Goal: Information Seeking & Learning: Learn about a topic

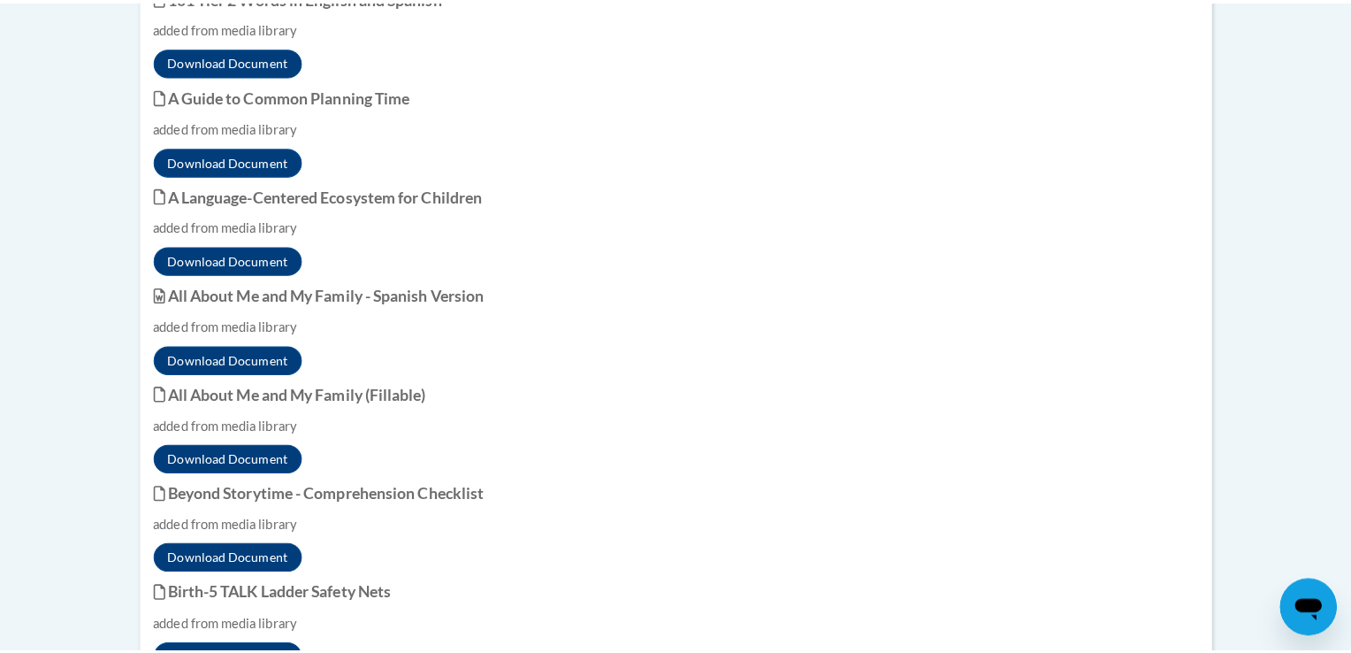
scroll to position [3240, 0]
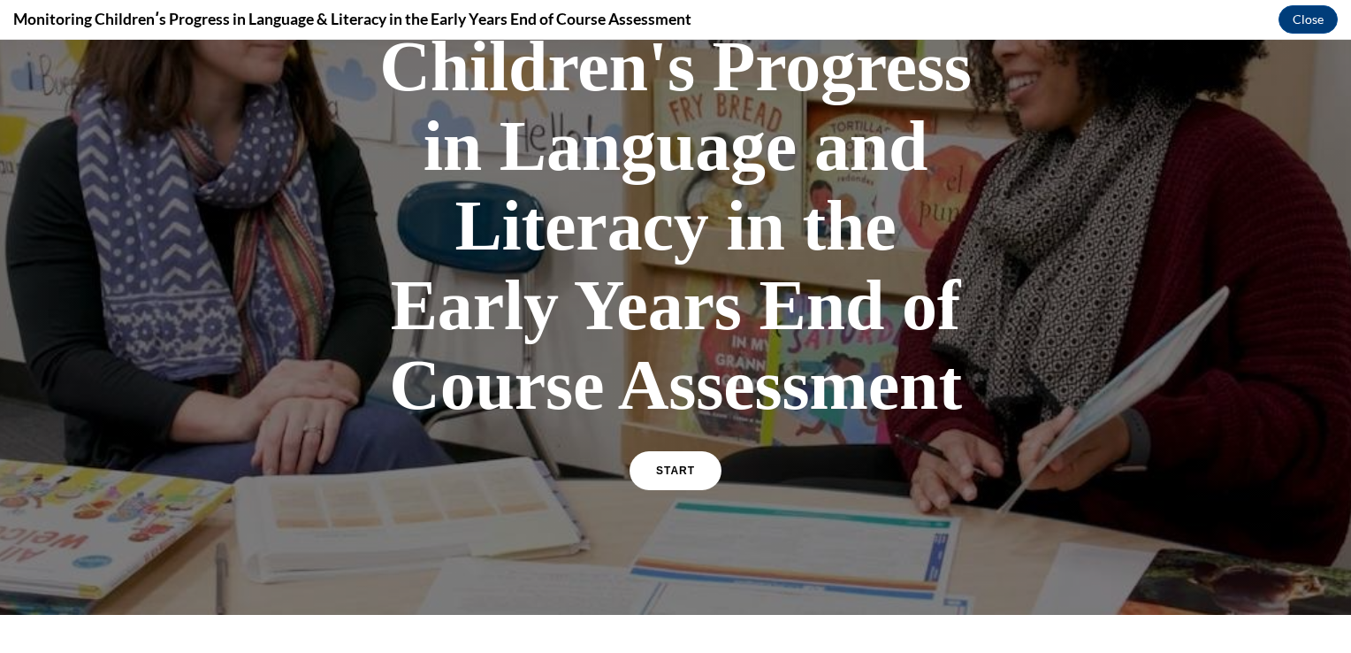
scroll to position [248, 0]
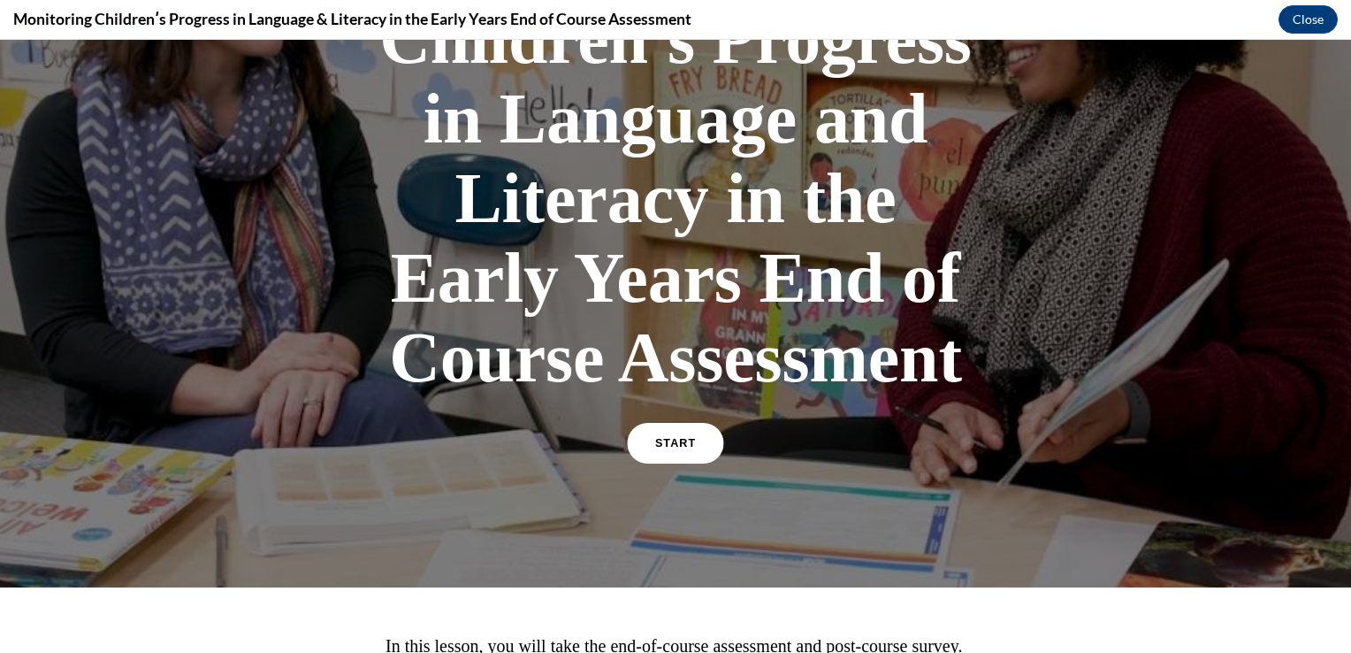
click at [684, 442] on link "START" at bounding box center [675, 443] width 96 height 41
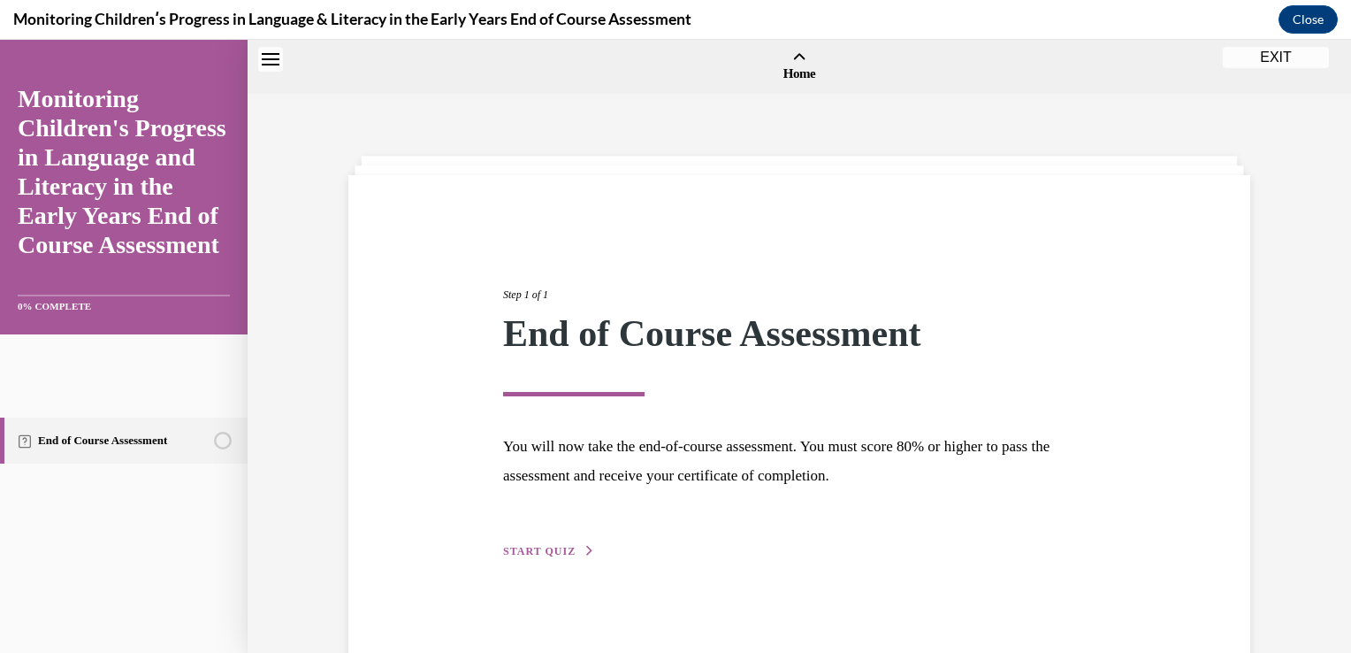
scroll to position [55, 0]
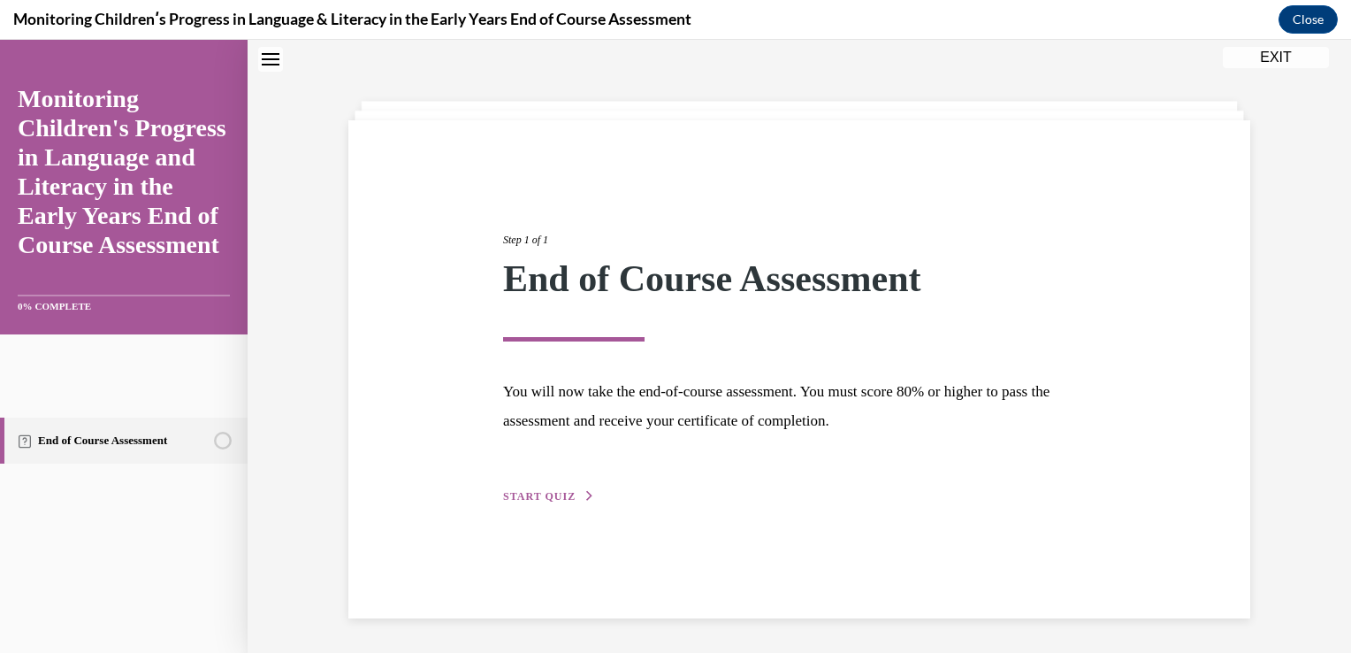
click at [525, 490] on span "START QUIZ" at bounding box center [539, 496] width 73 height 12
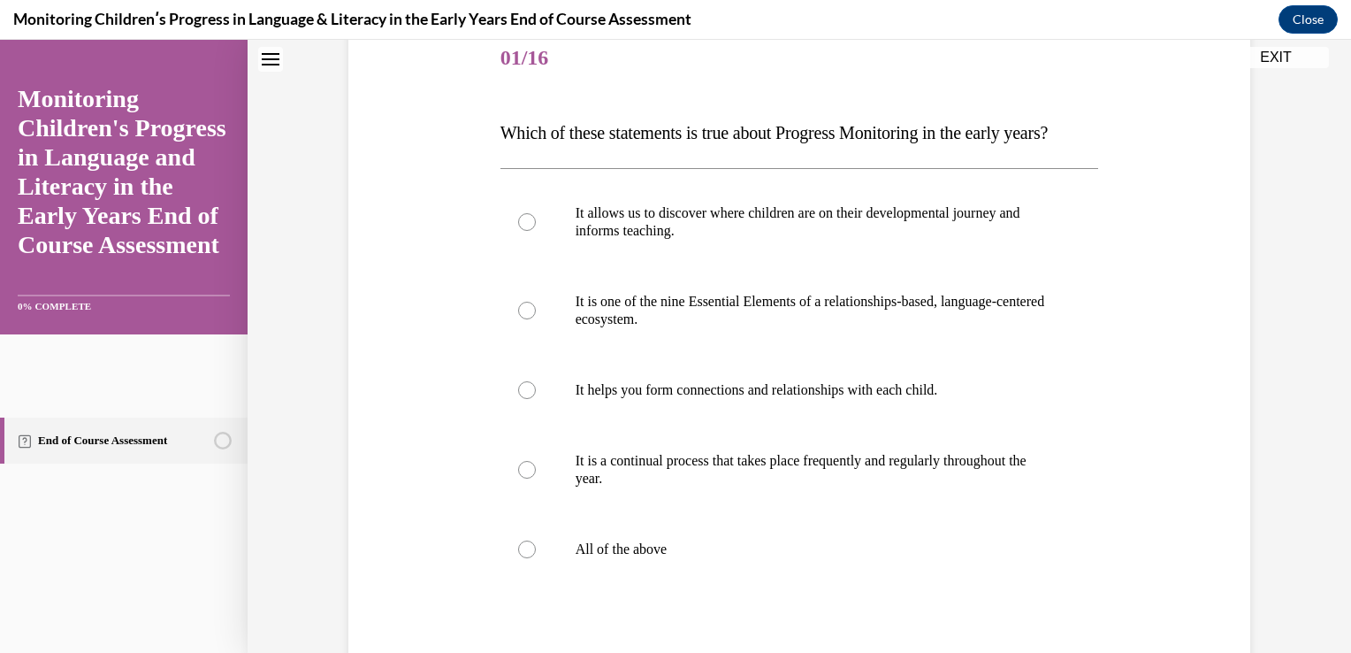
scroll to position [232, 0]
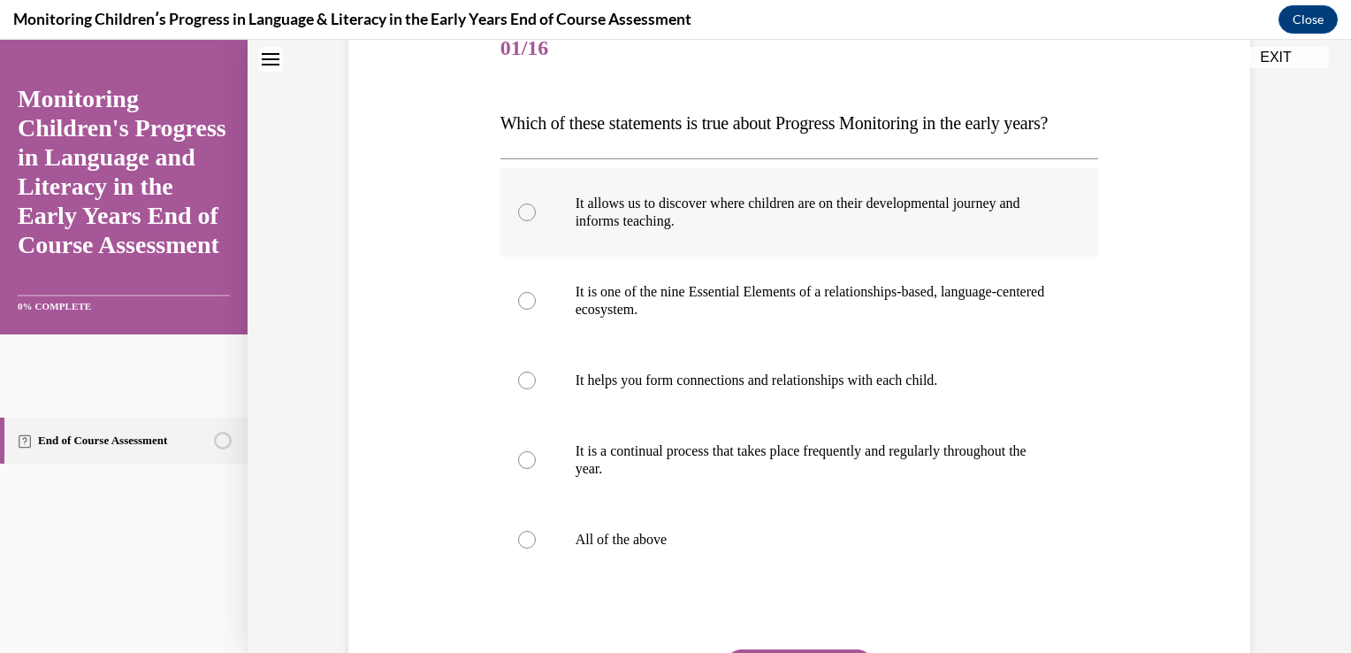
click at [518, 221] on div at bounding box center [527, 212] width 18 height 18
click at [518, 221] on input "It allows us to discover where children are on their developmental journey and …" at bounding box center [527, 212] width 18 height 18
radio input "true"
click at [518, 309] on div at bounding box center [527, 301] width 18 height 18
click at [518, 309] on input "It is one of the nine Essential Elements of a relationships-based, language-cen…" at bounding box center [527, 301] width 18 height 18
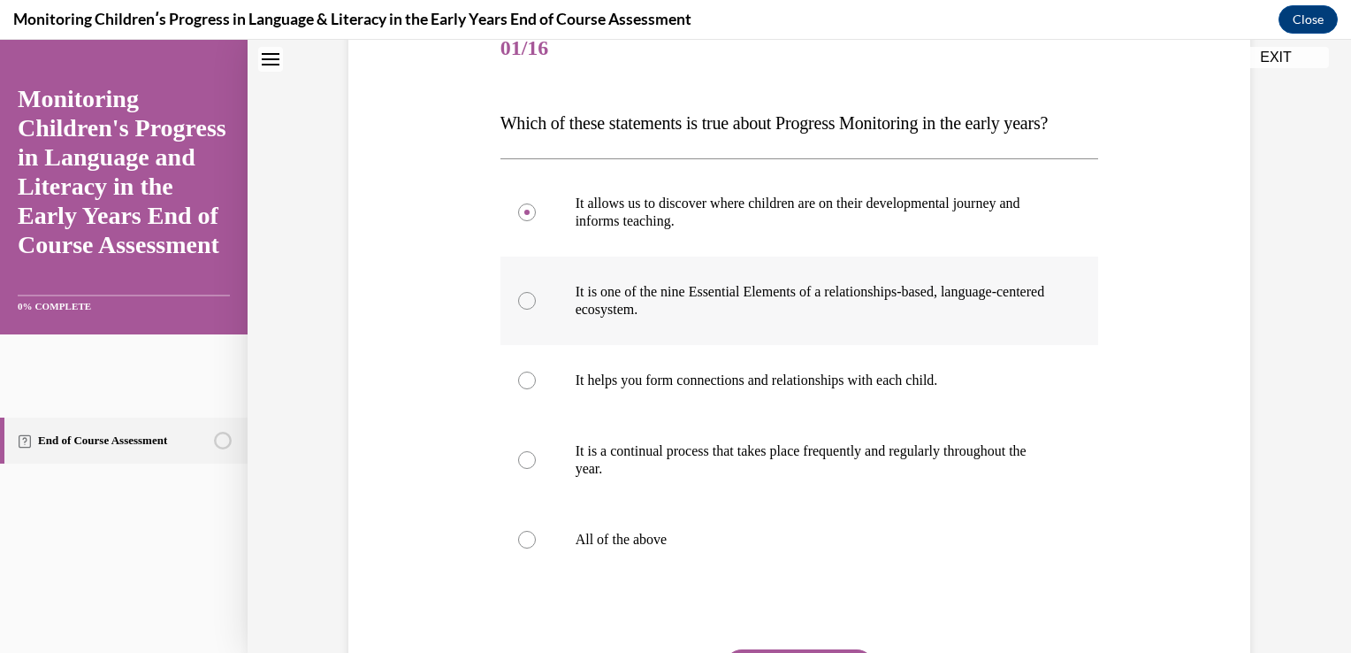
radio input "true"
click at [518, 389] on div at bounding box center [527, 380] width 18 height 18
click at [518, 389] on input "It helps you form connections and relationships with each child." at bounding box center [527, 380] width 18 height 18
radio input "true"
click at [518, 548] on div at bounding box center [527, 540] width 18 height 18
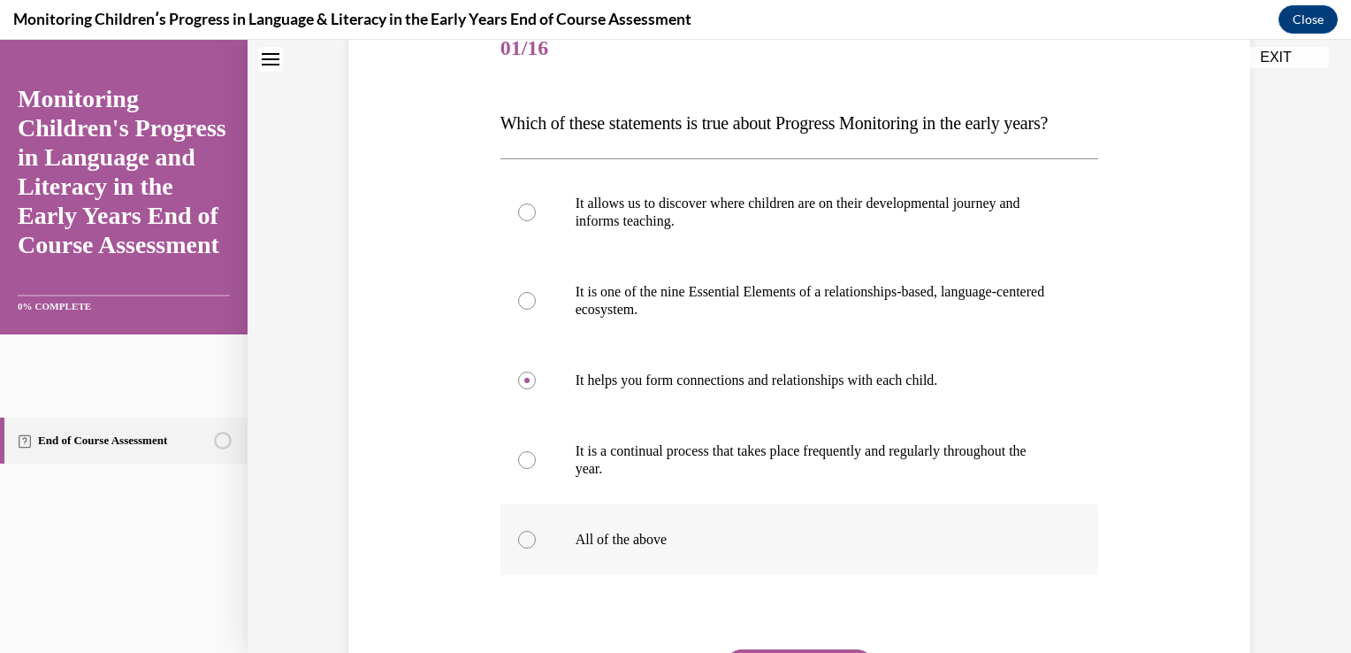
click at [518, 548] on input "All of the above" at bounding box center [527, 540] width 18 height 18
radio input "true"
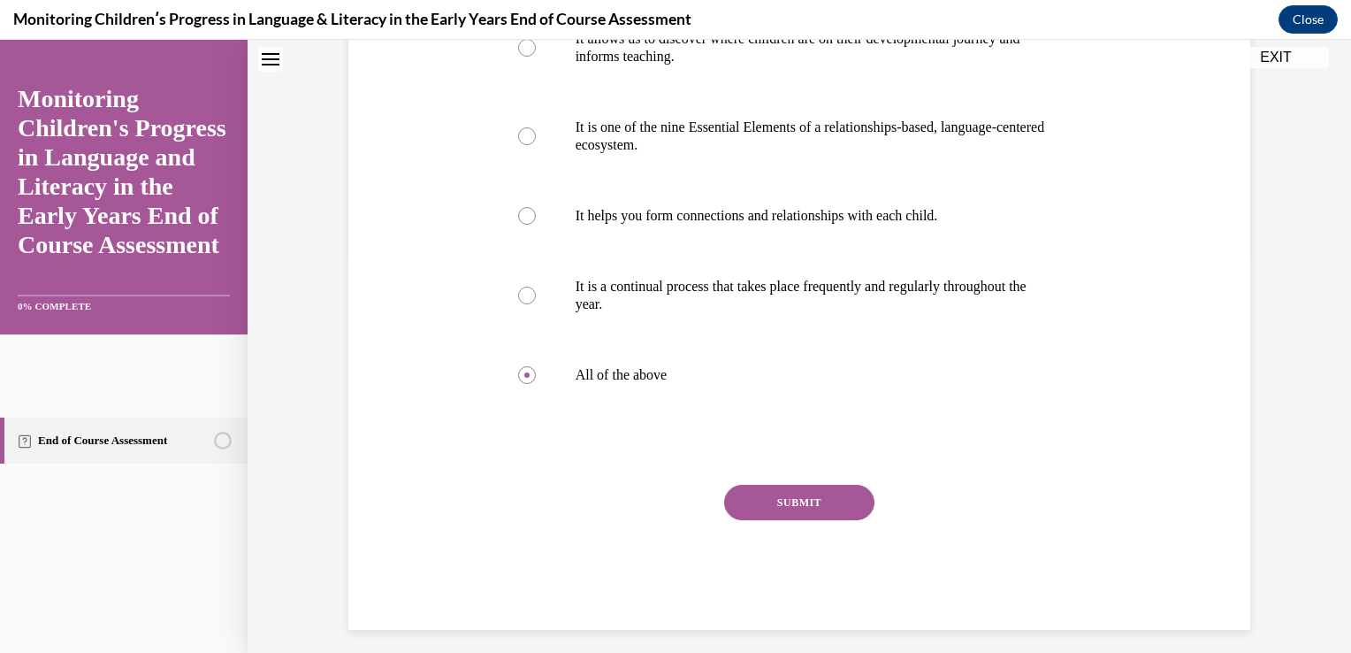
scroll to position [409, 0]
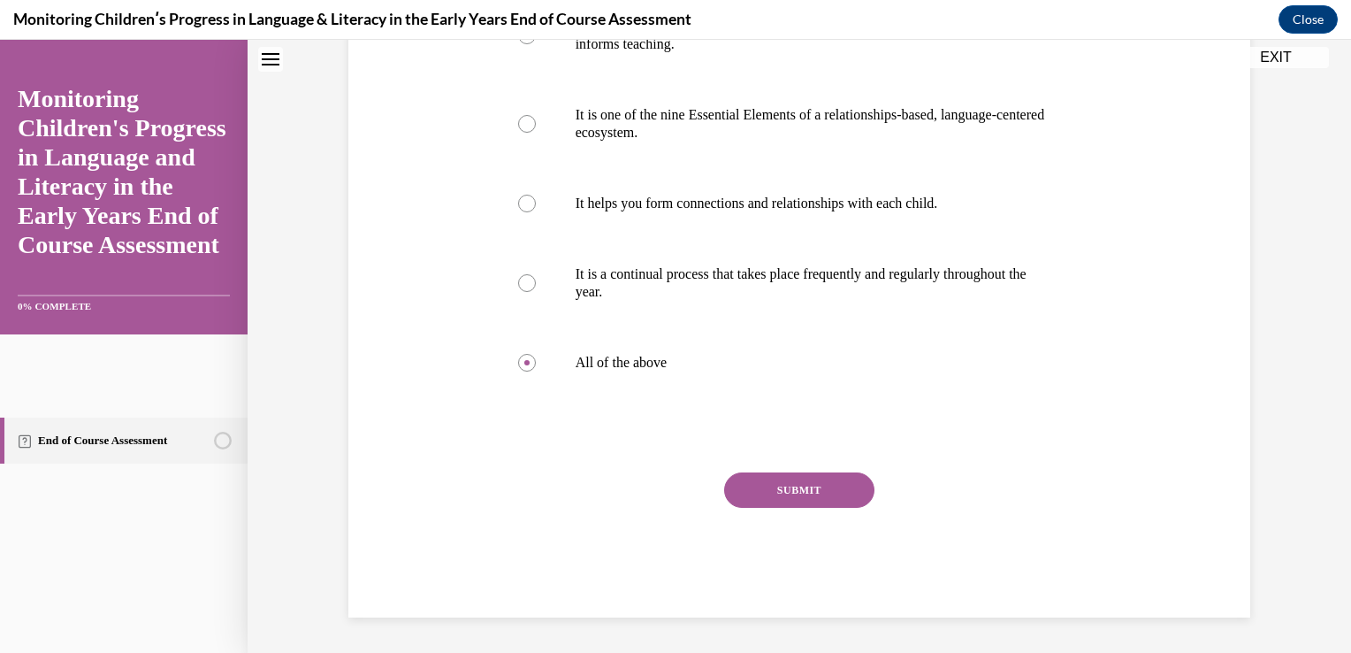
click at [768, 508] on button "SUBMIT" at bounding box center [799, 489] width 150 height 35
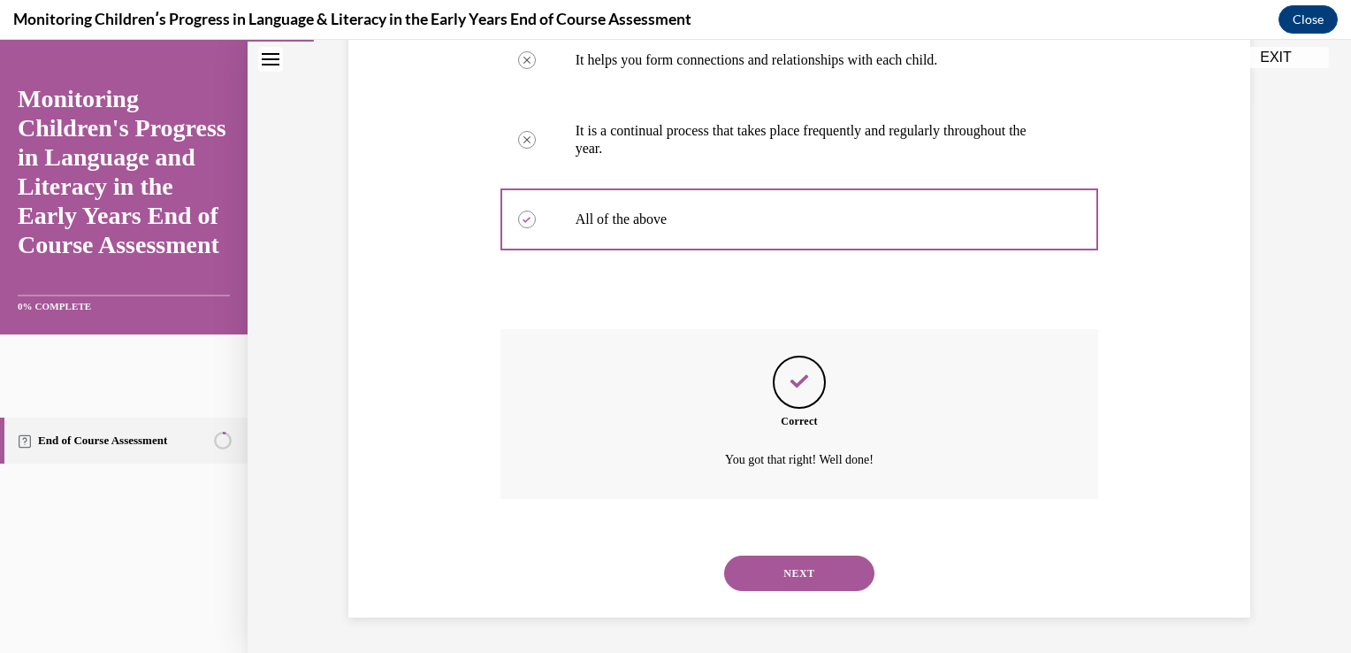
scroll to position [613, 0]
click at [800, 555] on button "NEXT" at bounding box center [799, 572] width 150 height 35
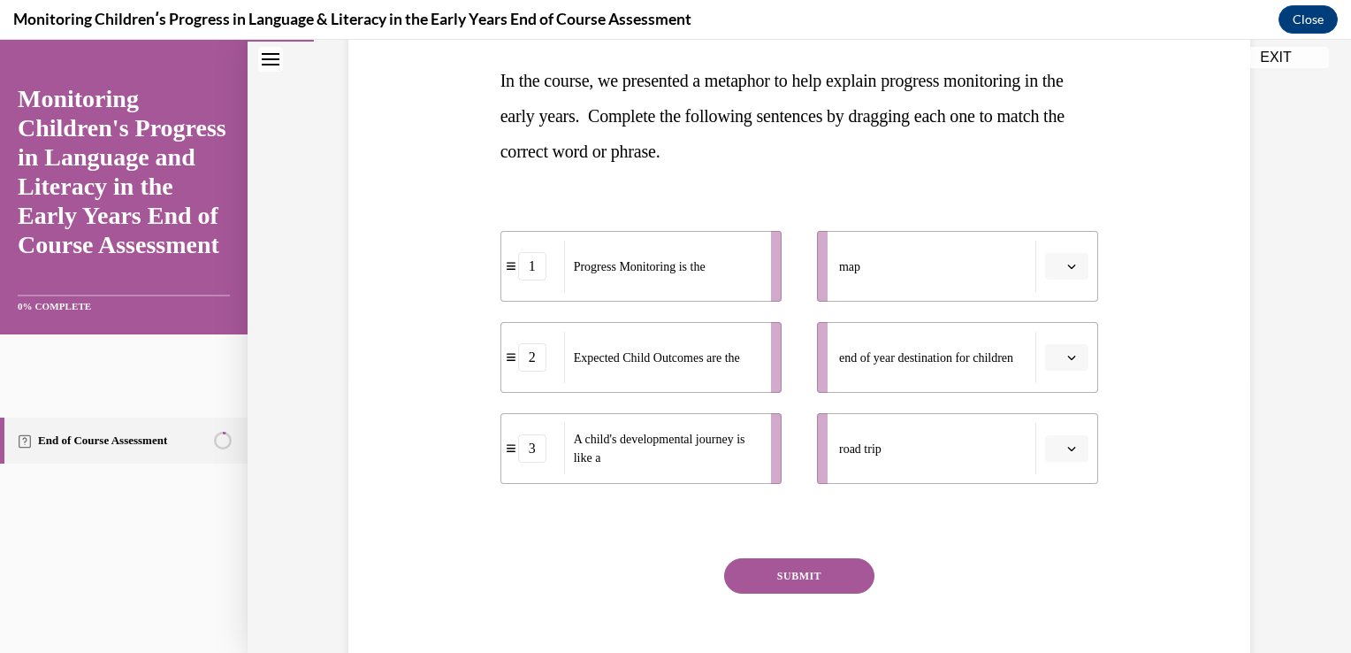
scroll to position [283, 0]
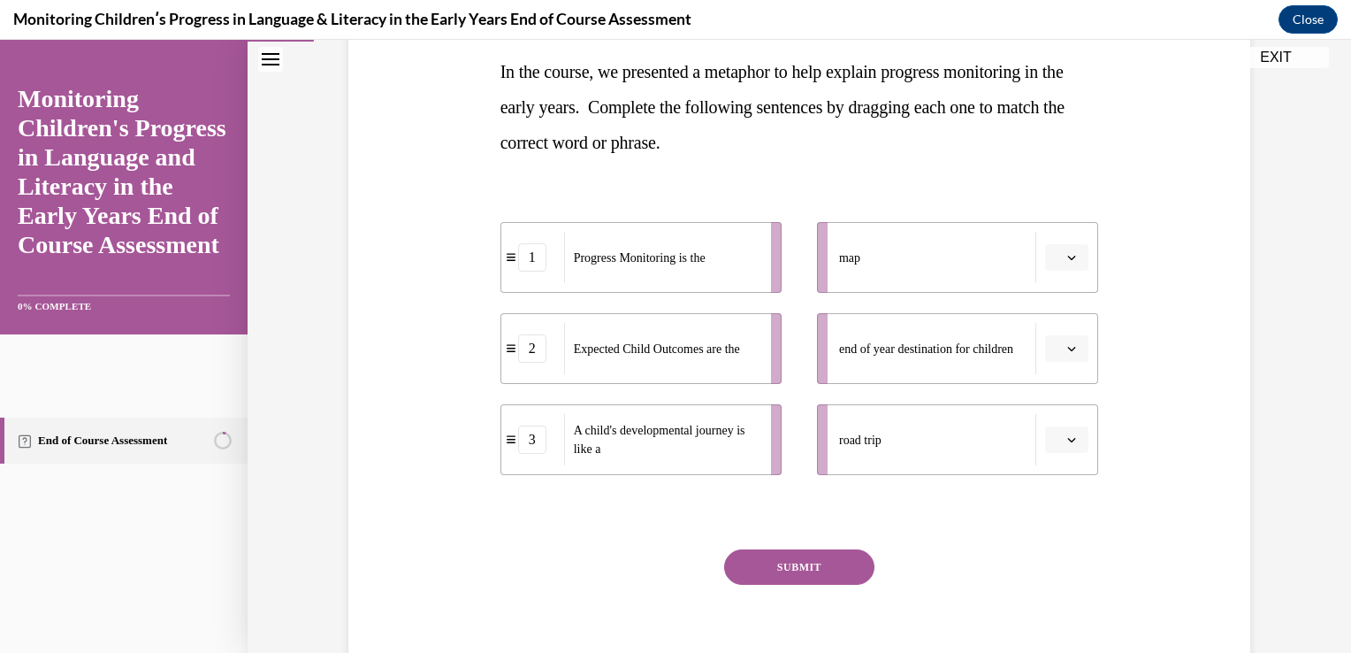
click at [1068, 350] on icon "button" at bounding box center [1072, 349] width 8 height 4
click at [1048, 452] on div "2" at bounding box center [1045, 458] width 44 height 35
click at [1066, 258] on span "button" at bounding box center [1072, 257] width 12 height 12
click at [1039, 326] on span "1" at bounding box center [1040, 332] width 6 height 14
click at [1066, 258] on span "button" at bounding box center [1072, 257] width 12 height 12
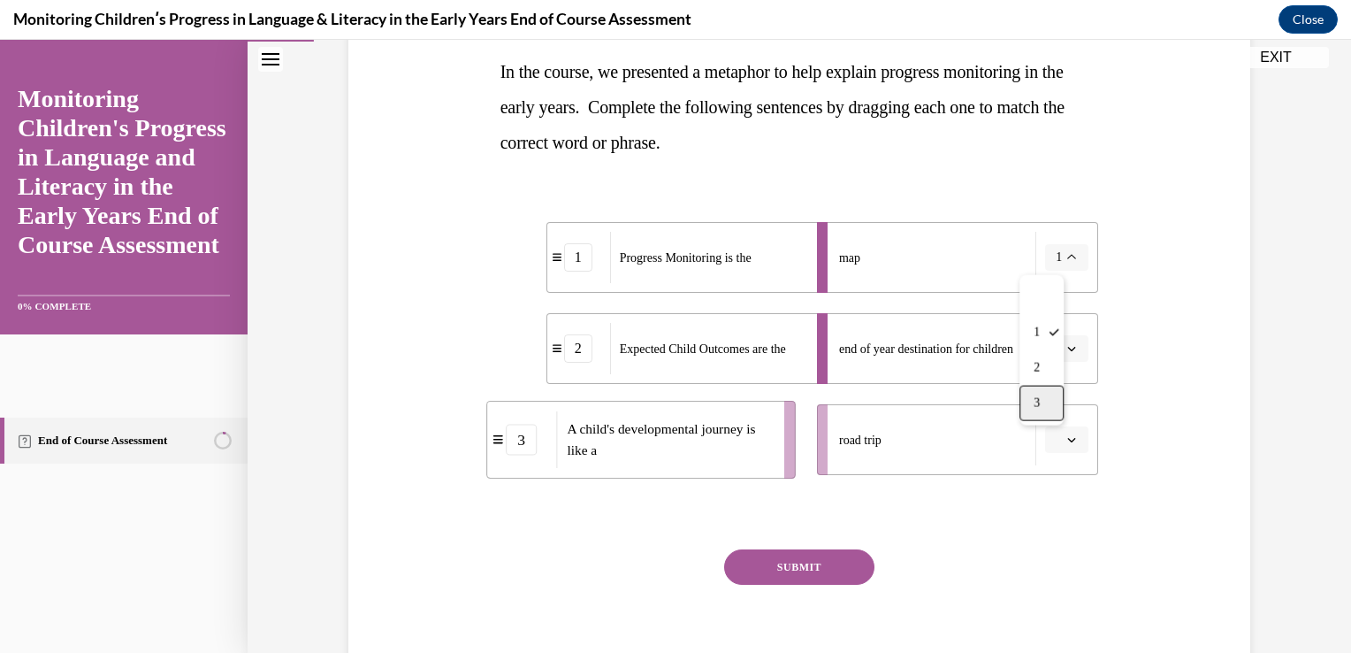
click at [1053, 399] on div "3" at bounding box center [1042, 403] width 44 height 35
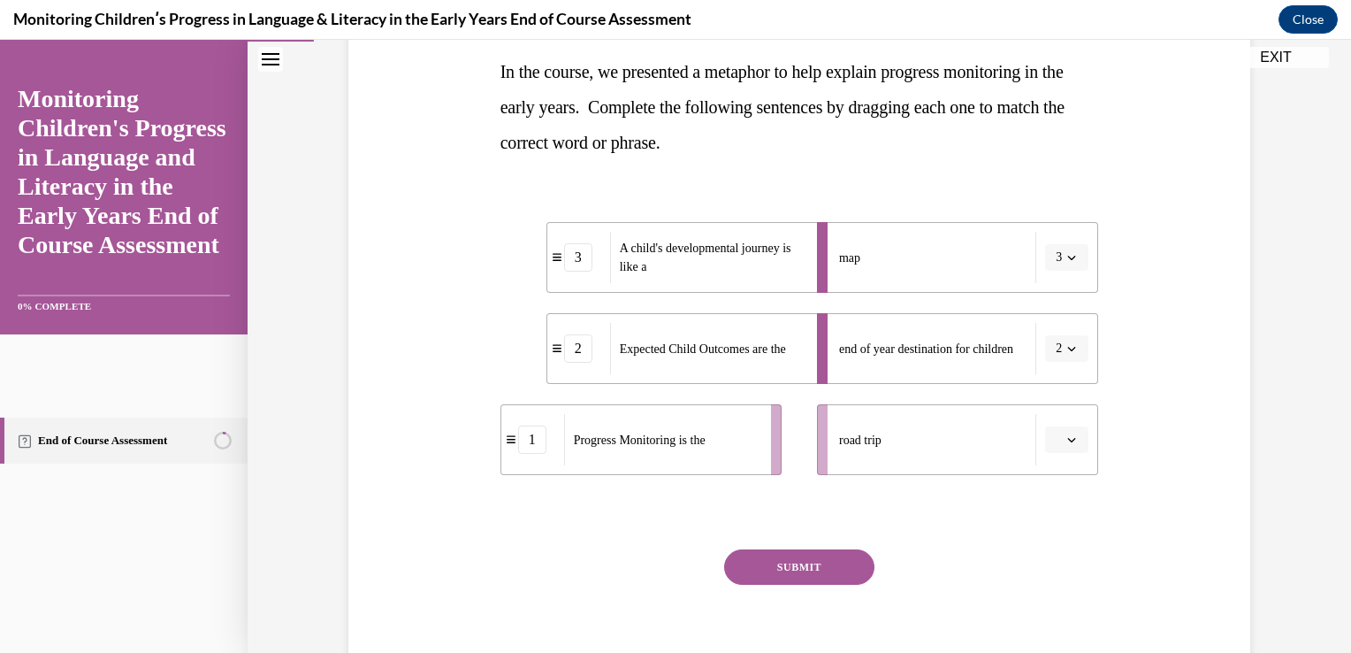
click at [1066, 441] on span "button" at bounding box center [1072, 439] width 12 height 12
click at [1067, 259] on icon "button" at bounding box center [1071, 257] width 9 height 9
click at [1055, 325] on div "1" at bounding box center [1042, 332] width 44 height 35
click at [1062, 439] on button "button" at bounding box center [1066, 439] width 43 height 27
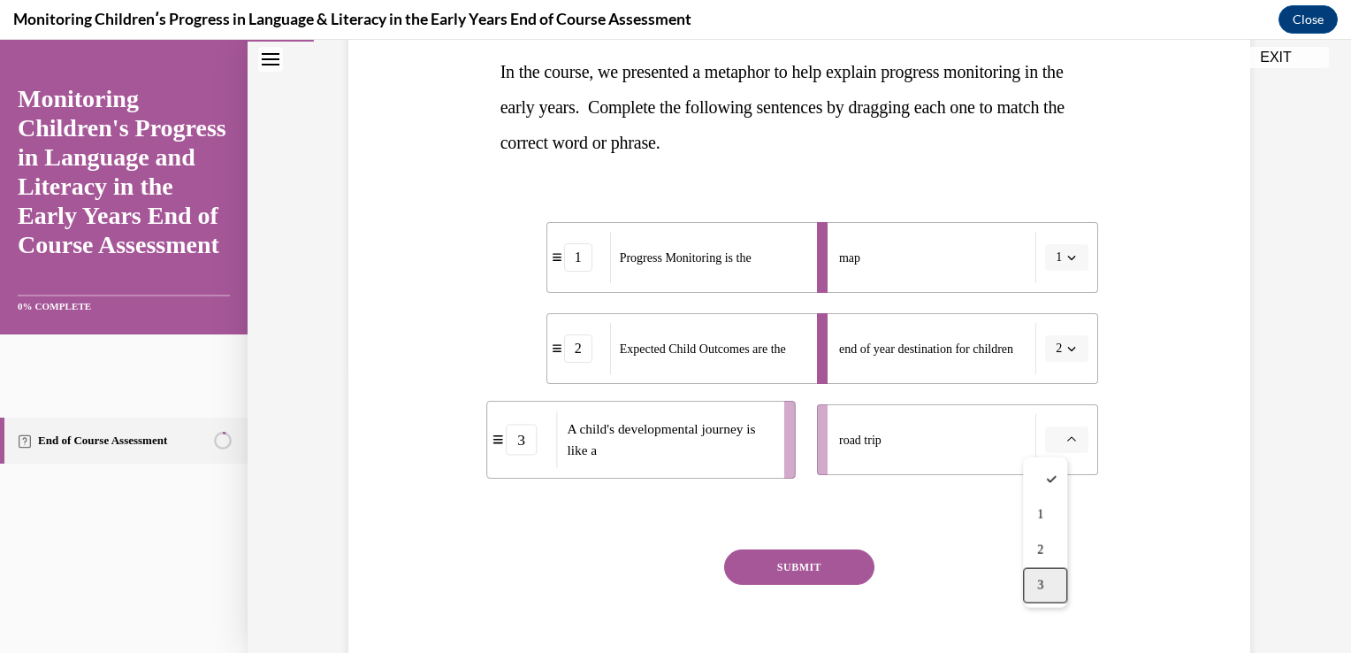
click at [1048, 580] on div "3" at bounding box center [1045, 585] width 44 height 35
click at [1067, 435] on icon "button" at bounding box center [1071, 439] width 9 height 9
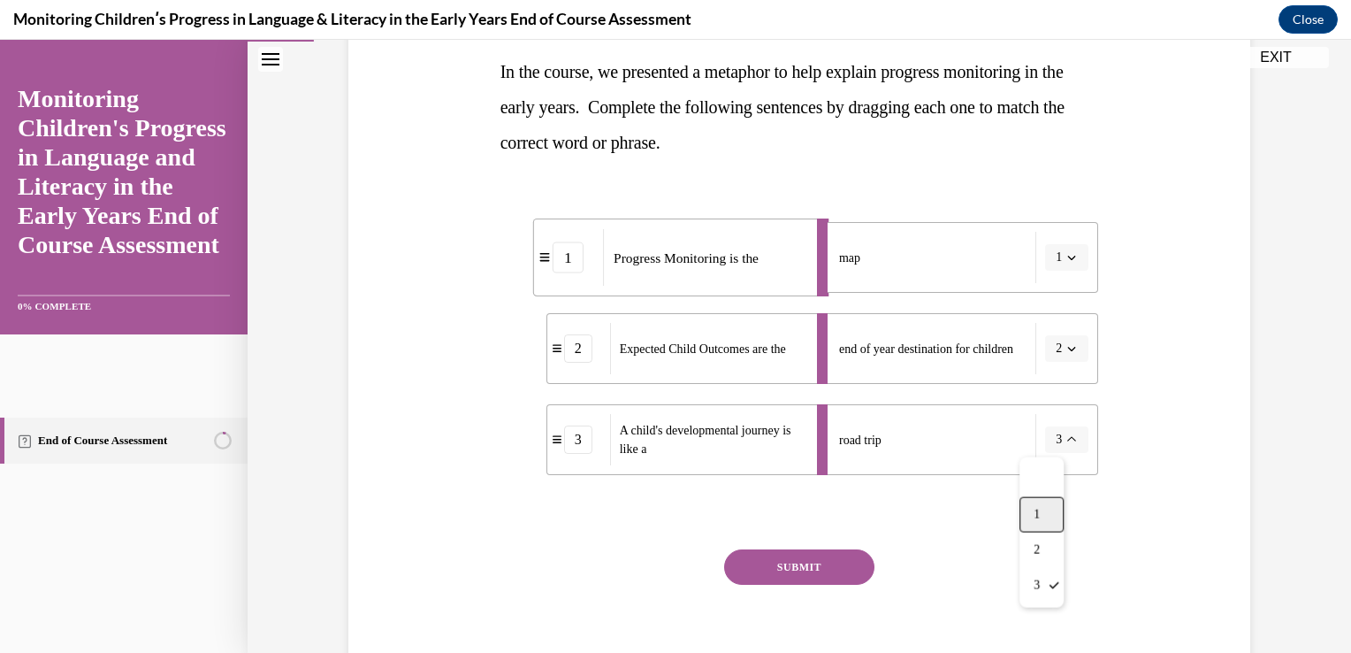
click at [1048, 512] on div "1" at bounding box center [1042, 514] width 44 height 35
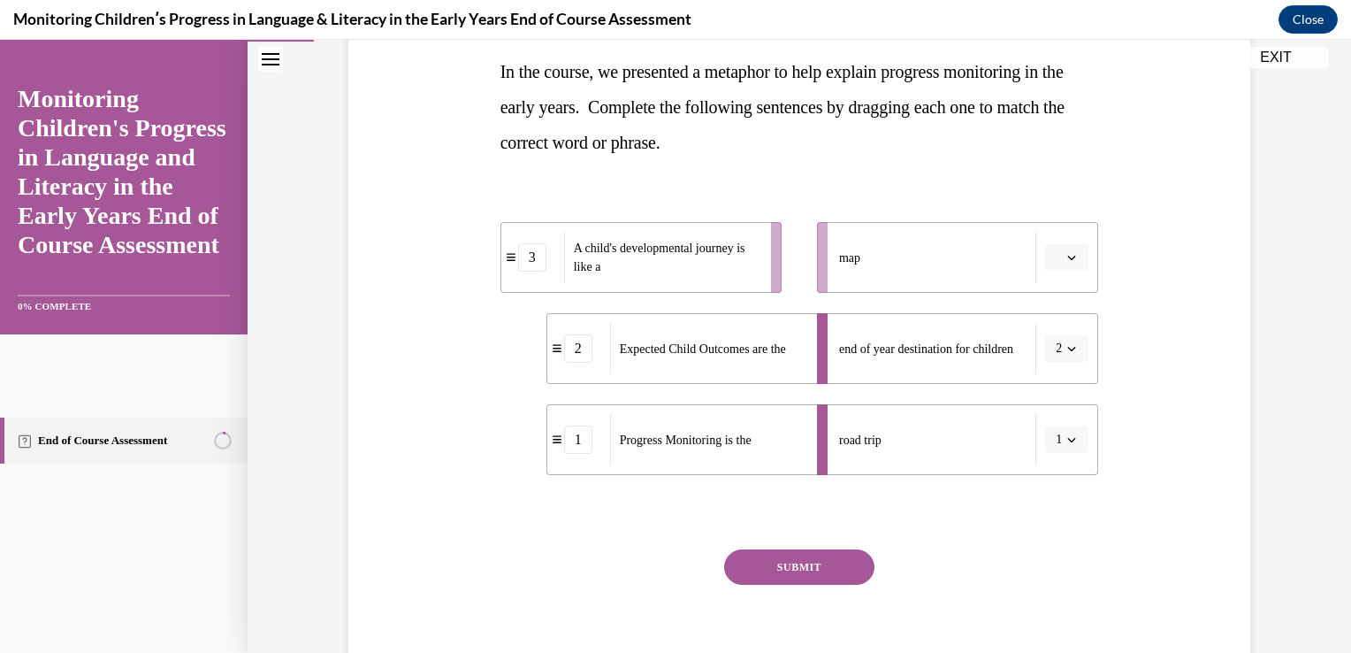
click at [1067, 256] on icon "button" at bounding box center [1071, 257] width 9 height 9
click at [1049, 402] on div "3" at bounding box center [1045, 403] width 44 height 35
click at [829, 551] on button "SUBMIT" at bounding box center [799, 566] width 150 height 35
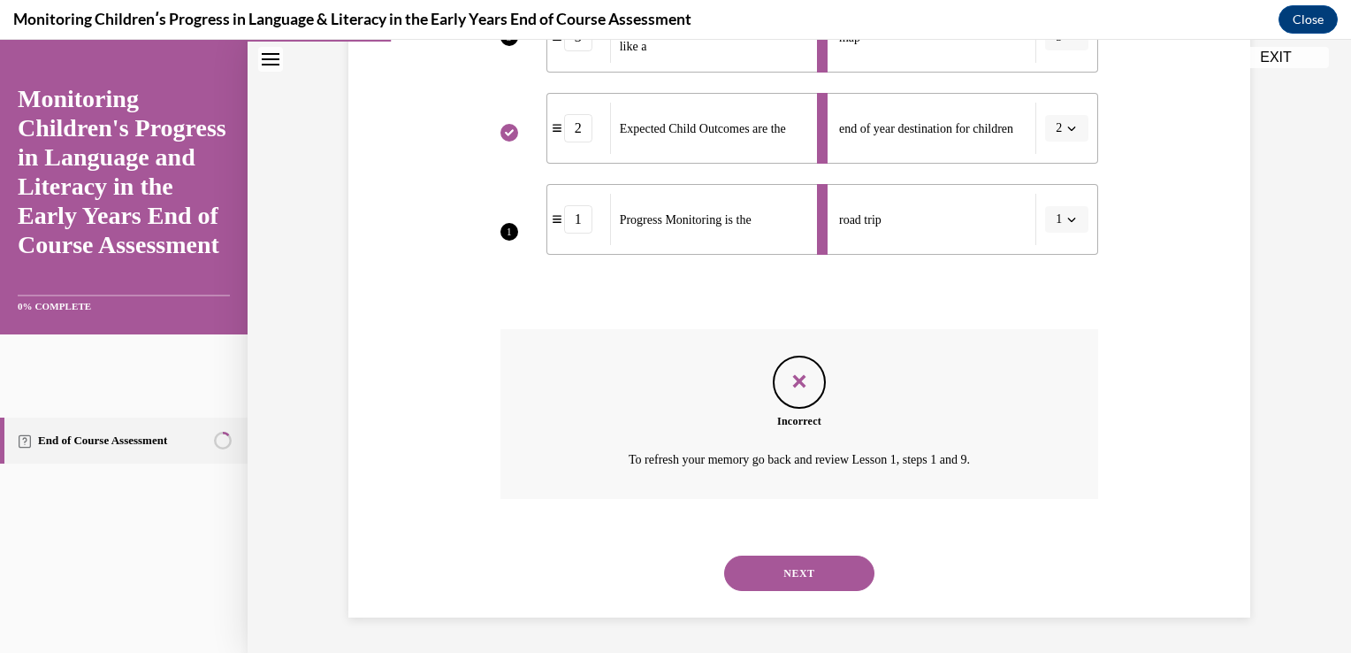
scroll to position [529, 0]
click at [807, 555] on button "NEXT" at bounding box center [799, 572] width 150 height 35
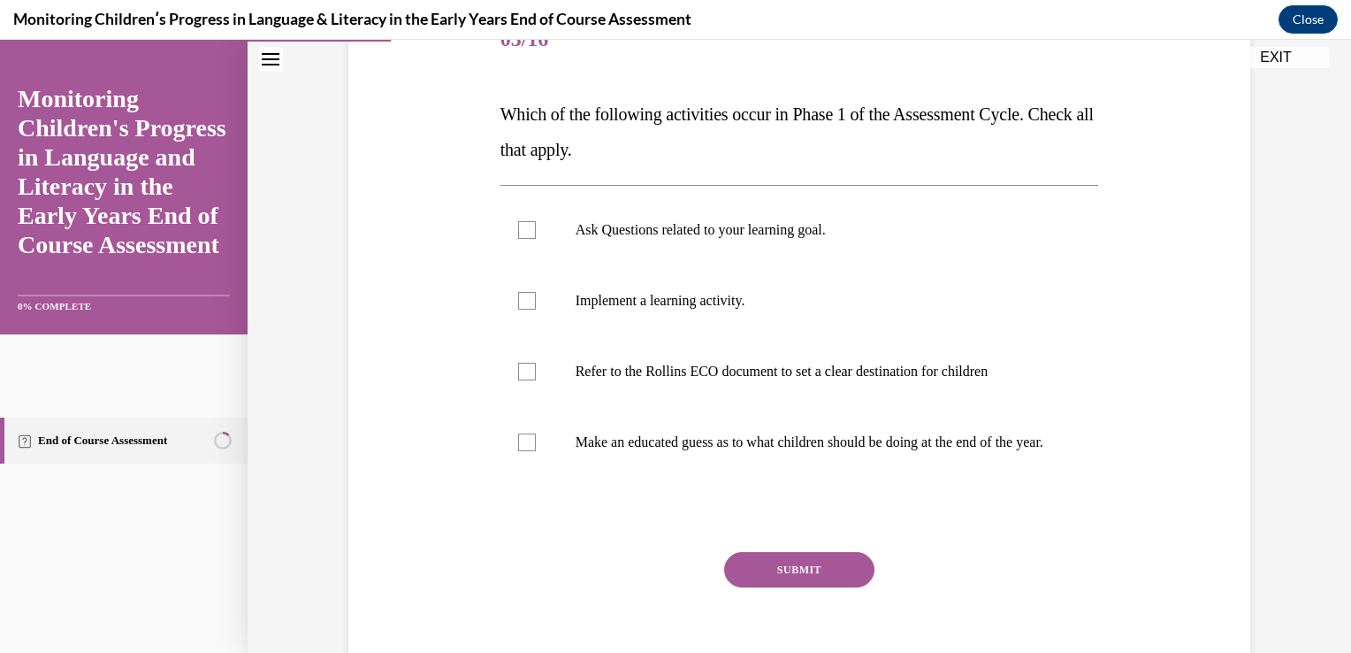
scroll to position [248, 0]
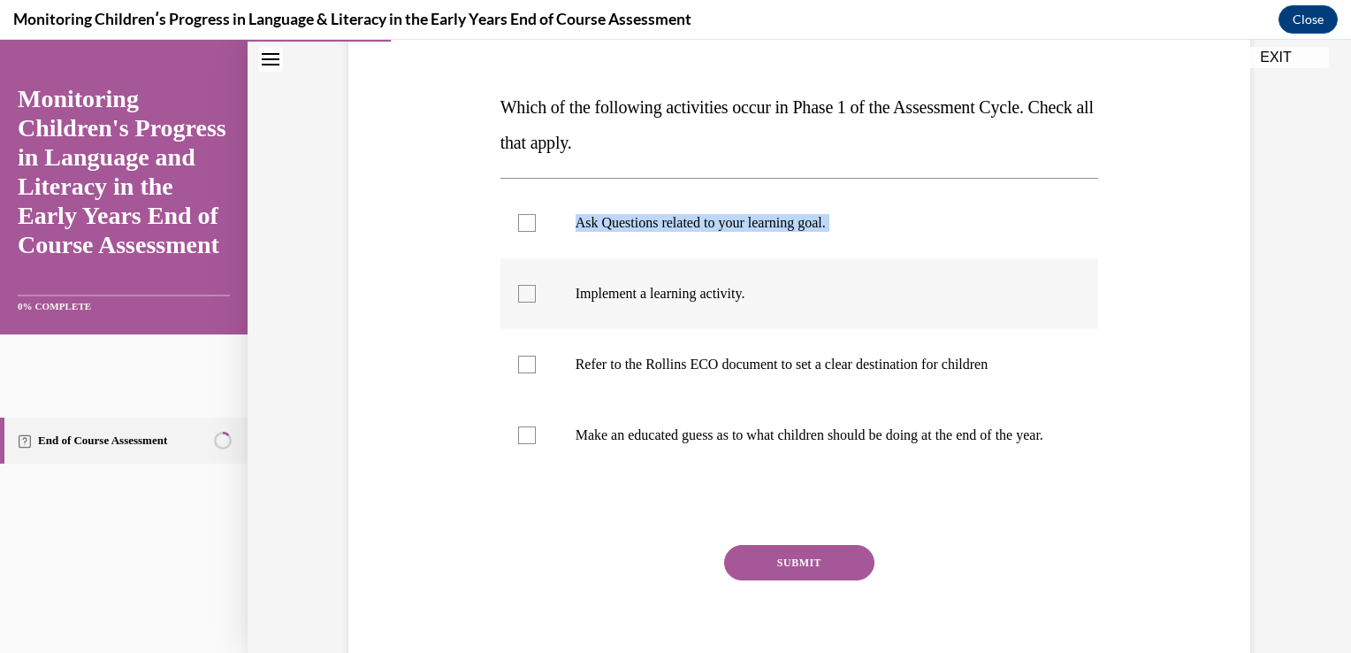
drag, startPoint x: 507, startPoint y: 222, endPoint x: 512, endPoint y: 296, distance: 74.5
click at [512, 296] on ul "Ask Questions related to your learning goal. Implement a learning activity. Ref…" at bounding box center [799, 328] width 599 height 283
click at [518, 296] on div at bounding box center [527, 294] width 18 height 18
click at [518, 296] on input "Implement a learning activity." at bounding box center [527, 294] width 18 height 18
checkbox input "true"
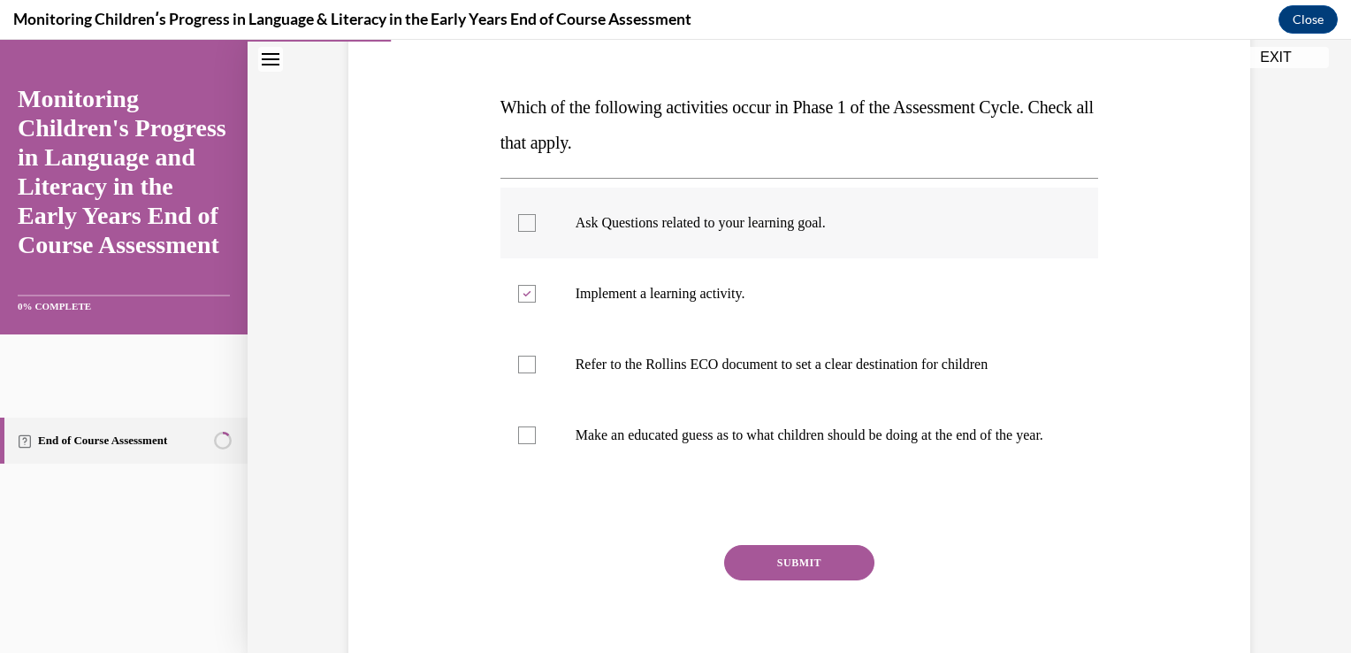
click at [518, 225] on div at bounding box center [527, 223] width 18 height 18
click at [518, 225] on input "Ask Questions related to your learning goal." at bounding box center [527, 223] width 18 height 18
checkbox input "true"
click at [518, 363] on div at bounding box center [527, 364] width 18 height 18
click at [518, 363] on input "Refer to the Rollins ECO document to set a clear destination for children" at bounding box center [527, 364] width 18 height 18
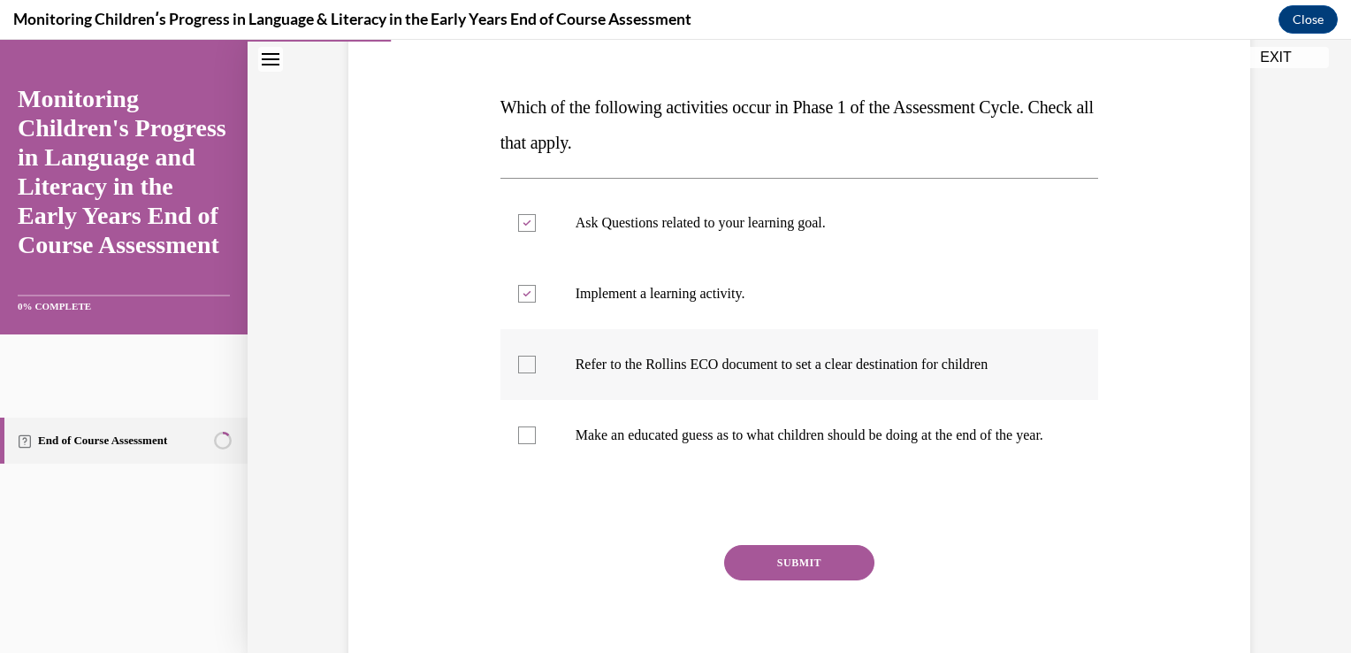
checkbox input "true"
click at [518, 444] on div at bounding box center [527, 435] width 18 height 18
click at [518, 444] on input "Make an educated guess as to what children should be doing at the end of the ye…" at bounding box center [527, 435] width 18 height 18
checkbox input "true"
click at [751, 580] on button "SUBMIT" at bounding box center [799, 562] width 150 height 35
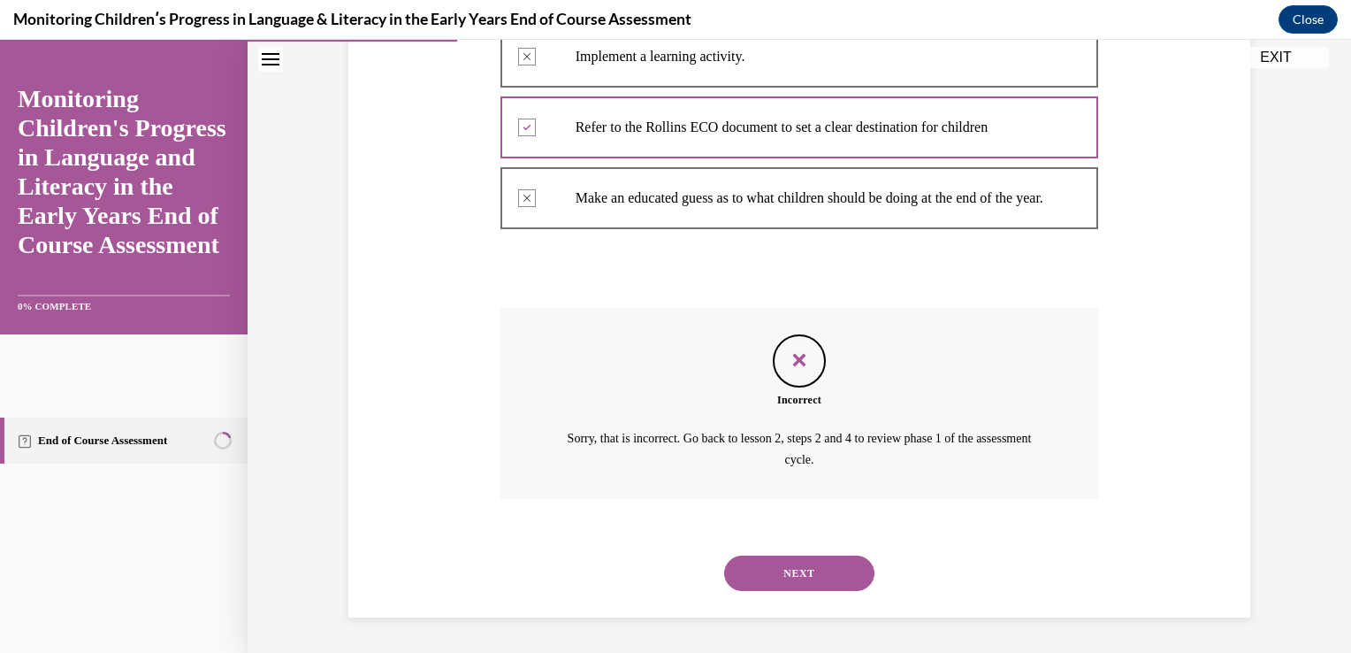
scroll to position [528, 0]
click at [790, 555] on button "NEXT" at bounding box center [799, 572] width 150 height 35
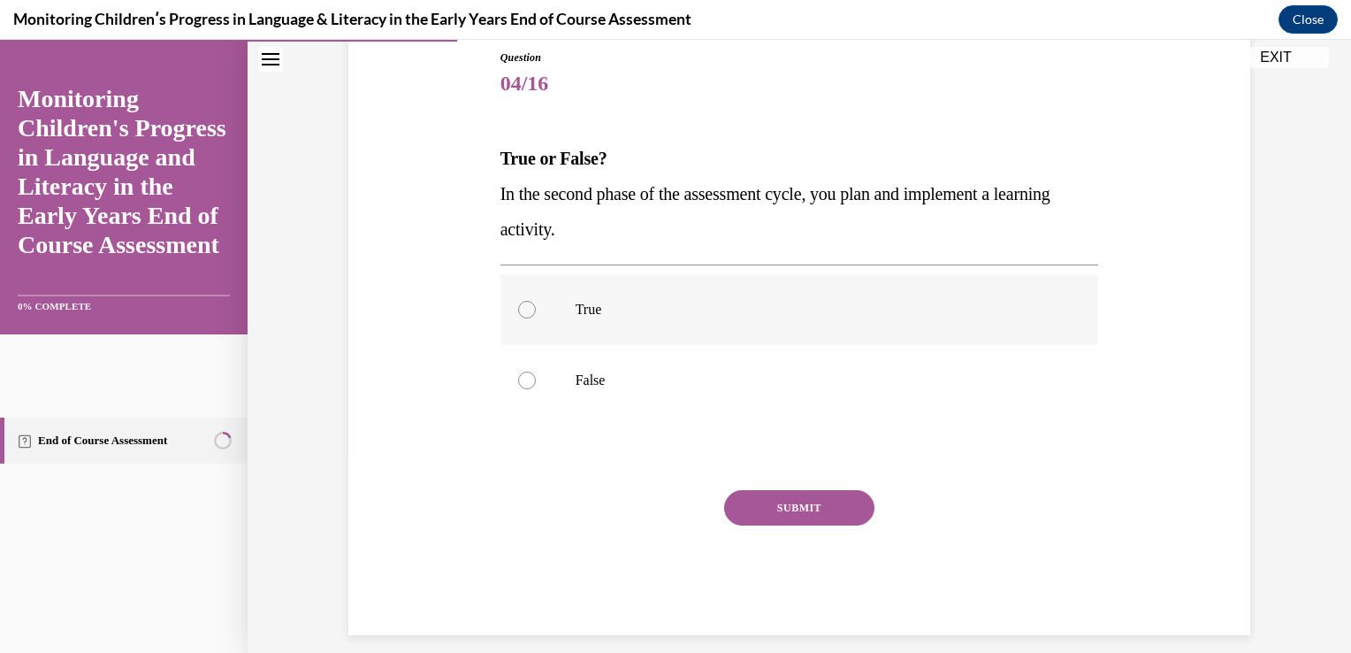
click at [518, 314] on div at bounding box center [527, 310] width 18 height 18
click at [518, 314] on input "True" at bounding box center [527, 310] width 18 height 18
radio input "true"
click at [746, 510] on button "SUBMIT" at bounding box center [799, 507] width 150 height 35
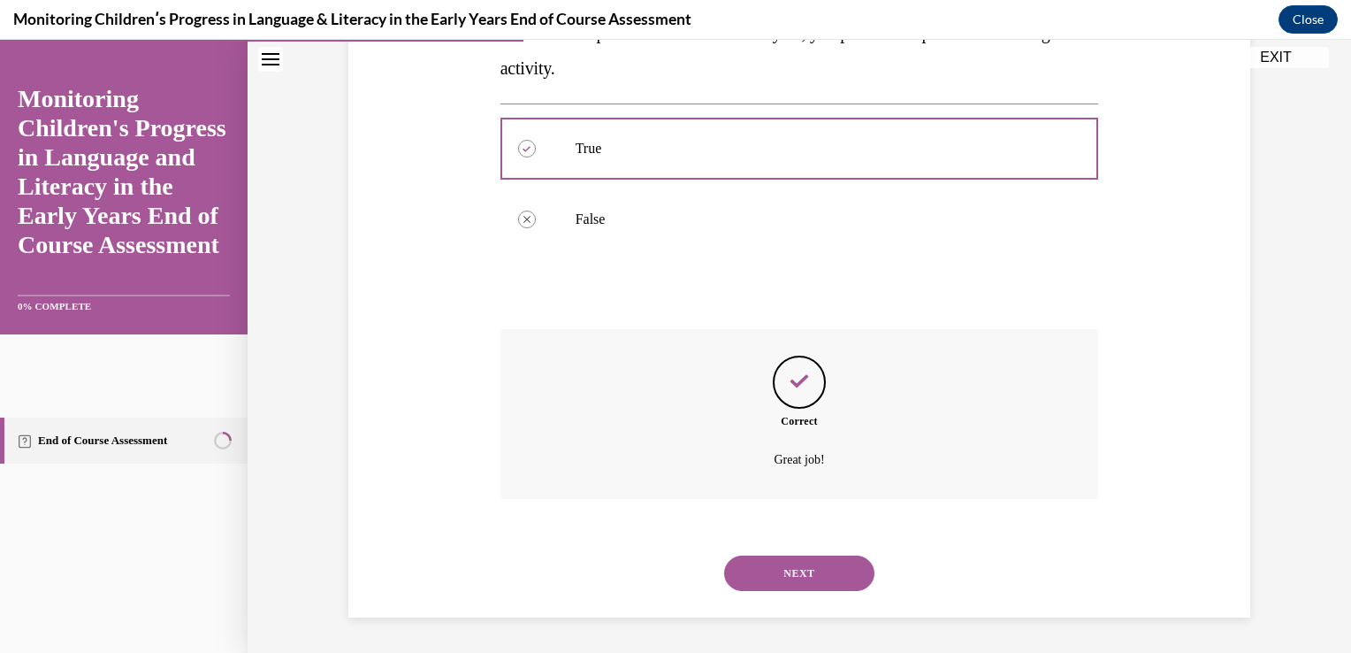
scroll to position [383, 0]
click at [820, 555] on button "NEXT" at bounding box center [799, 572] width 150 height 35
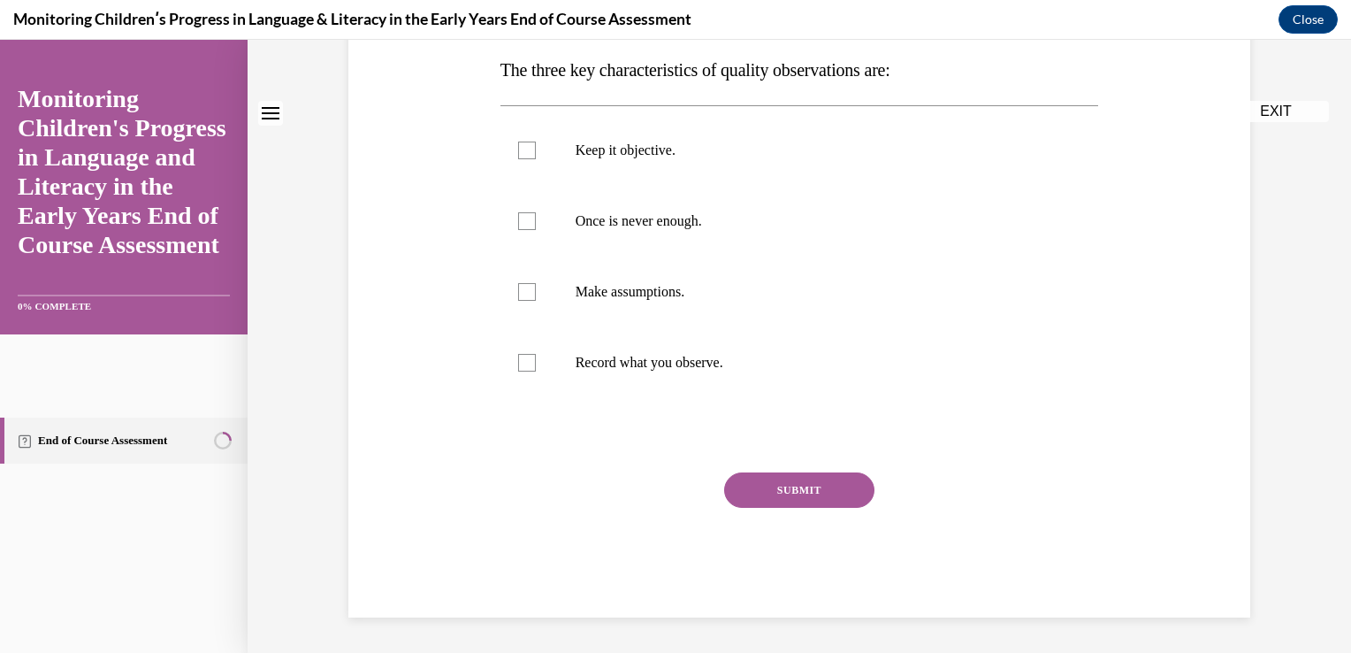
scroll to position [0, 0]
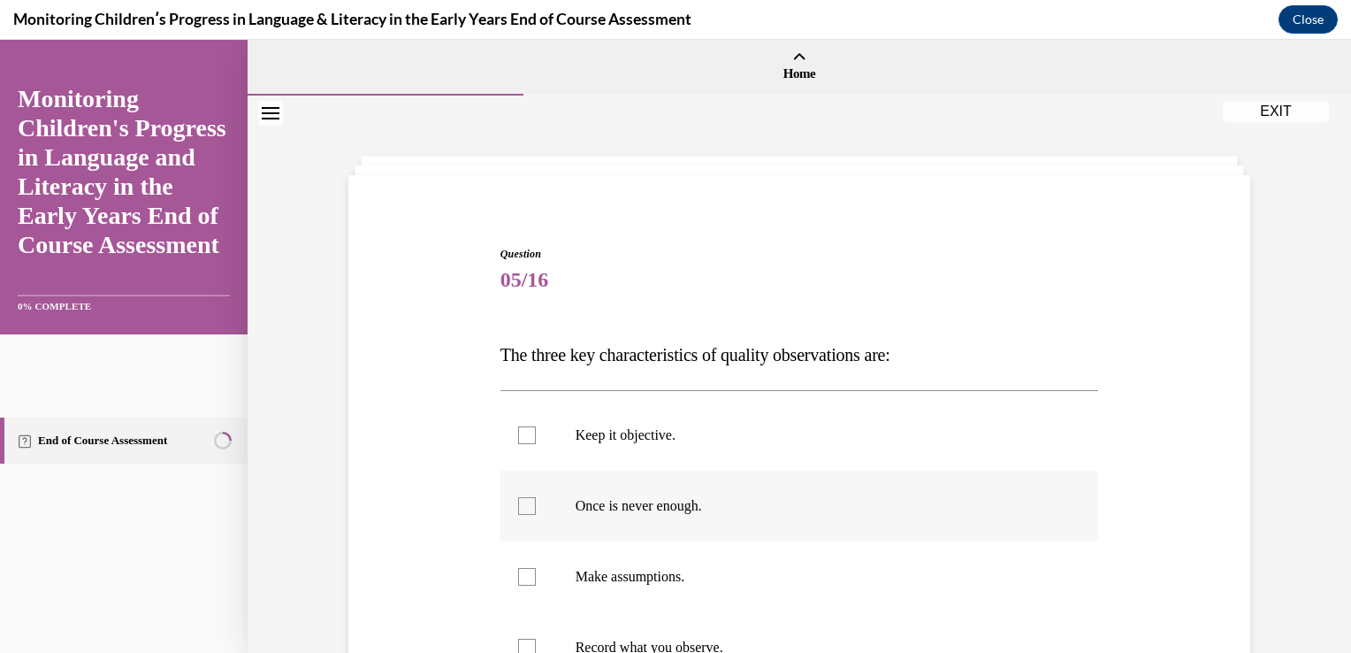
click at [518, 512] on div at bounding box center [527, 506] width 18 height 18
click at [518, 512] on input "Once is never enough." at bounding box center [527, 506] width 18 height 18
checkbox input "true"
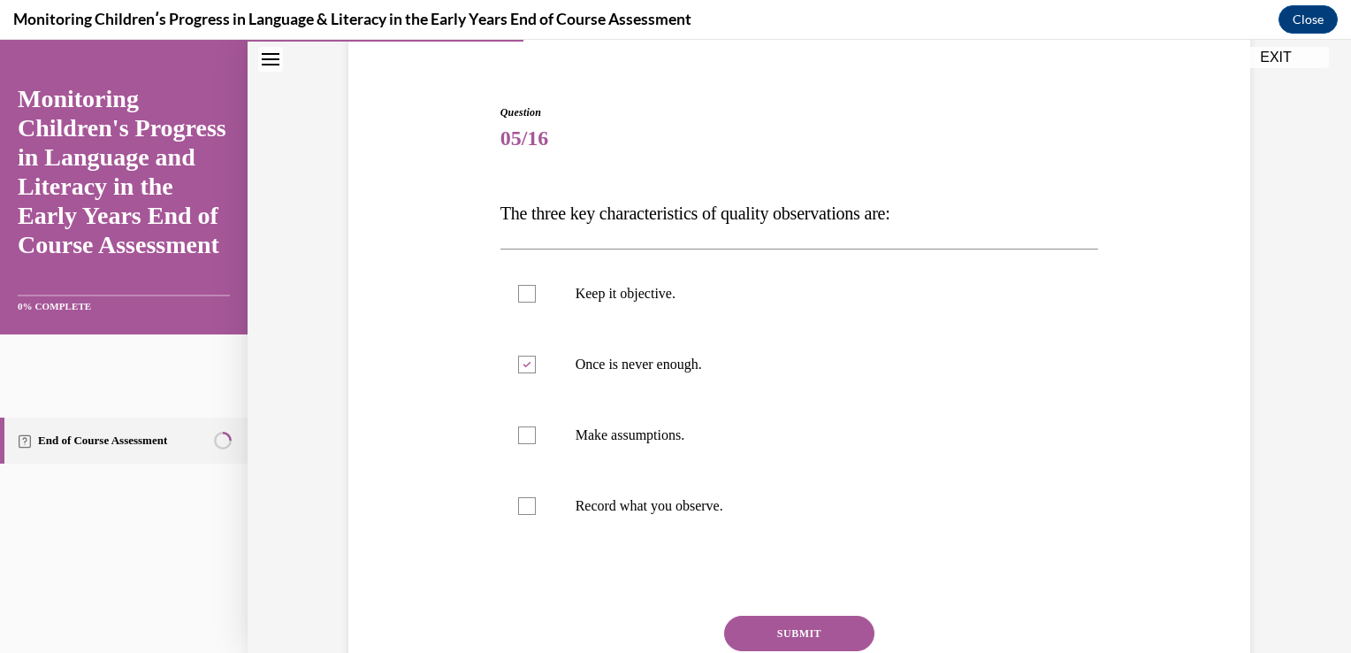
scroll to position [177, 0]
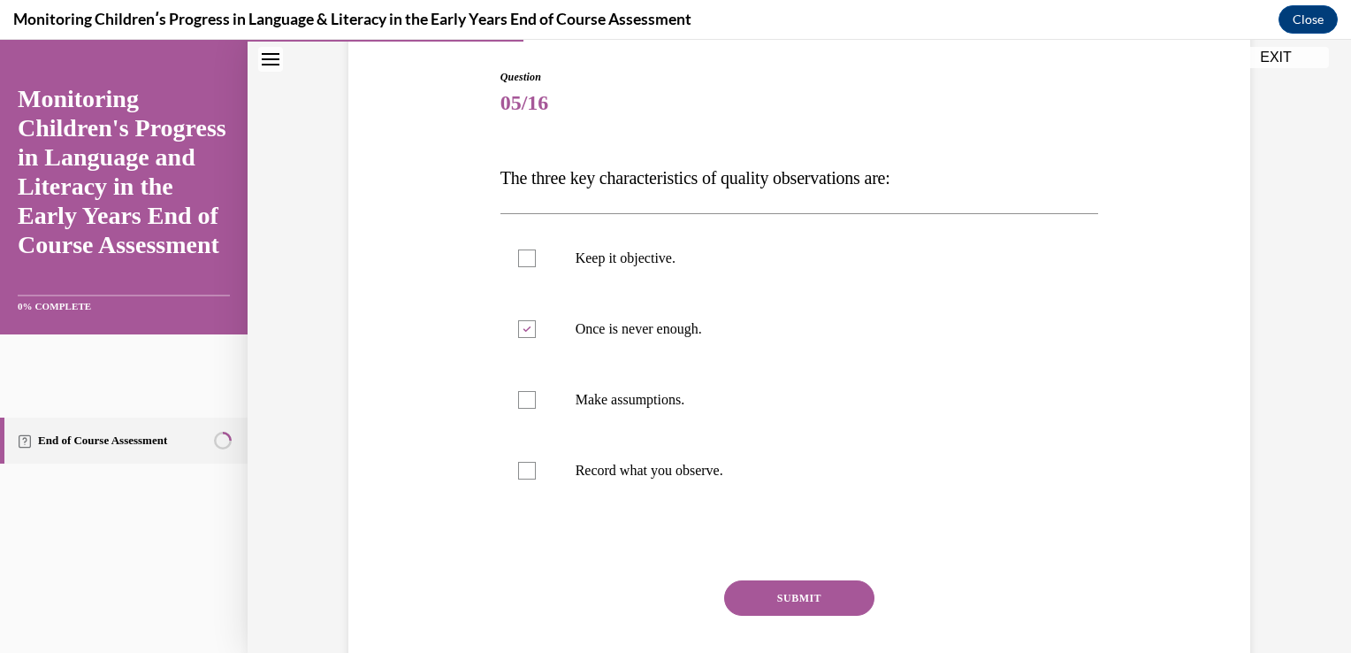
click at [829, 601] on button "SUBMIT" at bounding box center [799, 597] width 150 height 35
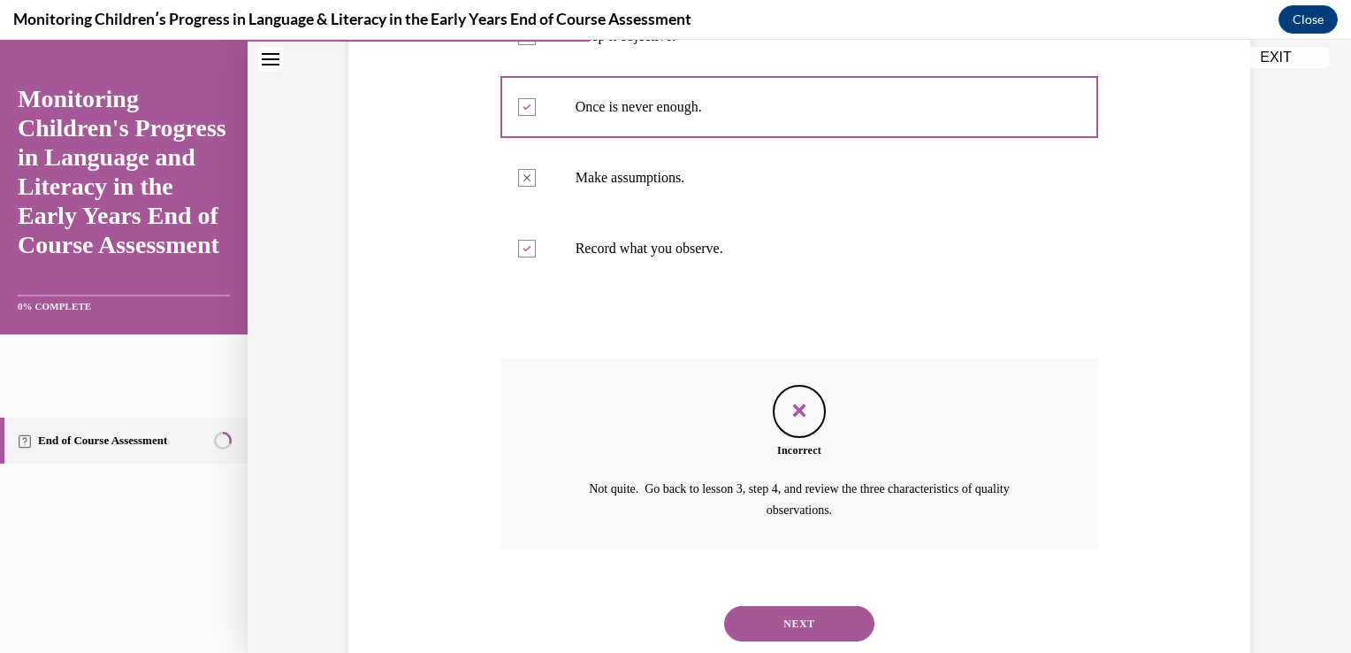
scroll to position [404, 0]
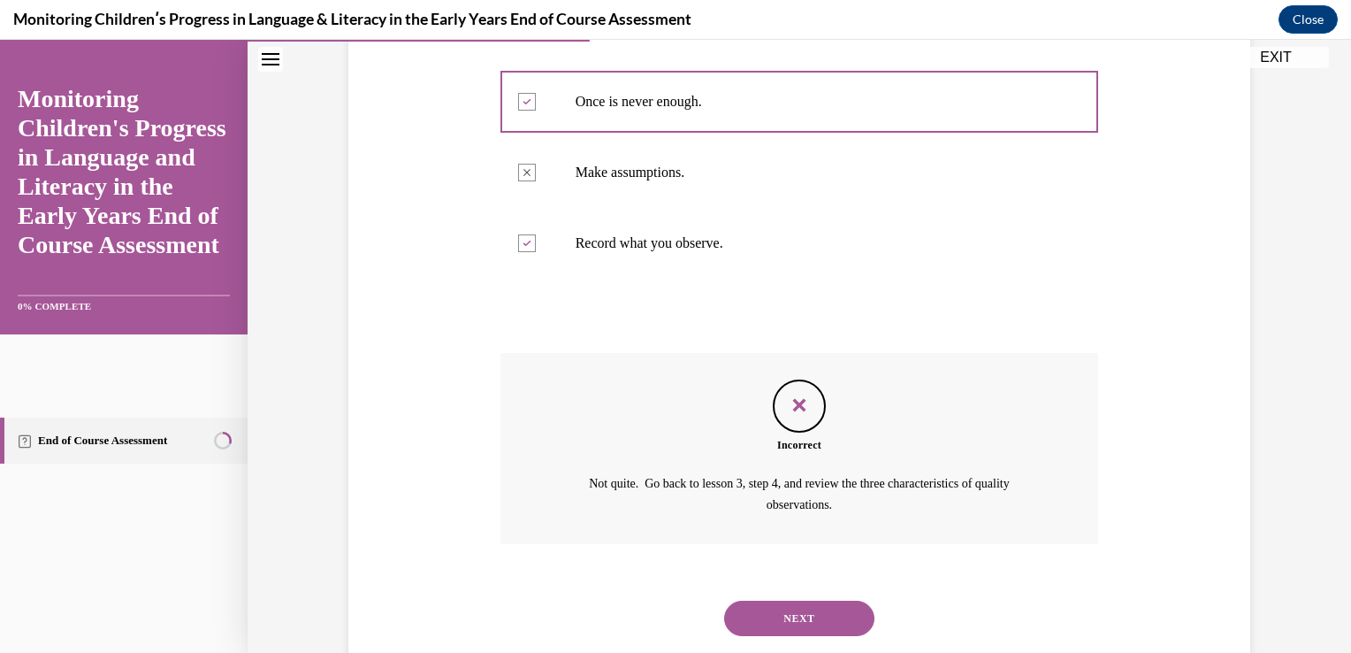
click at [747, 612] on button "NEXT" at bounding box center [799, 617] width 150 height 35
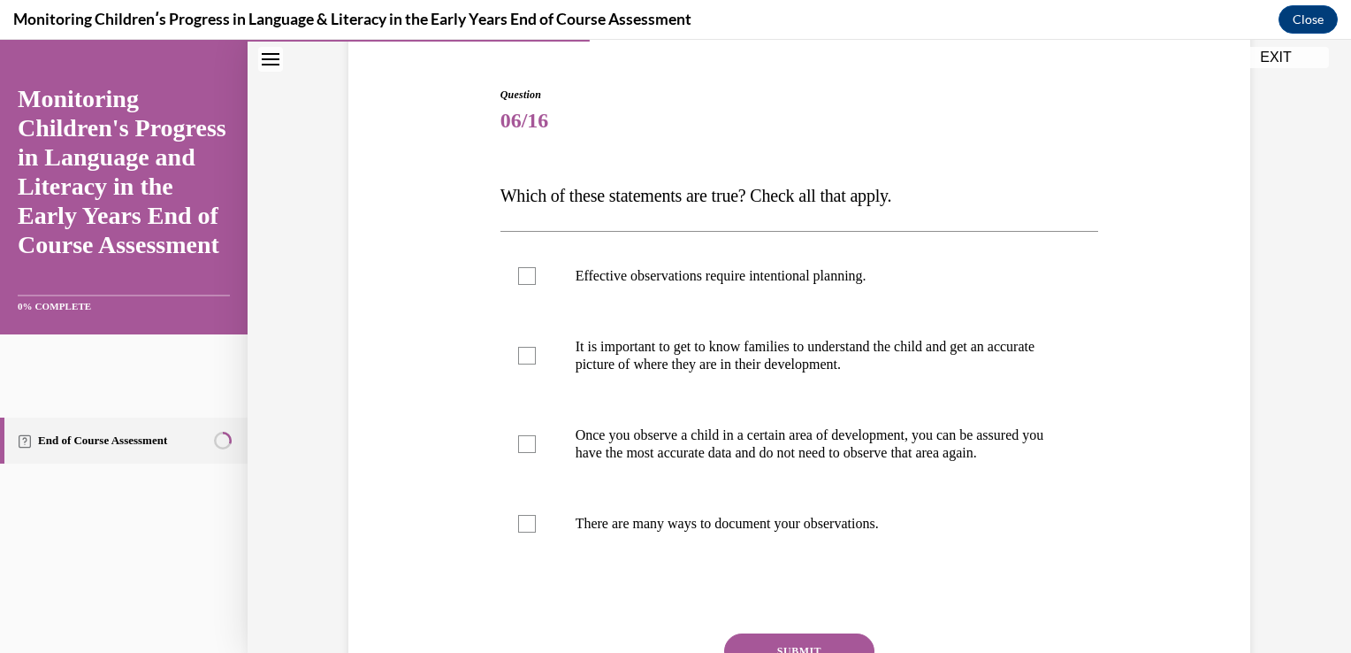
scroll to position [177, 0]
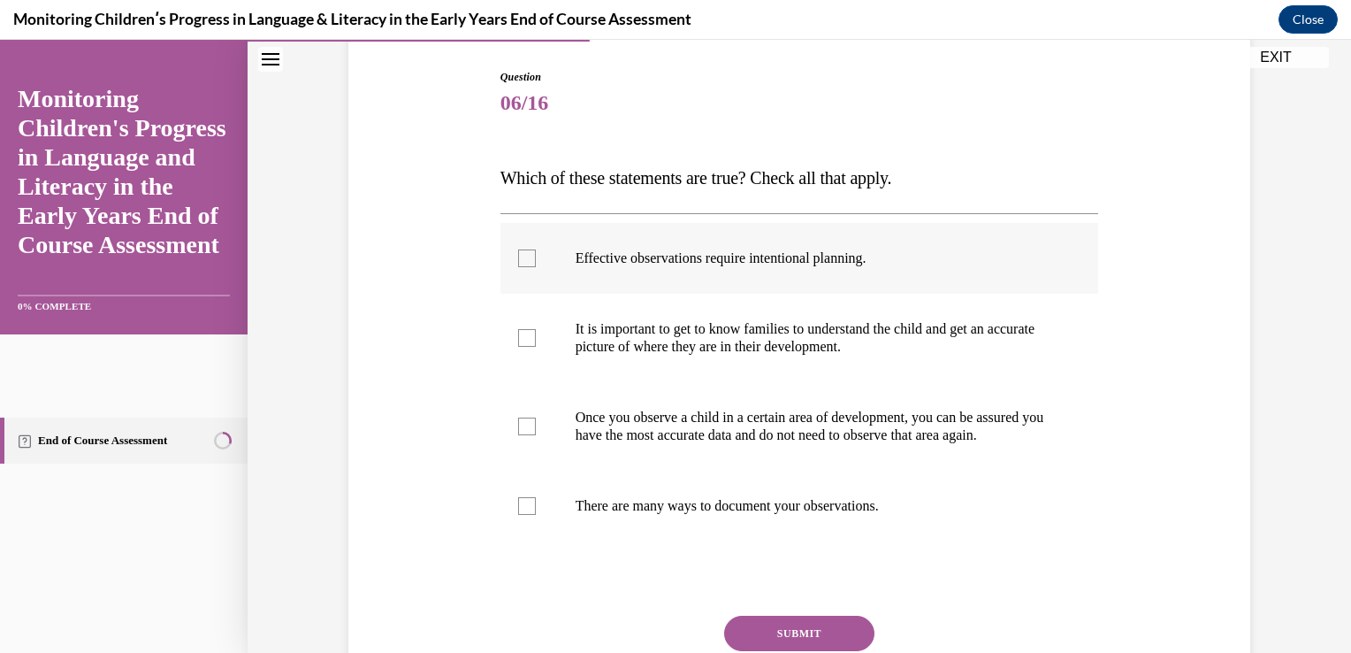
click at [518, 262] on div at bounding box center [527, 258] width 18 height 18
click at [518, 262] on input "Effective observations require intentional planning." at bounding box center [527, 258] width 18 height 18
checkbox input "true"
click at [518, 337] on div at bounding box center [527, 338] width 18 height 18
click at [518, 337] on input "It is important to get to know families to understand the child and get an accu…" at bounding box center [527, 338] width 18 height 18
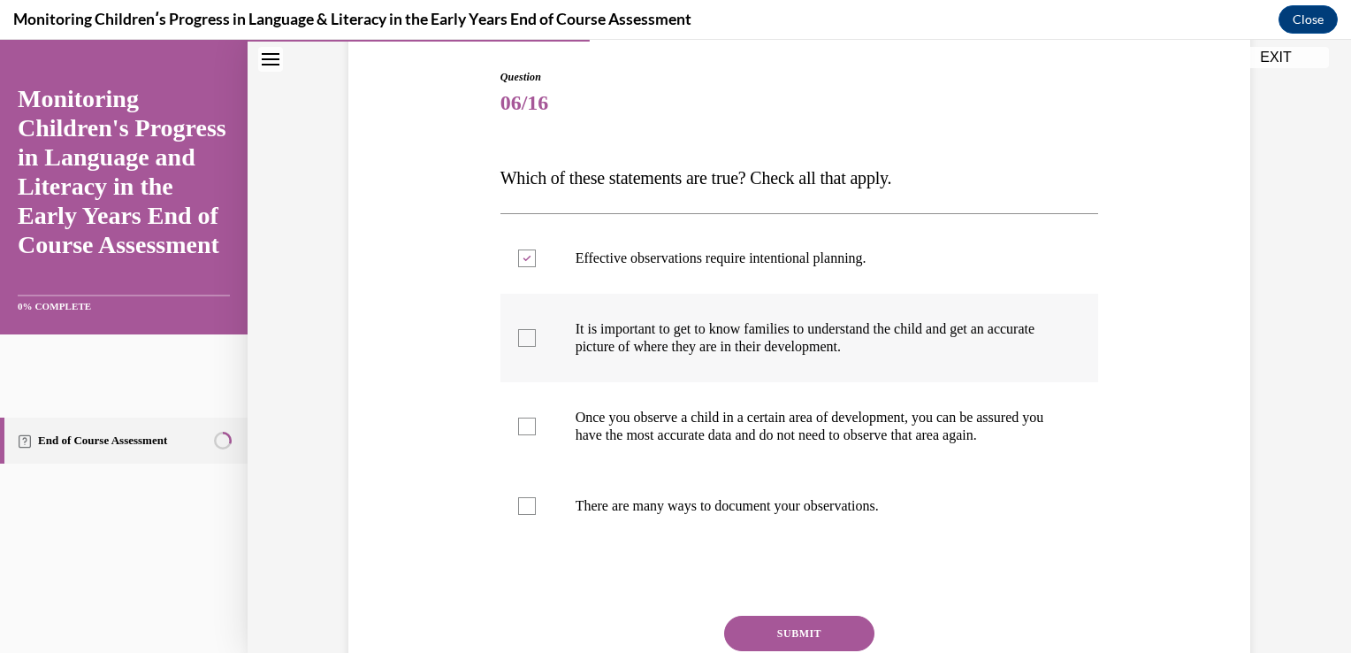
checkbox input "true"
click at [518, 432] on div at bounding box center [527, 426] width 18 height 18
click at [518, 432] on input "Once you observe a child in a certain area of development, you can be assured y…" at bounding box center [527, 426] width 18 height 18
checkbox input "true"
click at [518, 515] on div at bounding box center [527, 506] width 18 height 18
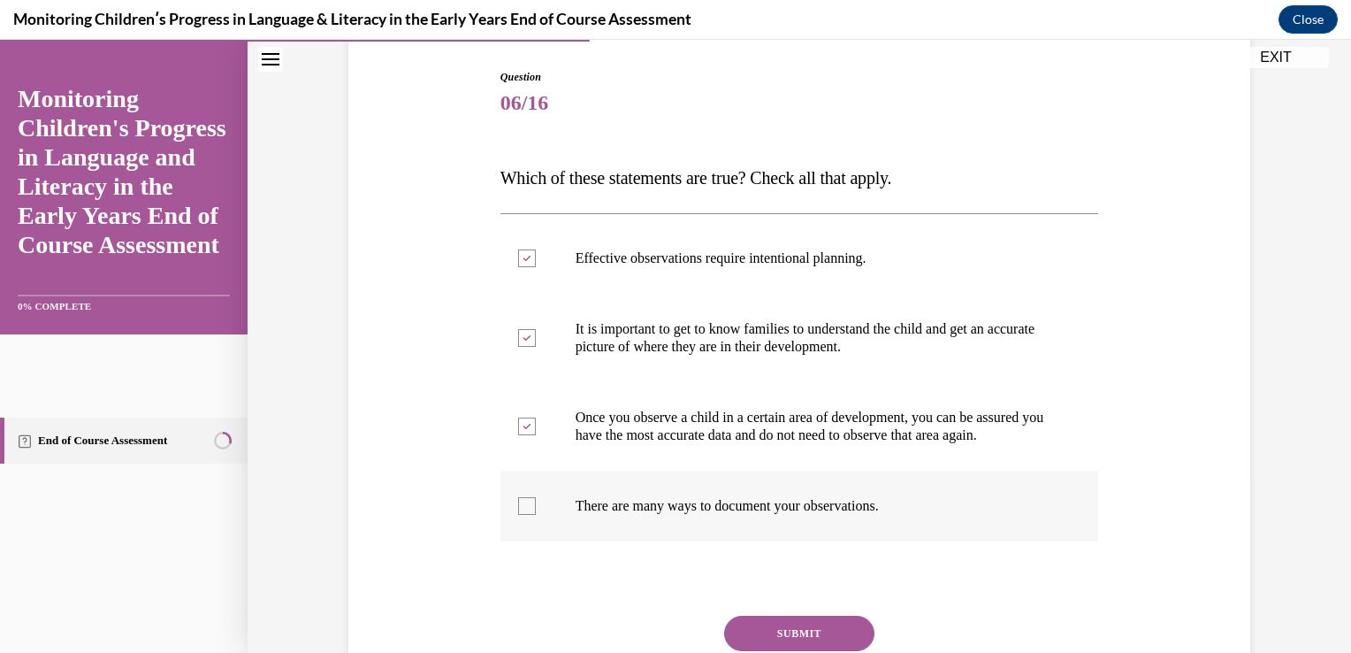
click at [518, 515] on input "There are many ways to document your observations." at bounding box center [527, 506] width 18 height 18
checkbox input "true"
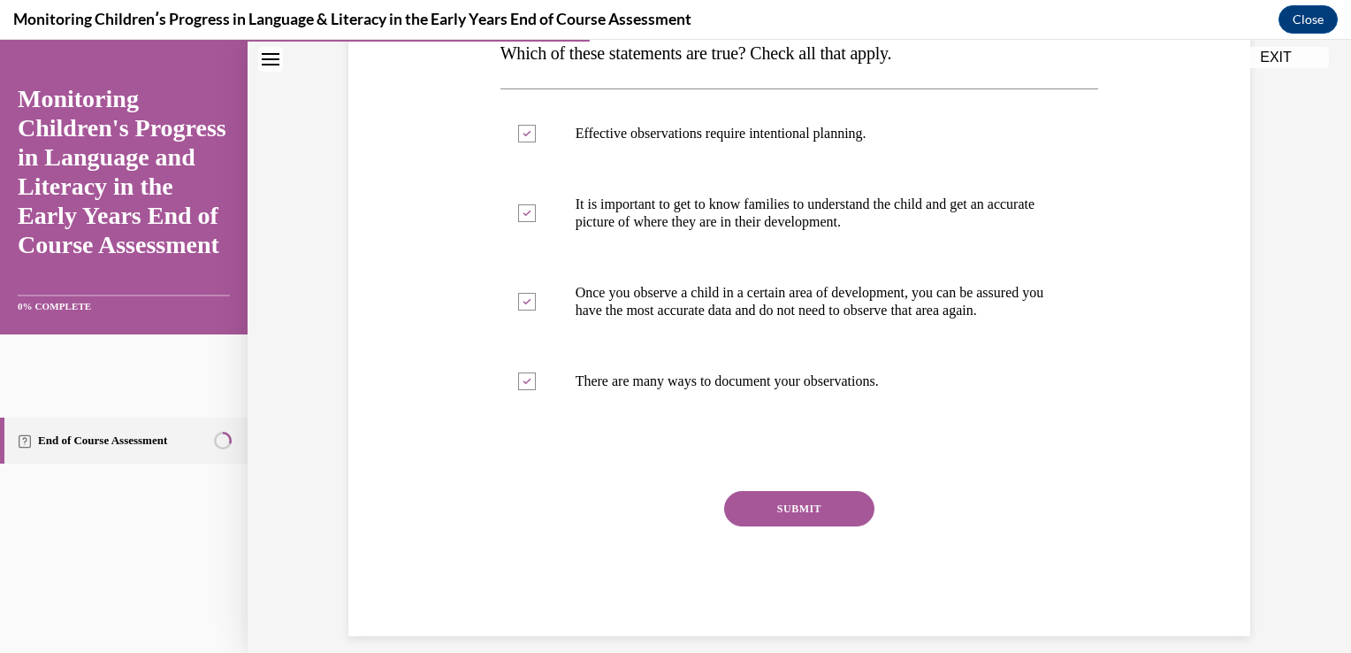
scroll to position [318, 0]
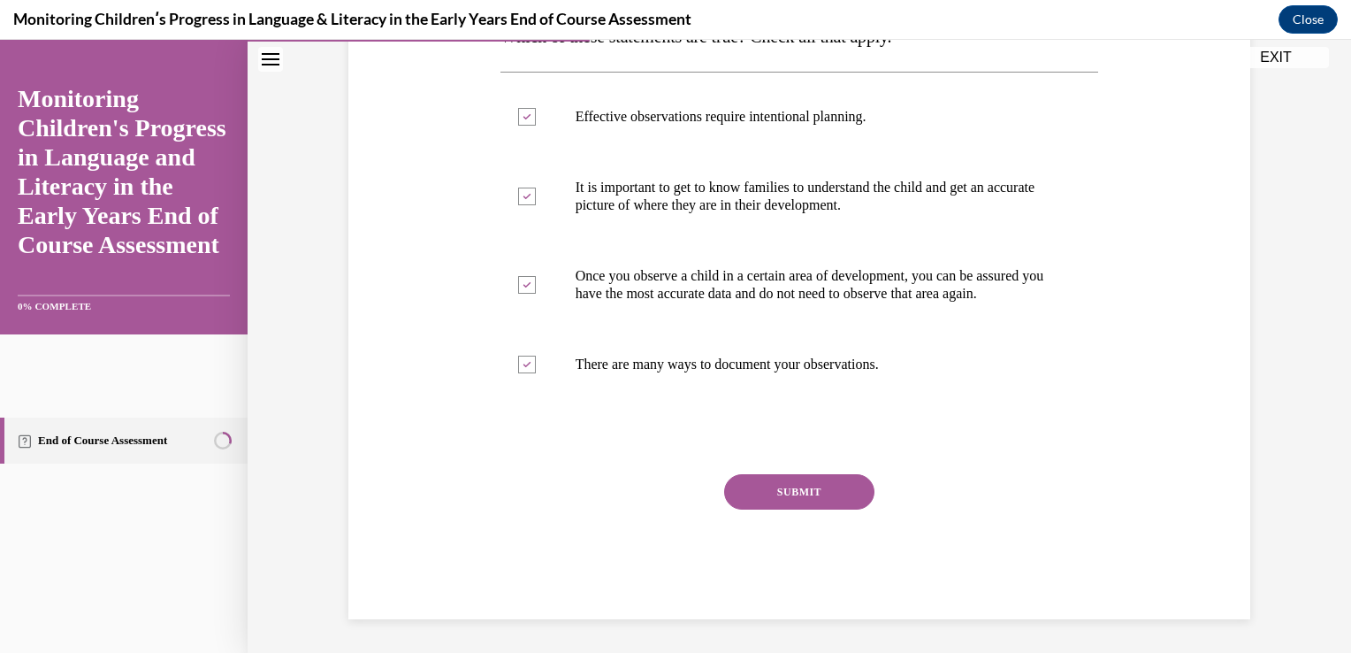
click at [791, 502] on button "SUBMIT" at bounding box center [799, 491] width 150 height 35
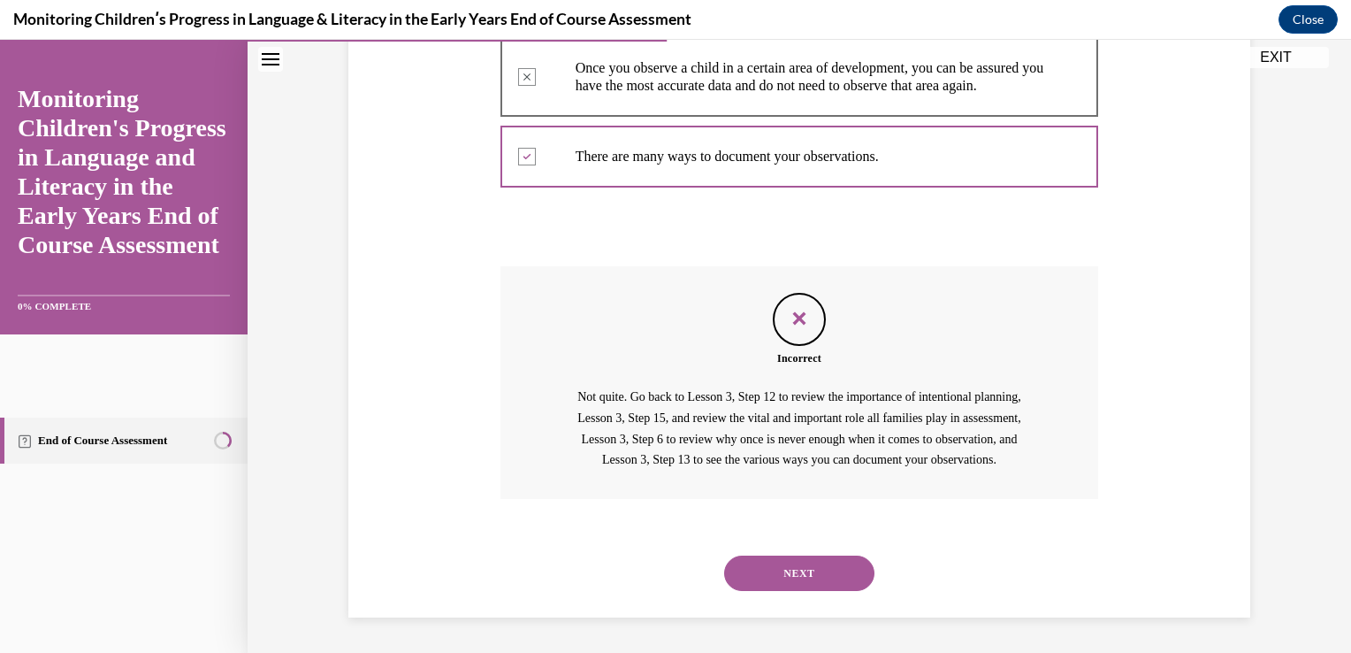
scroll to position [555, 0]
click at [813, 587] on button "NEXT" at bounding box center [799, 572] width 150 height 35
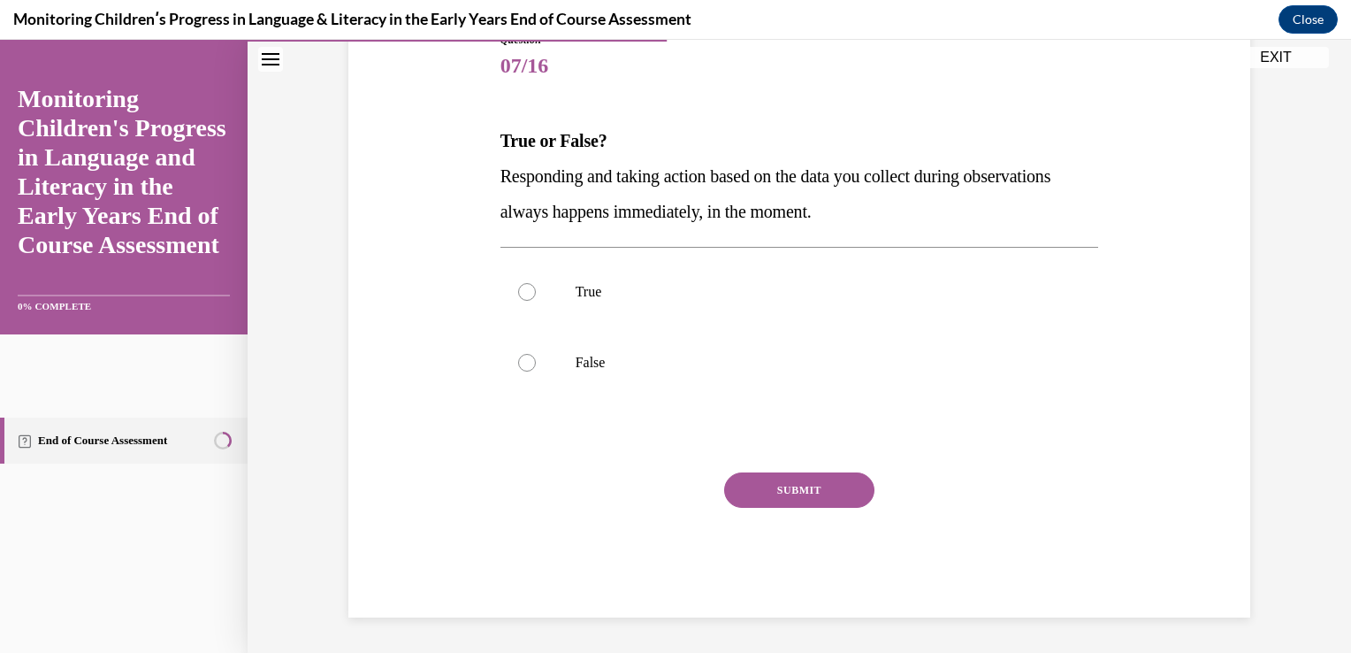
scroll to position [196, 0]
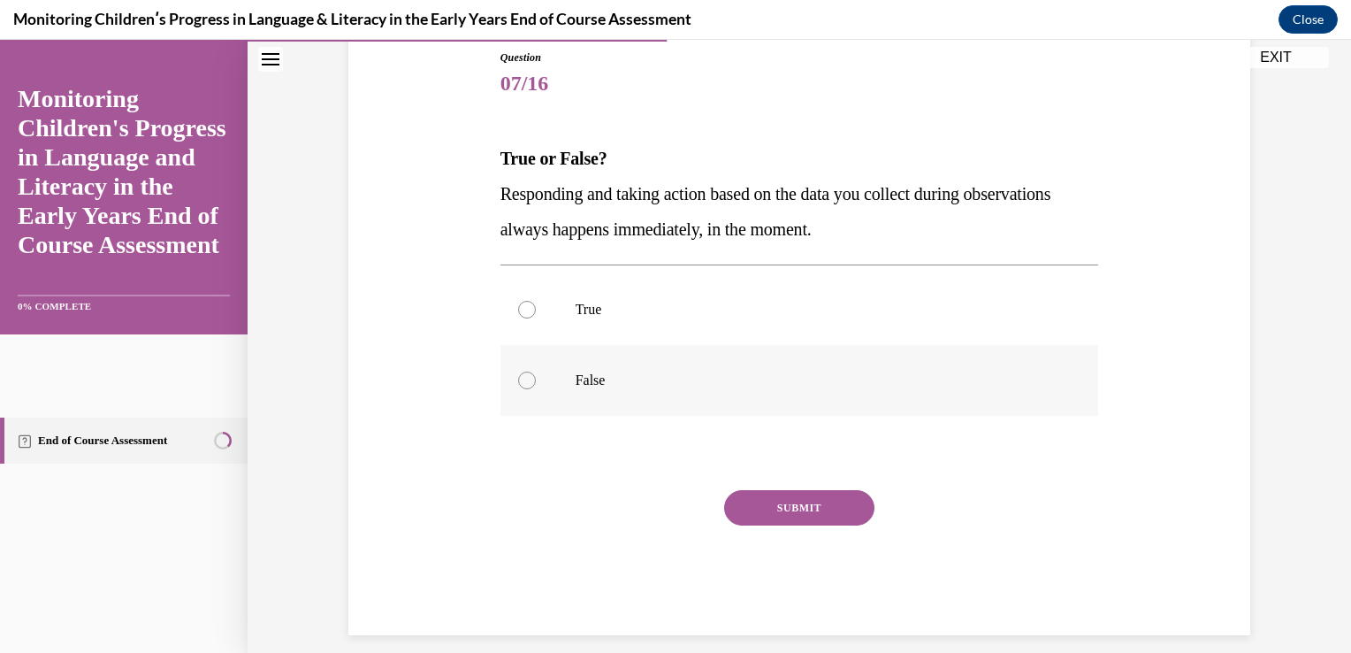
click at [518, 385] on div at bounding box center [527, 380] width 18 height 18
click at [518, 385] on input "False" at bounding box center [527, 380] width 18 height 18
radio input "true"
click at [761, 505] on button "SUBMIT" at bounding box center [799, 507] width 150 height 35
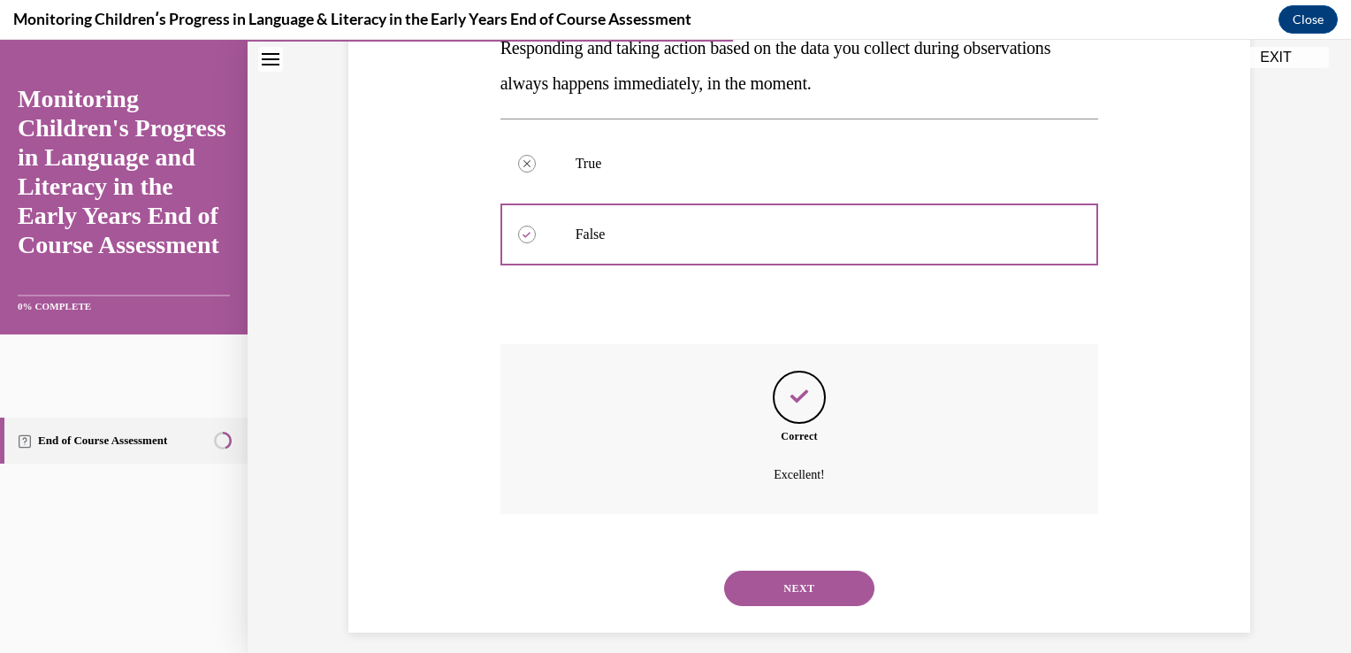
scroll to position [383, 0]
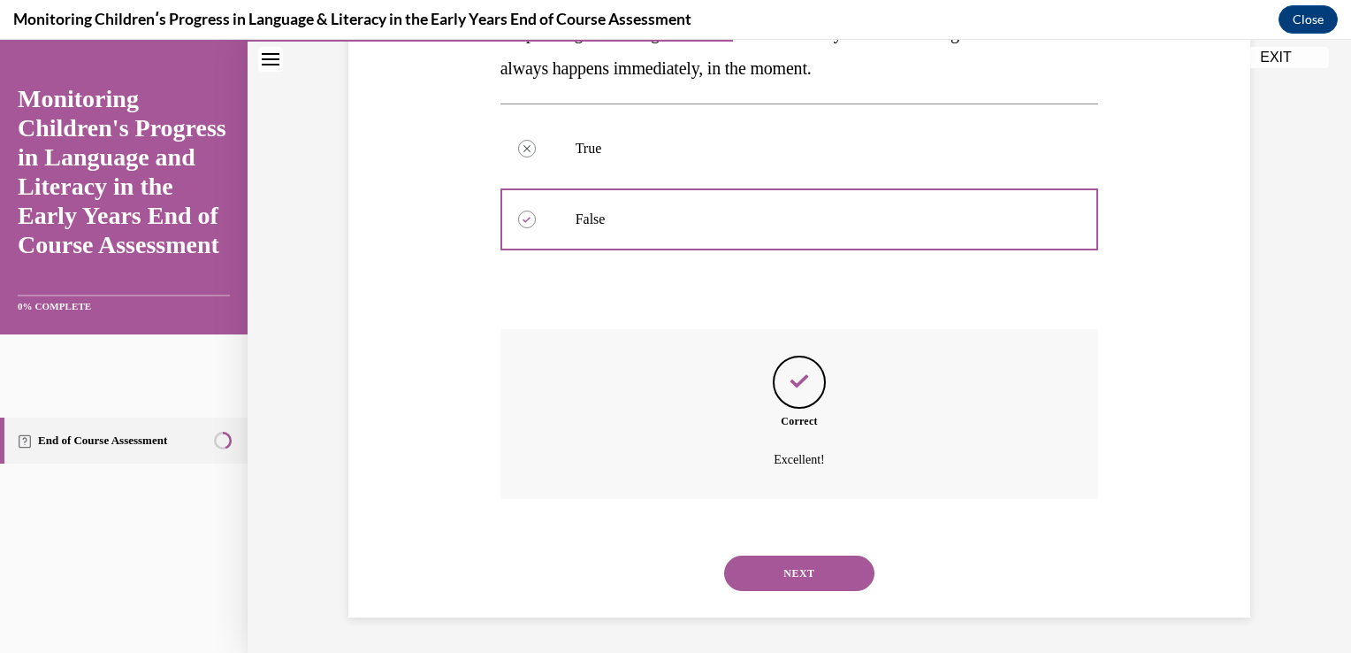
click at [761, 525] on button "SUBMIT" at bounding box center [799, 542] width 150 height 35
click at [841, 555] on button "NEXT" at bounding box center [799, 572] width 150 height 35
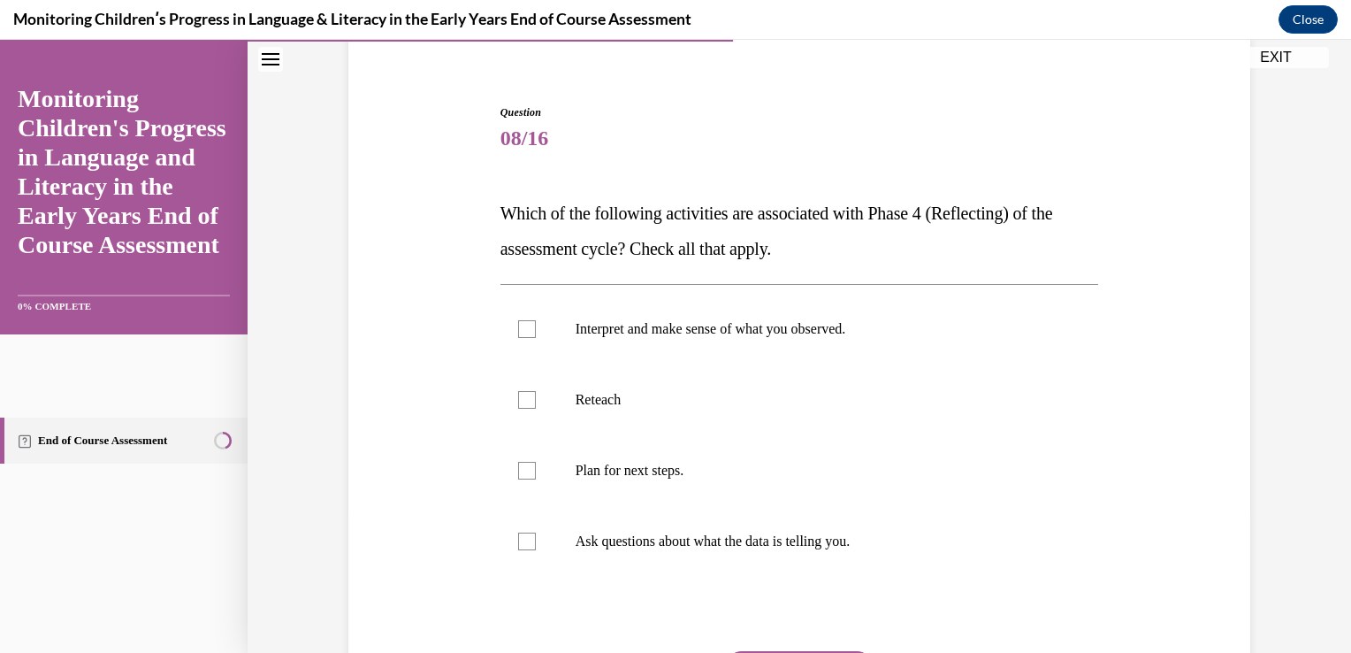
scroll to position [177, 0]
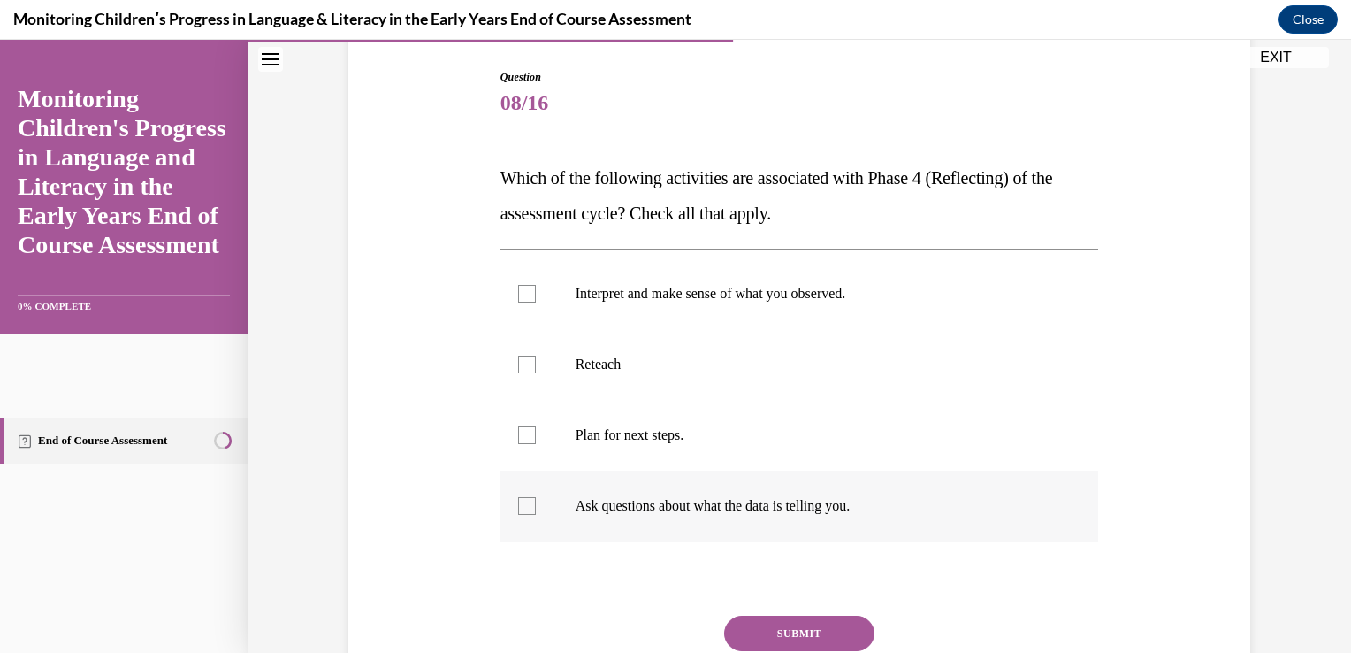
click at [518, 508] on div at bounding box center [527, 506] width 18 height 18
click at [518, 508] on input "Ask questions about what the data is telling you." at bounding box center [527, 506] width 18 height 18
checkbox input "true"
click at [518, 443] on div at bounding box center [527, 435] width 18 height 18
click at [518, 443] on input "Plan for next steps." at bounding box center [527, 435] width 18 height 18
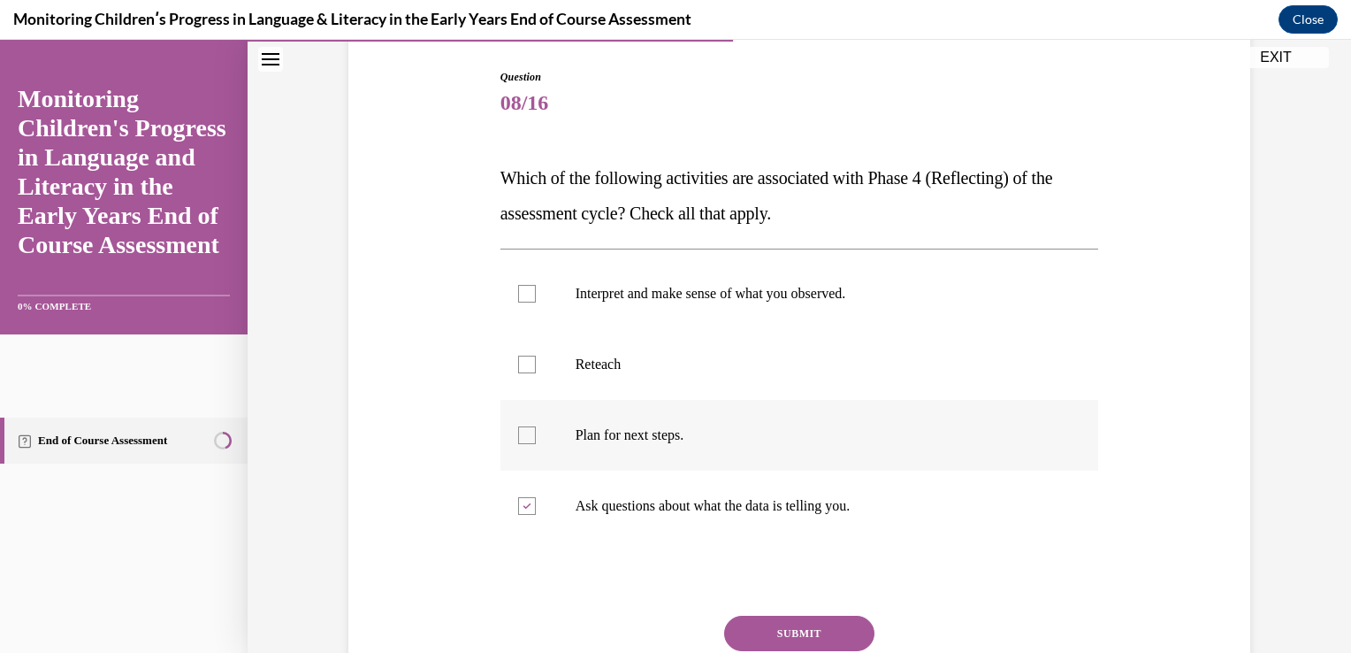
checkbox input "true"
click at [518, 365] on div at bounding box center [527, 364] width 18 height 18
click at [518, 365] on input "Reteach" at bounding box center [527, 364] width 18 height 18
checkbox input "true"
click at [518, 296] on div at bounding box center [527, 294] width 18 height 18
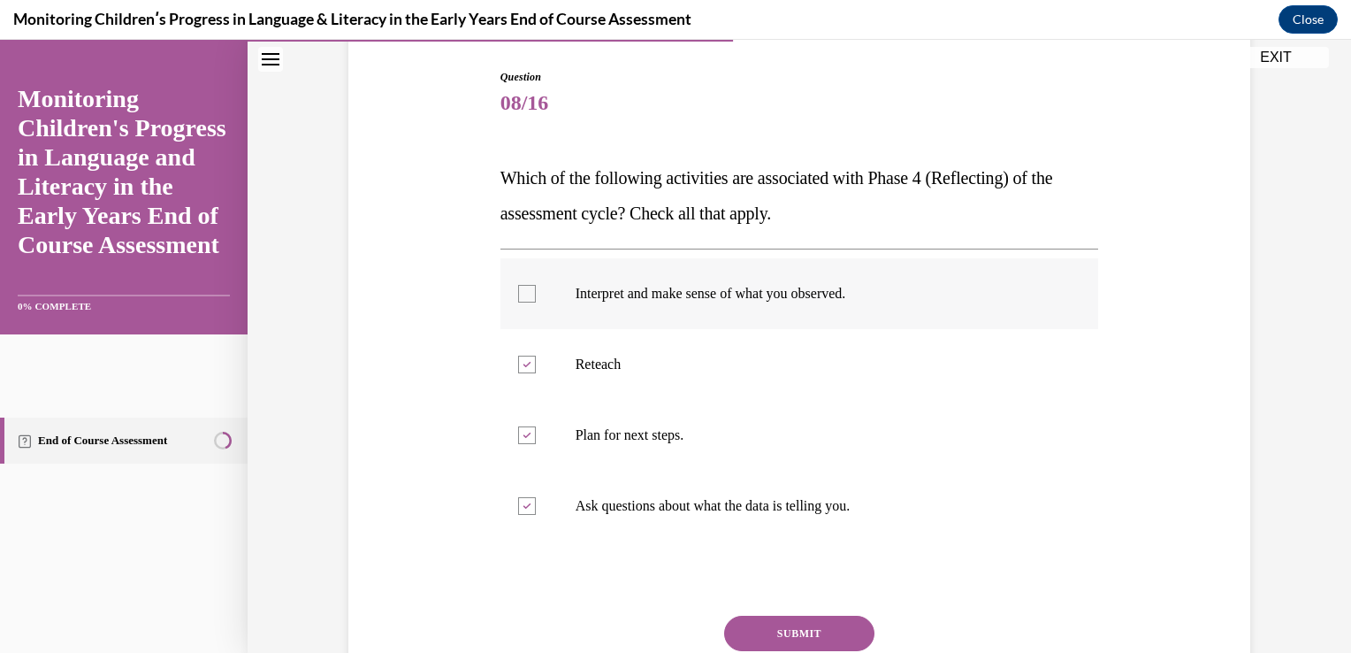
click at [518, 296] on input "Interpret and make sense of what you observed." at bounding box center [527, 294] width 18 height 18
checkbox input "true"
click at [754, 615] on button "SUBMIT" at bounding box center [799, 632] width 150 height 35
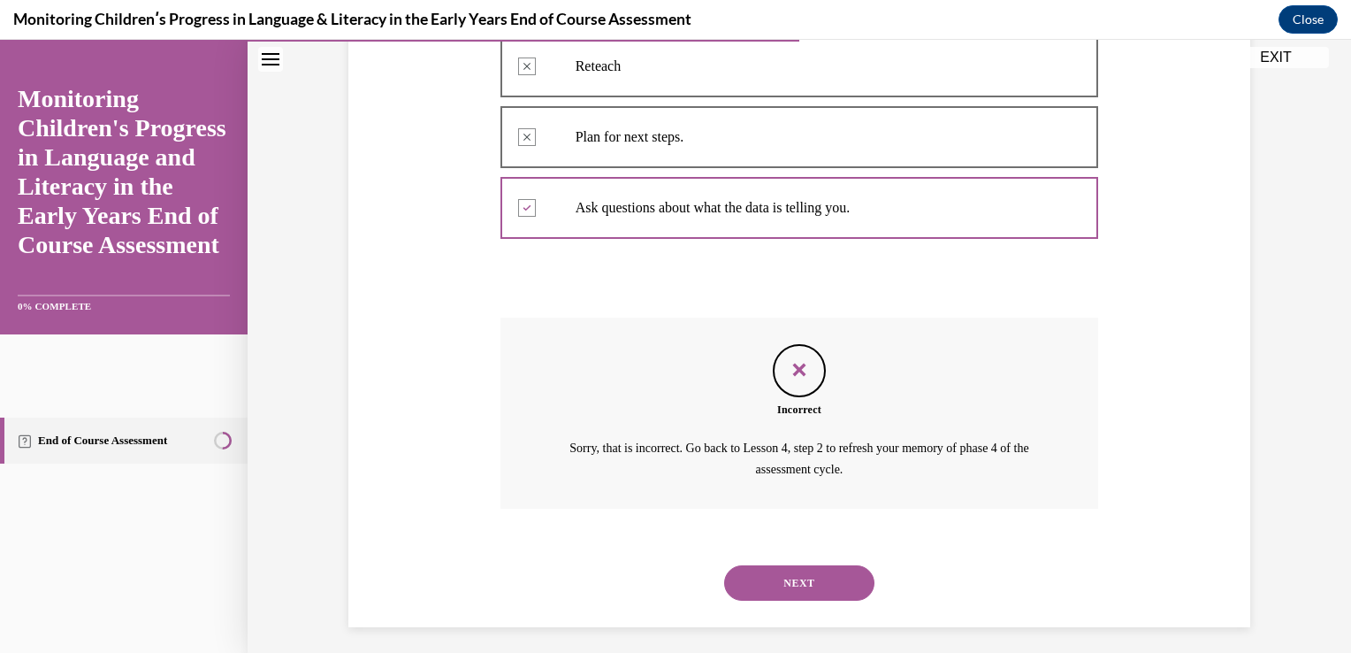
scroll to position [510, 0]
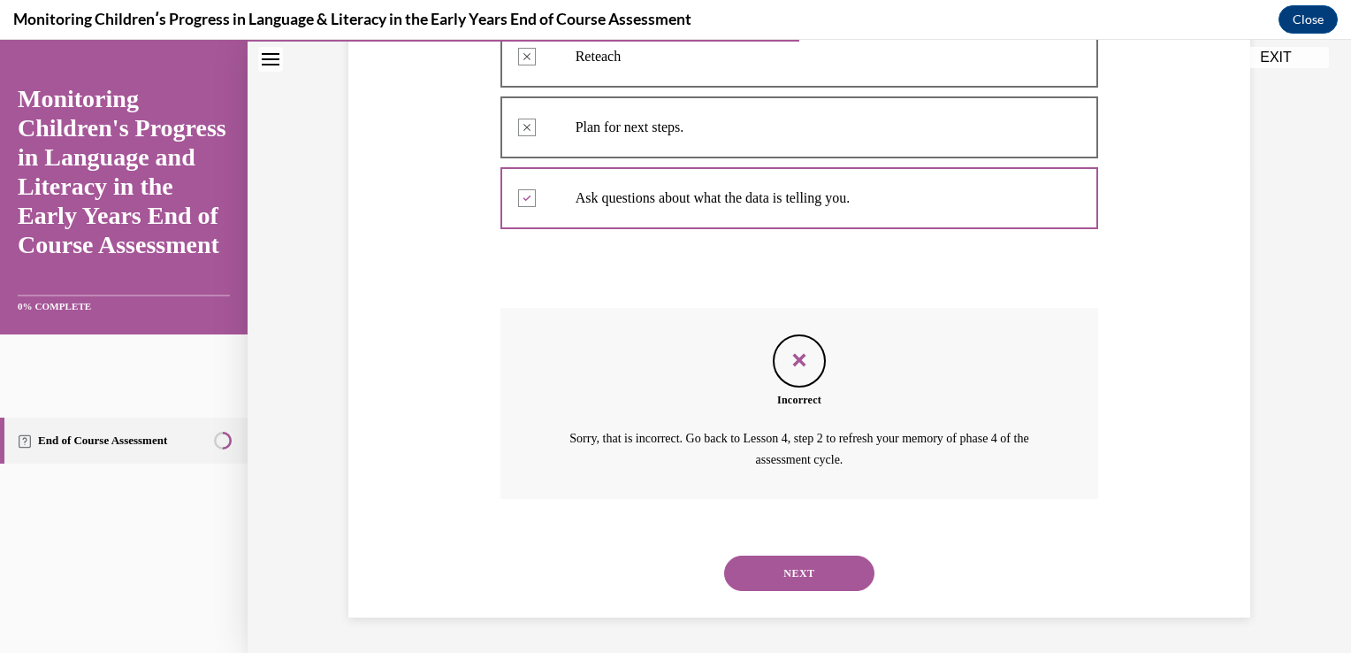
click at [762, 555] on button "NEXT" at bounding box center [799, 572] width 150 height 35
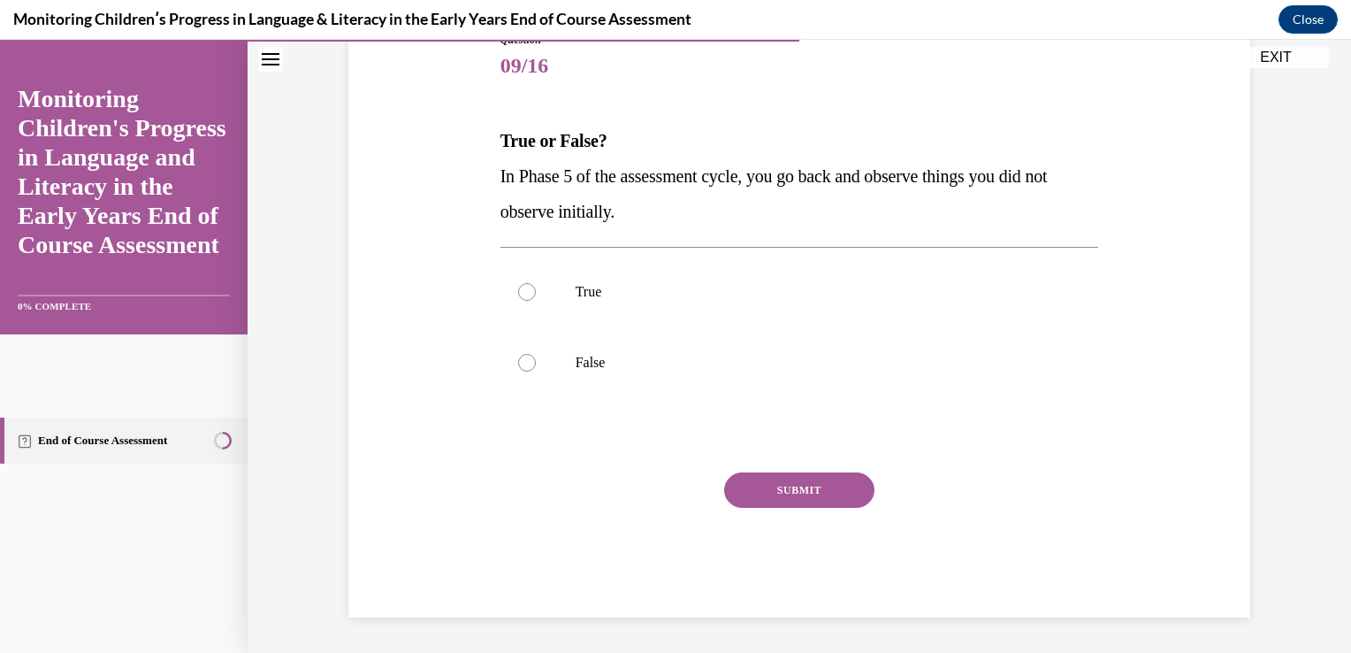
scroll to position [196, 0]
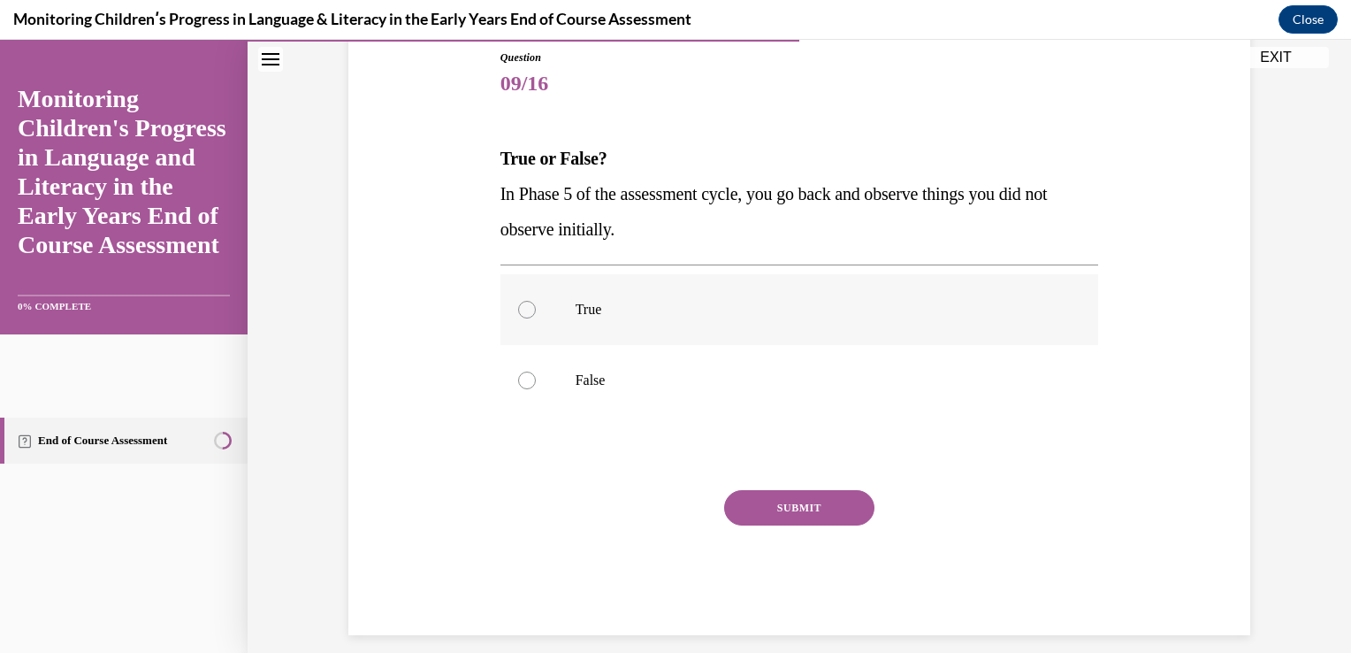
click at [518, 307] on div at bounding box center [527, 310] width 18 height 18
click at [518, 307] on input "True" at bounding box center [527, 310] width 18 height 18
radio input "true"
click at [764, 499] on button "SUBMIT" at bounding box center [799, 507] width 150 height 35
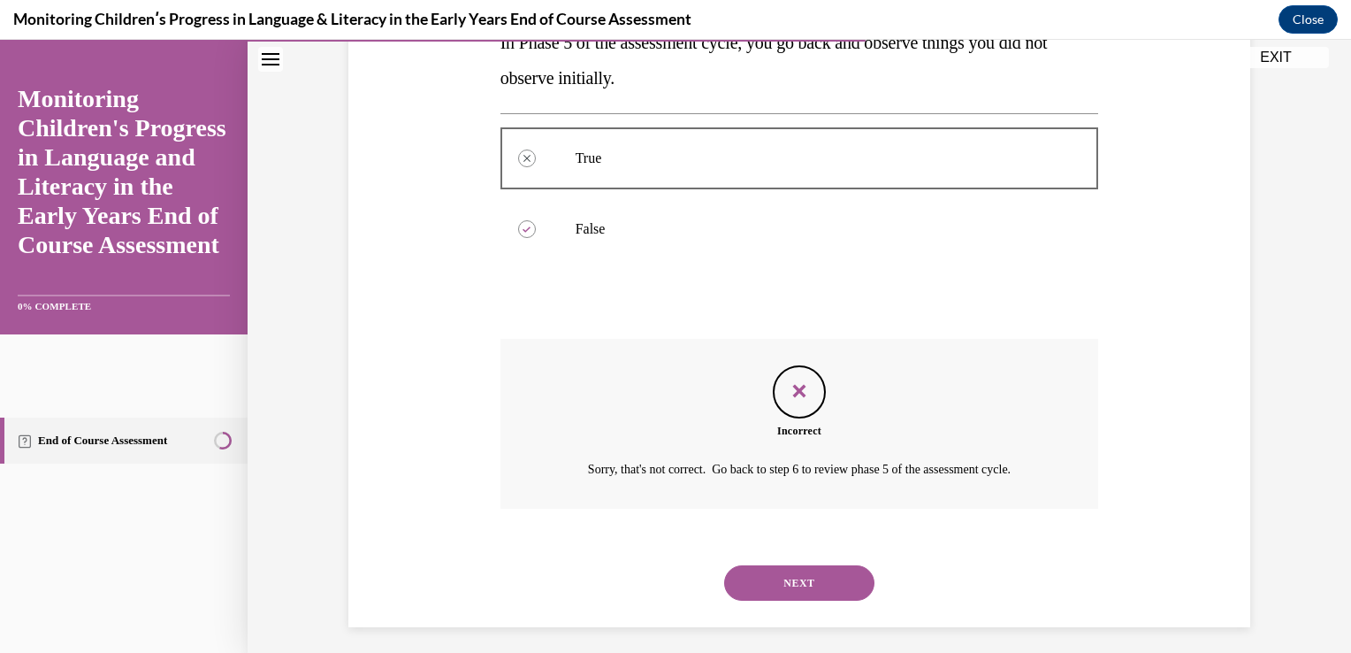
scroll to position [383, 0]
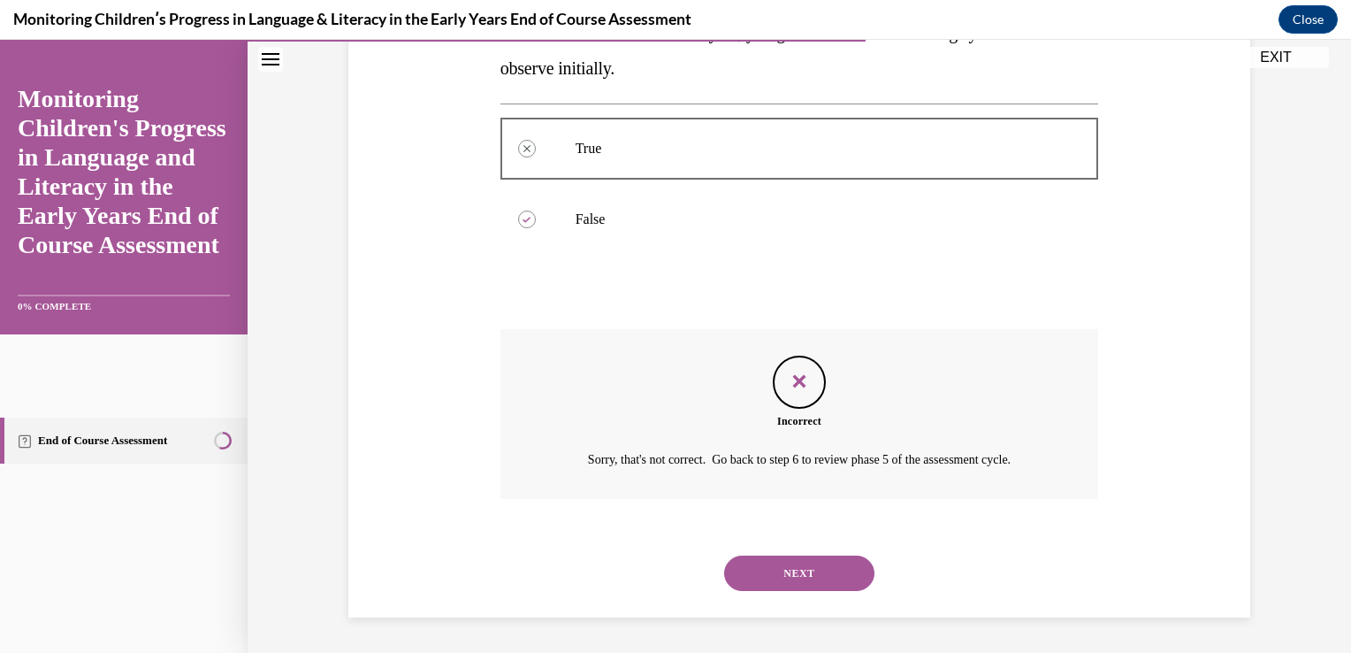
click at [790, 555] on button "NEXT" at bounding box center [799, 572] width 150 height 35
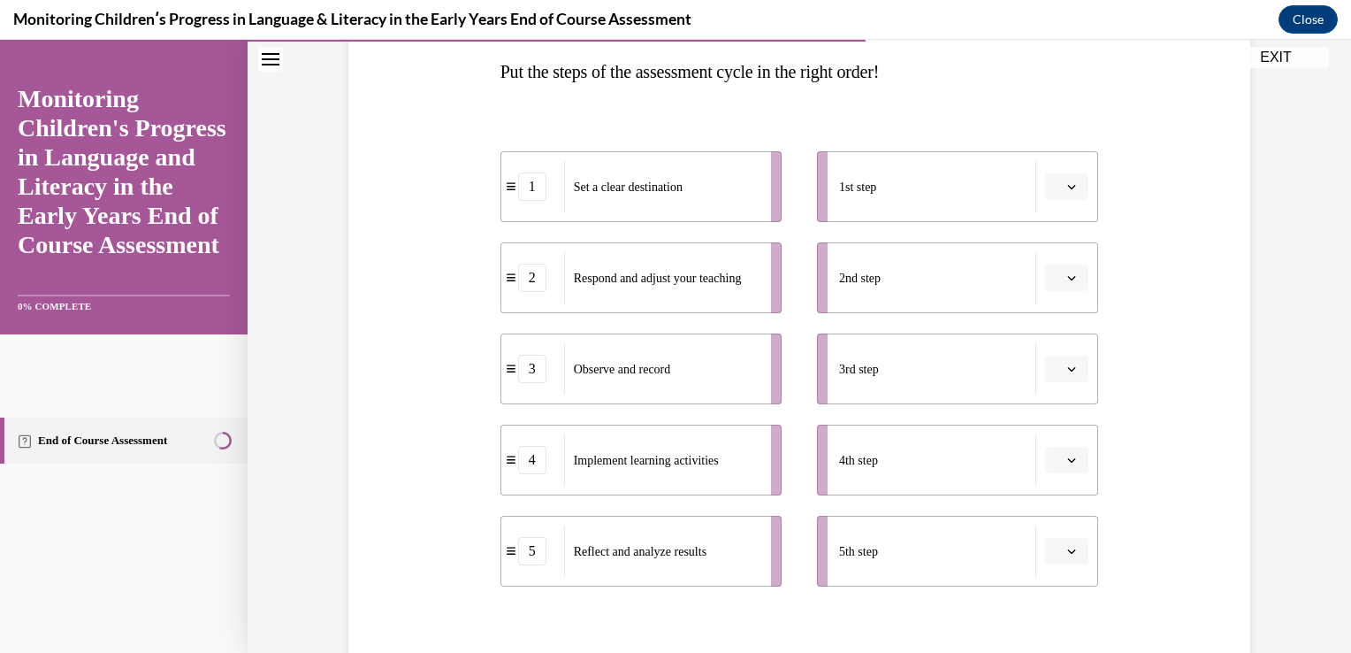
scroll to position [318, 0]
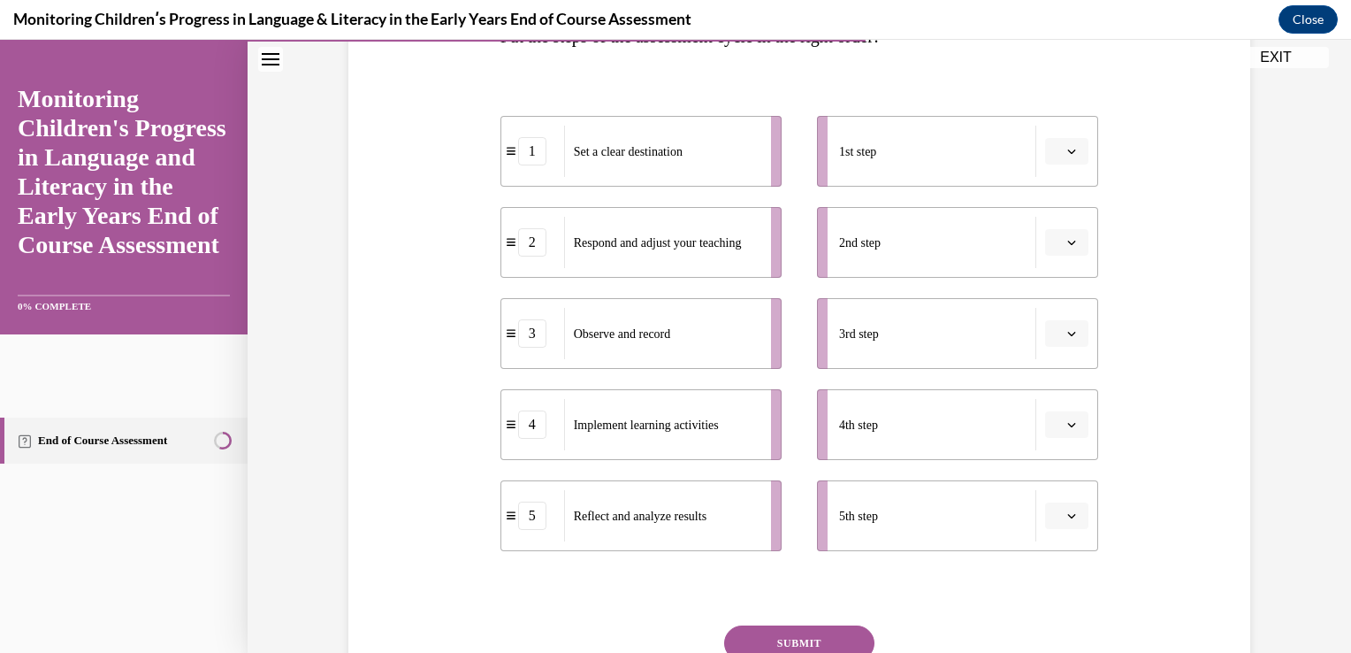
click at [1058, 516] on button "button" at bounding box center [1066, 515] width 43 height 27
click at [1055, 477] on div "5" at bounding box center [1045, 475] width 44 height 35
click at [1067, 427] on icon "button" at bounding box center [1071, 424] width 9 height 9
click at [1067, 427] on icon "button" at bounding box center [1071, 424] width 9 height 10
click at [1066, 427] on span "button" at bounding box center [1072, 424] width 12 height 12
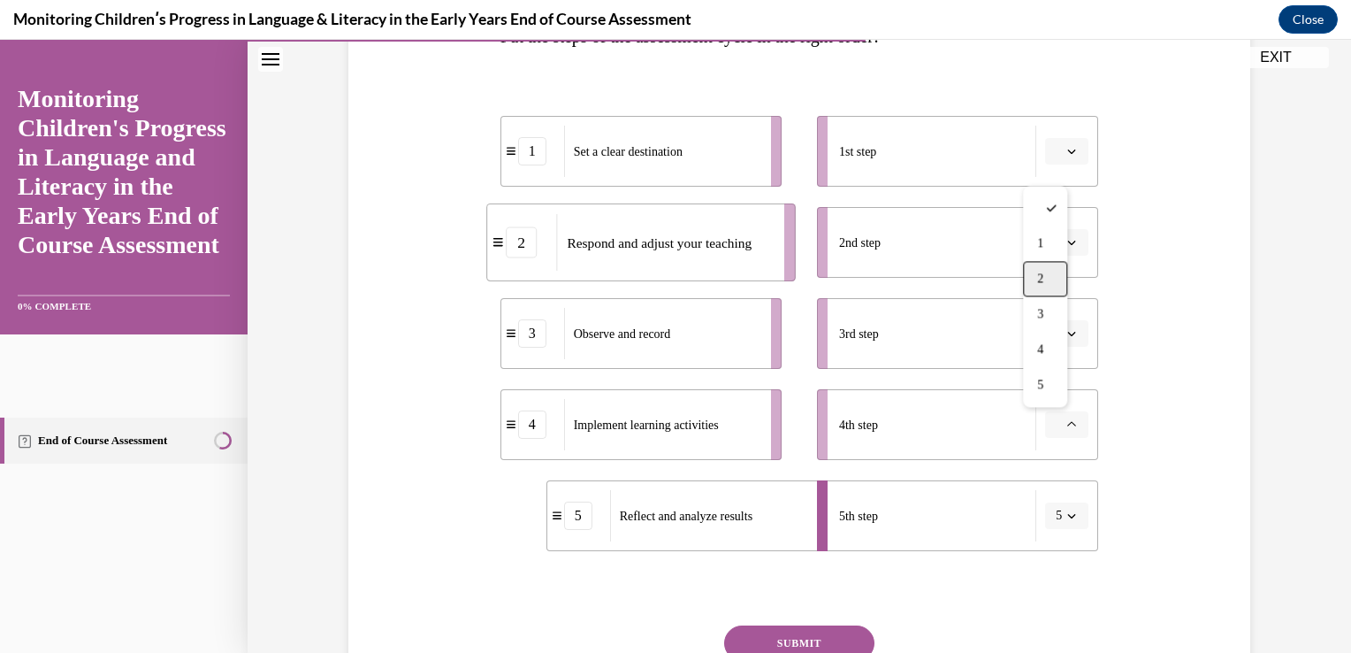
click at [1050, 281] on div "2" at bounding box center [1045, 278] width 44 height 35
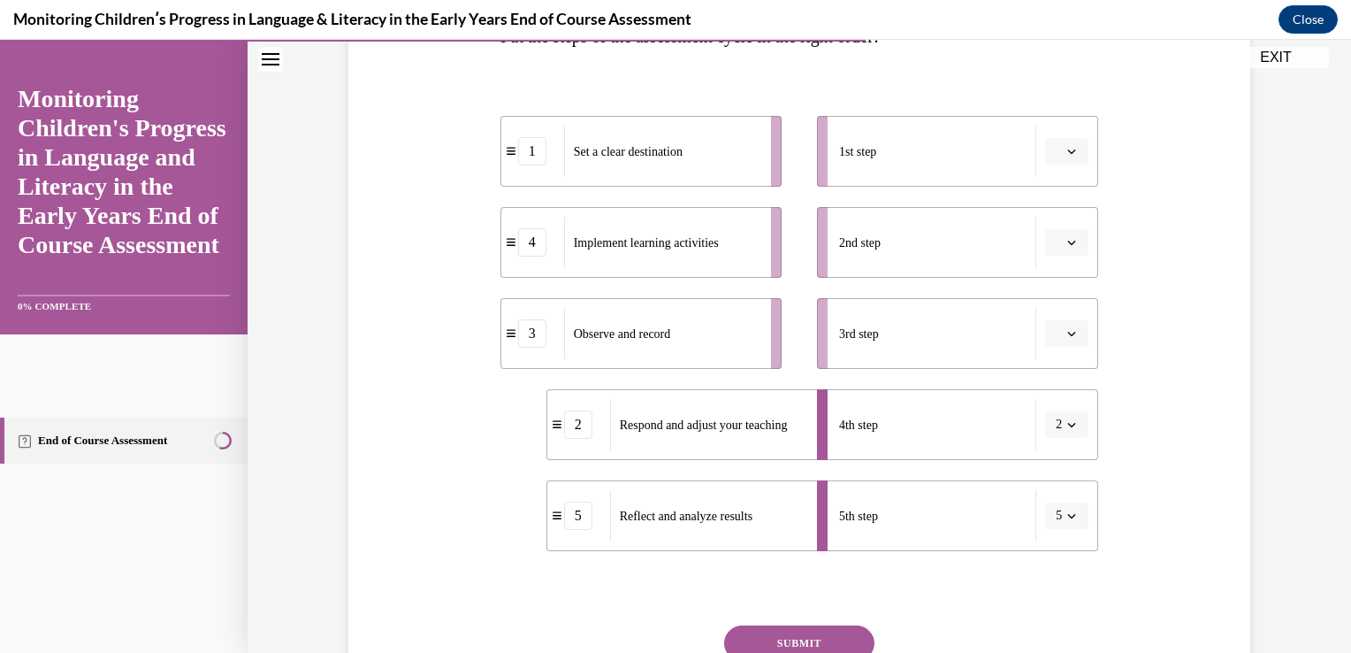
click at [1059, 332] on button "button" at bounding box center [1066, 333] width 43 height 27
click at [1047, 436] on div "2" at bounding box center [1045, 443] width 44 height 35
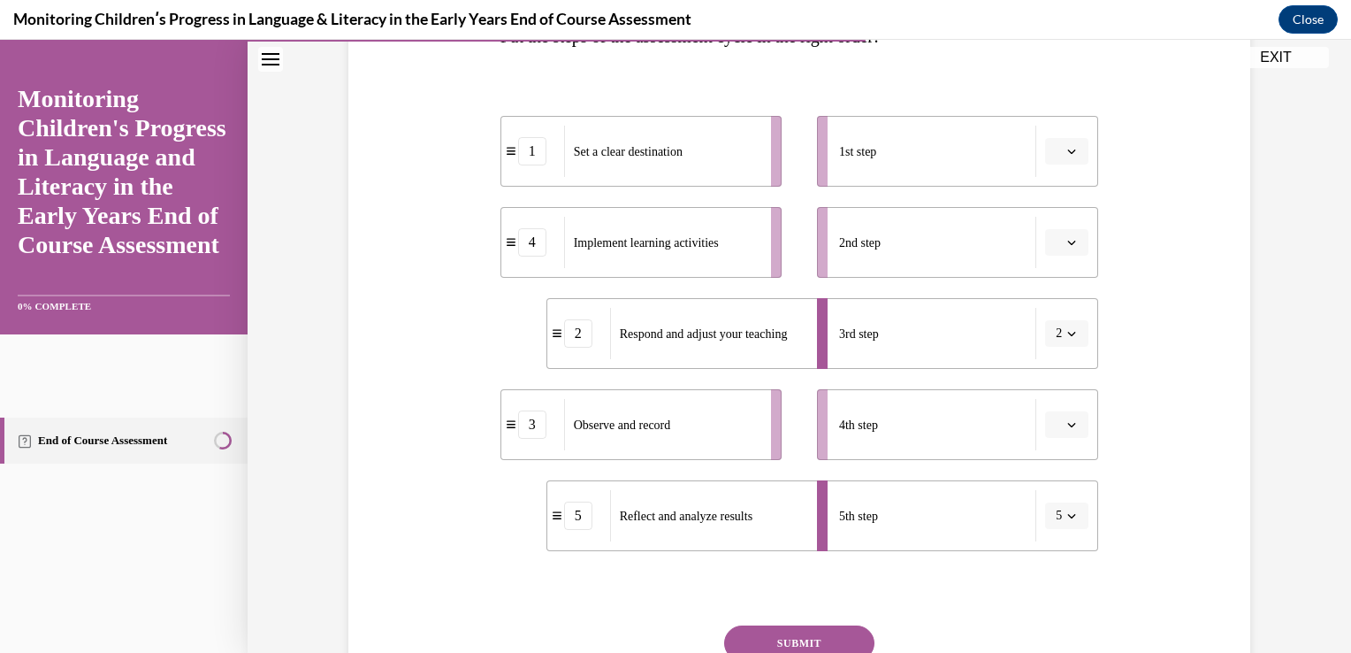
click at [1067, 242] on icon "button" at bounding box center [1071, 242] width 9 height 9
click at [1050, 343] on div "2" at bounding box center [1045, 352] width 44 height 35
click at [1052, 143] on button "button" at bounding box center [1066, 151] width 43 height 27
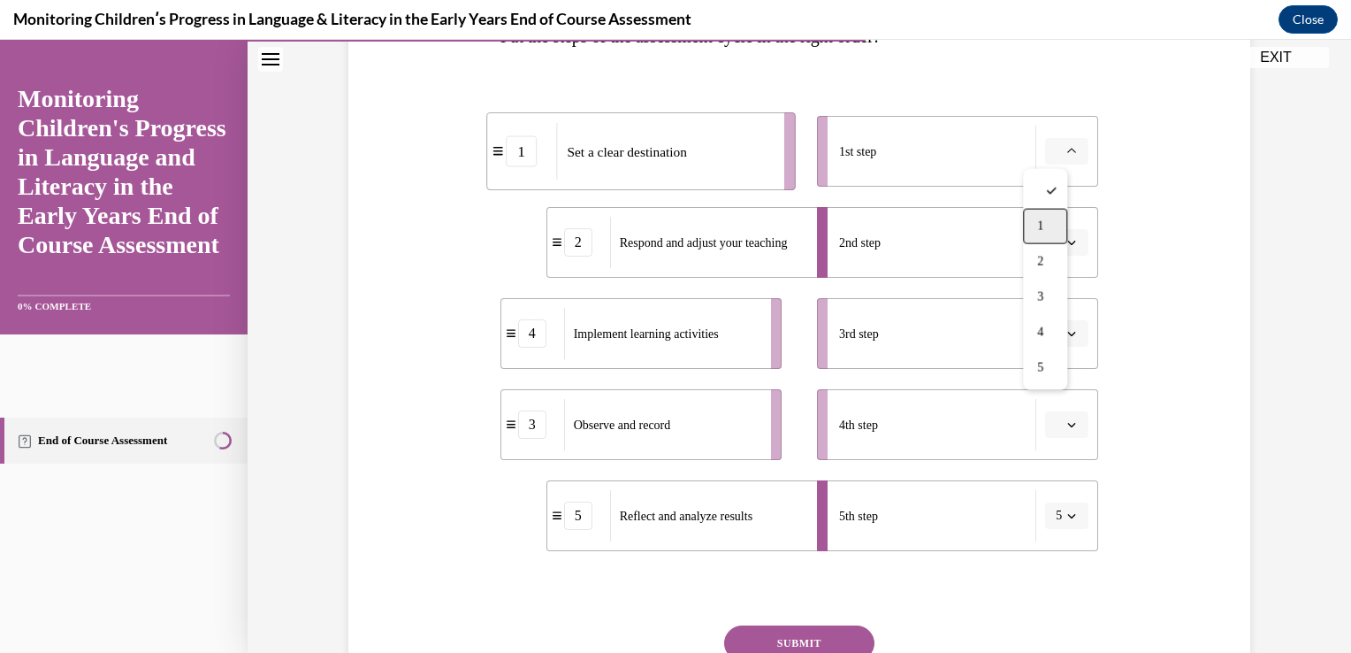
click at [1035, 220] on div "1" at bounding box center [1045, 226] width 44 height 35
click at [1338, 628] on div at bounding box center [675, 346] width 1351 height 613
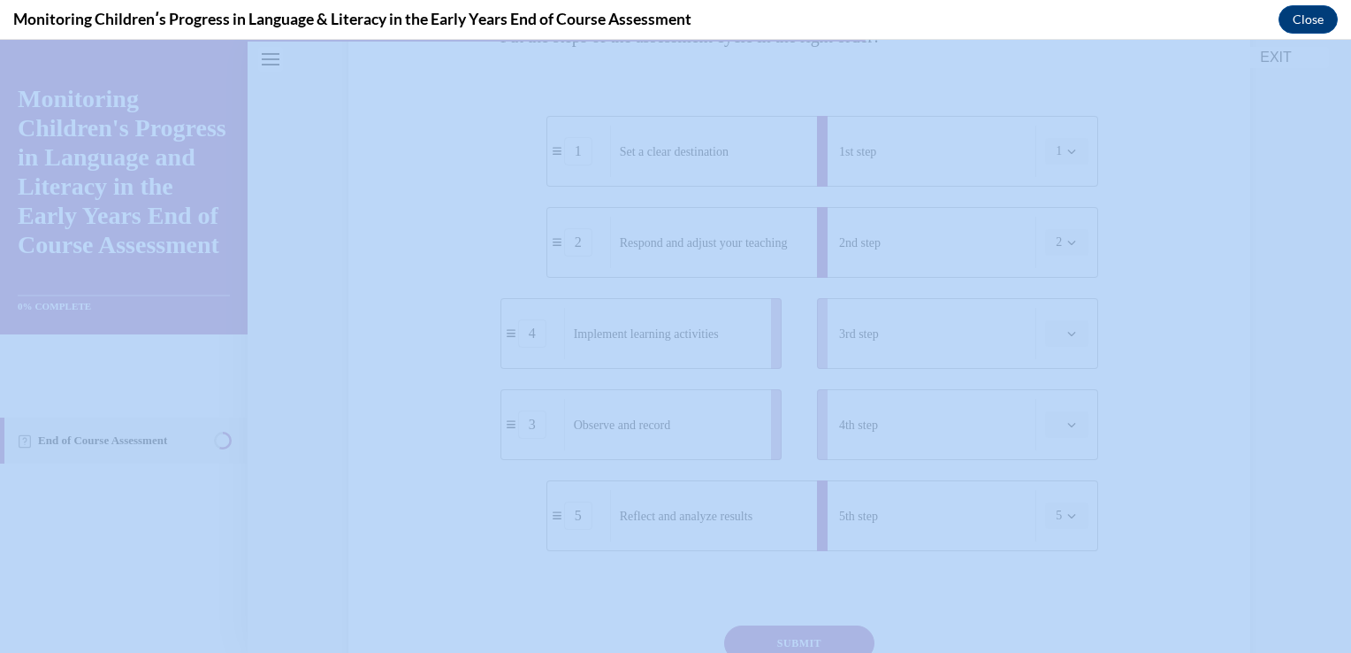
click at [1338, 628] on div at bounding box center [675, 346] width 1351 height 613
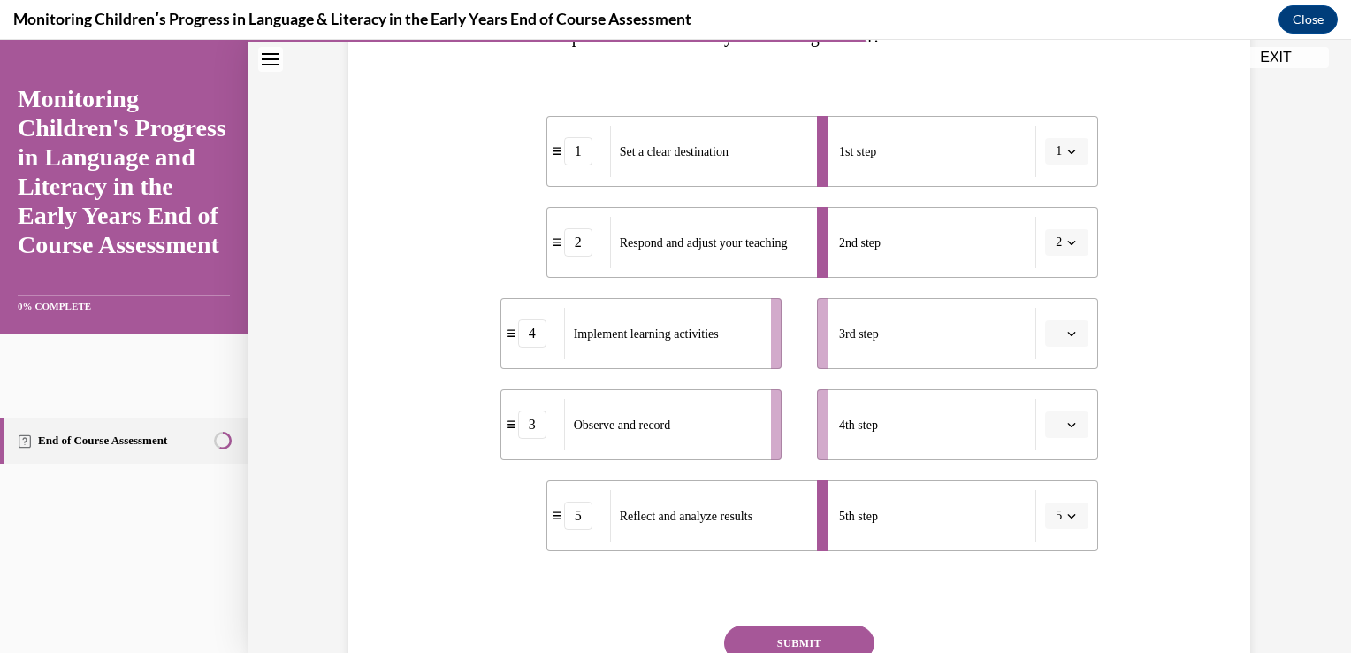
drag, startPoint x: 1338, startPoint y: 668, endPoint x: 1325, endPoint y: 615, distance: 54.7
click at [1325, 615] on html "SKIP TO STEP Audio transcript EXIT Monitoring Children's Progress in Language a…" at bounding box center [675, 346] width 1351 height 613
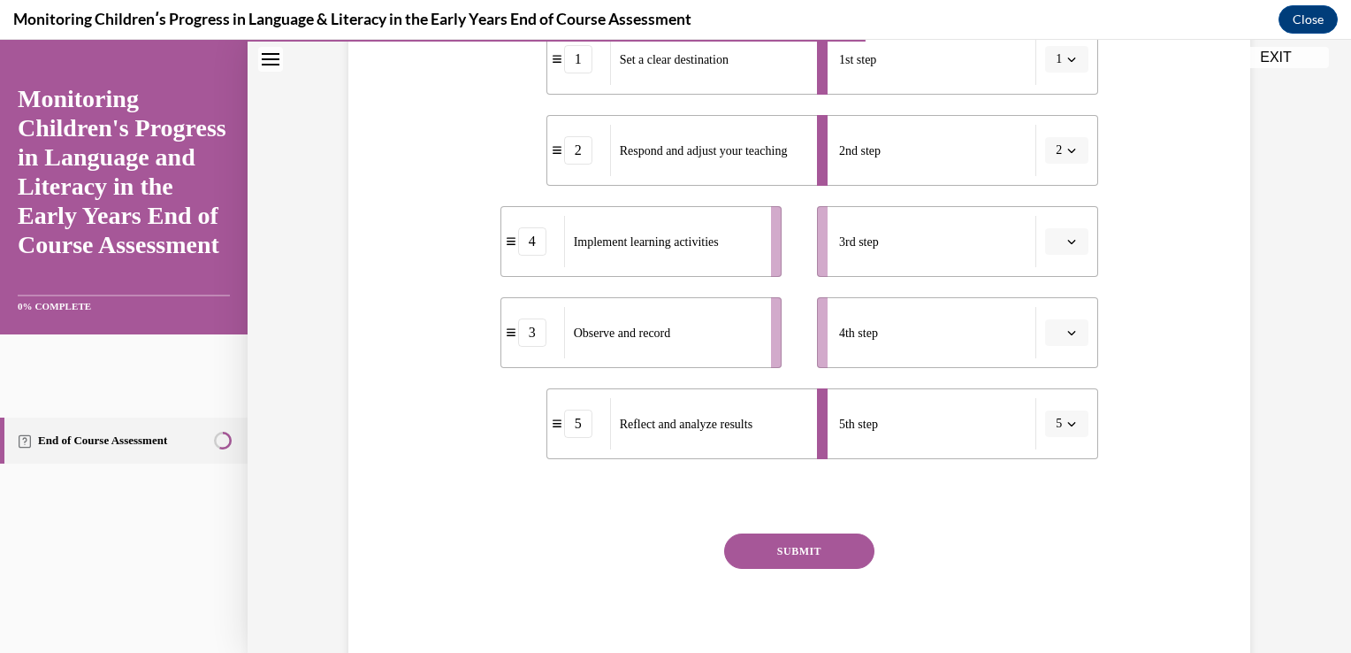
scroll to position [498, 0]
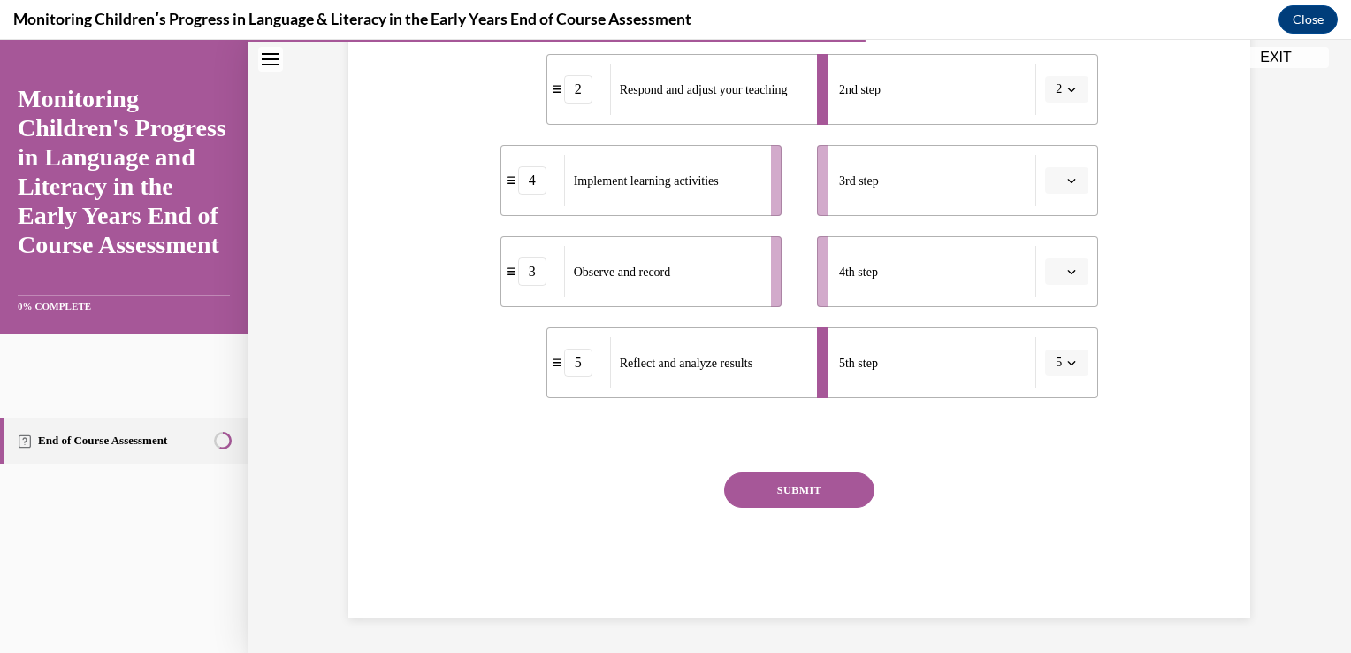
click at [815, 476] on button "SUBMIT" at bounding box center [799, 489] width 150 height 35
click at [1067, 176] on icon "button" at bounding box center [1071, 180] width 9 height 9
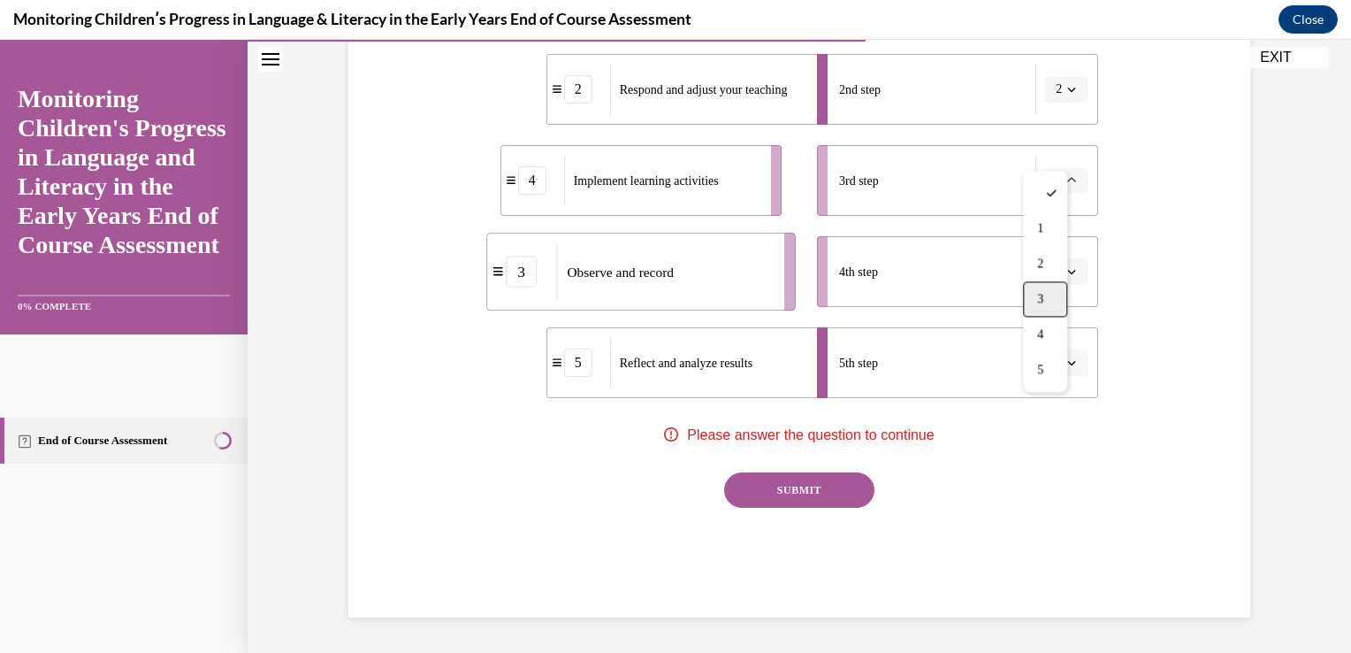
click at [1055, 293] on div "3" at bounding box center [1045, 298] width 44 height 35
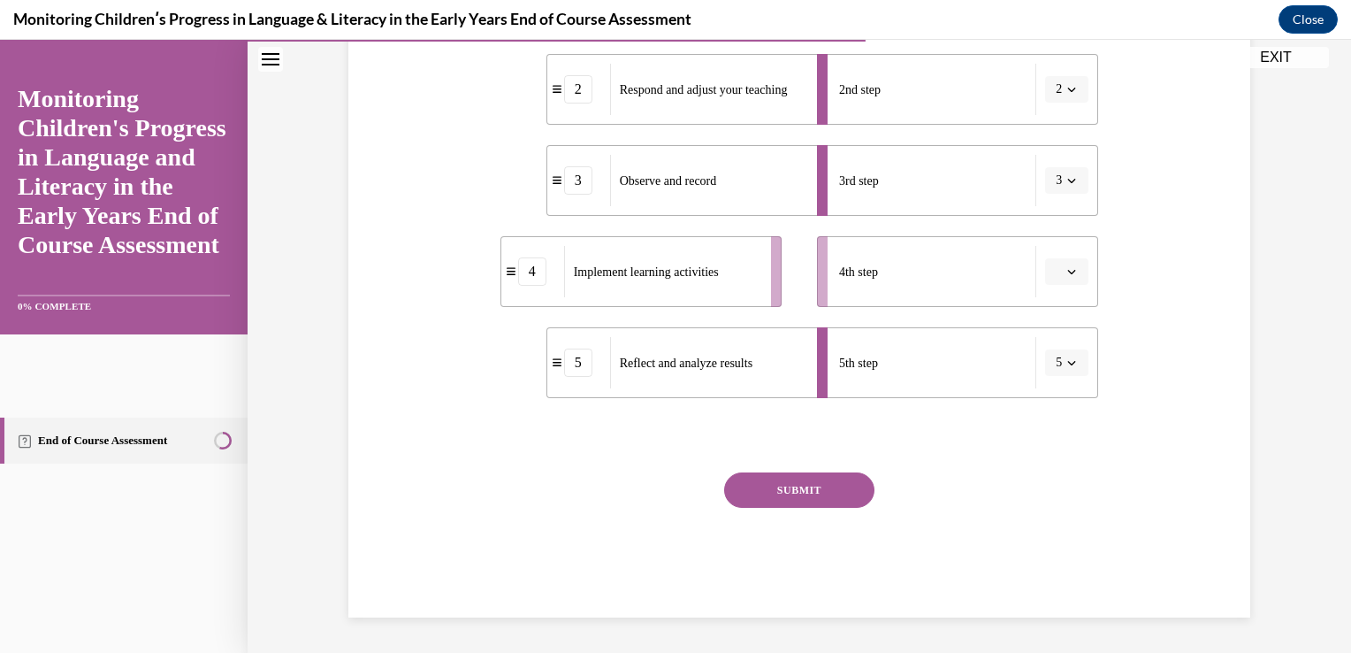
click at [1068, 270] on icon "button" at bounding box center [1072, 272] width 8 height 4
click at [1051, 416] on div "4" at bounding box center [1045, 425] width 44 height 35
click at [831, 472] on button "SUBMIT" at bounding box center [799, 489] width 150 height 35
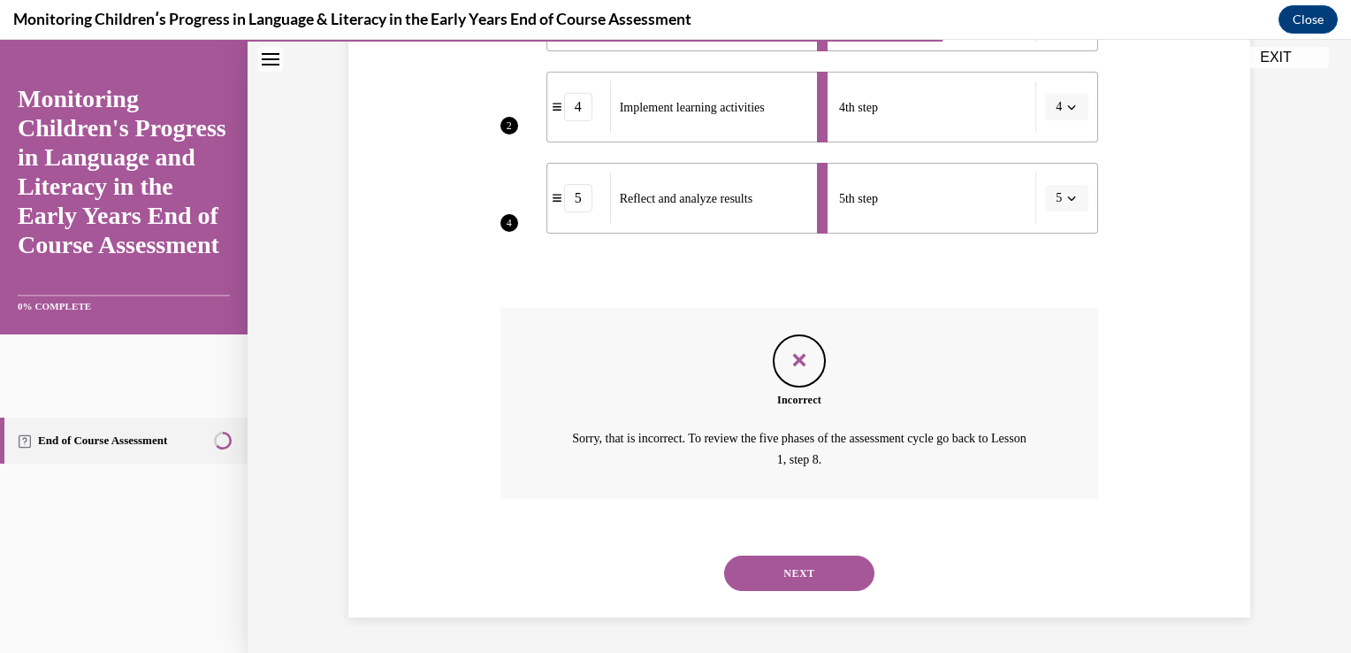
scroll to position [661, 0]
click at [834, 560] on button "NEXT" at bounding box center [799, 572] width 150 height 35
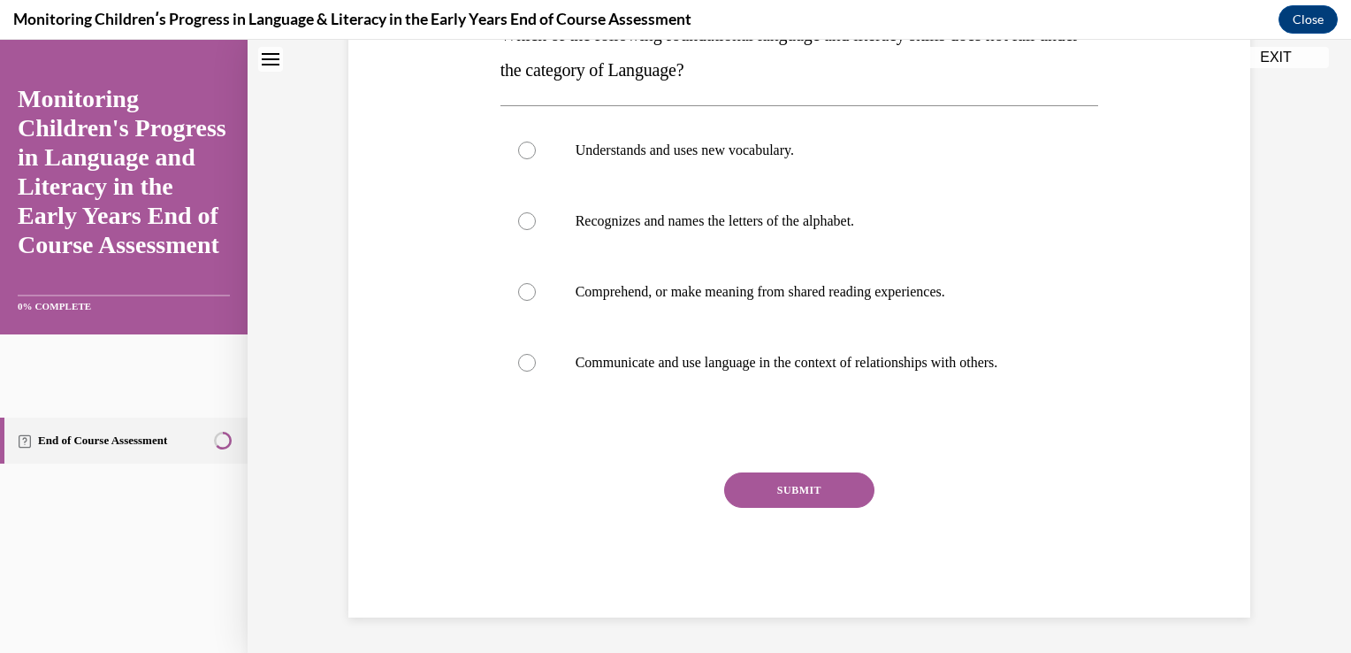
scroll to position [0, 0]
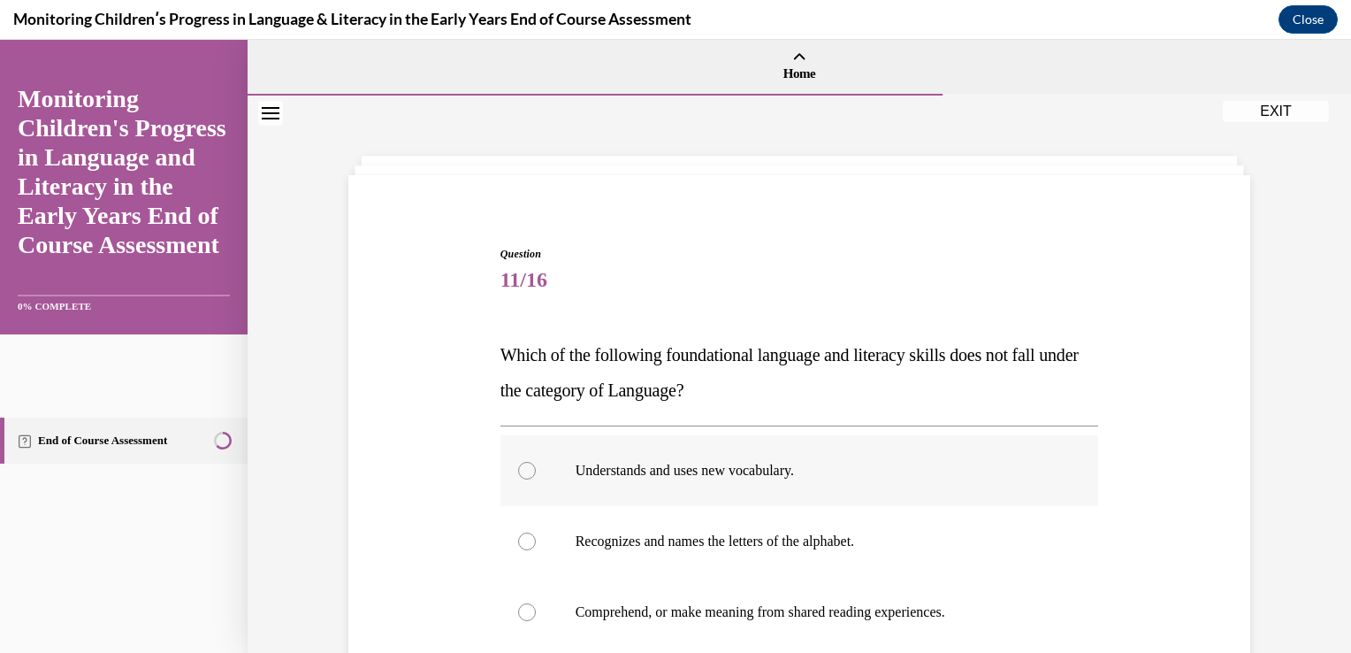
click at [518, 473] on div at bounding box center [527, 471] width 18 height 18
click at [518, 473] on input "Understands and uses new vocabulary." at bounding box center [527, 471] width 18 height 18
radio input "true"
click at [1340, 628] on div at bounding box center [675, 346] width 1351 height 613
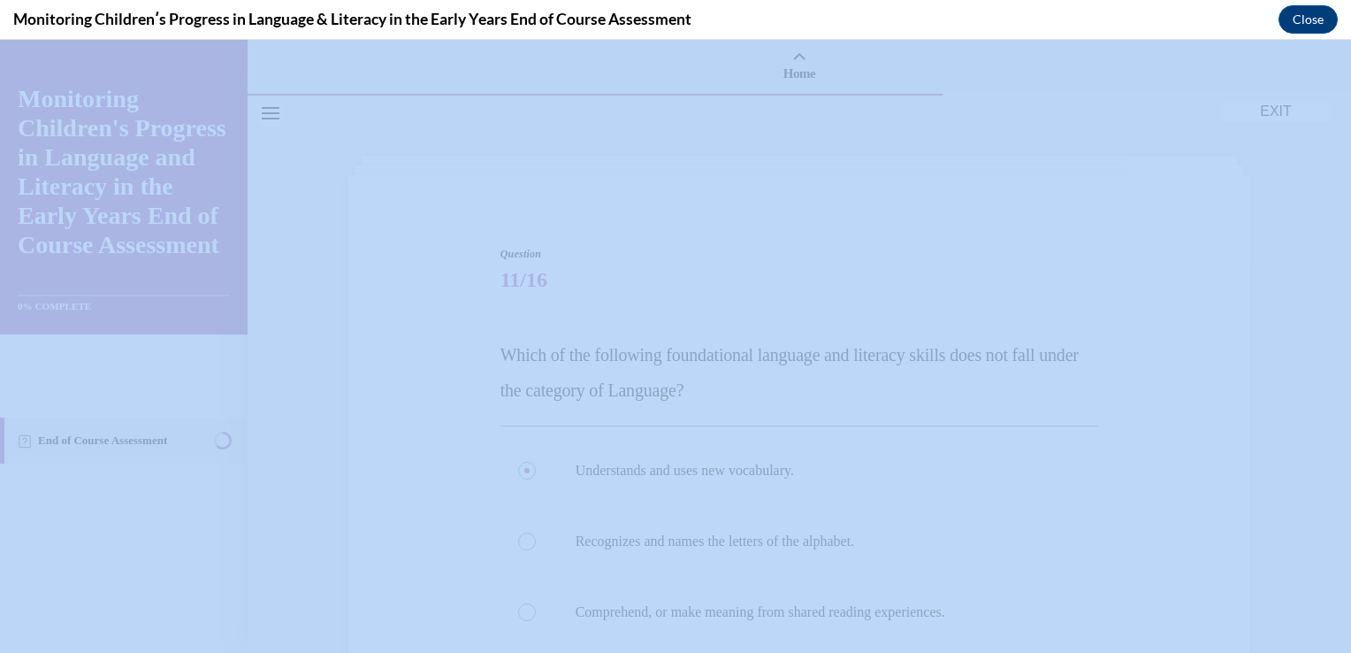
click at [1340, 628] on div at bounding box center [675, 346] width 1351 height 613
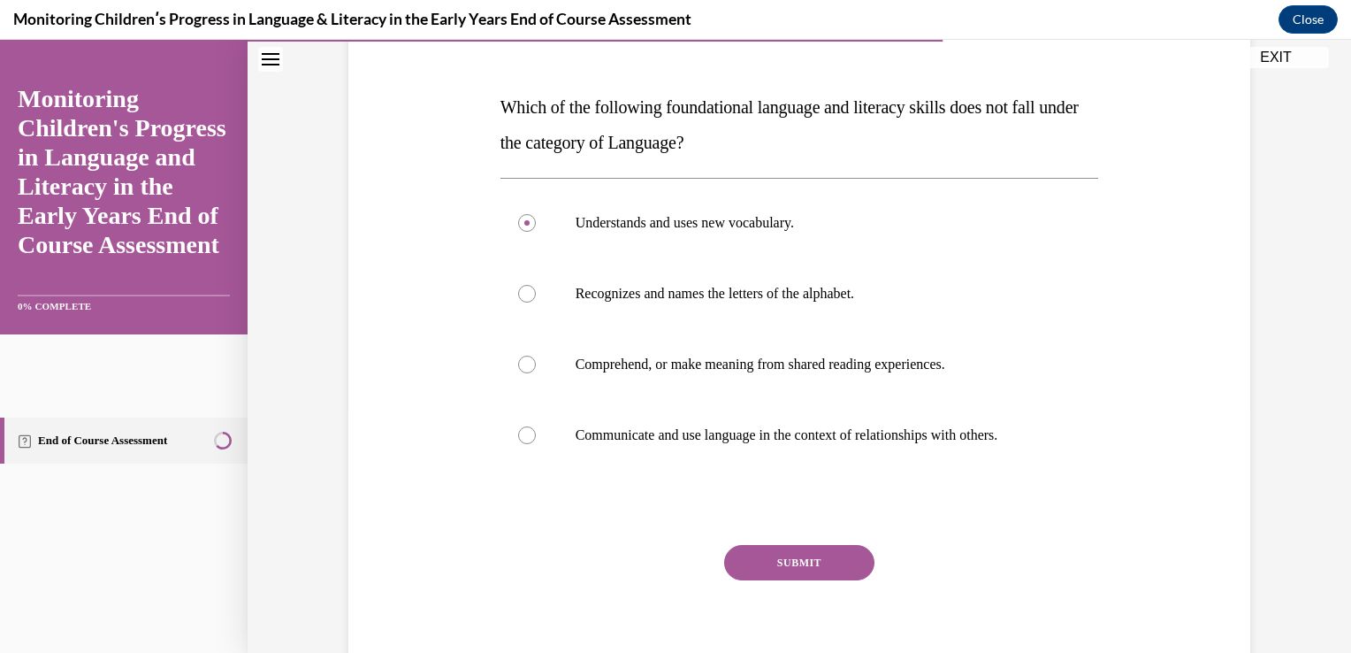
scroll to position [283, 0]
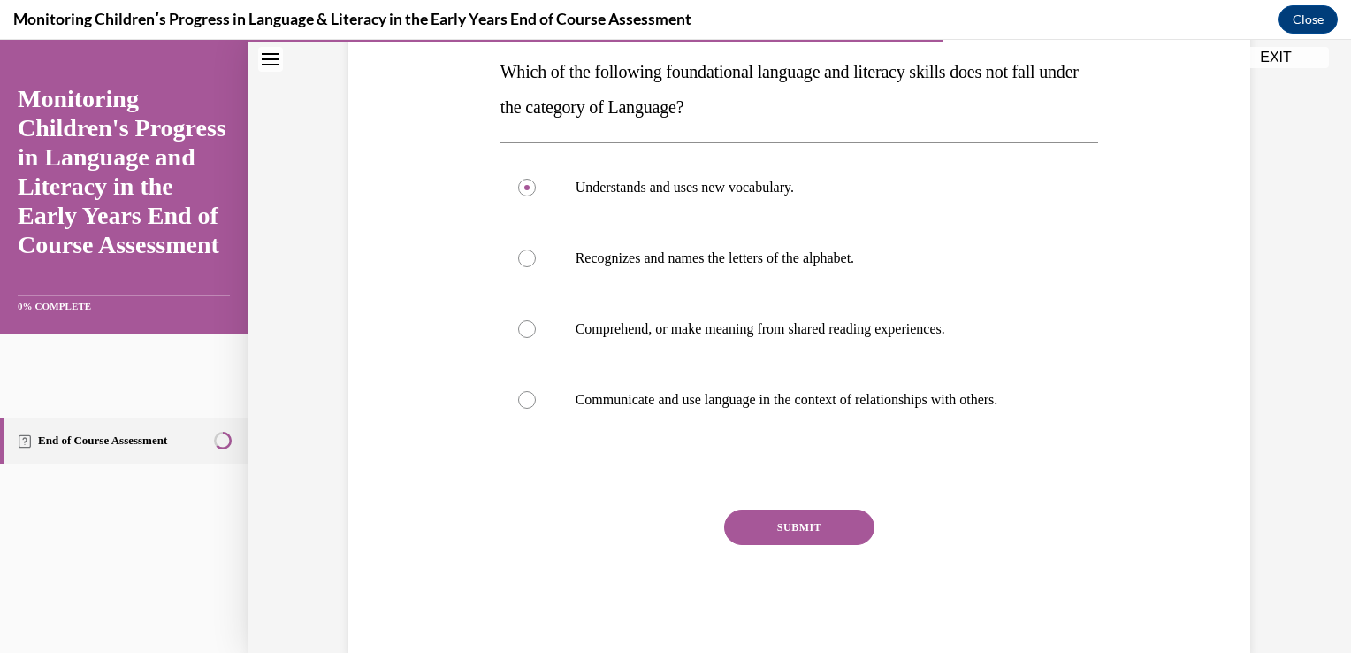
click at [793, 524] on button "SUBMIT" at bounding box center [799, 526] width 150 height 35
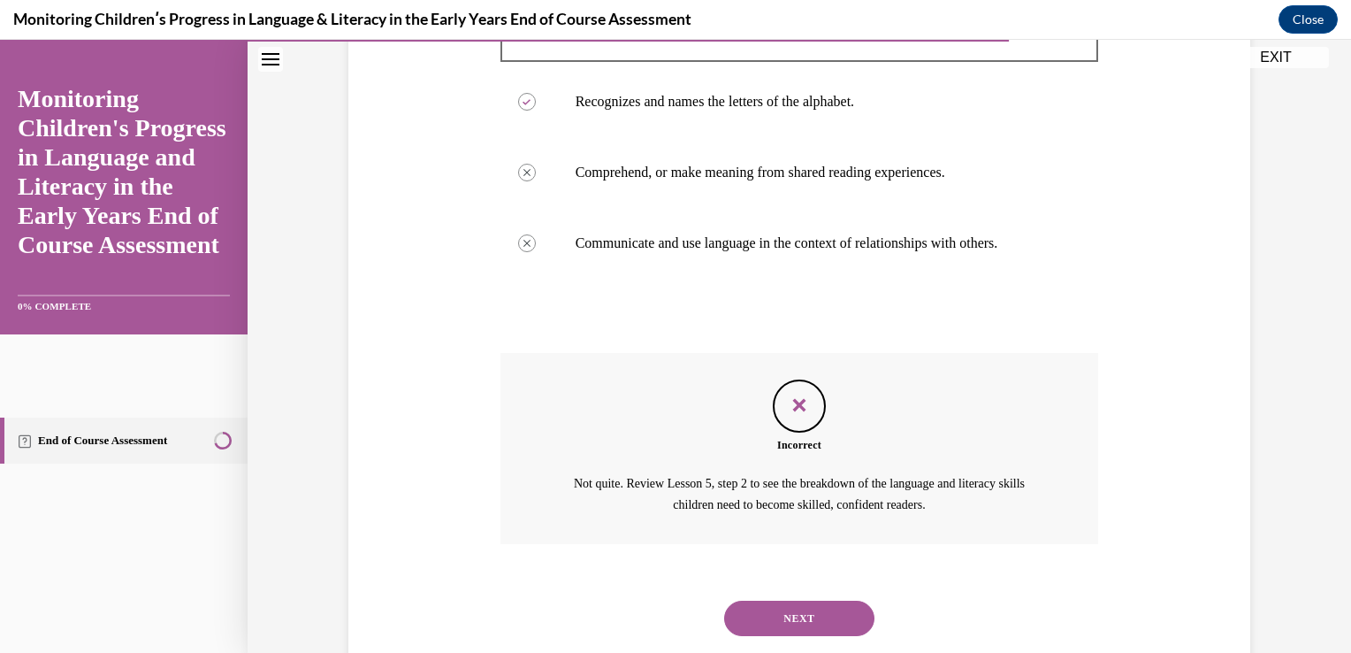
scroll to position [475, 0]
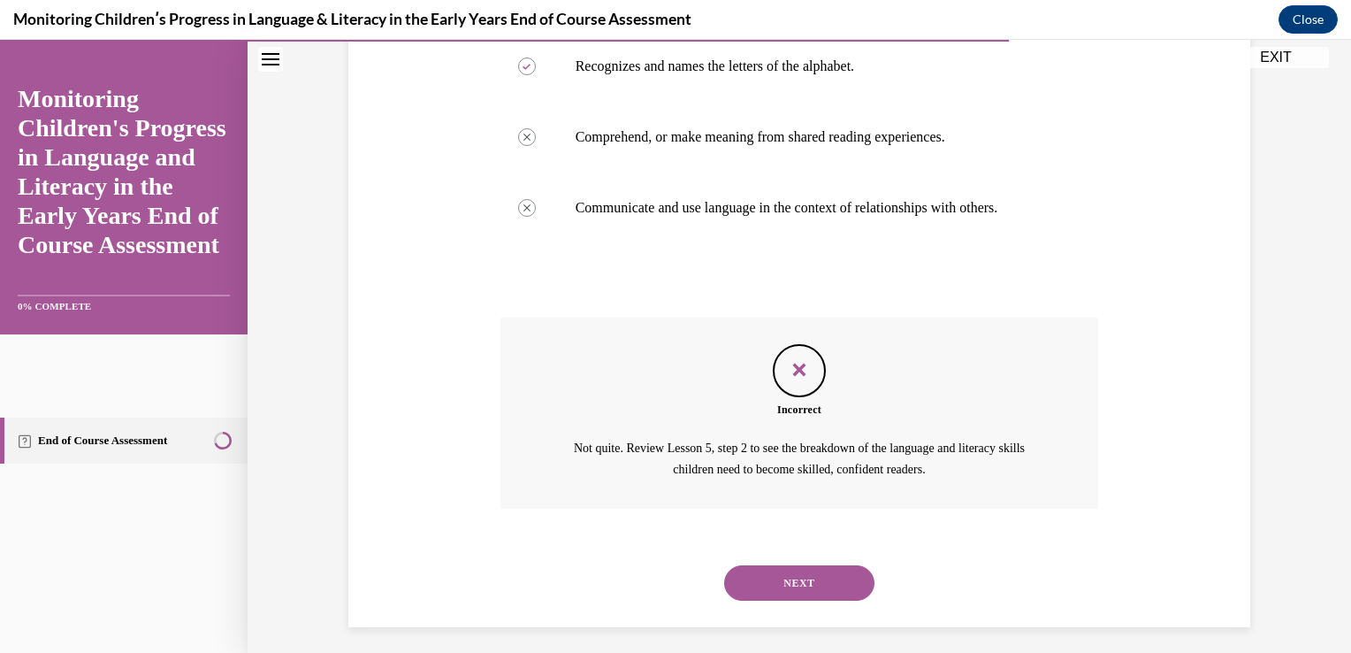
click at [809, 575] on button "NEXT" at bounding box center [799, 582] width 150 height 35
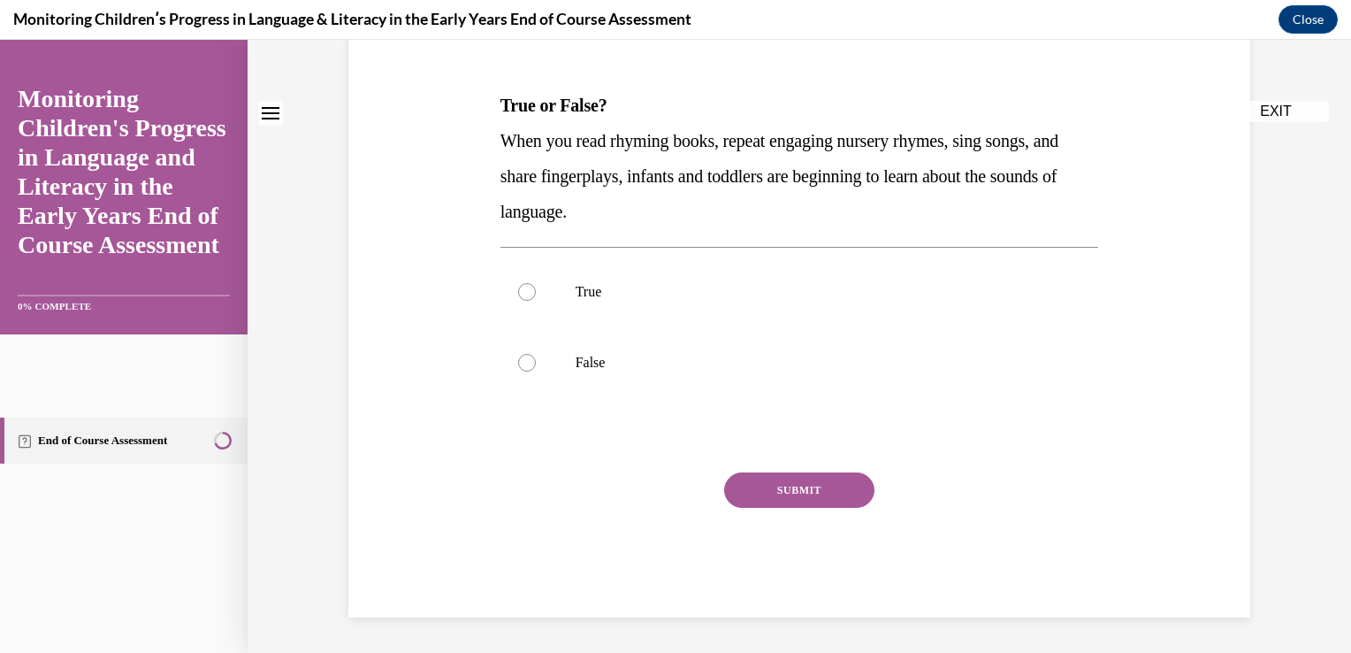
scroll to position [0, 0]
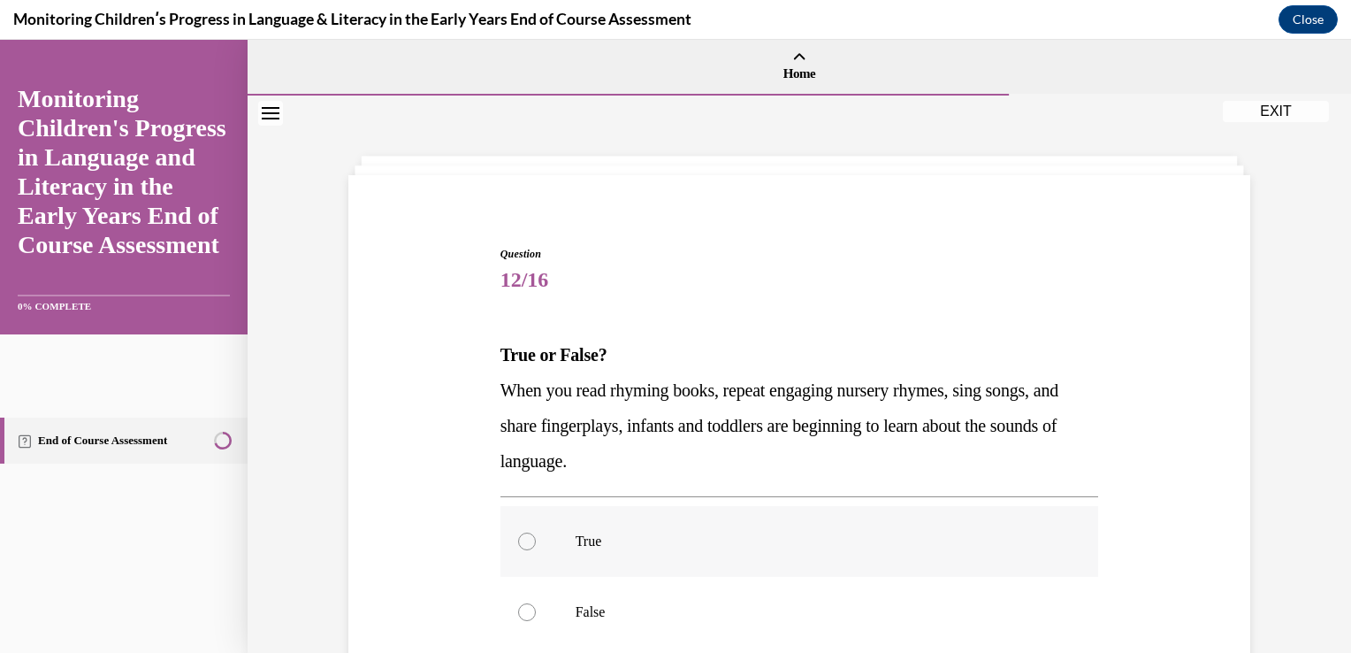
click at [518, 544] on div at bounding box center [527, 541] width 18 height 18
click at [518, 544] on input "True" at bounding box center [527, 541] width 18 height 18
radio input "true"
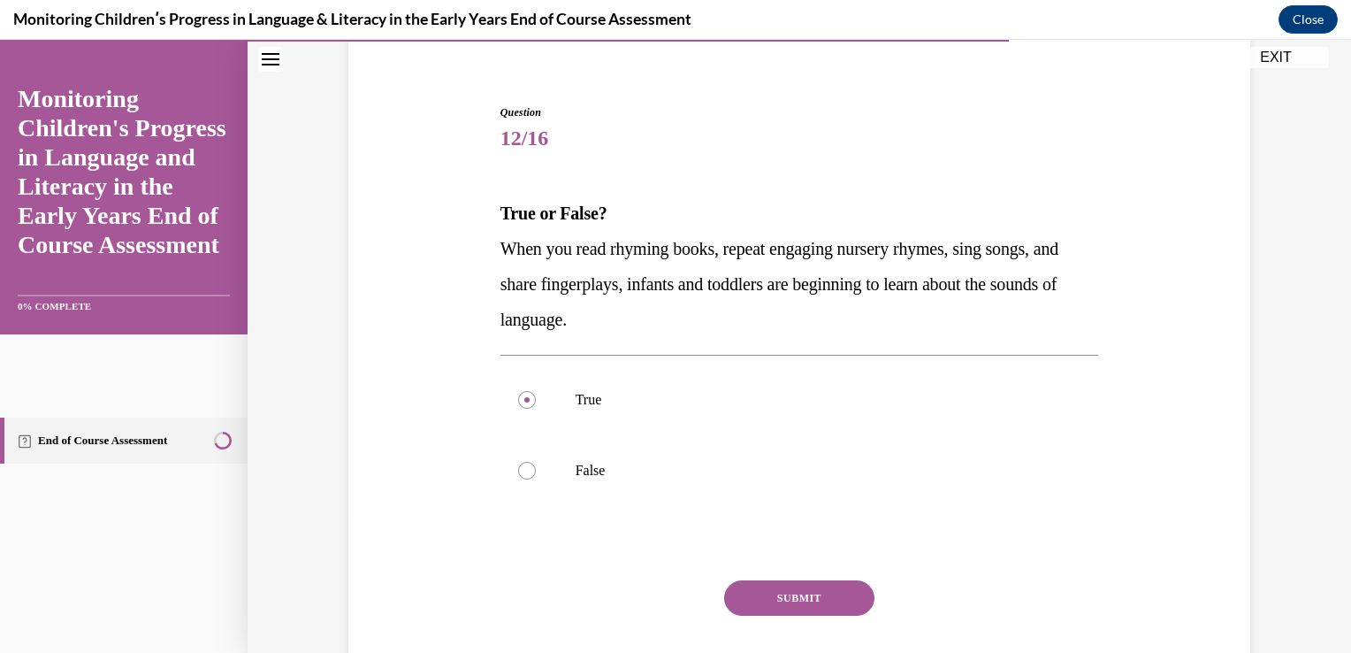
scroll to position [177, 0]
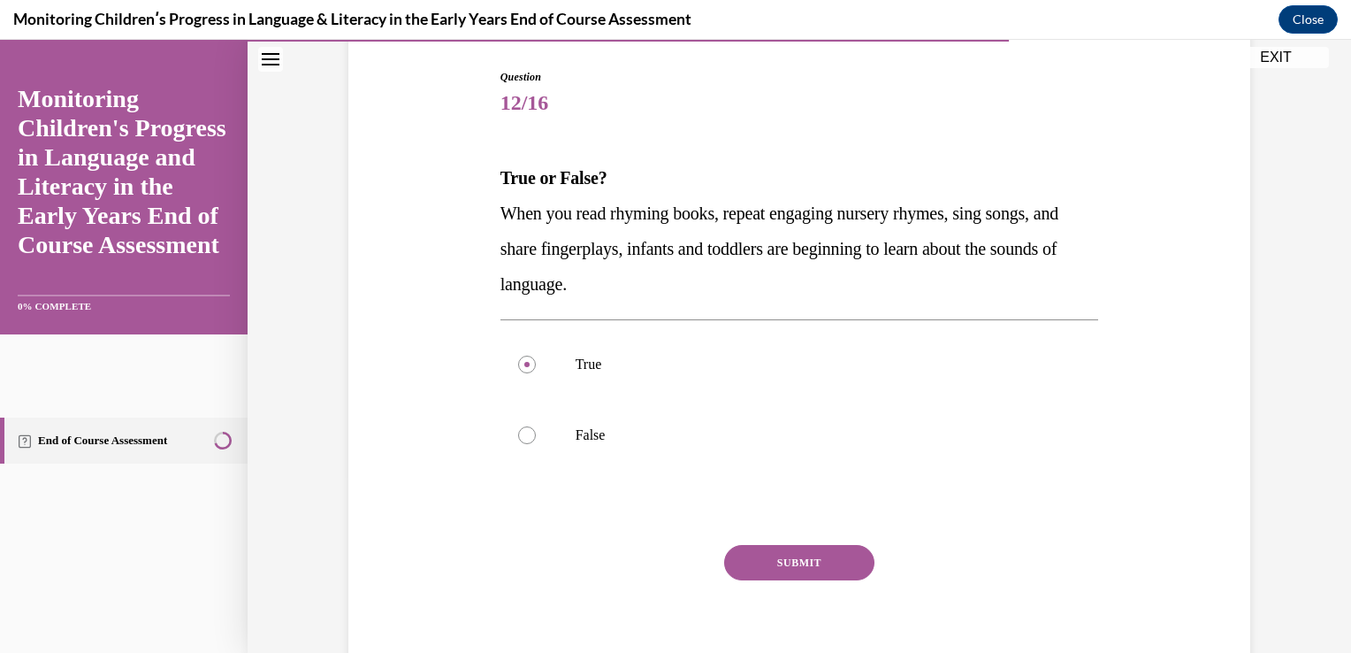
click at [833, 571] on button "SUBMIT" at bounding box center [799, 562] width 150 height 35
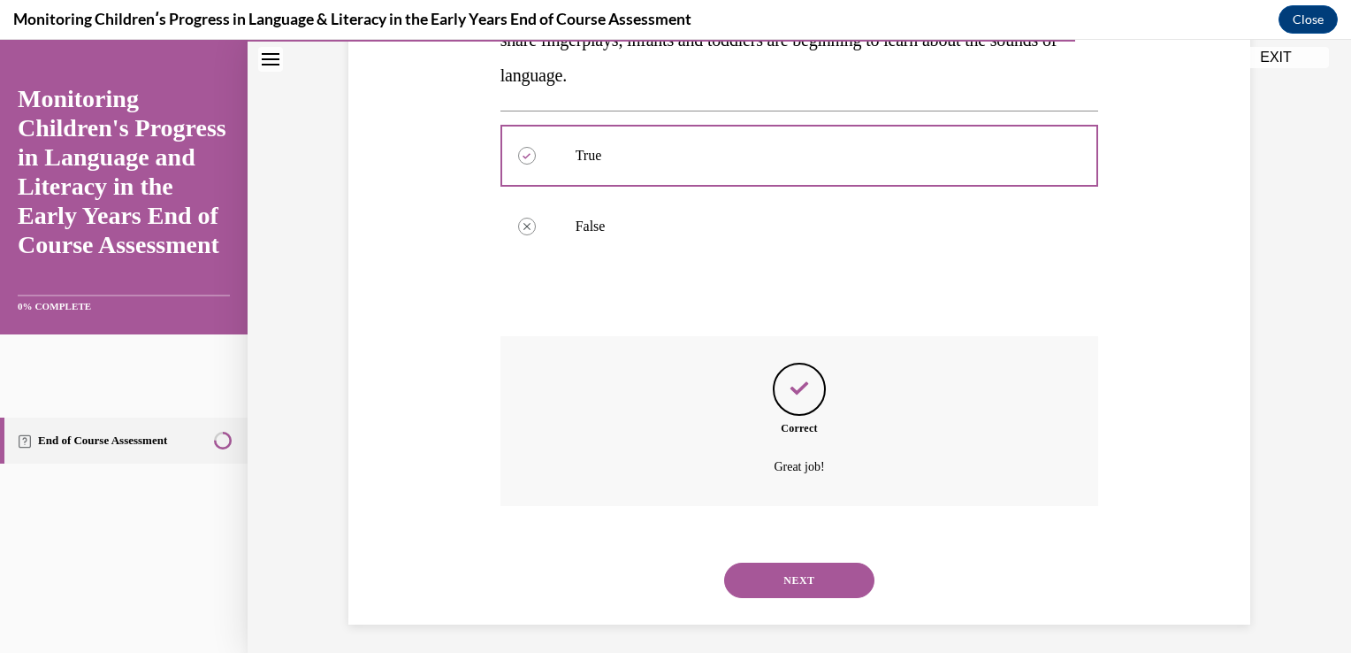
scroll to position [418, 0]
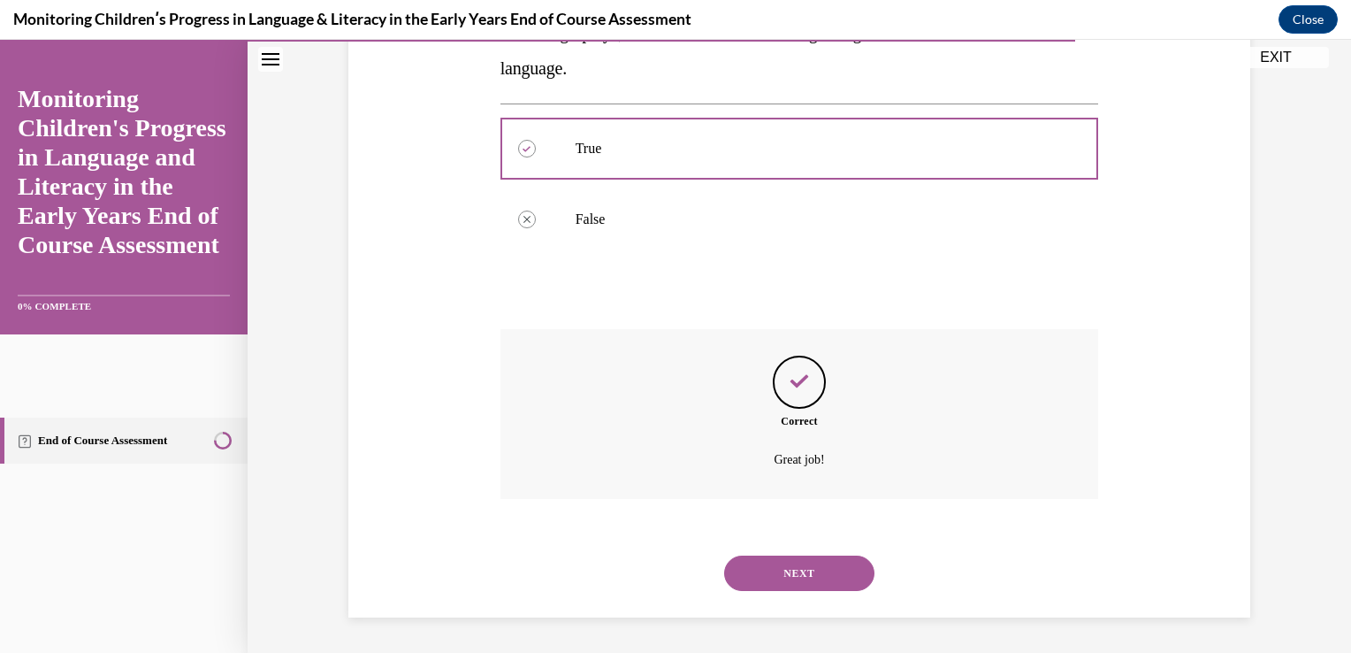
click at [800, 555] on button "NEXT" at bounding box center [799, 572] width 150 height 35
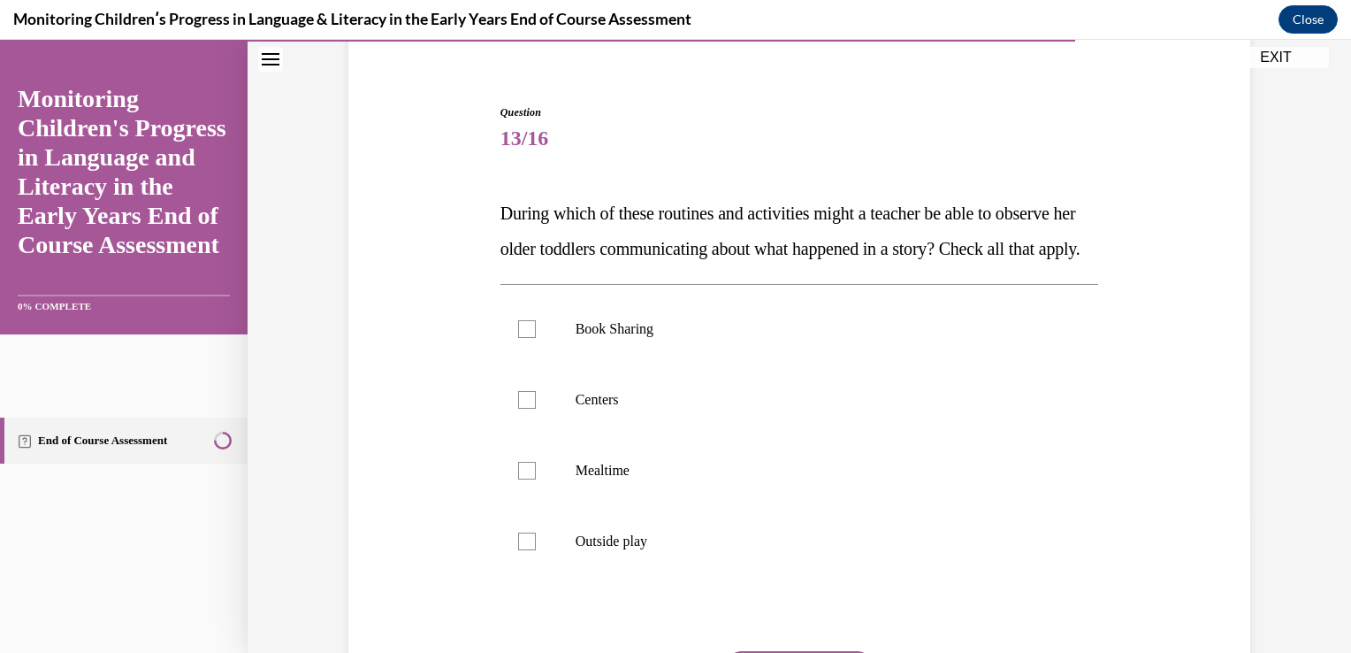
scroll to position [177, 0]
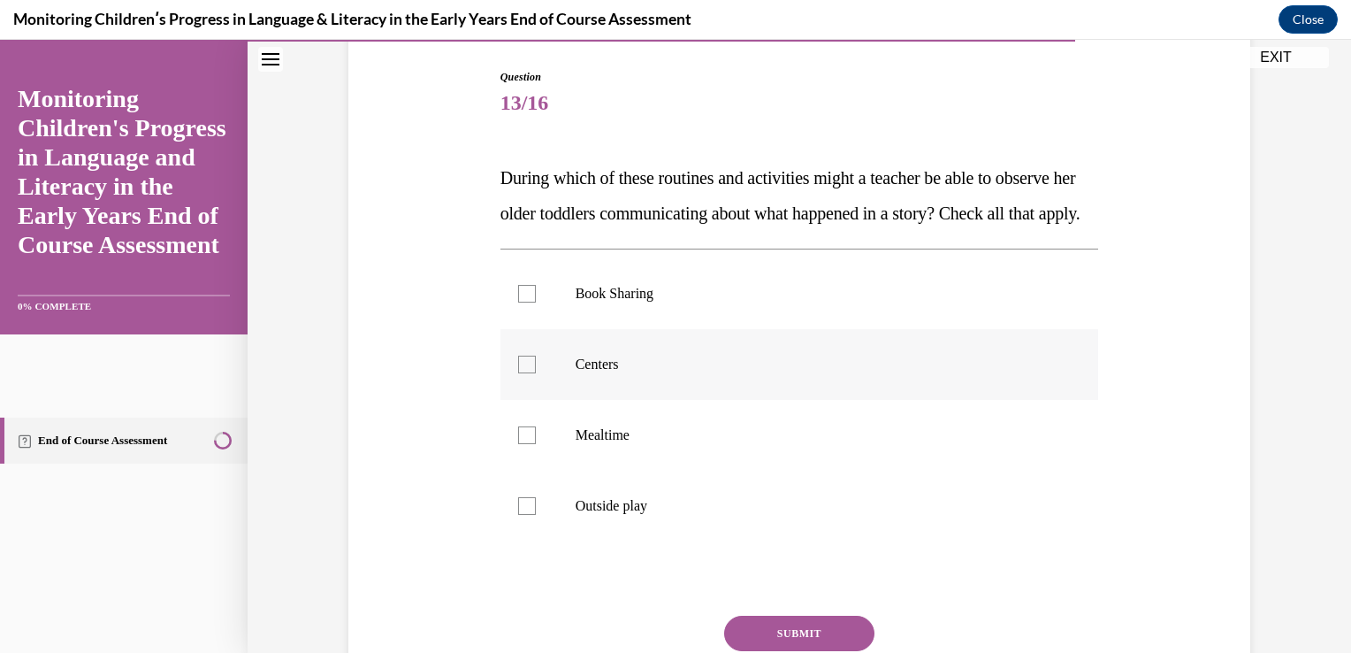
click at [518, 373] on div at bounding box center [527, 364] width 18 height 18
click at [518, 373] on input "Centers" at bounding box center [527, 364] width 18 height 18
checkbox input "true"
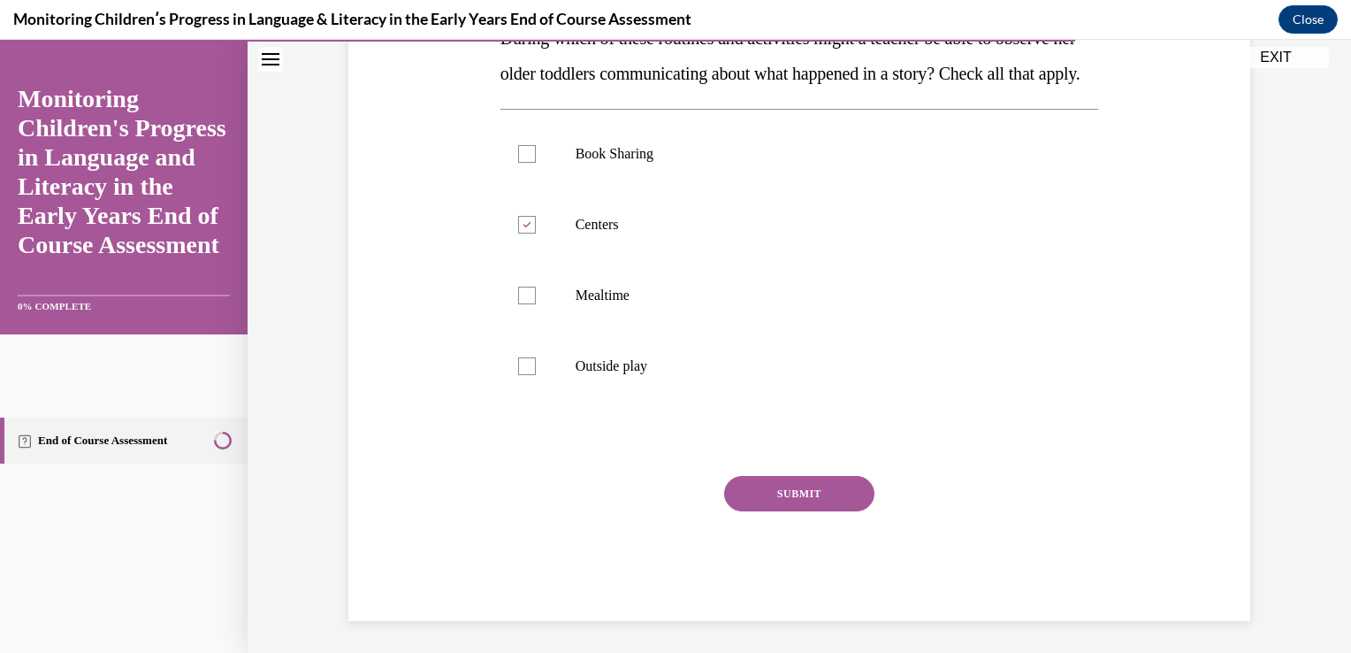
scroll to position [318, 0]
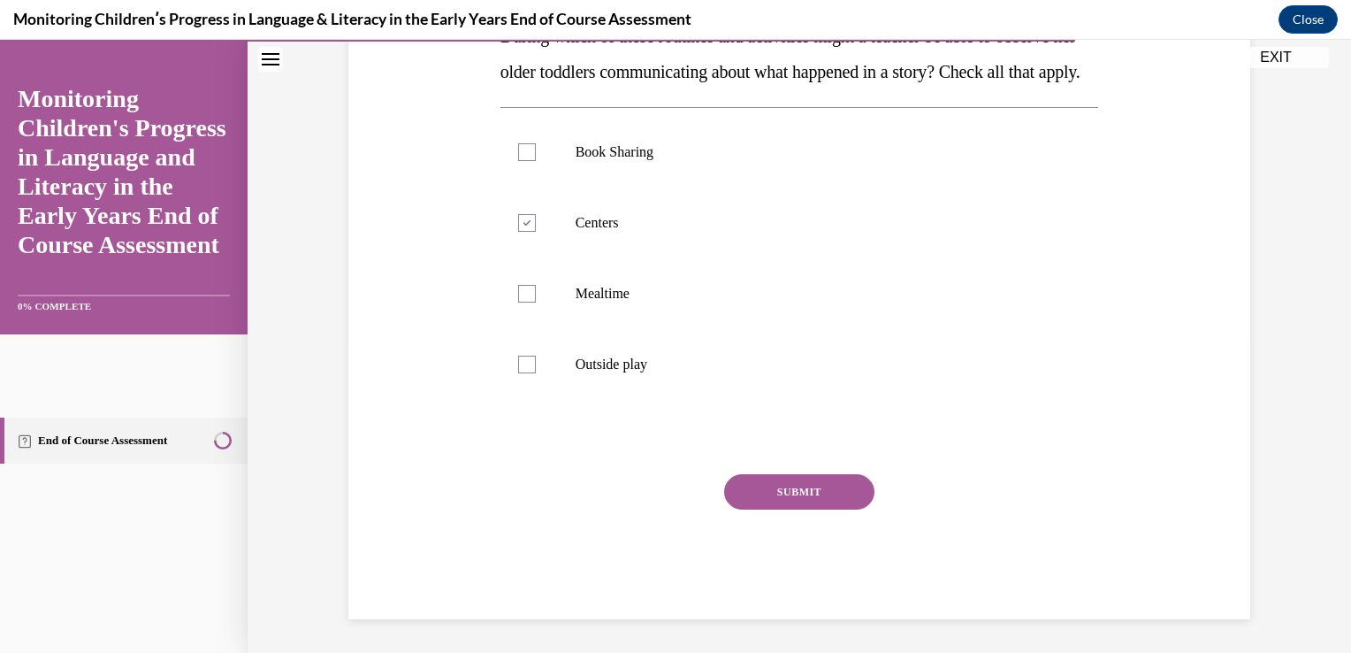
click at [822, 509] on button "SUBMIT" at bounding box center [799, 491] width 150 height 35
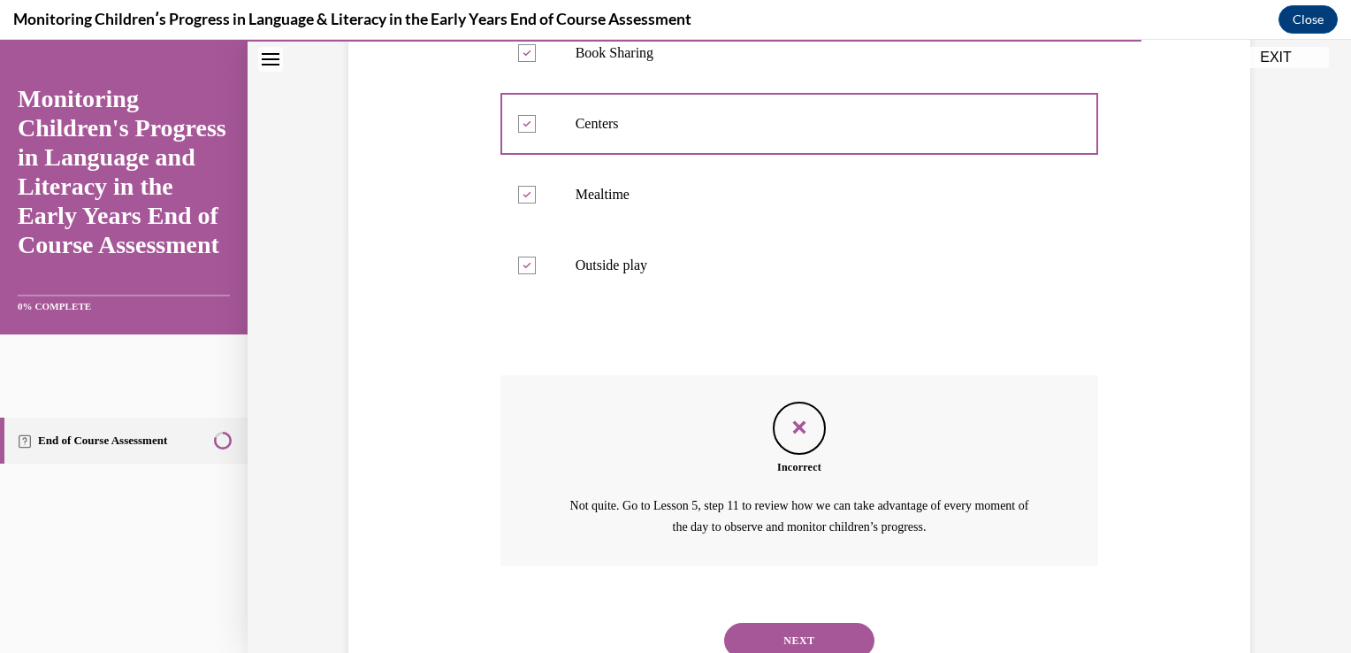
scroll to position [546, 0]
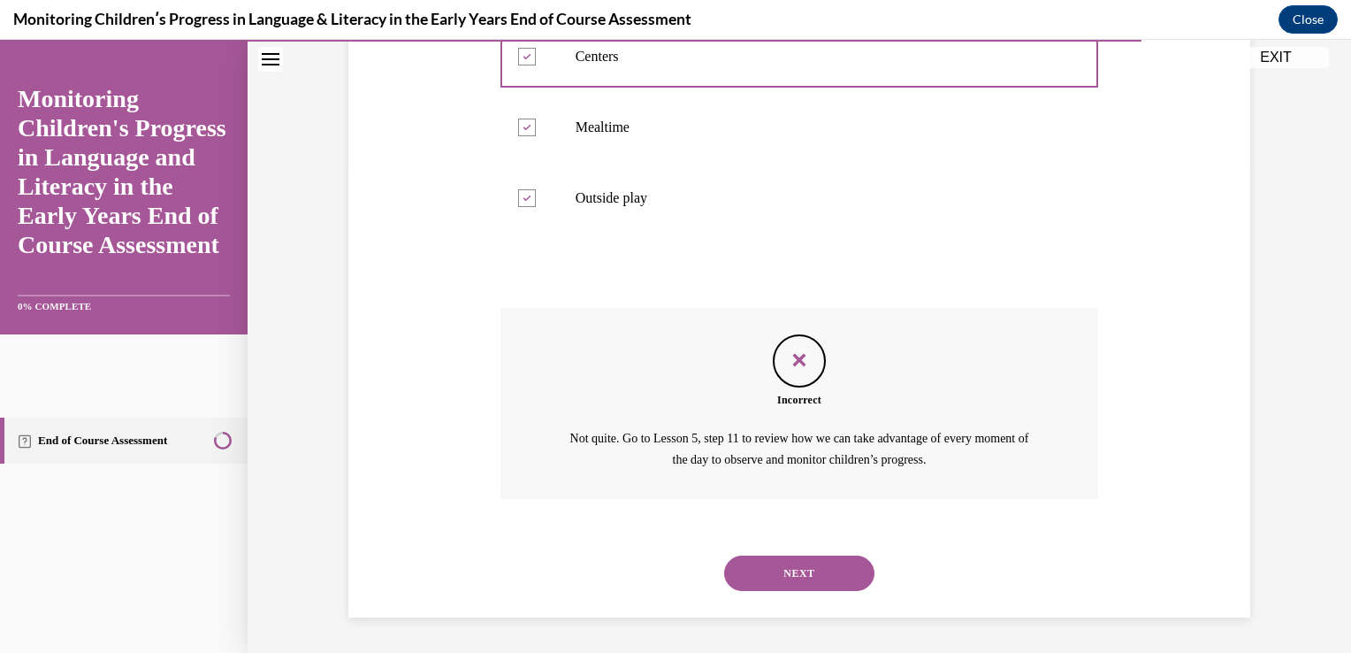
click at [1338, 61] on div at bounding box center [675, 346] width 1351 height 613
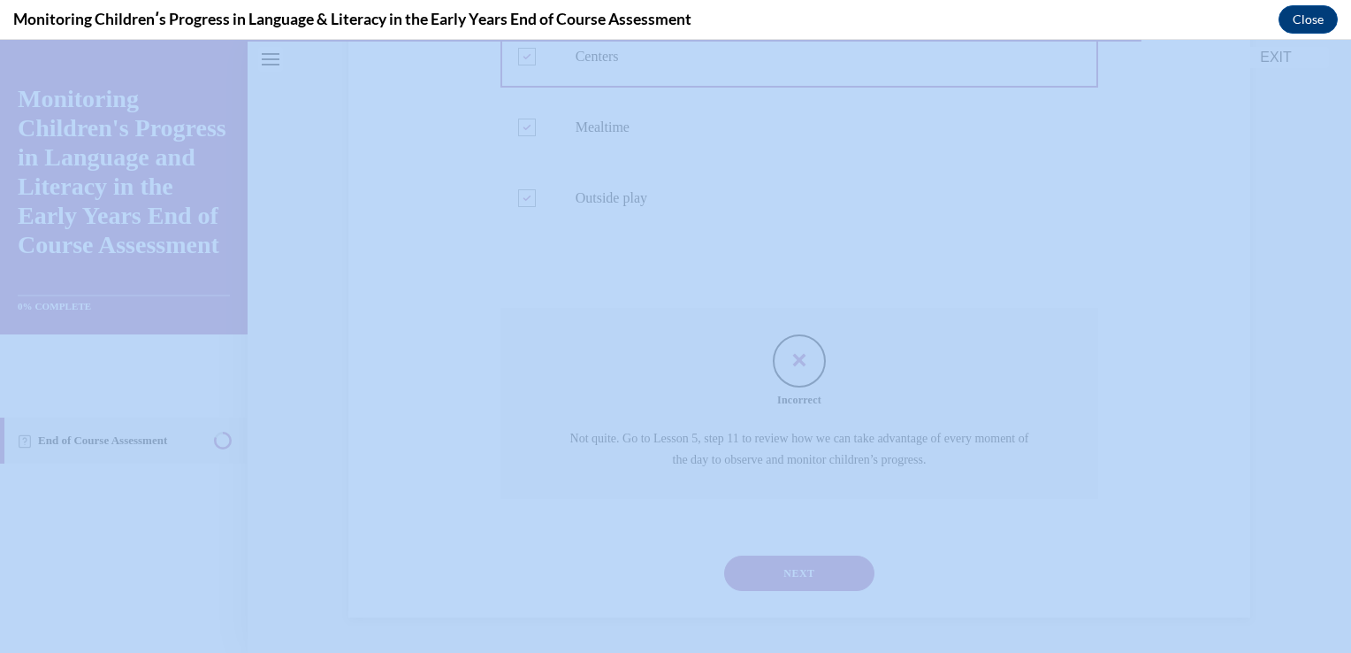
click at [1338, 61] on div at bounding box center [675, 346] width 1351 height 613
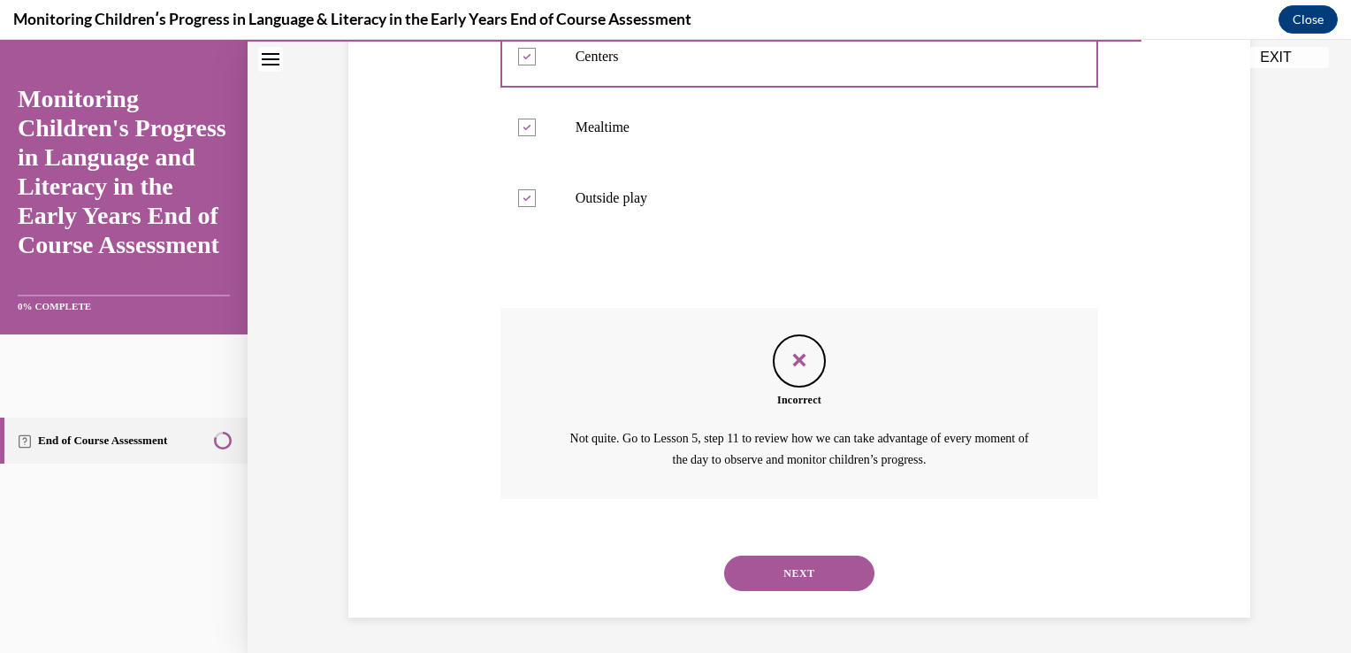
drag, startPoint x: 1338, startPoint y: 101, endPoint x: 1325, endPoint y: 48, distance: 54.7
click at [1325, 48] on html "Incorrect. Correct answer: Book Sharing, Centers, Mealtime, Outside play. Your …" at bounding box center [675, 346] width 1351 height 613
click at [834, 562] on button "NEXT" at bounding box center [799, 572] width 150 height 35
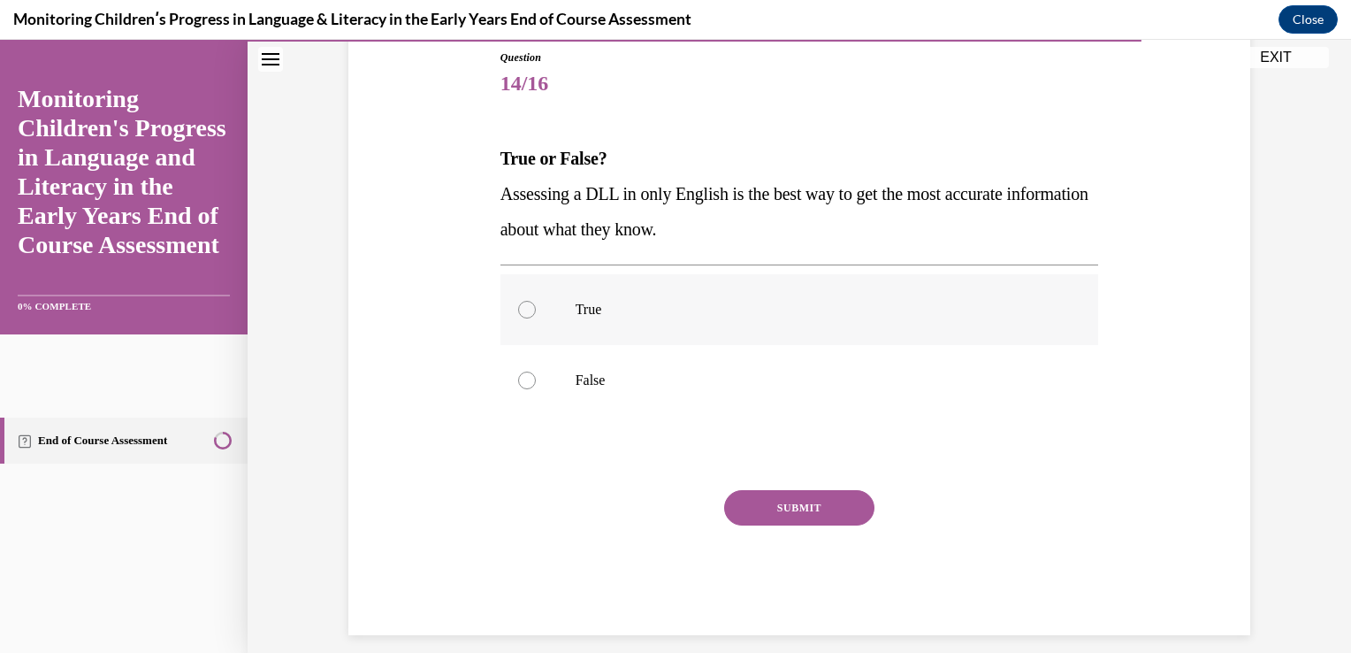
click at [518, 302] on div at bounding box center [527, 310] width 18 height 18
click at [518, 302] on input "True" at bounding box center [527, 310] width 18 height 18
radio input "true"
click at [733, 493] on button "SUBMIT" at bounding box center [799, 507] width 150 height 35
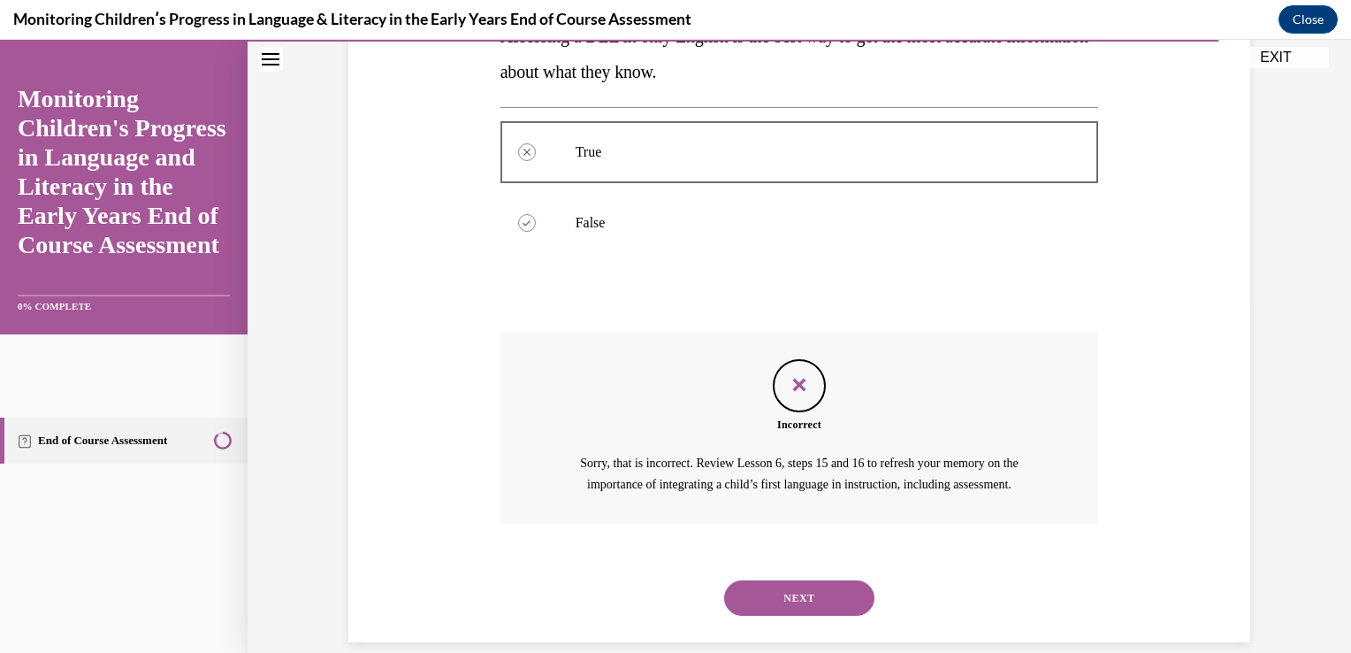
scroll to position [389, 0]
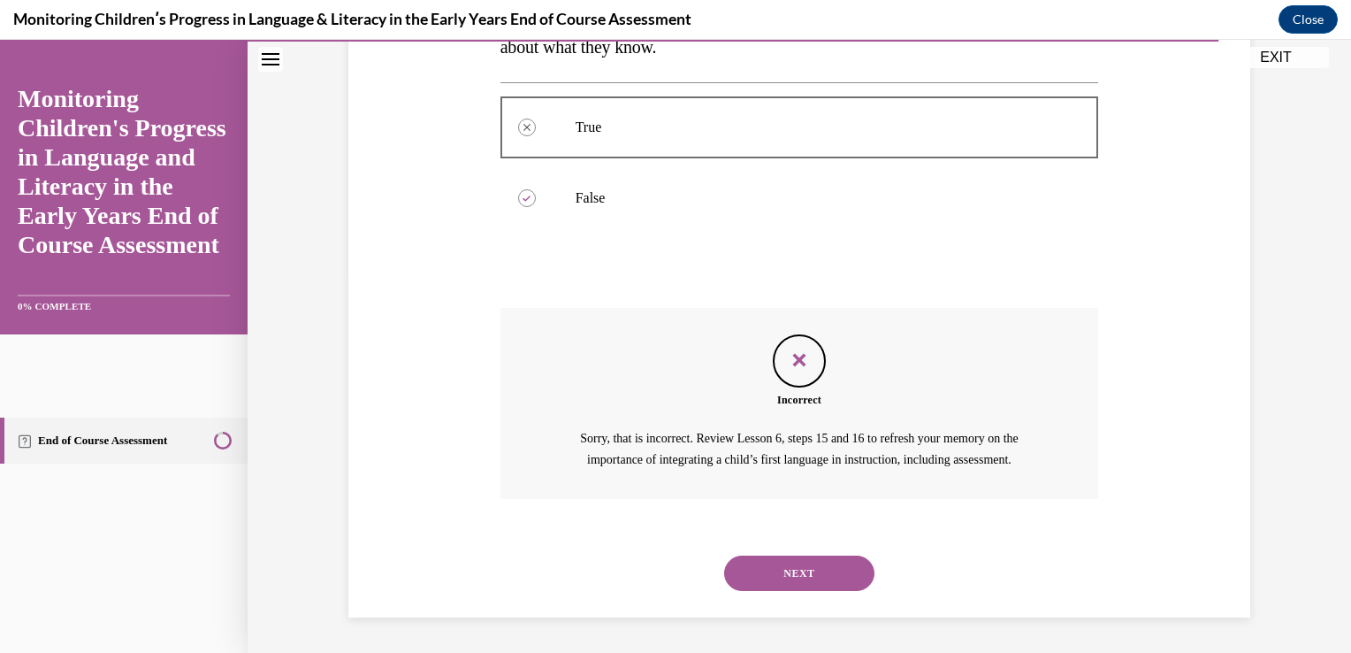
click at [828, 575] on button "NEXT" at bounding box center [799, 572] width 150 height 35
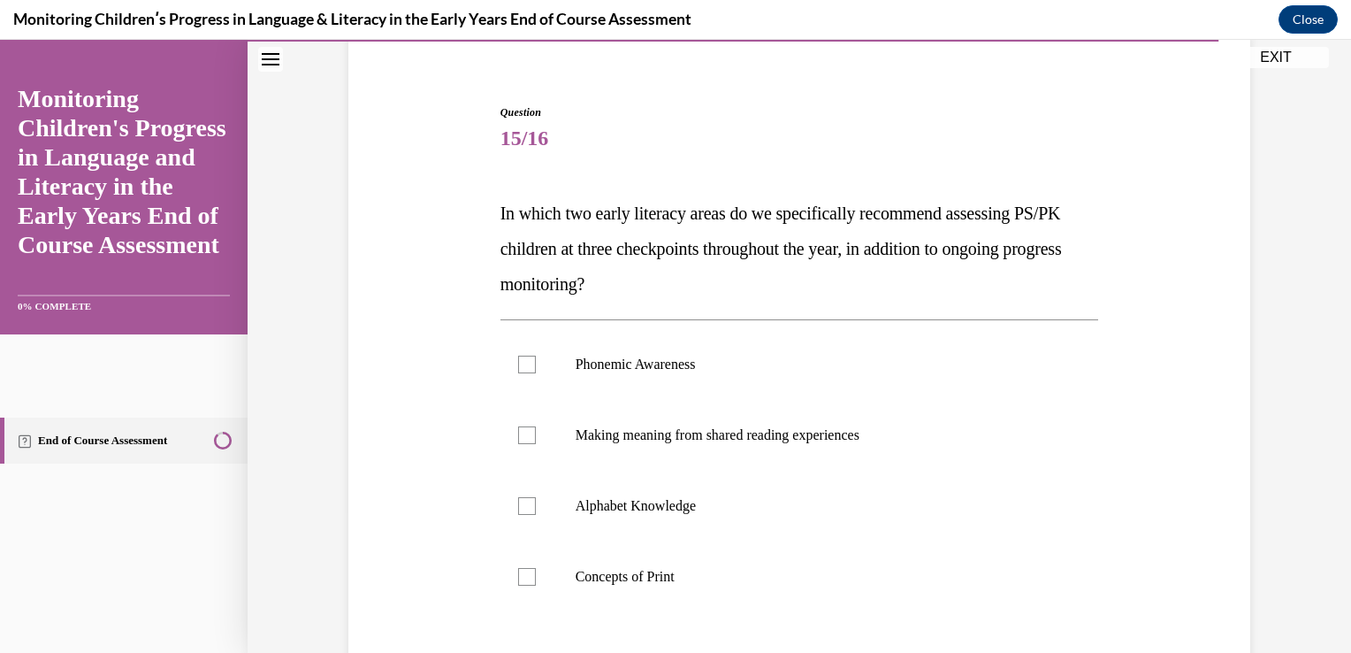
scroll to position [177, 0]
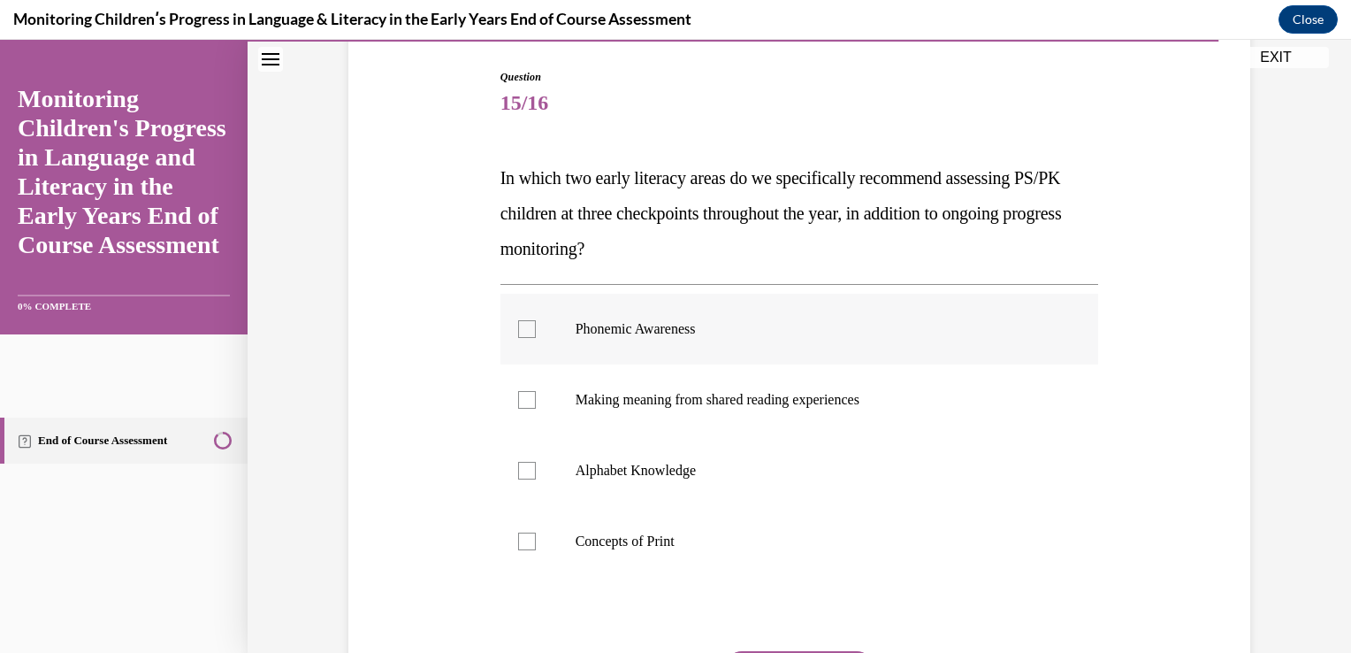
click at [518, 326] on div at bounding box center [527, 329] width 18 height 18
click at [518, 326] on input "Phonemic Awareness" at bounding box center [527, 329] width 18 height 18
checkbox input "true"
click at [518, 470] on div at bounding box center [527, 471] width 18 height 18
click at [518, 470] on input "Alphabet Knowledge" at bounding box center [527, 471] width 18 height 18
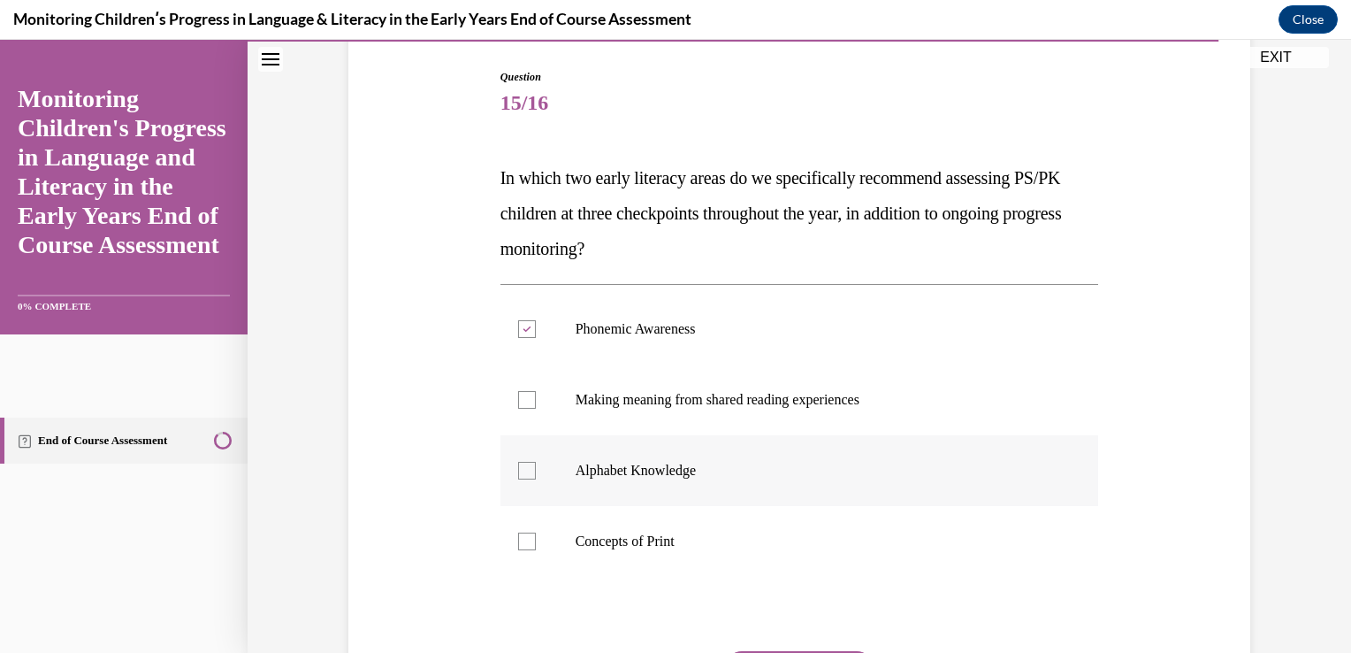
checkbox input "true"
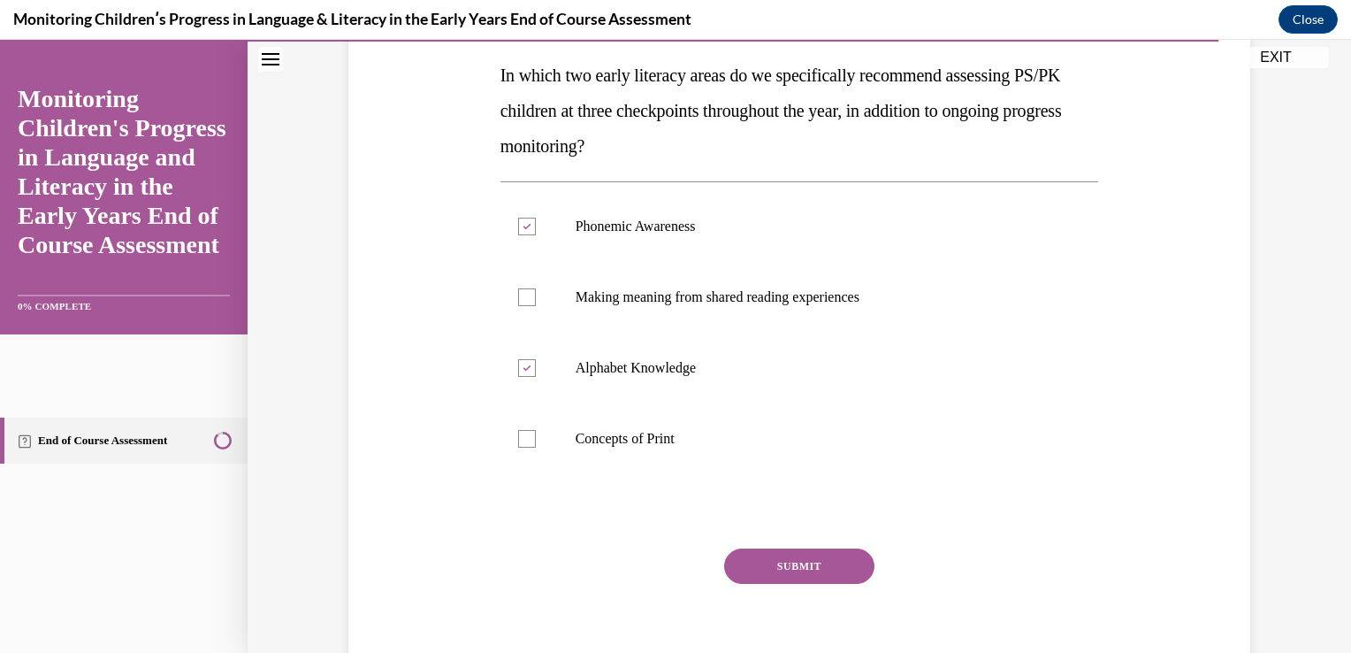
scroll to position [283, 0]
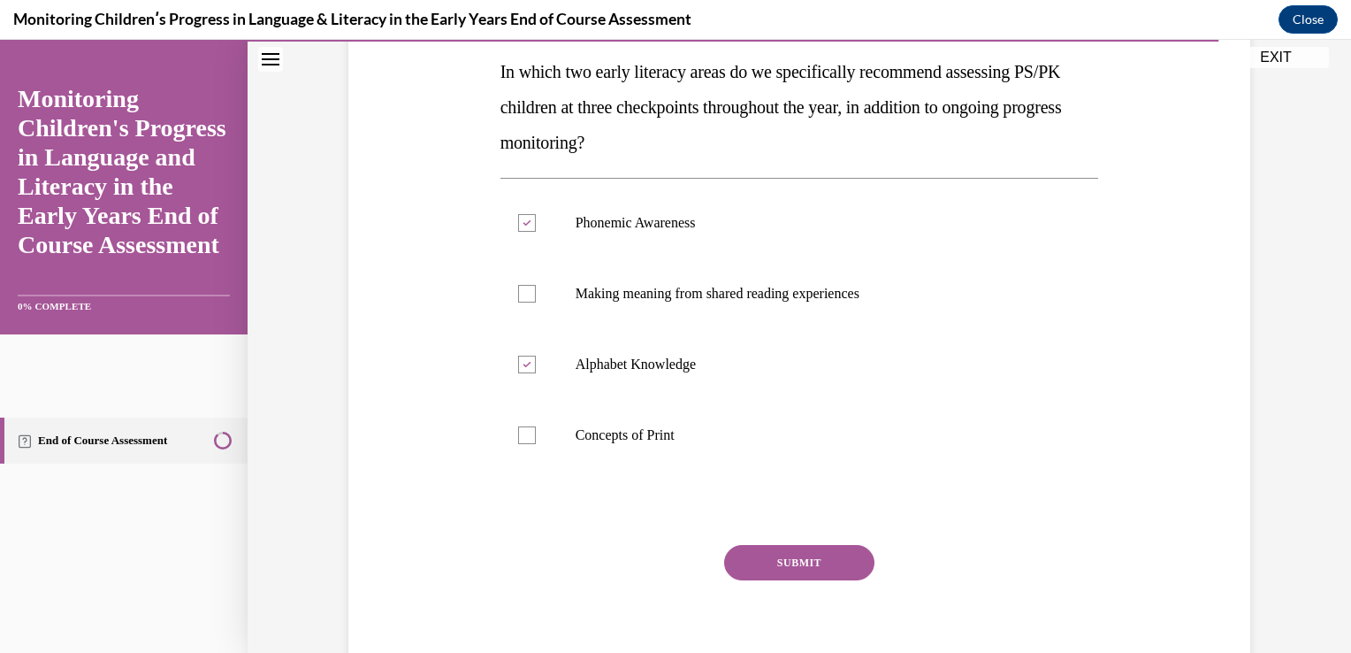
click at [793, 558] on button "SUBMIT" at bounding box center [799, 562] width 150 height 35
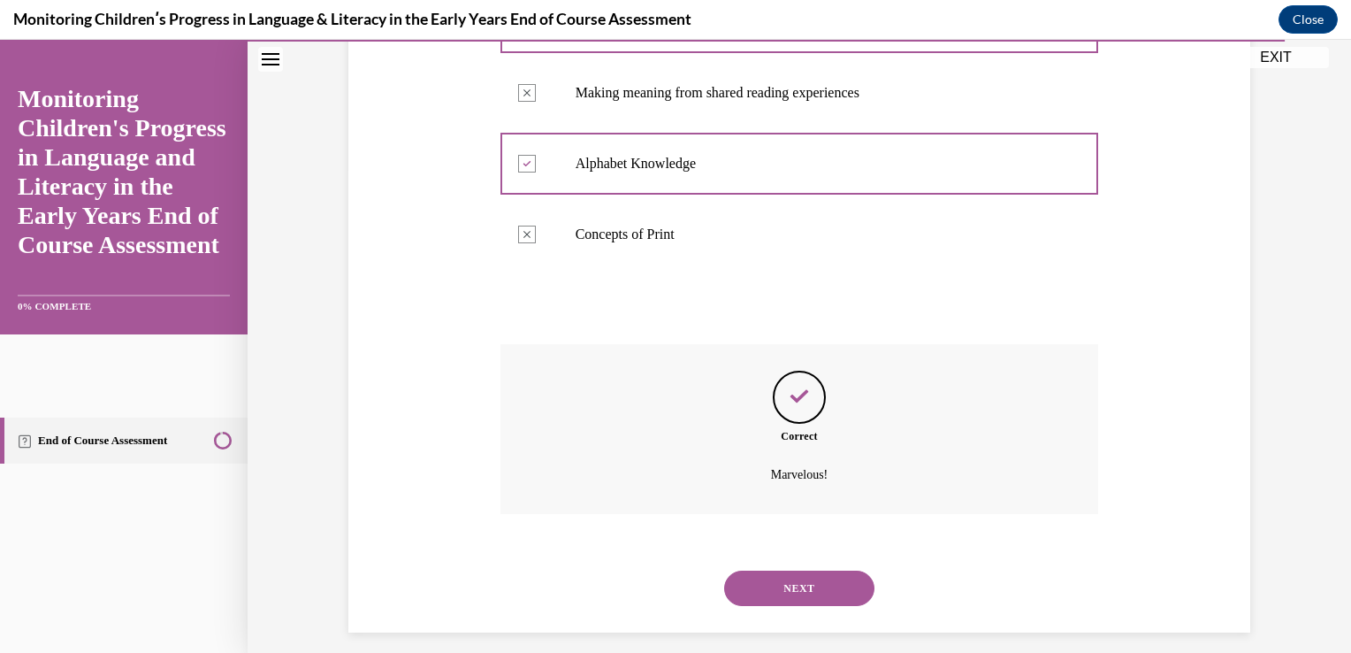
scroll to position [524, 0]
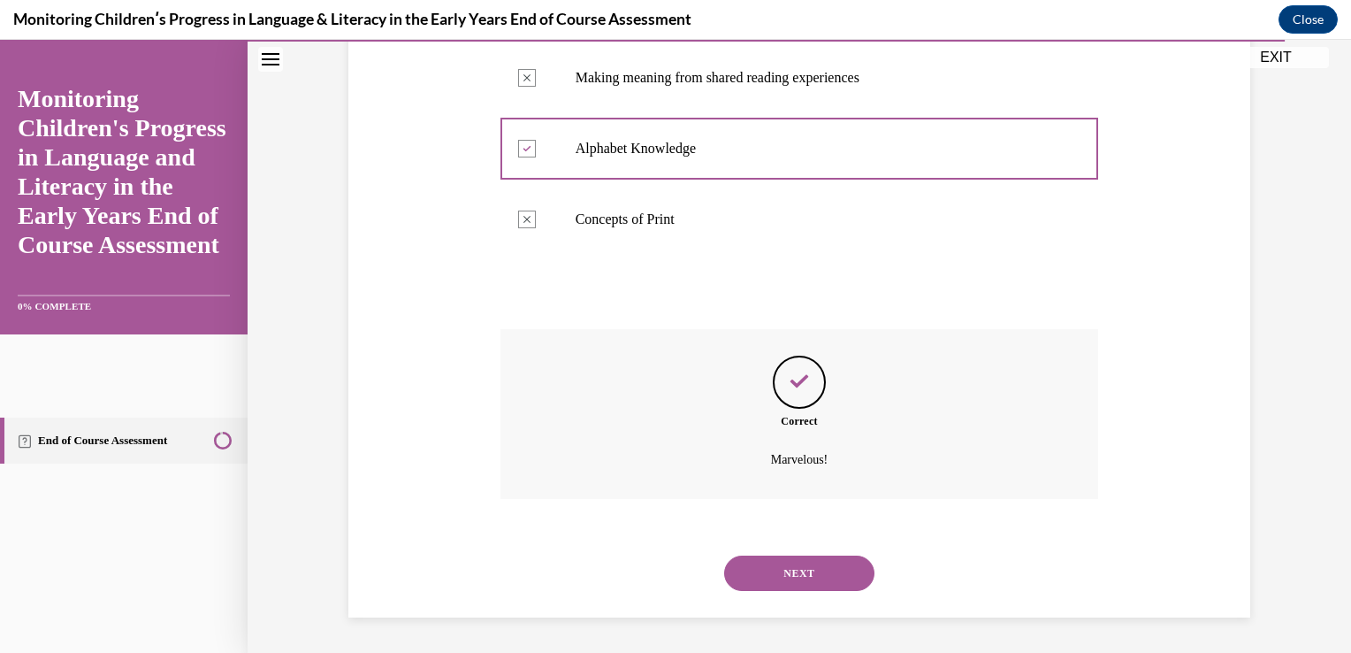
click at [1341, 64] on div at bounding box center [675, 346] width 1351 height 613
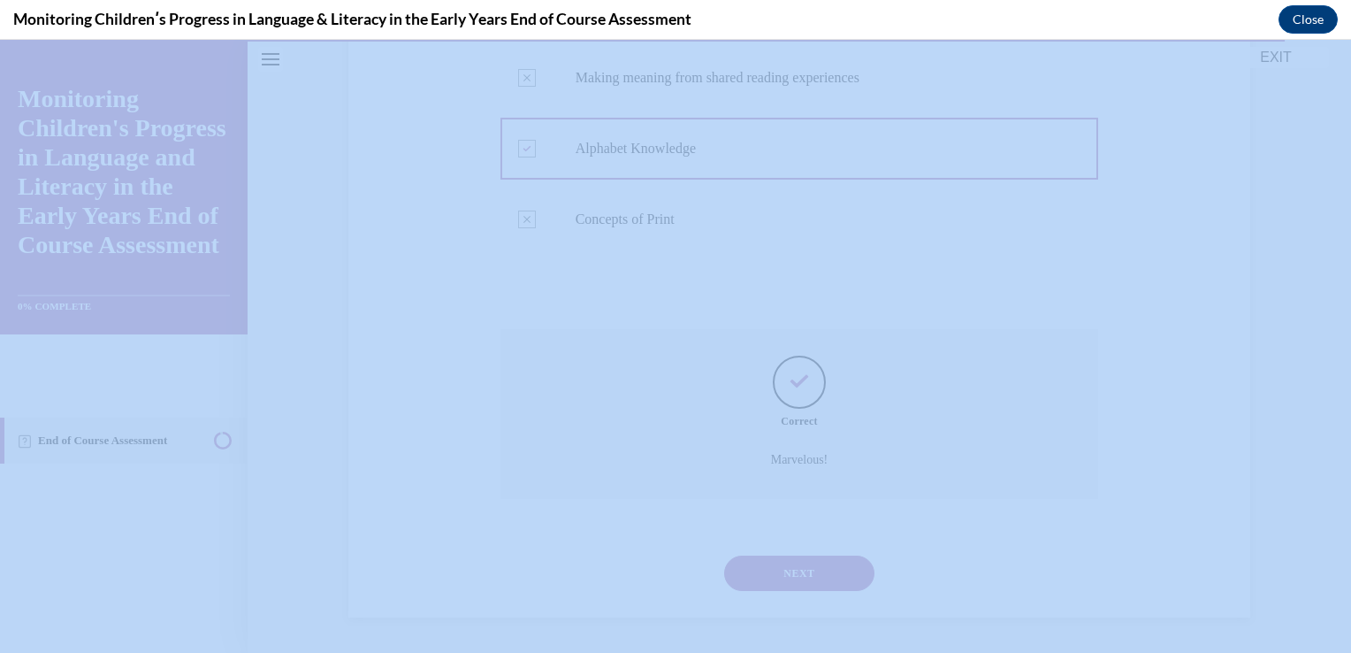
click at [1341, 64] on div at bounding box center [675, 346] width 1351 height 613
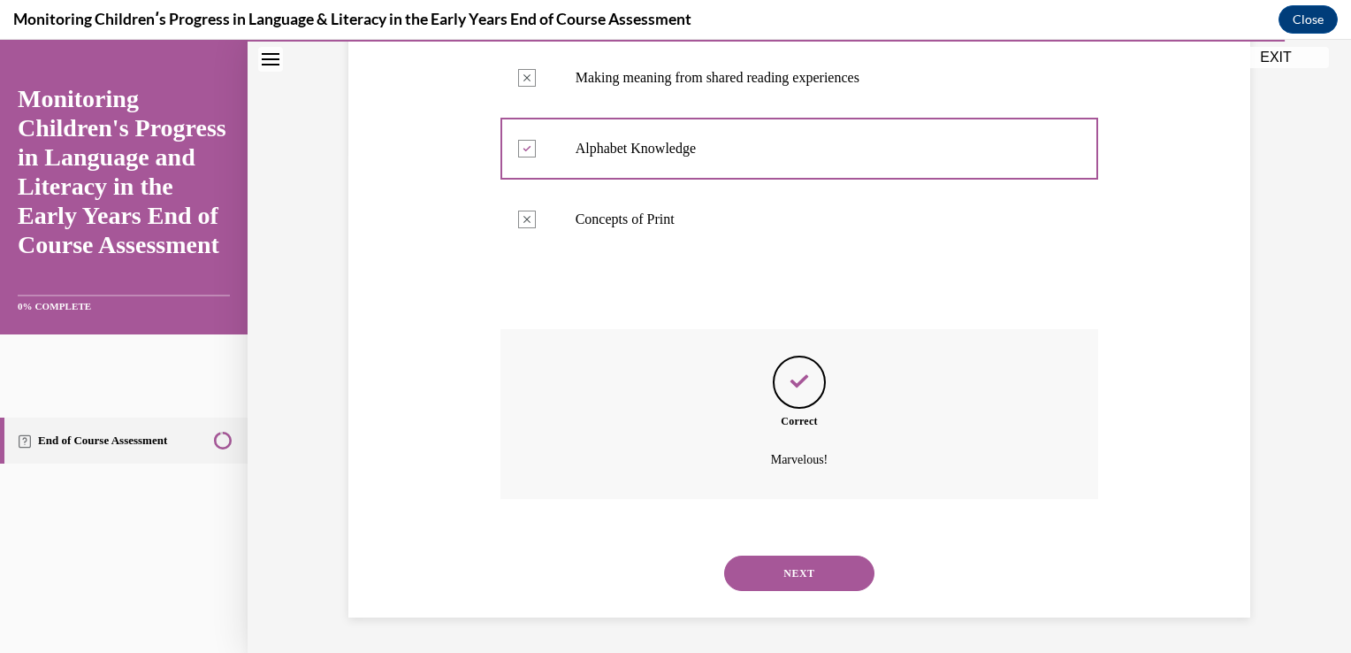
click at [779, 555] on button "NEXT" at bounding box center [799, 572] width 150 height 35
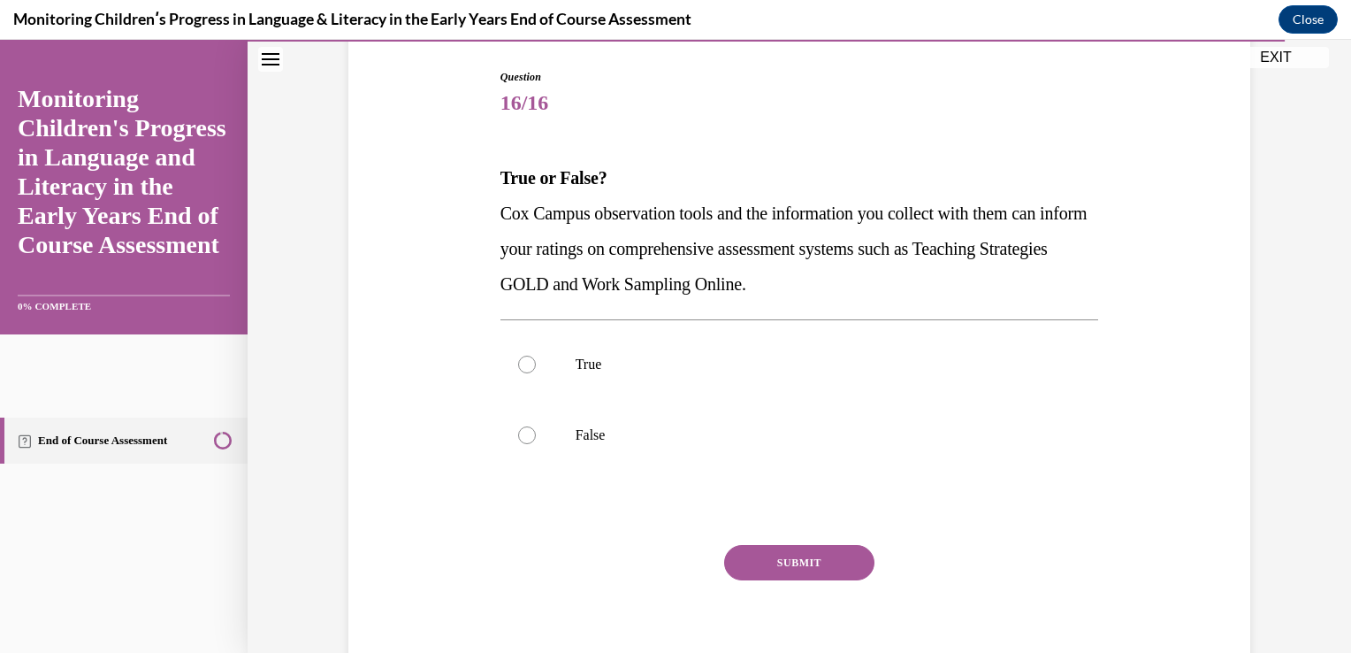
scroll to position [212, 0]
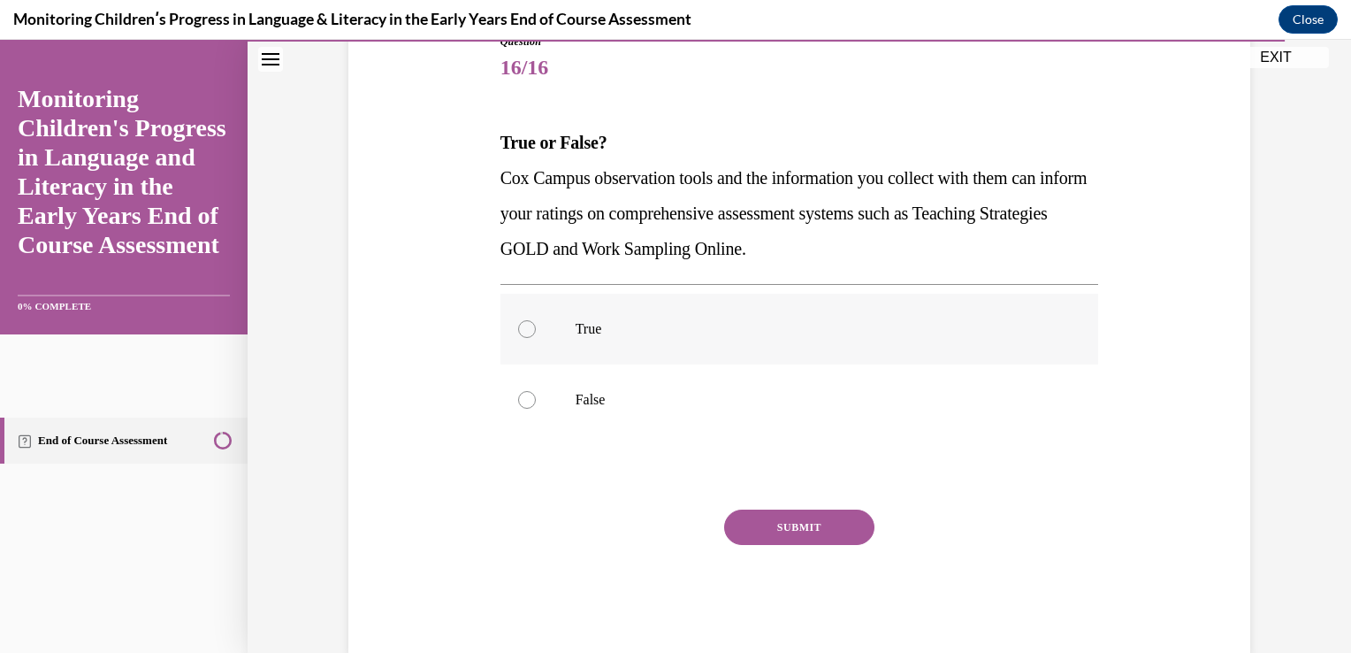
click at [518, 332] on div at bounding box center [527, 329] width 18 height 18
click at [518, 332] on input "True" at bounding box center [527, 329] width 18 height 18
radio input "true"
click at [766, 516] on button "SUBMIT" at bounding box center [799, 526] width 150 height 35
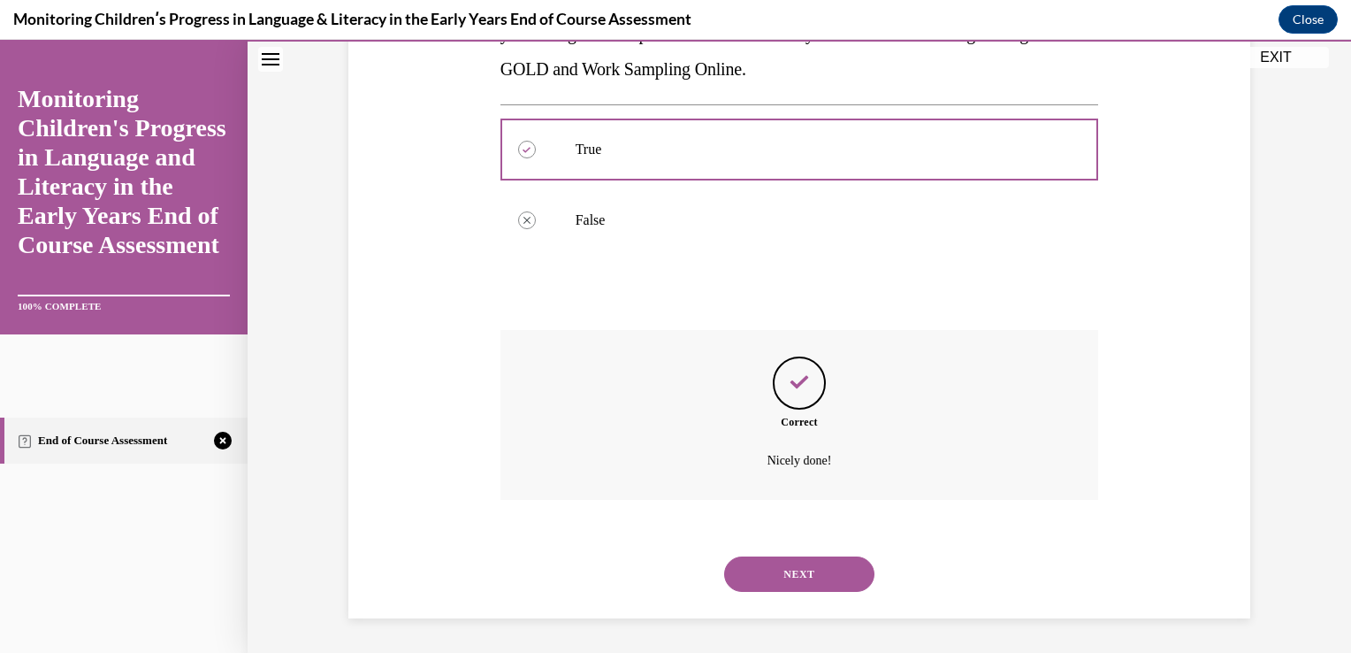
scroll to position [418, 0]
click at [767, 555] on button "NEXT" at bounding box center [799, 572] width 150 height 35
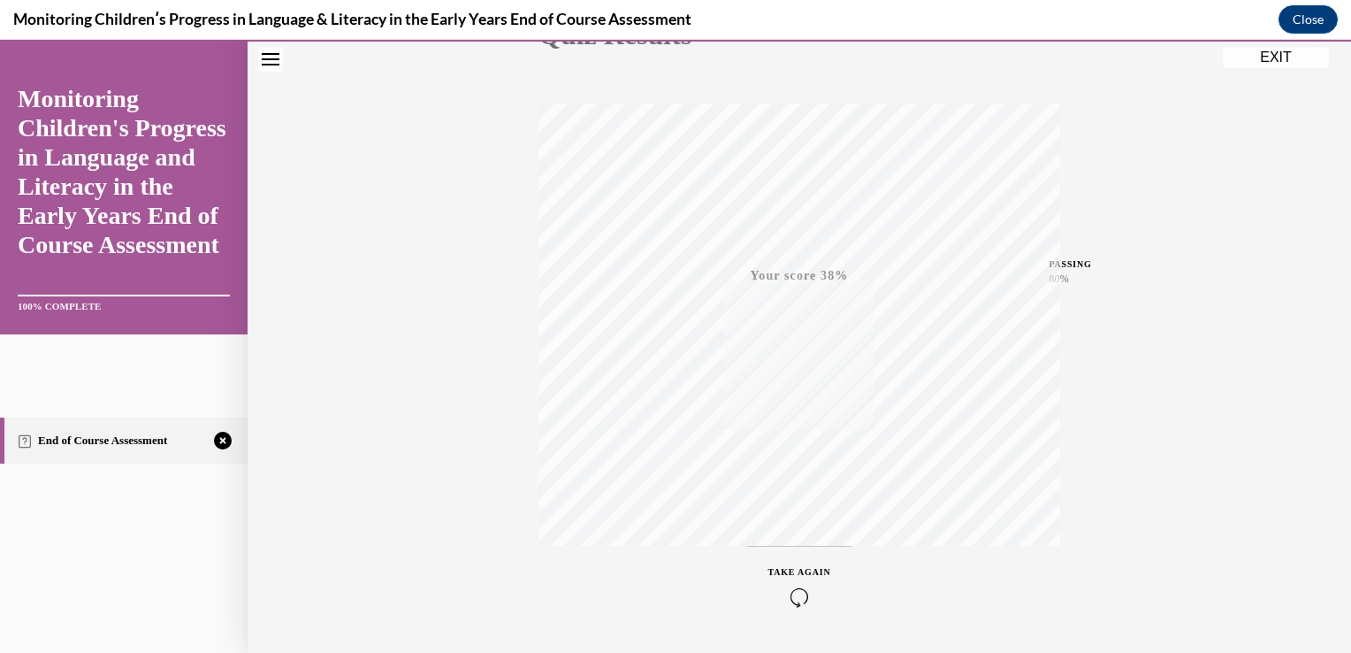
scroll to position [319, 0]
click at [768, 535] on icon "button" at bounding box center [799, 544] width 63 height 19
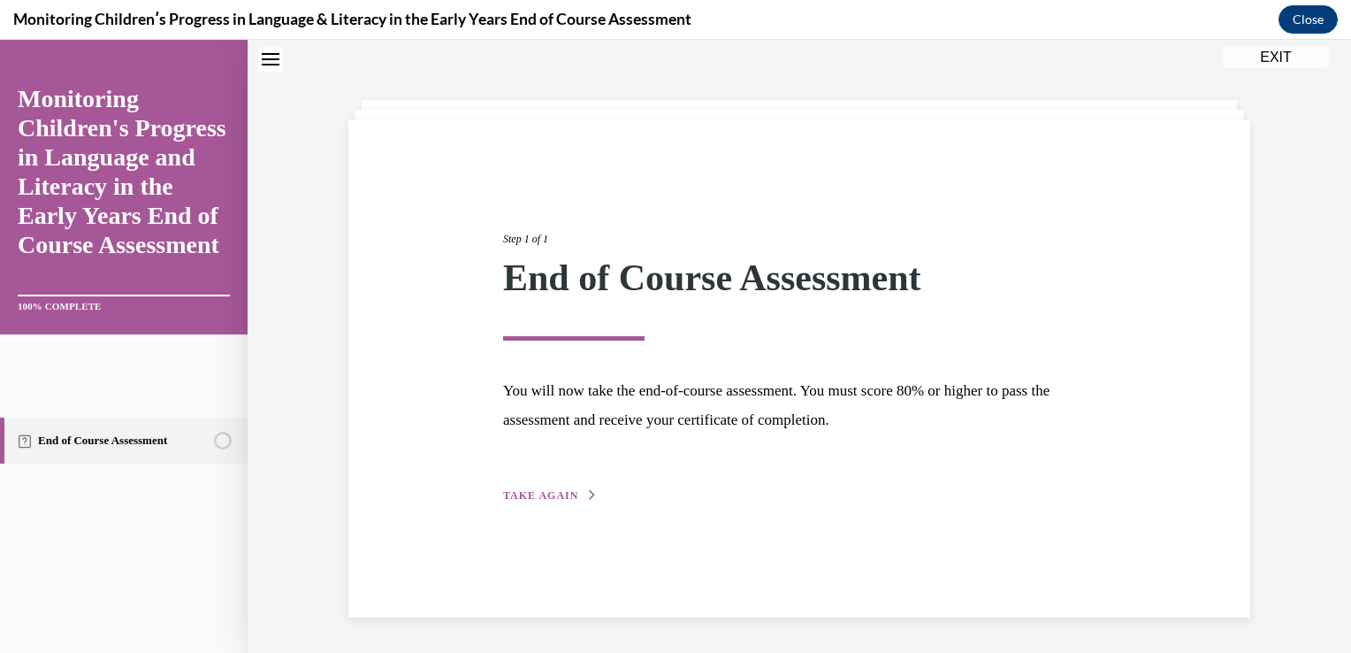
click at [547, 500] on button "TAKE AGAIN" at bounding box center [550, 495] width 95 height 16
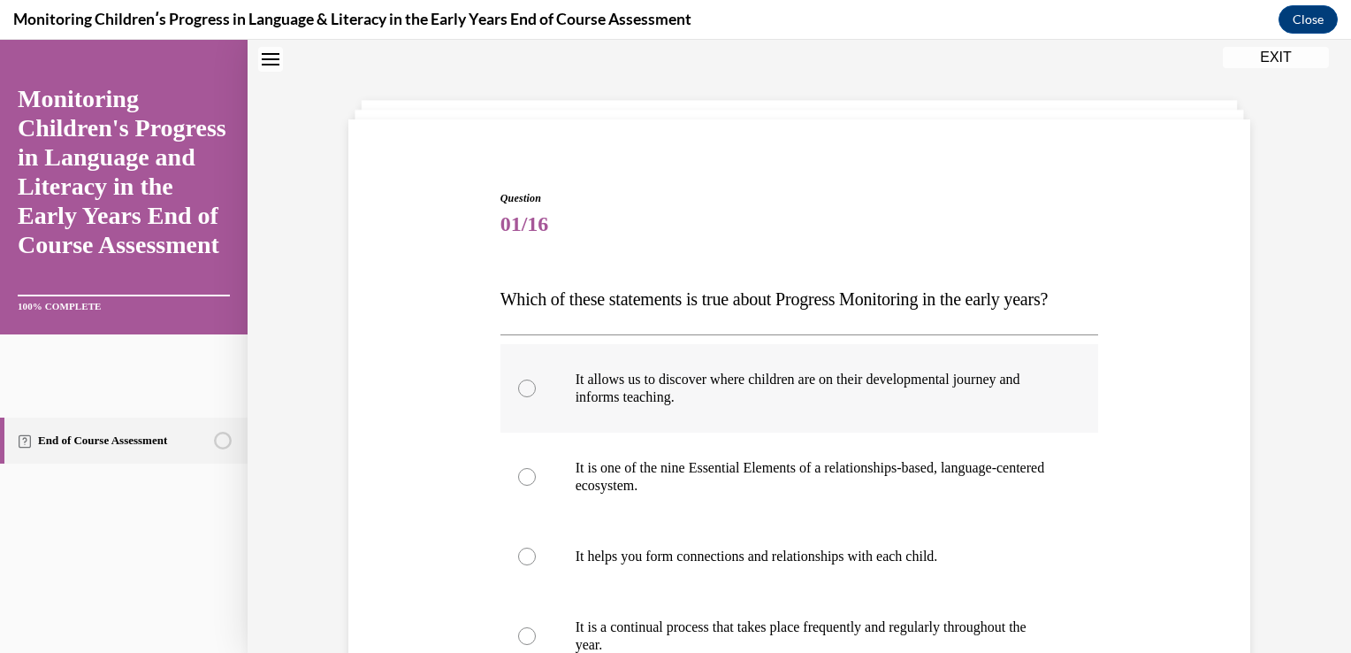
click at [518, 397] on div at bounding box center [527, 388] width 18 height 18
click at [518, 397] on input "It allows us to discover where children are on their developmental journey and …" at bounding box center [527, 388] width 18 height 18
radio input "true"
click at [518, 485] on div at bounding box center [527, 477] width 18 height 18
click at [518, 485] on input "It is one of the nine Essential Elements of a relationships-based, language-cen…" at bounding box center [527, 477] width 18 height 18
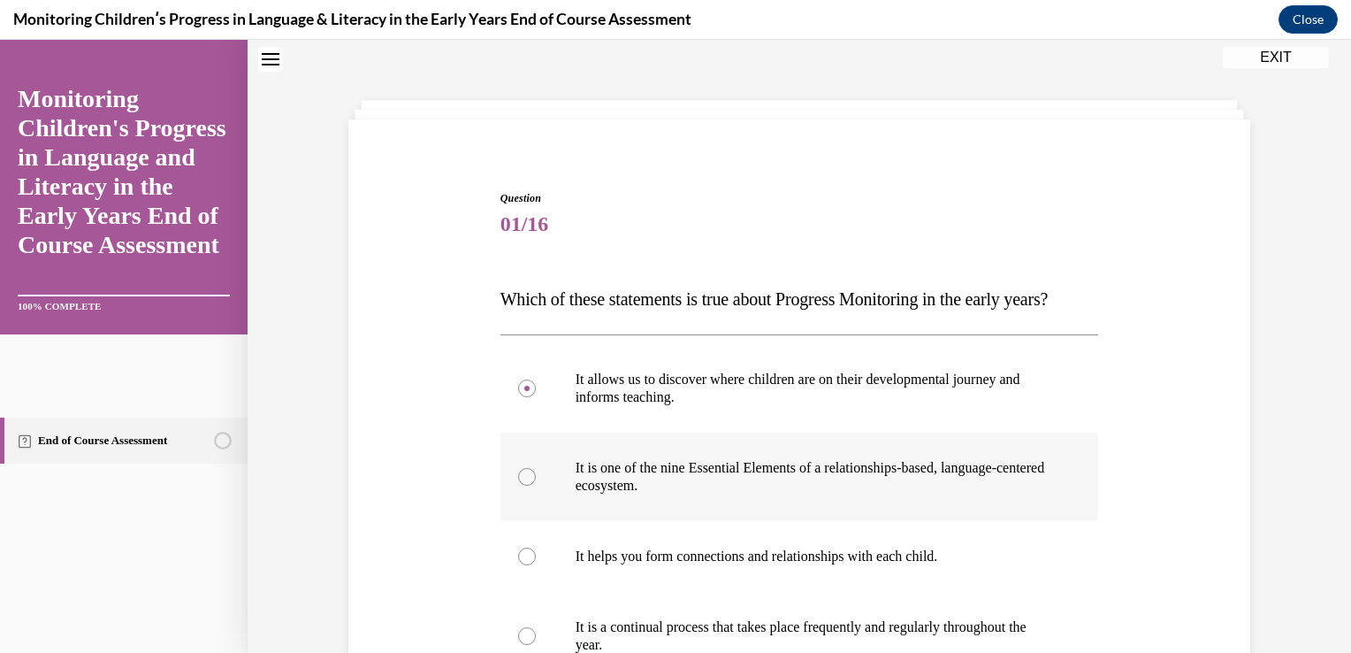
radio input "true"
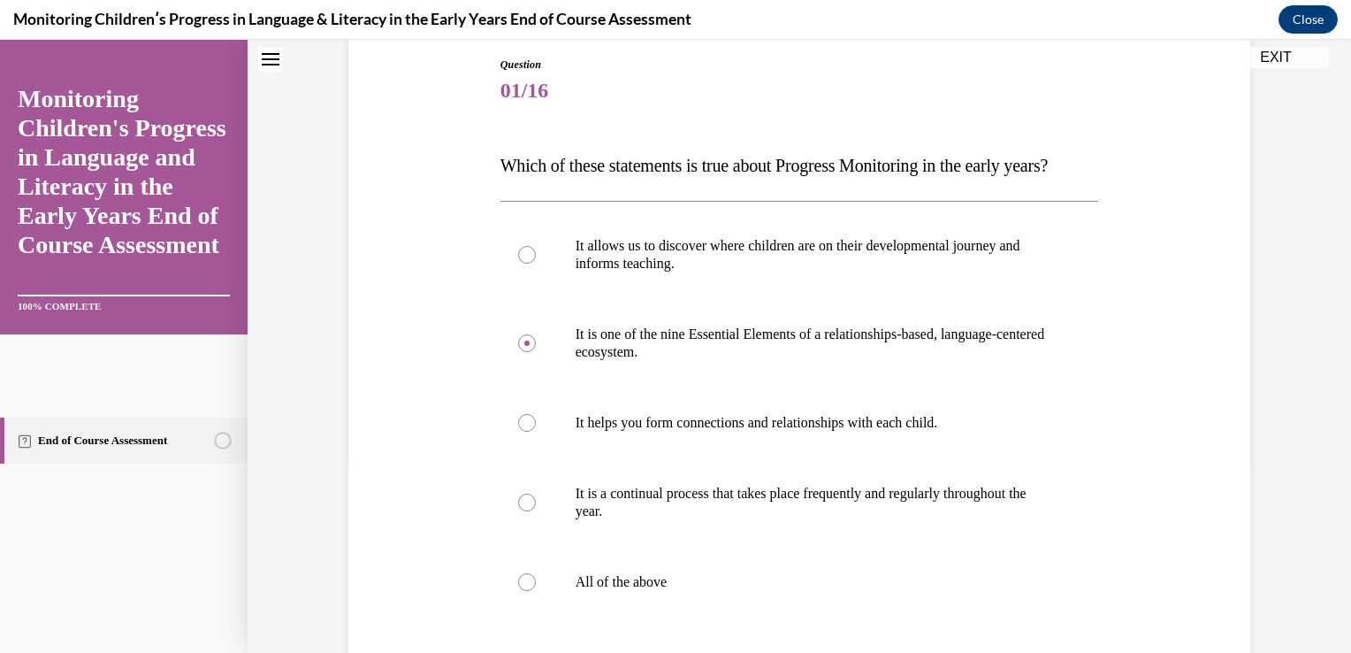
scroll to position [197, 0]
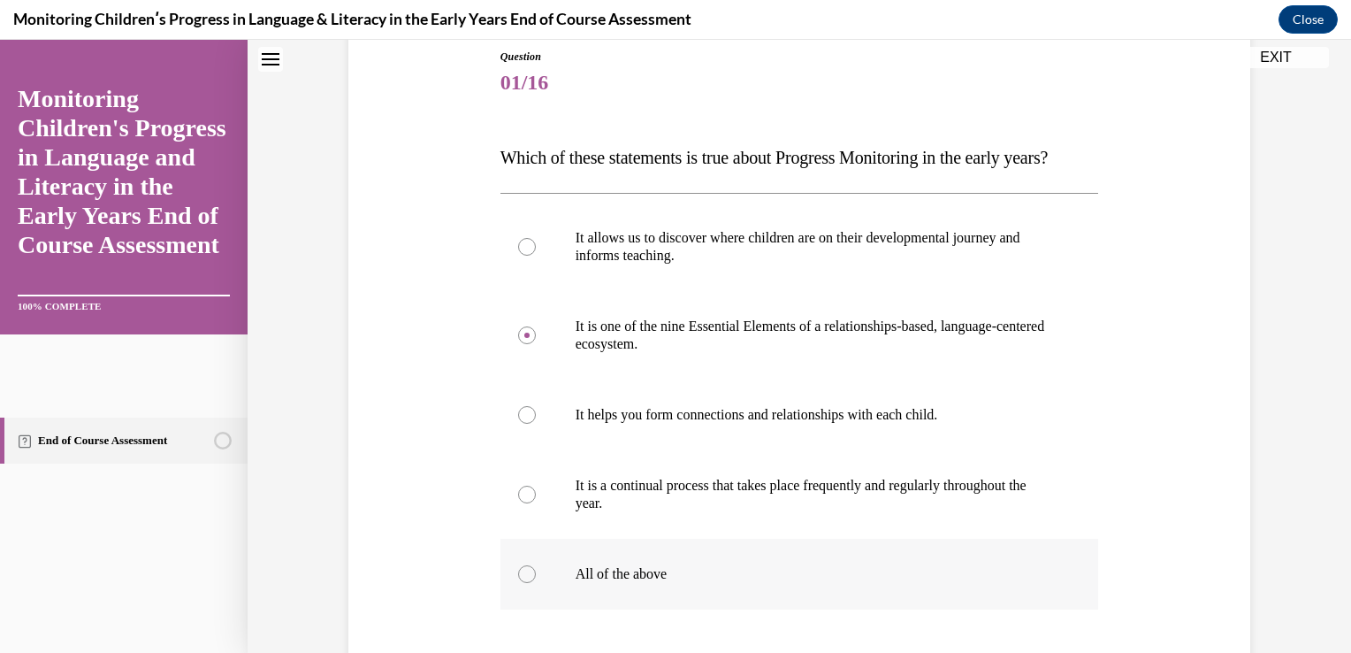
click at [518, 583] on div at bounding box center [527, 574] width 18 height 18
click at [518, 583] on input "All of the above" at bounding box center [527, 574] width 18 height 18
radio input "true"
click at [1341, 631] on div at bounding box center [675, 346] width 1351 height 613
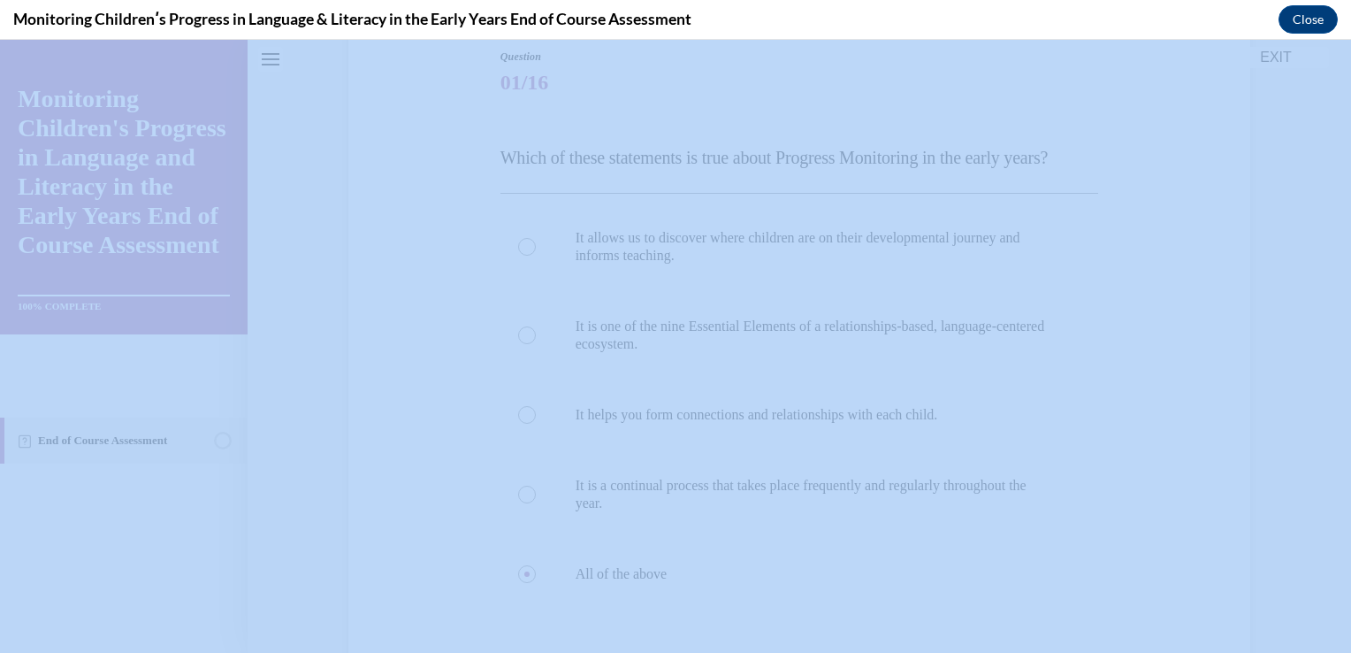
click at [1341, 631] on div at bounding box center [675, 346] width 1351 height 613
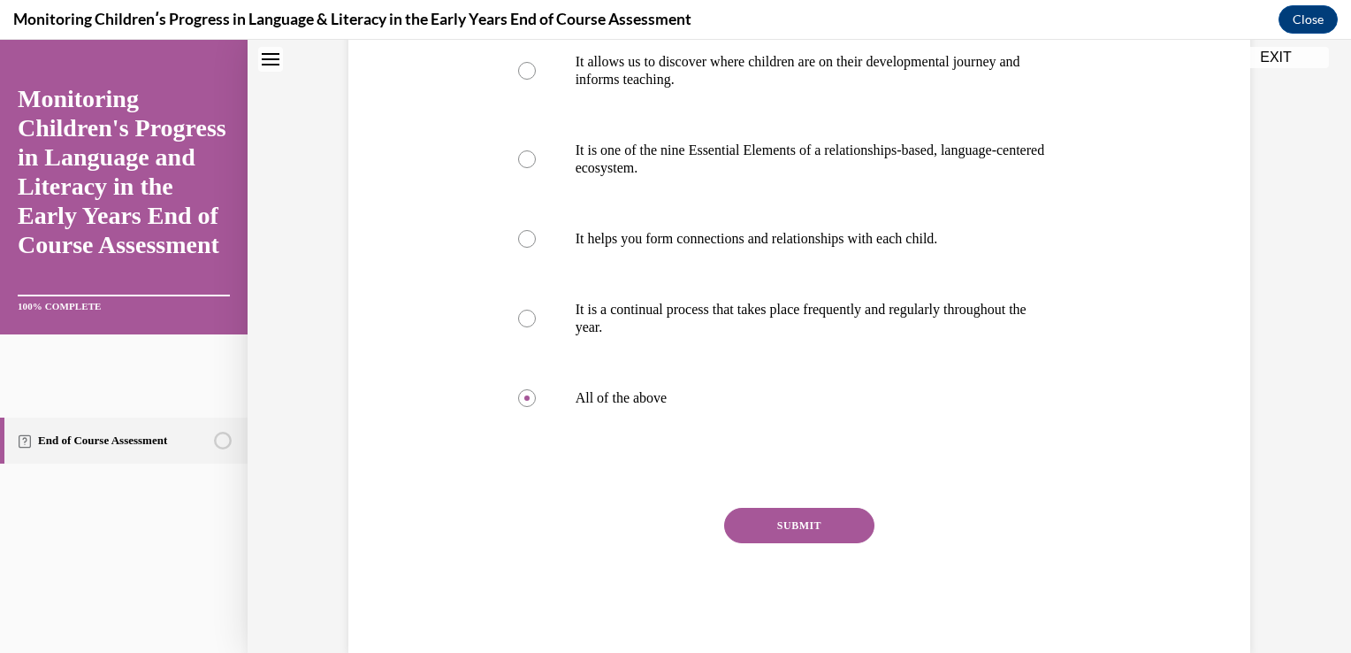
scroll to position [374, 0]
click at [830, 542] on button "SUBMIT" at bounding box center [799, 524] width 150 height 35
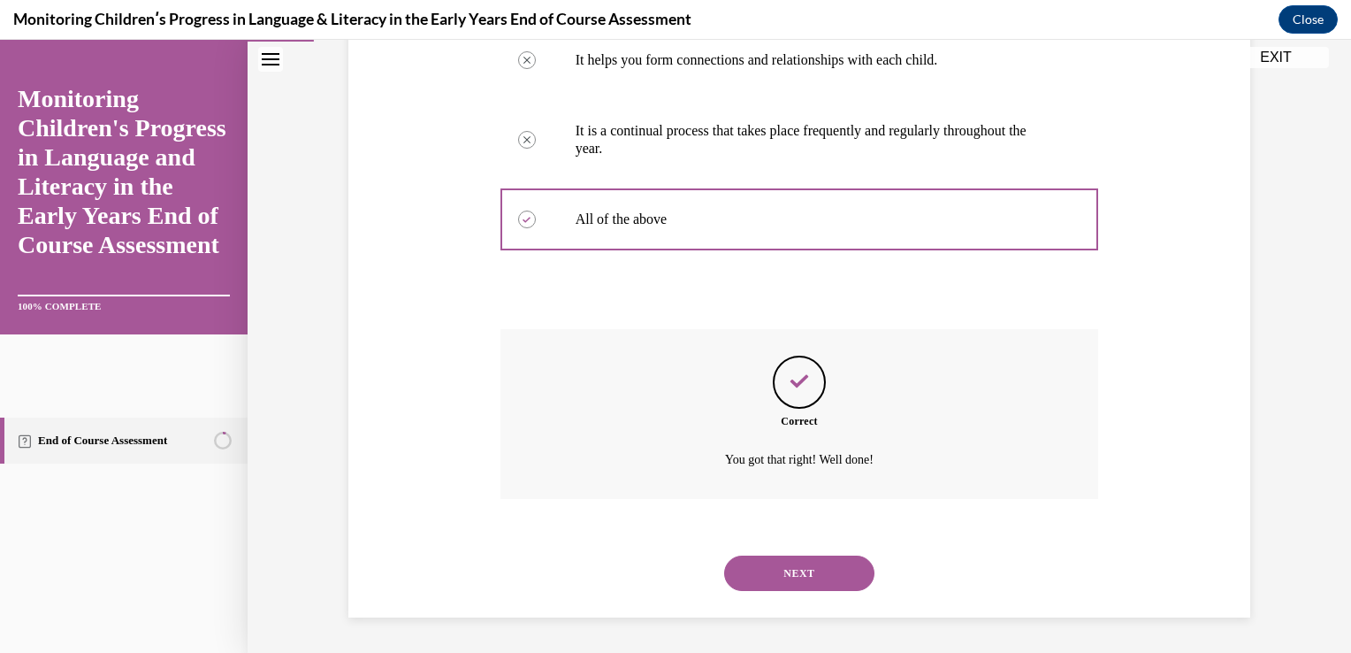
scroll to position [613, 0]
click at [834, 556] on button "NEXT" at bounding box center [799, 572] width 150 height 35
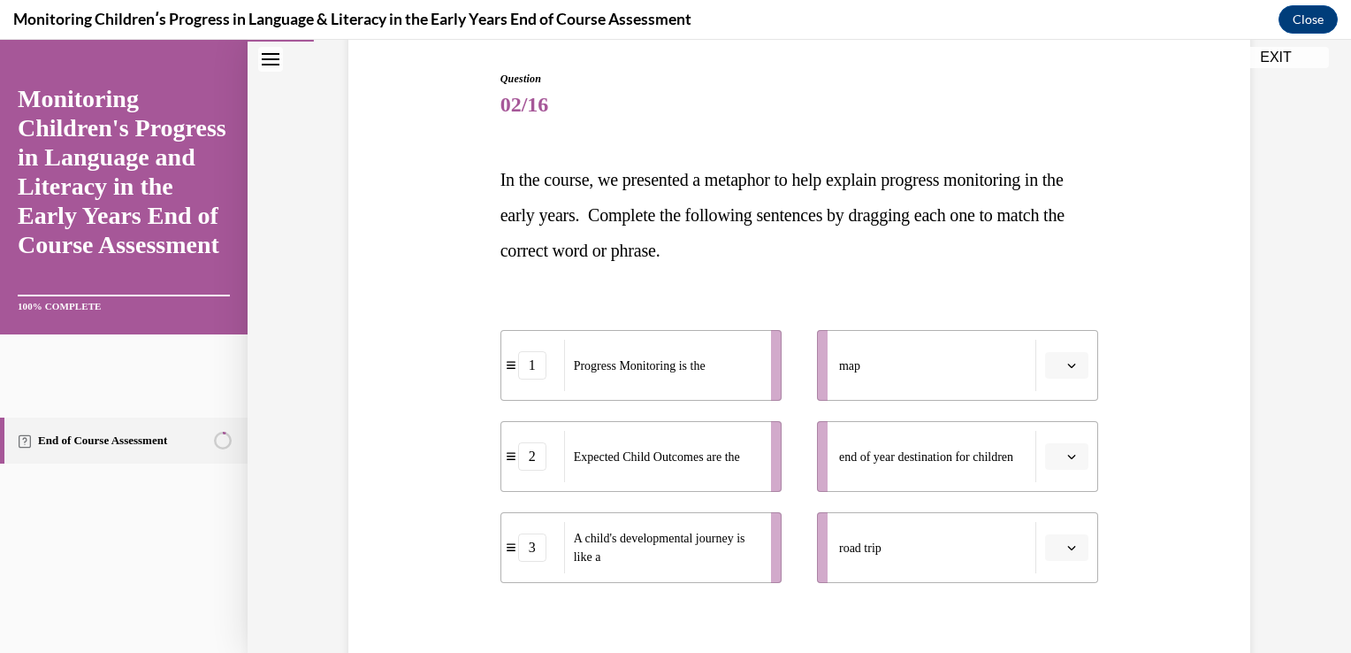
scroll to position [212, 0]
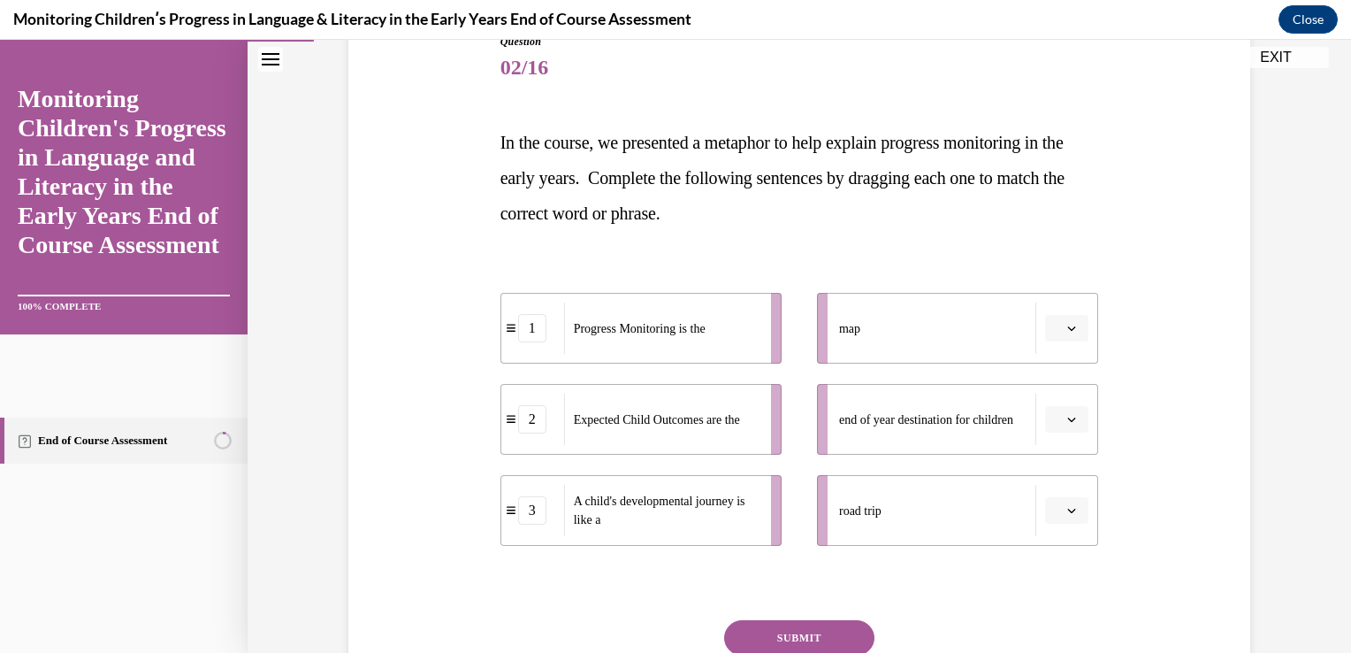
click at [1067, 326] on icon "button" at bounding box center [1071, 328] width 9 height 9
click at [1050, 474] on div "3" at bounding box center [1045, 473] width 44 height 35
click at [1067, 415] on icon "button" at bounding box center [1071, 419] width 9 height 9
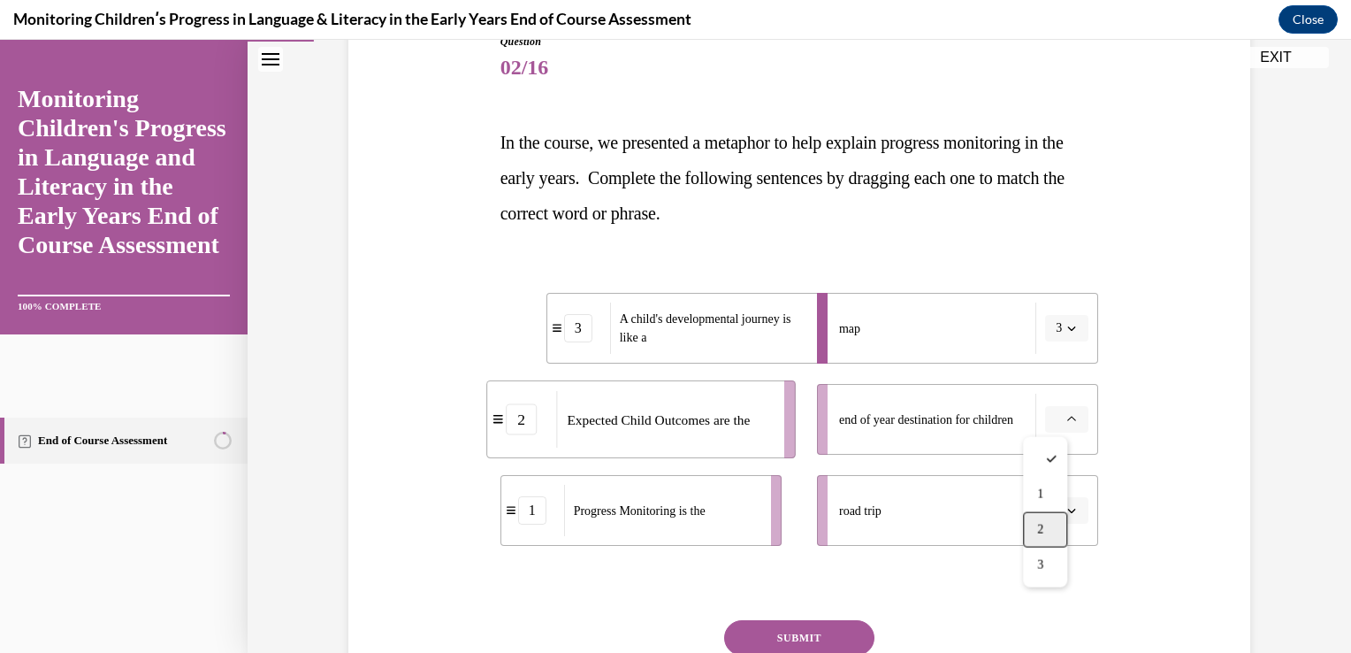
click at [1049, 521] on div "2" at bounding box center [1045, 529] width 44 height 35
click at [1068, 511] on icon "button" at bounding box center [1072, 510] width 8 height 4
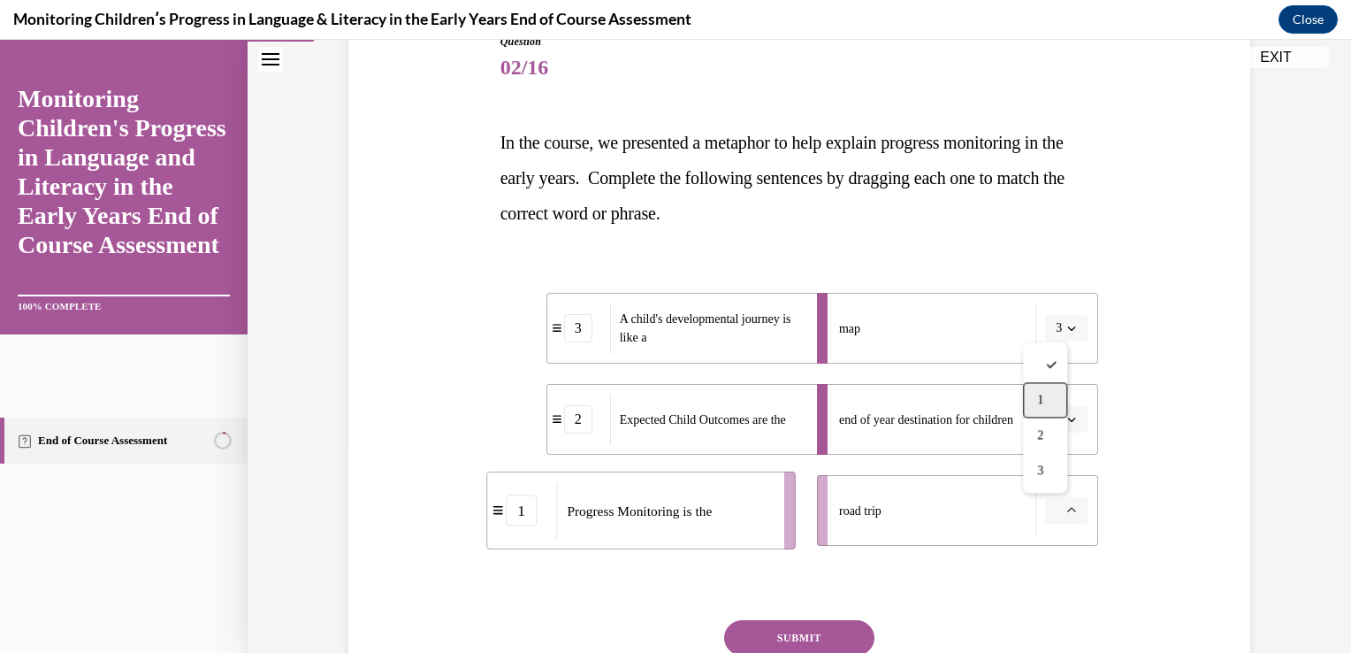
click at [1043, 393] on span "1" at bounding box center [1040, 400] width 6 height 14
click at [814, 623] on button "SUBMIT" at bounding box center [799, 637] width 150 height 35
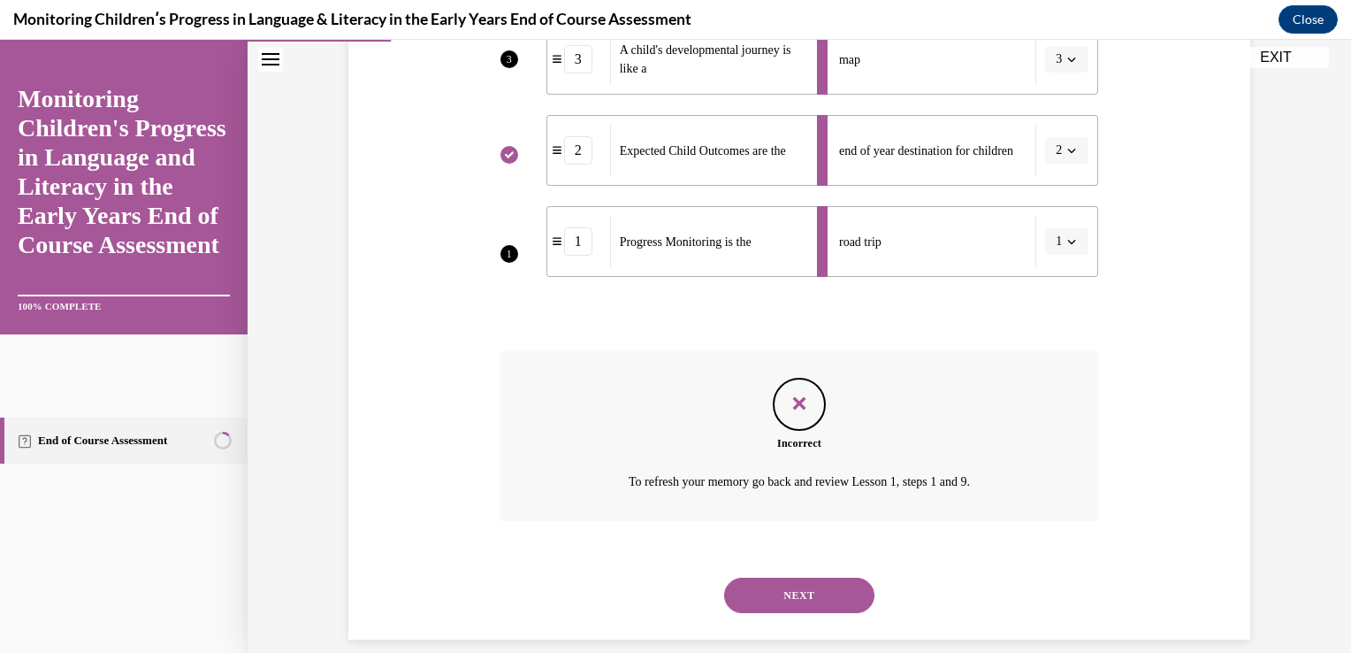
scroll to position [516, 0]
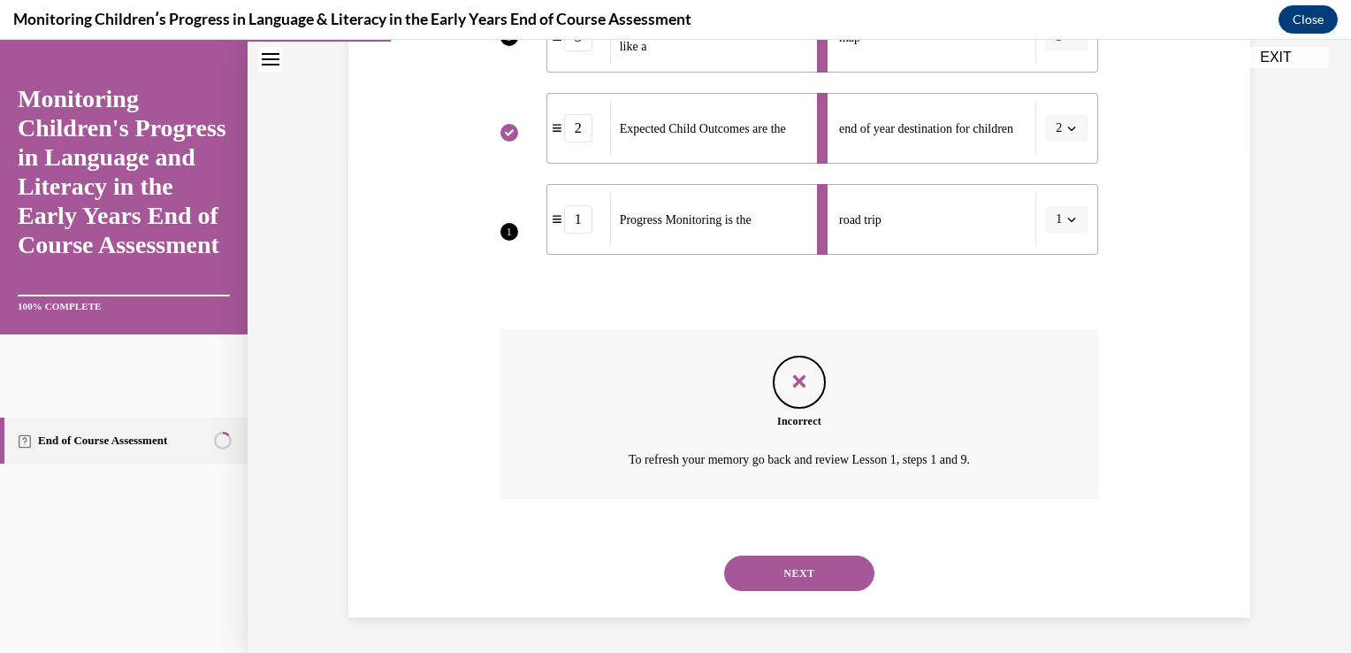
click at [829, 564] on button "NEXT" at bounding box center [799, 572] width 150 height 35
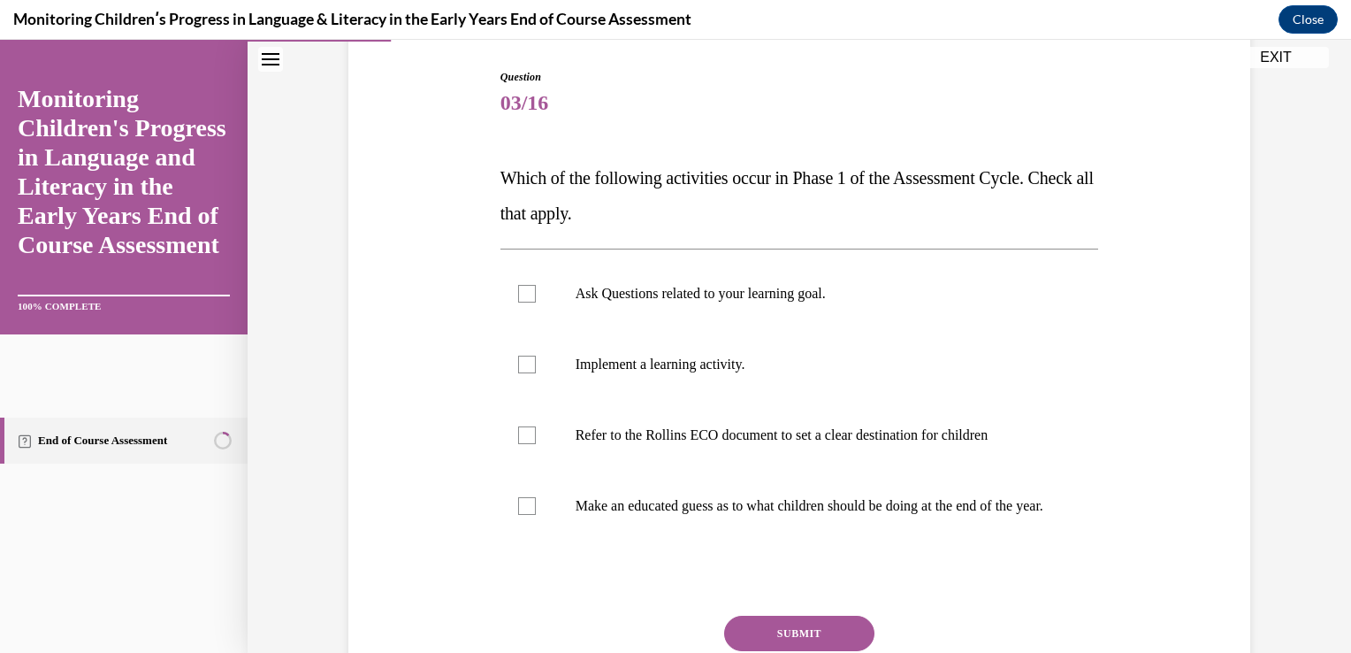
scroll to position [212, 0]
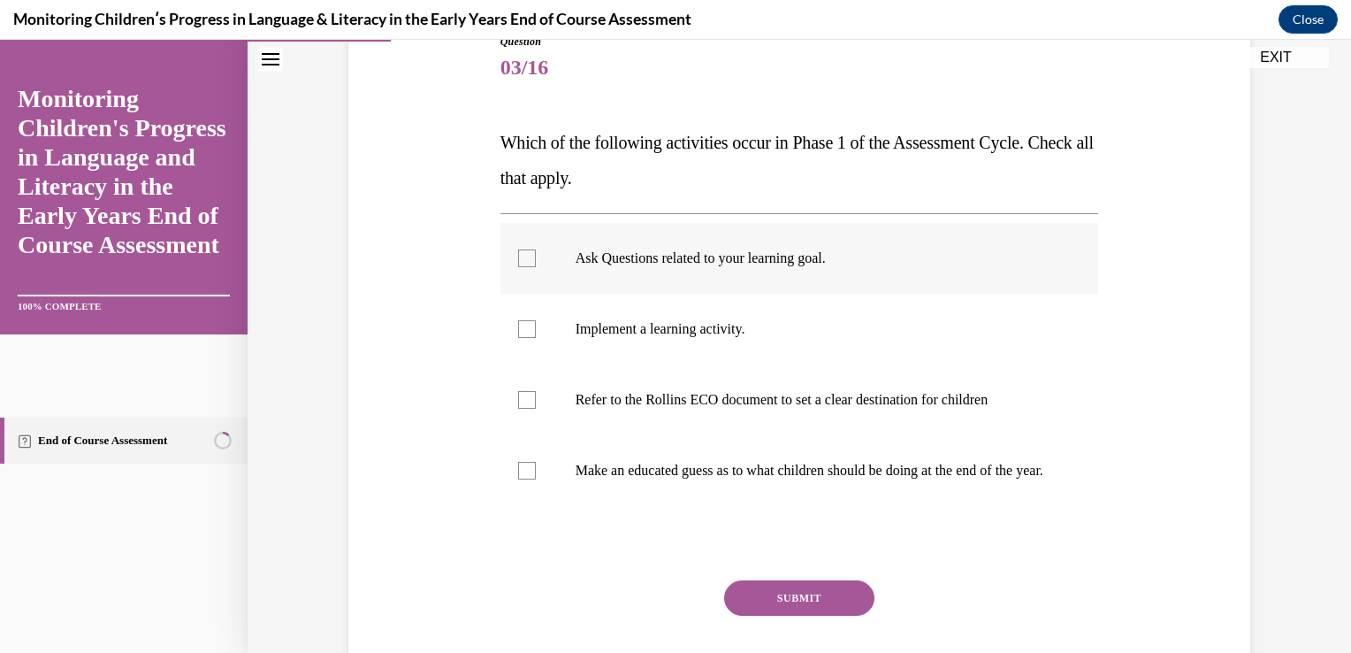
click at [518, 252] on div at bounding box center [527, 258] width 18 height 18
click at [518, 252] on input "Ask Questions related to your learning goal." at bounding box center [527, 258] width 18 height 18
checkbox input "true"
click at [518, 401] on div at bounding box center [527, 400] width 18 height 18
click at [518, 401] on input "Refer to the Rollins ECO document to set a clear destination for children" at bounding box center [527, 400] width 18 height 18
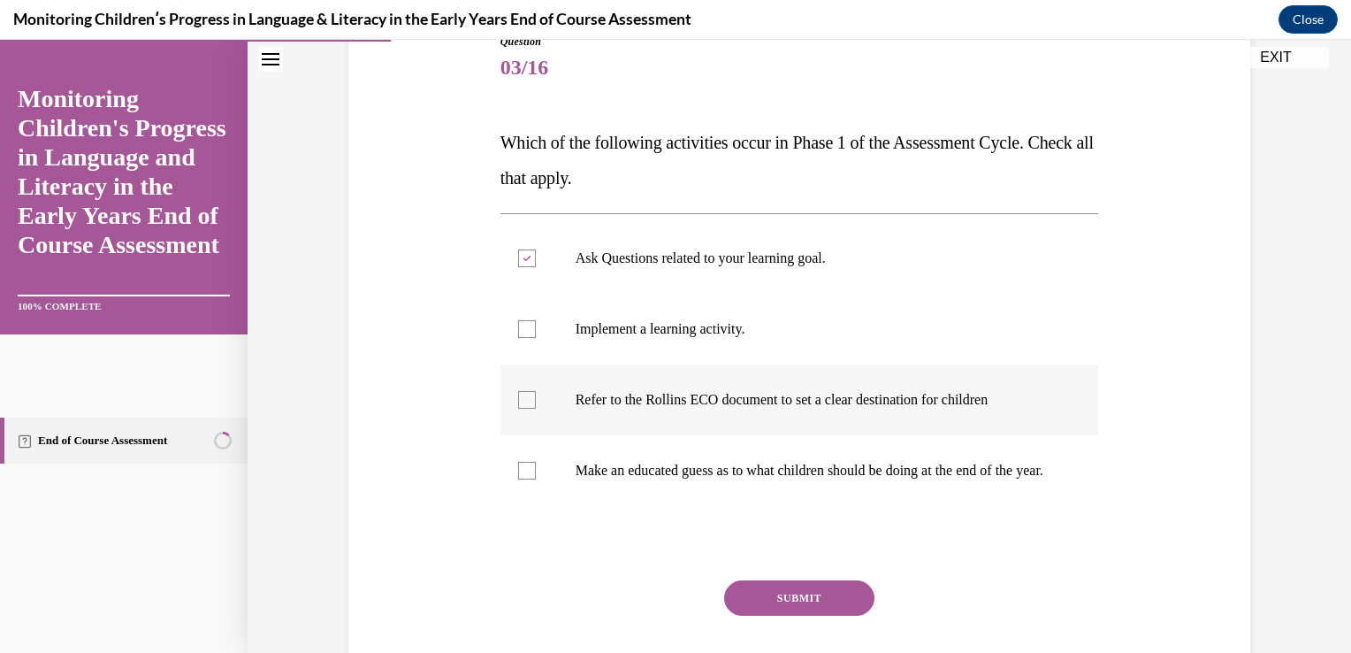
checkbox input "true"
click at [751, 607] on button "SUBMIT" at bounding box center [799, 597] width 150 height 35
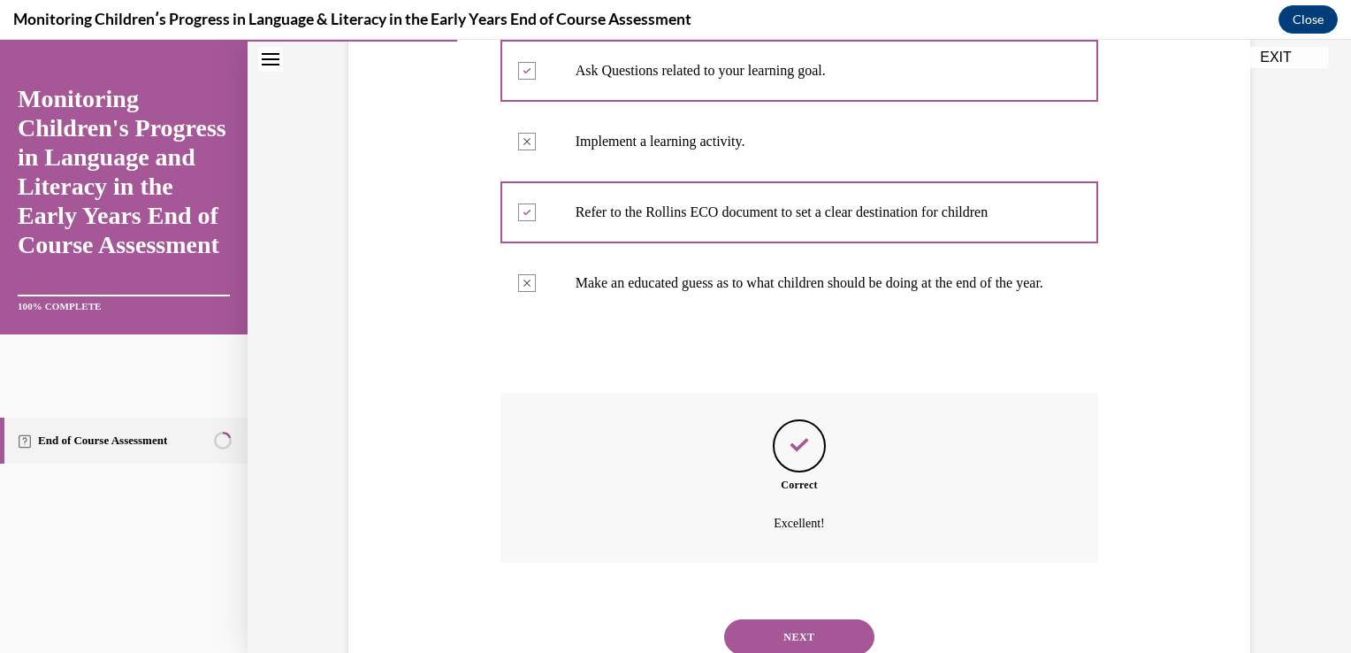
scroll to position [507, 0]
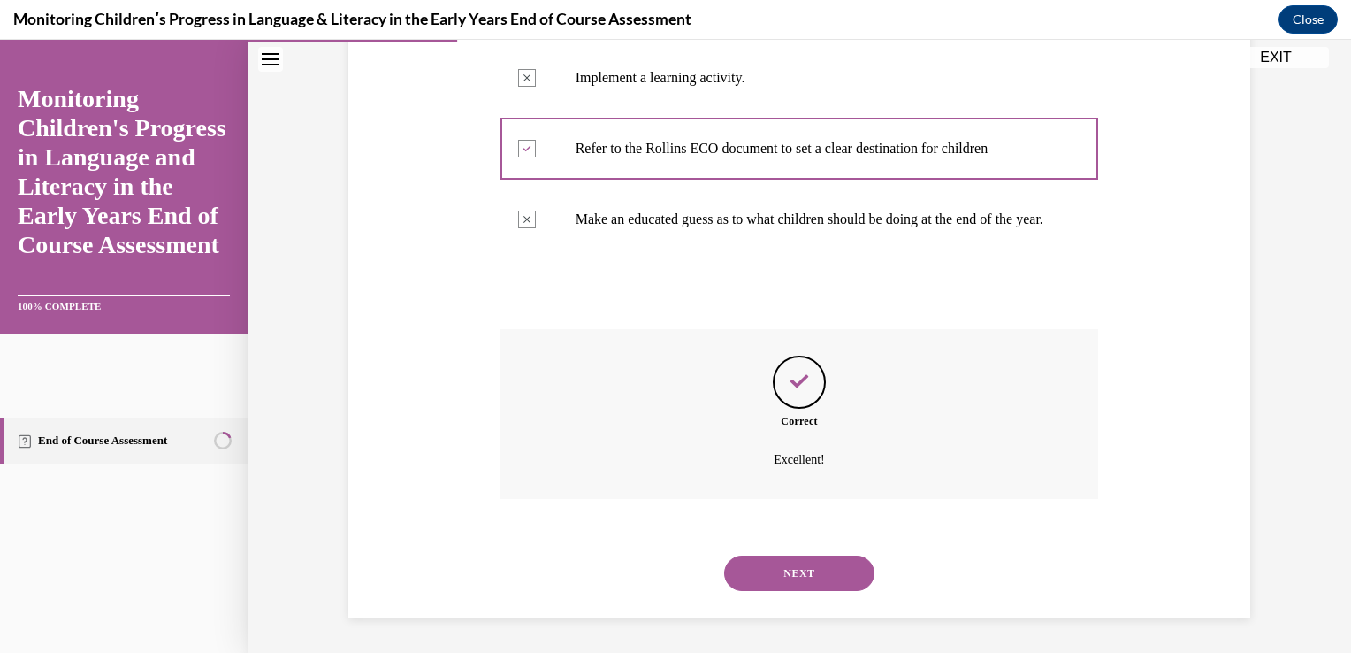
click at [822, 555] on button "NEXT" at bounding box center [799, 572] width 150 height 35
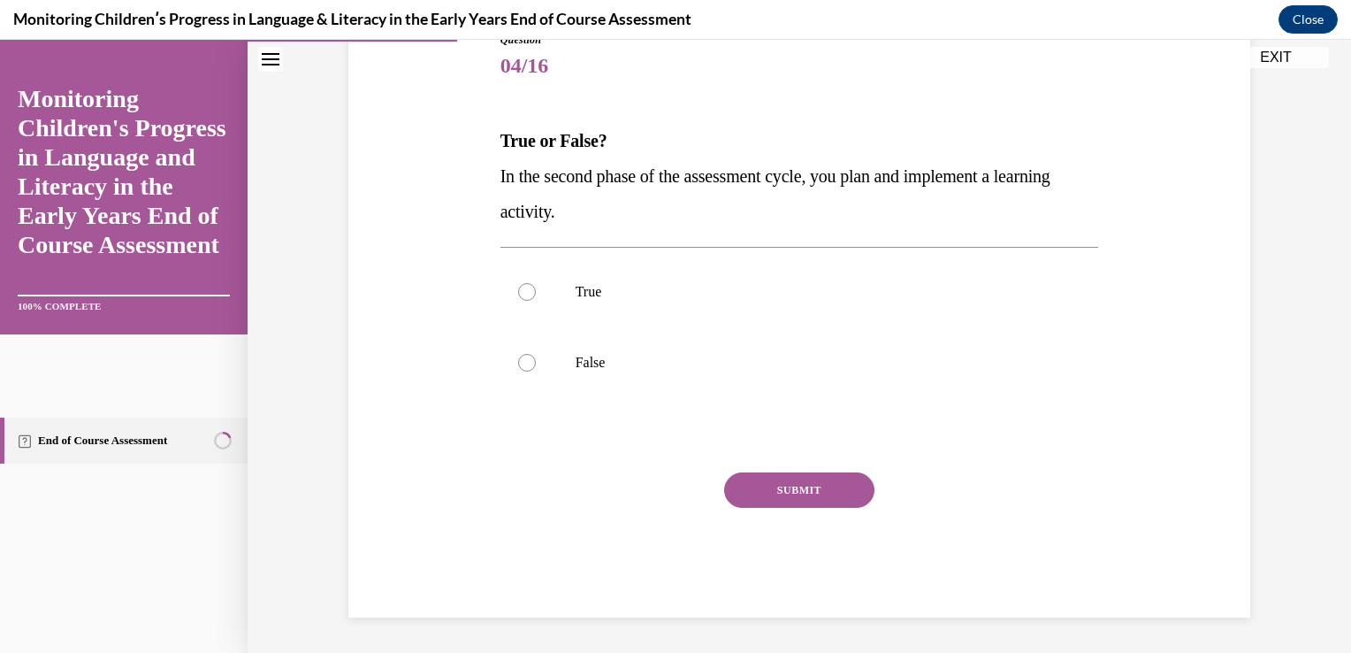
scroll to position [196, 0]
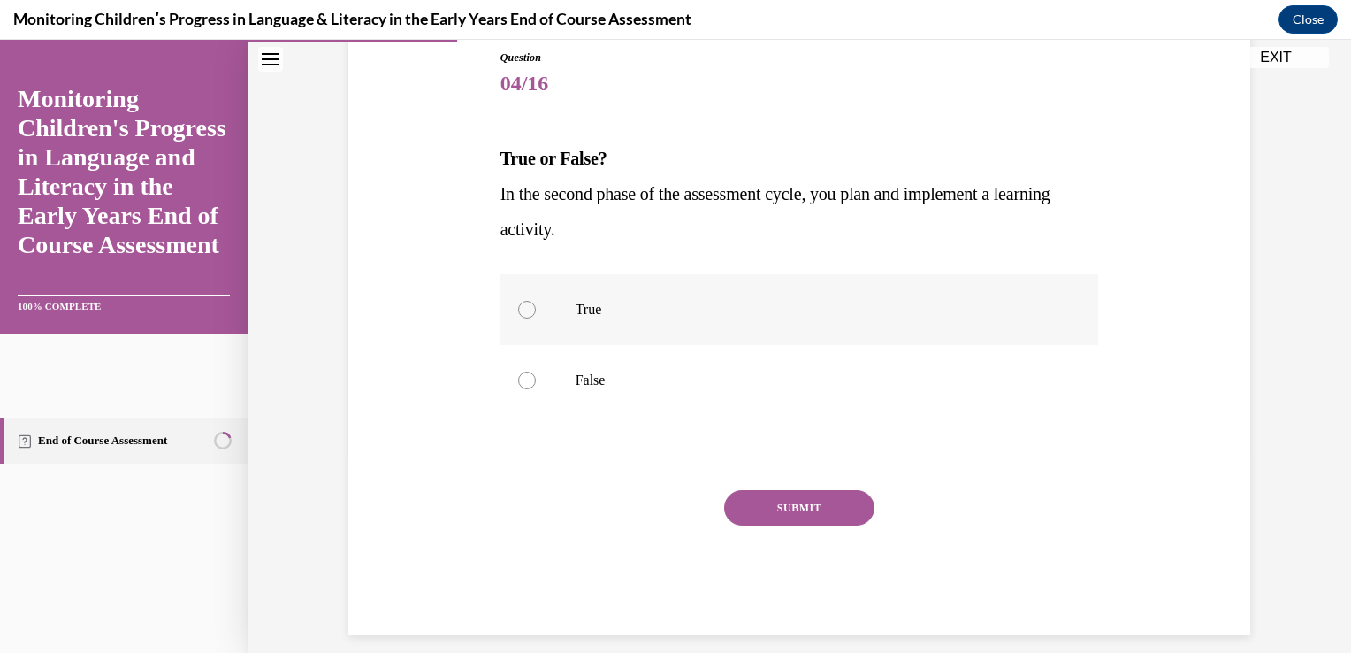
click at [518, 314] on div at bounding box center [527, 310] width 18 height 18
click at [518, 314] on input "True" at bounding box center [527, 310] width 18 height 18
radio input "true"
click at [783, 515] on button "SUBMIT" at bounding box center [799, 507] width 150 height 35
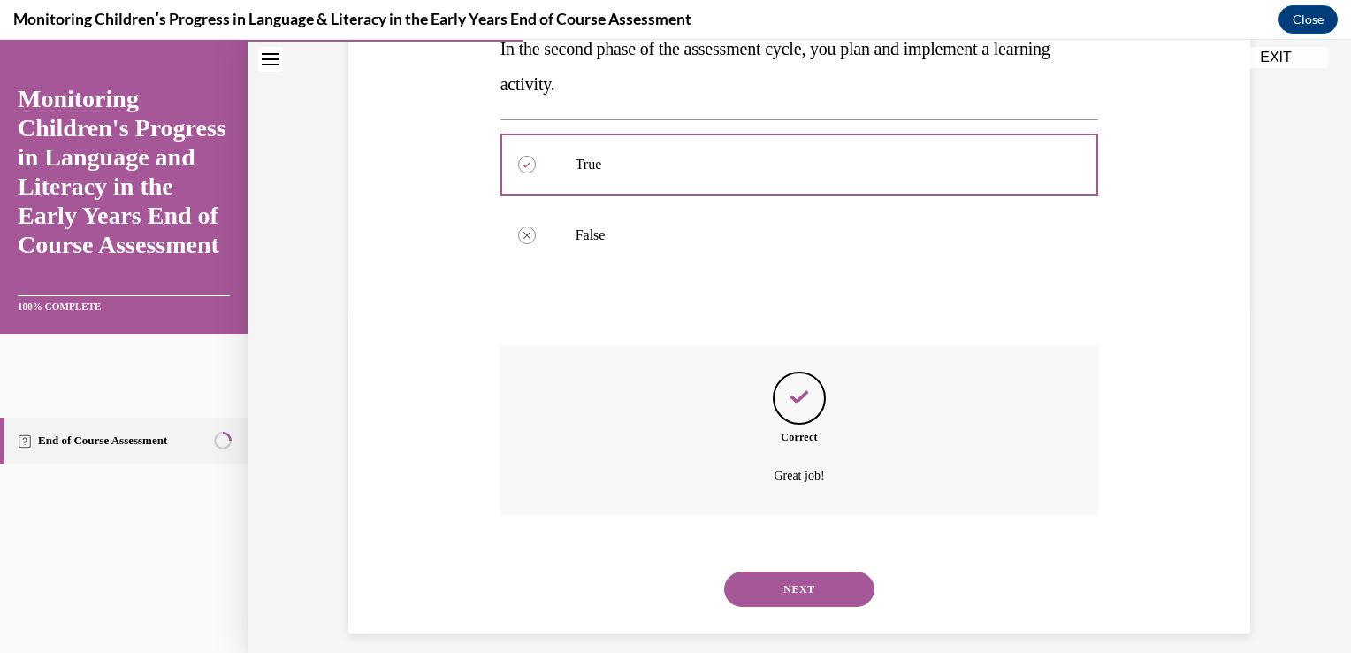
scroll to position [383, 0]
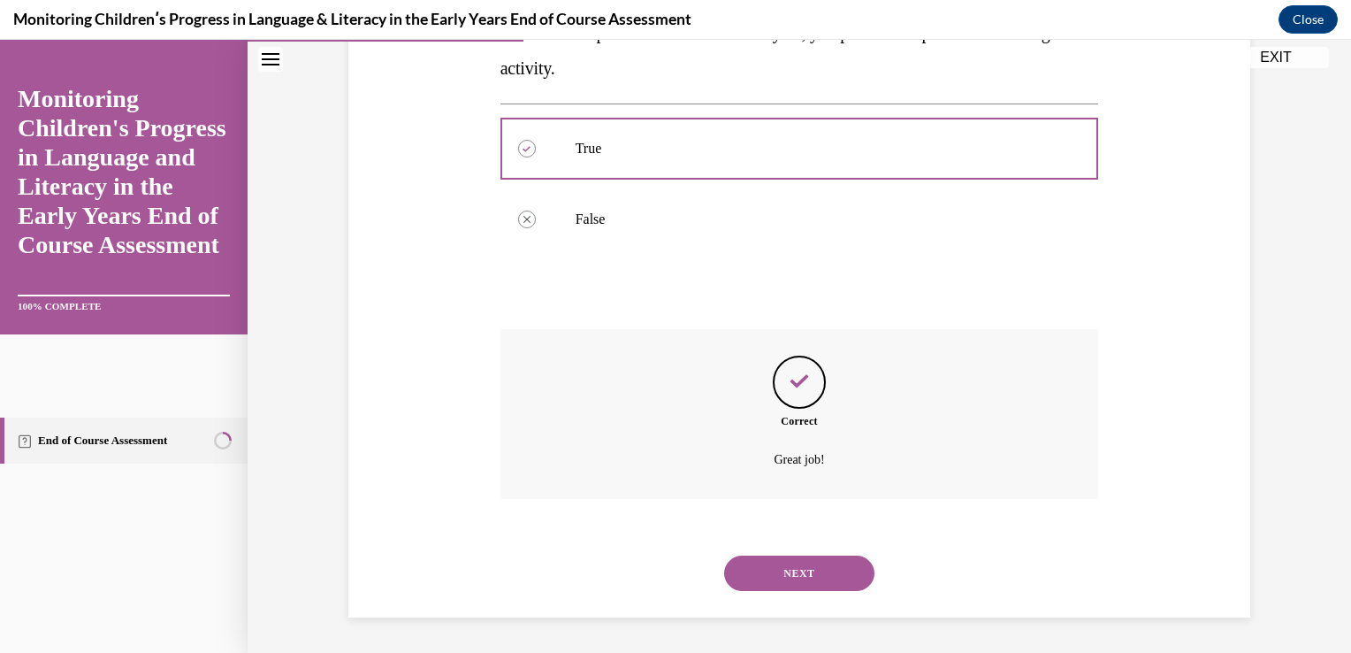
click at [781, 555] on button "NEXT" at bounding box center [799, 572] width 150 height 35
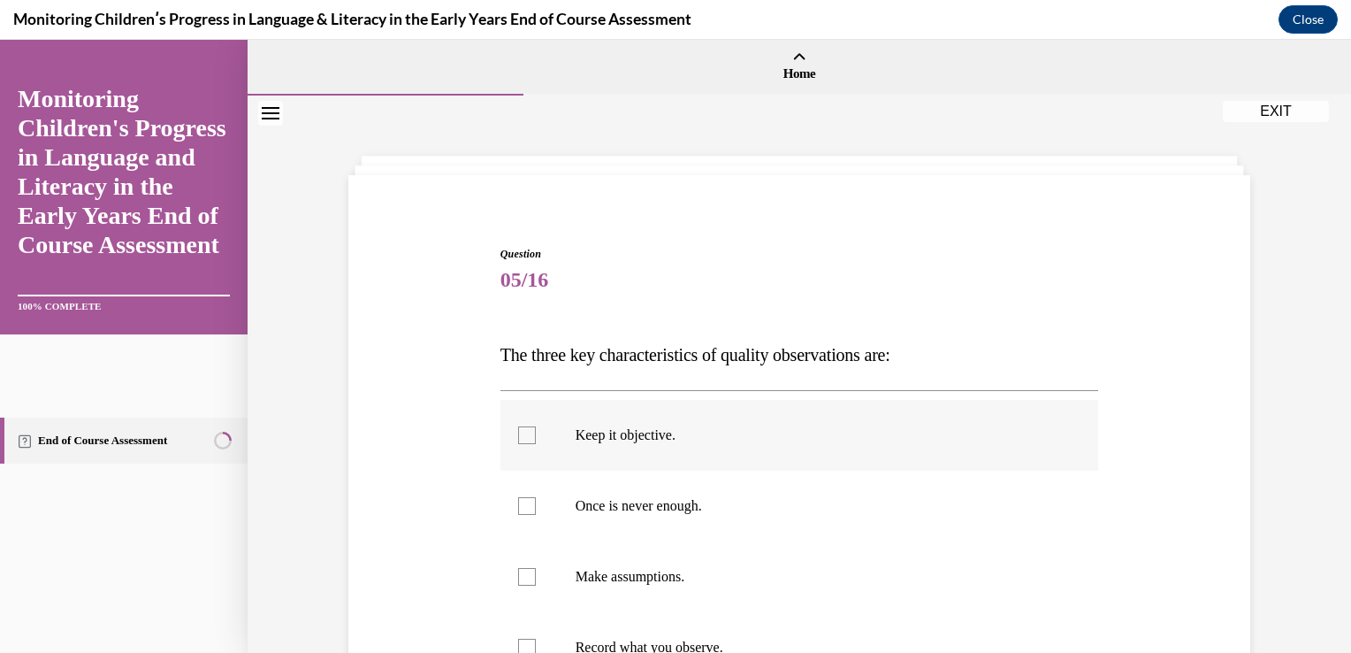
click at [518, 441] on div at bounding box center [527, 435] width 18 height 18
click at [518, 441] on input "Keep it objective." at bounding box center [527, 435] width 18 height 18
checkbox input "true"
click at [518, 503] on div at bounding box center [527, 506] width 18 height 18
click at [518, 503] on input "Once is never enough." at bounding box center [527, 506] width 18 height 18
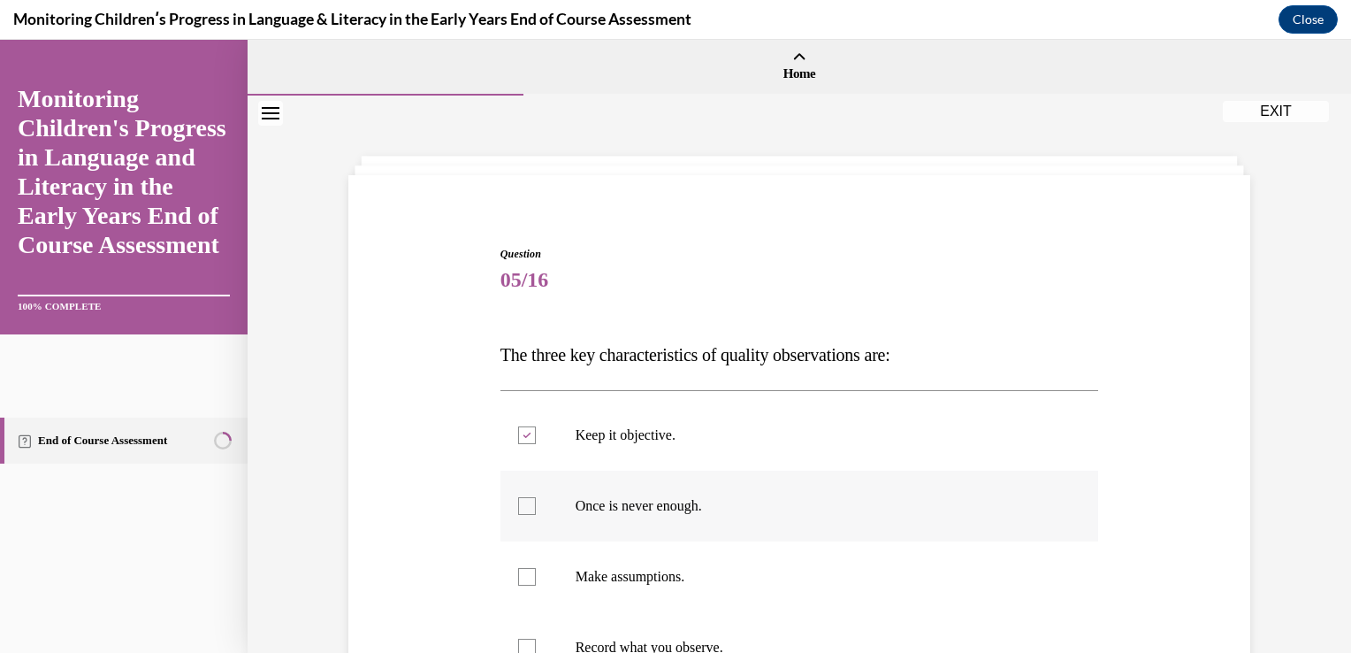
checkbox input "true"
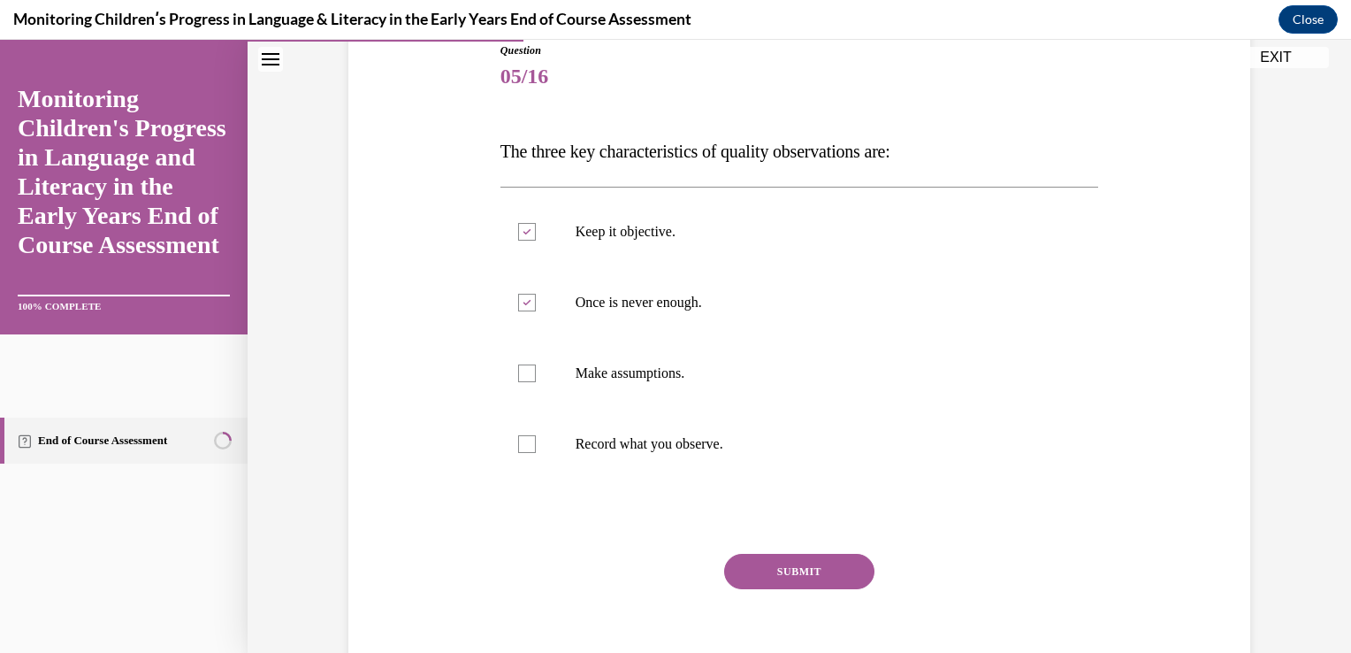
scroll to position [212, 0]
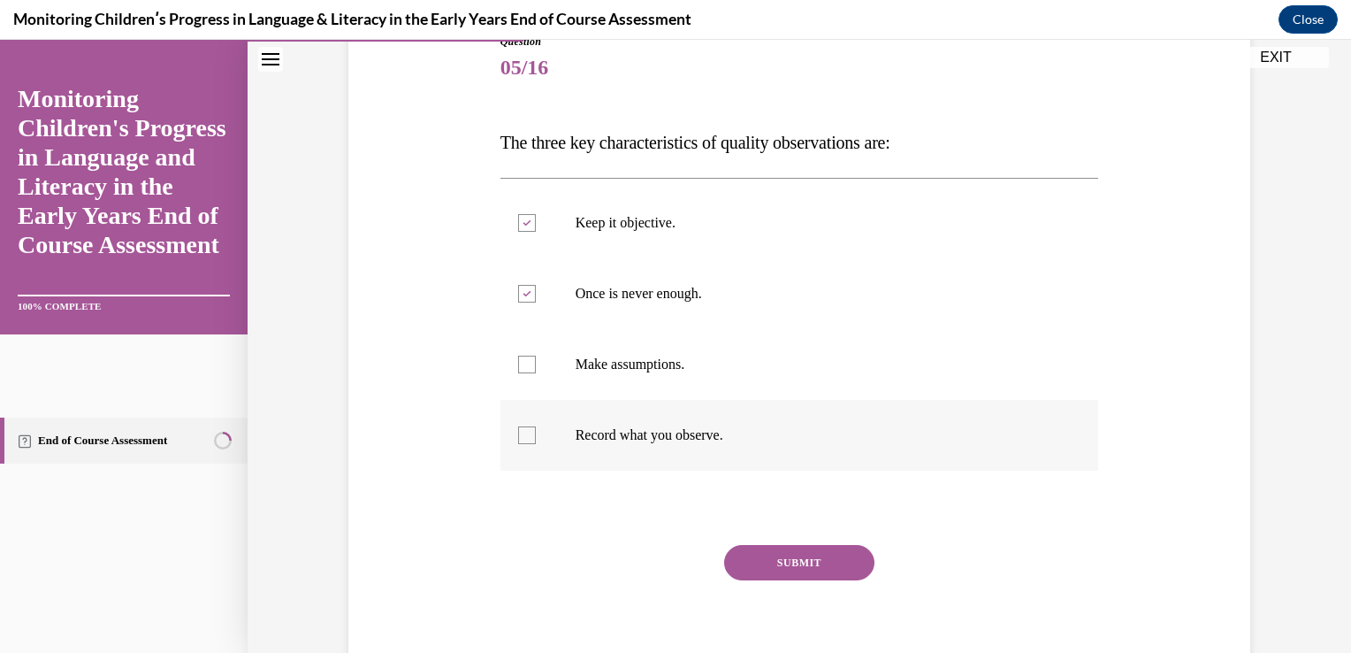
click at [518, 439] on div at bounding box center [527, 435] width 18 height 18
click at [518, 439] on input "Record what you observe." at bounding box center [527, 435] width 18 height 18
checkbox input "true"
click at [773, 550] on button "SUBMIT" at bounding box center [799, 562] width 150 height 35
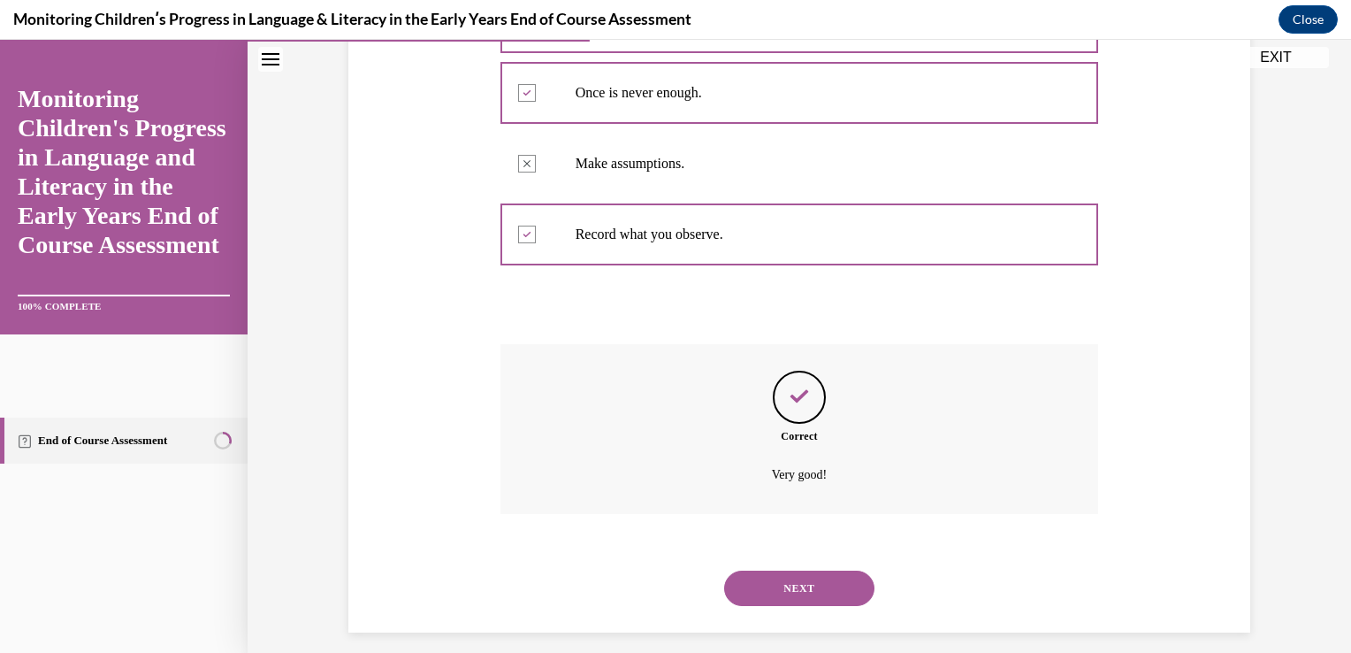
scroll to position [454, 0]
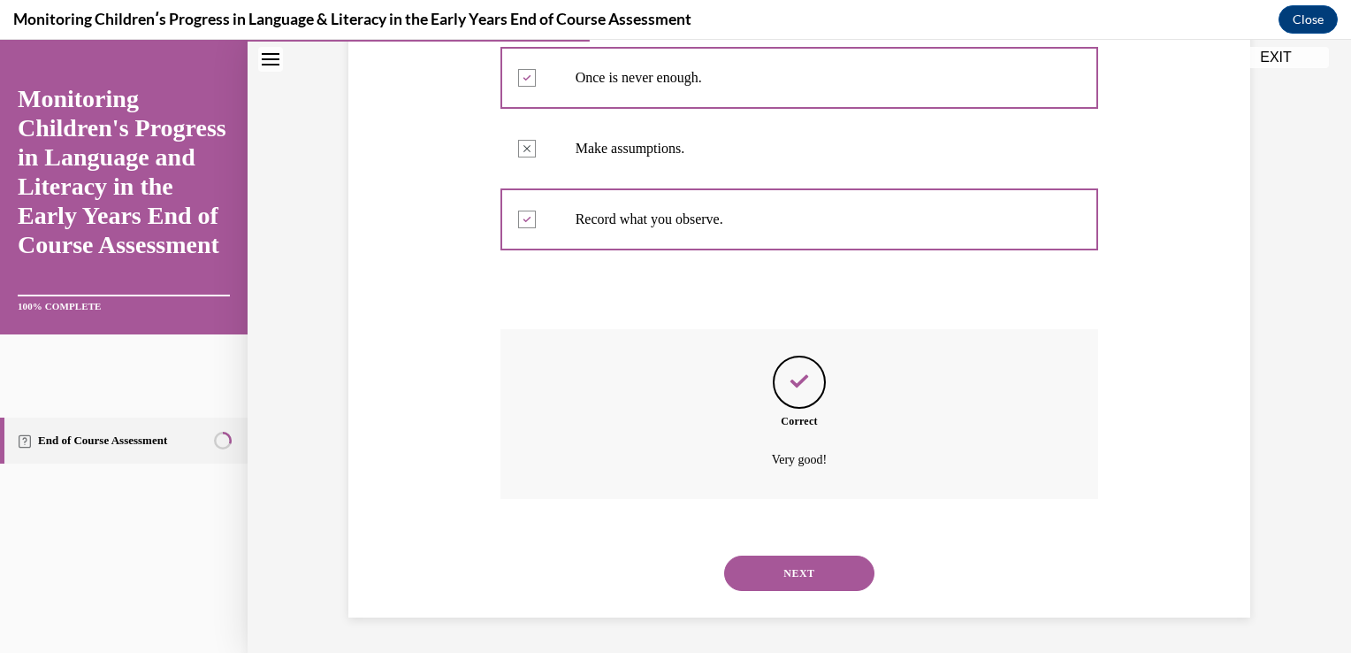
click at [773, 555] on button "NEXT" at bounding box center [799, 572] width 150 height 35
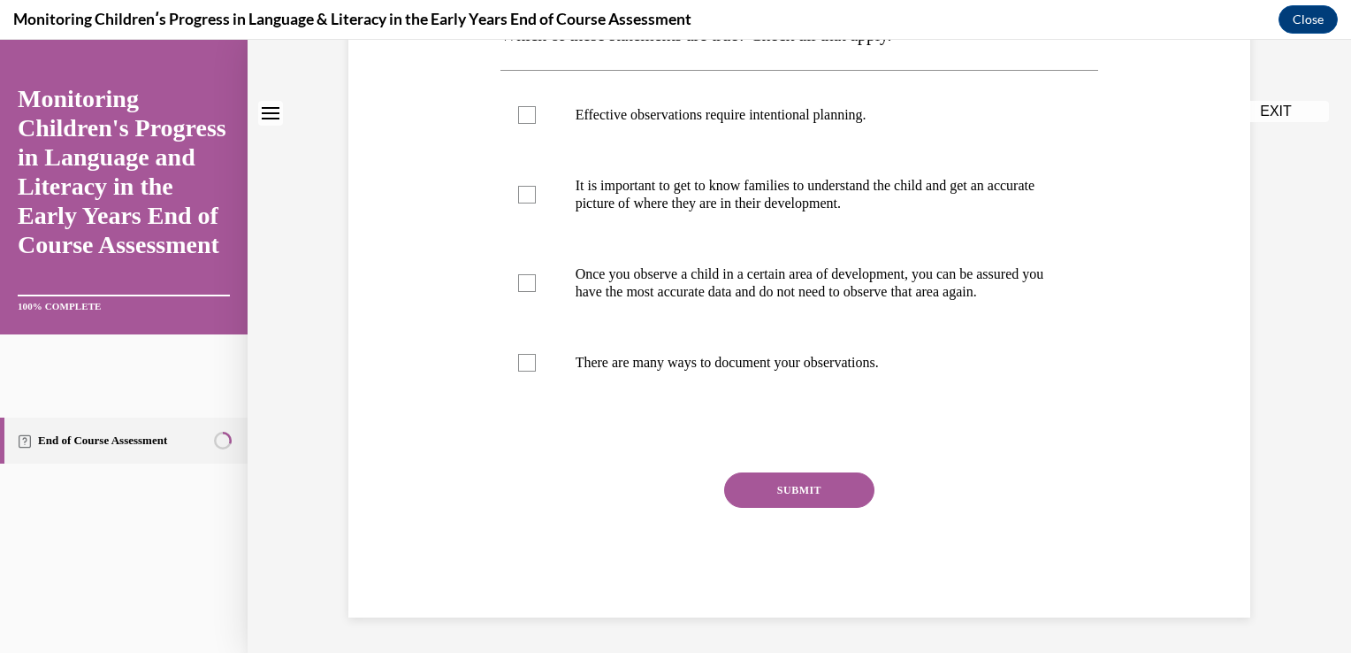
scroll to position [0, 0]
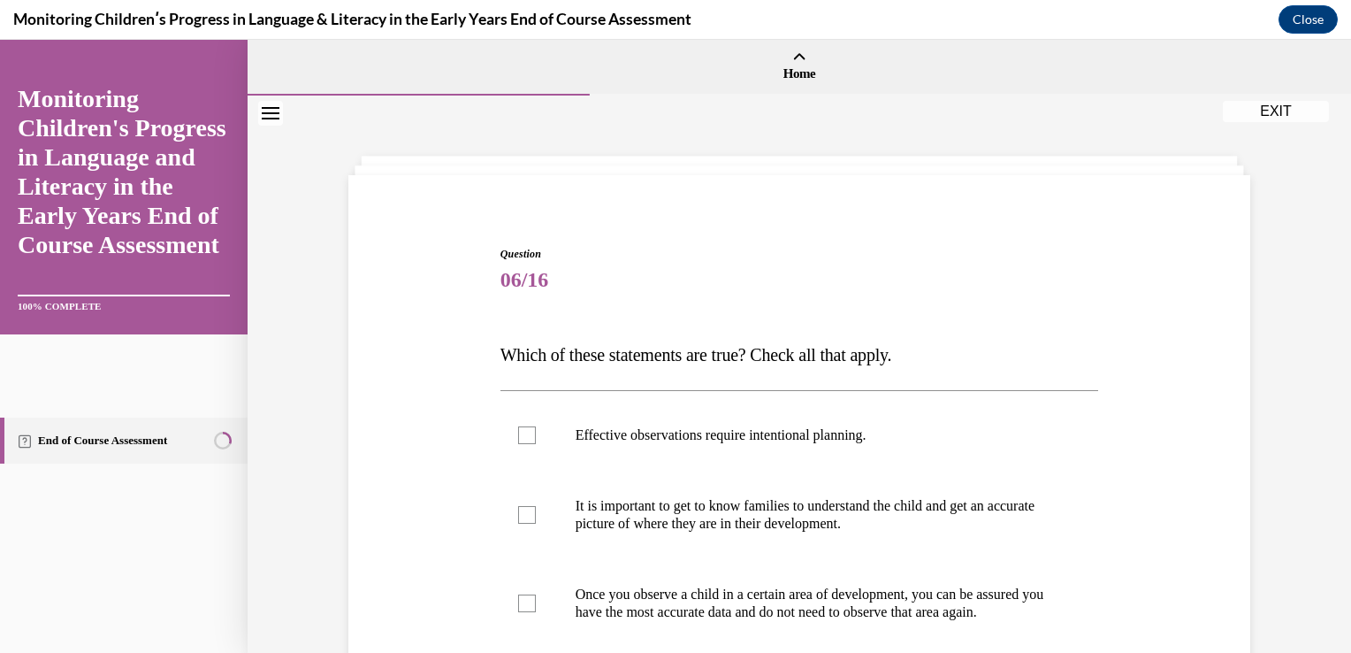
click at [773, 550] on label "It is important to get to know families to understand the child and get an accu…" at bounding box center [799, 514] width 599 height 88
click at [536, 523] on input "It is important to get to know families to understand the child and get an accu…" at bounding box center [527, 515] width 18 height 18
checkbox input "true"
click at [518, 434] on div at bounding box center [527, 435] width 18 height 18
click at [518, 434] on input "Effective observations require intentional planning." at bounding box center [527, 435] width 18 height 18
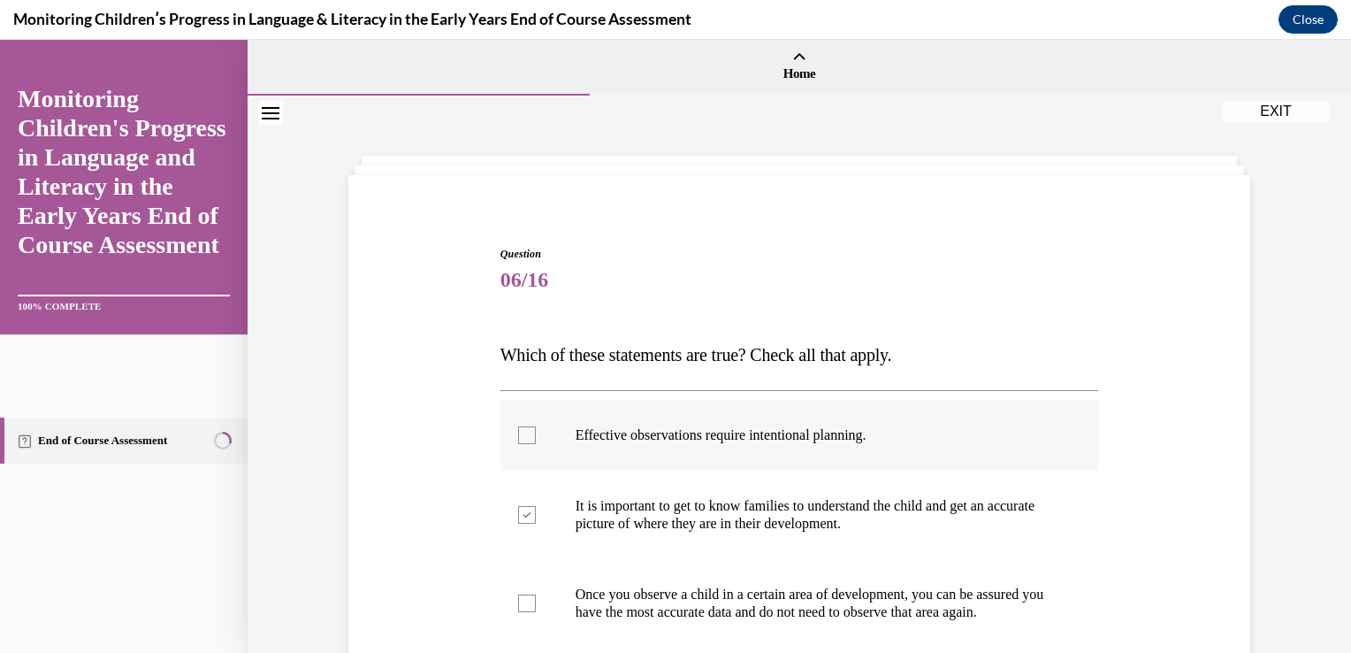
checkbox input "true"
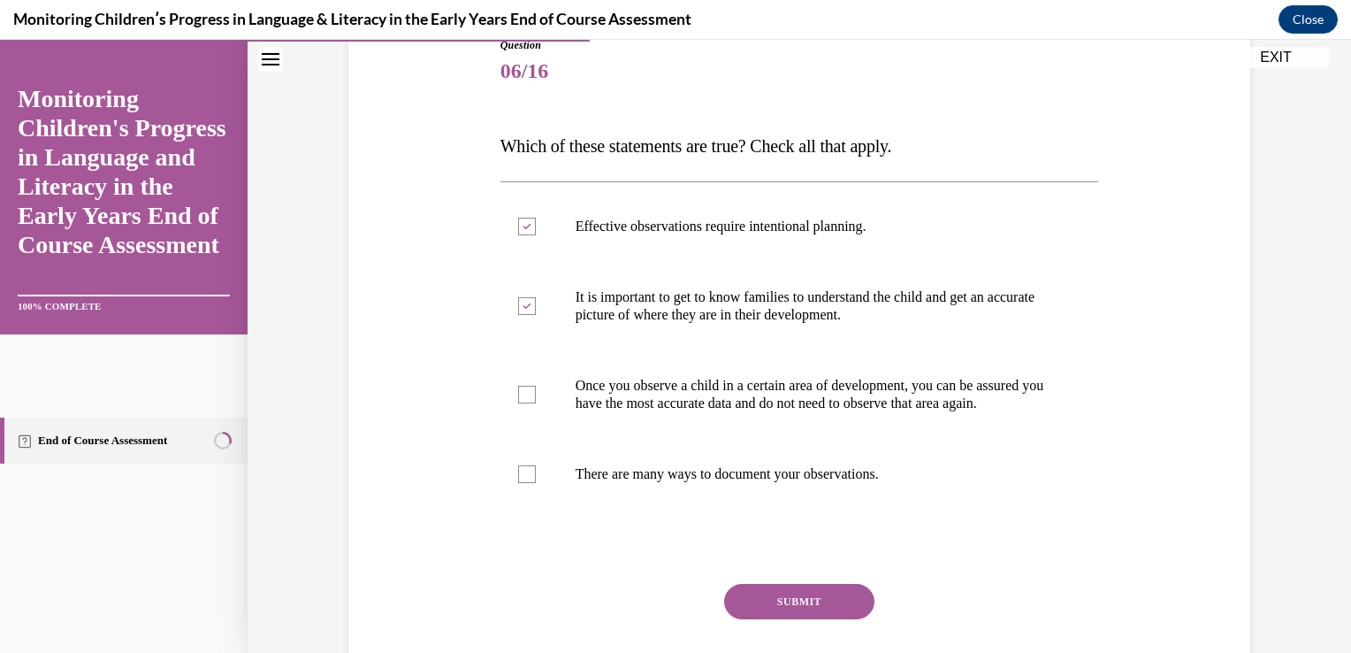
scroll to position [212, 0]
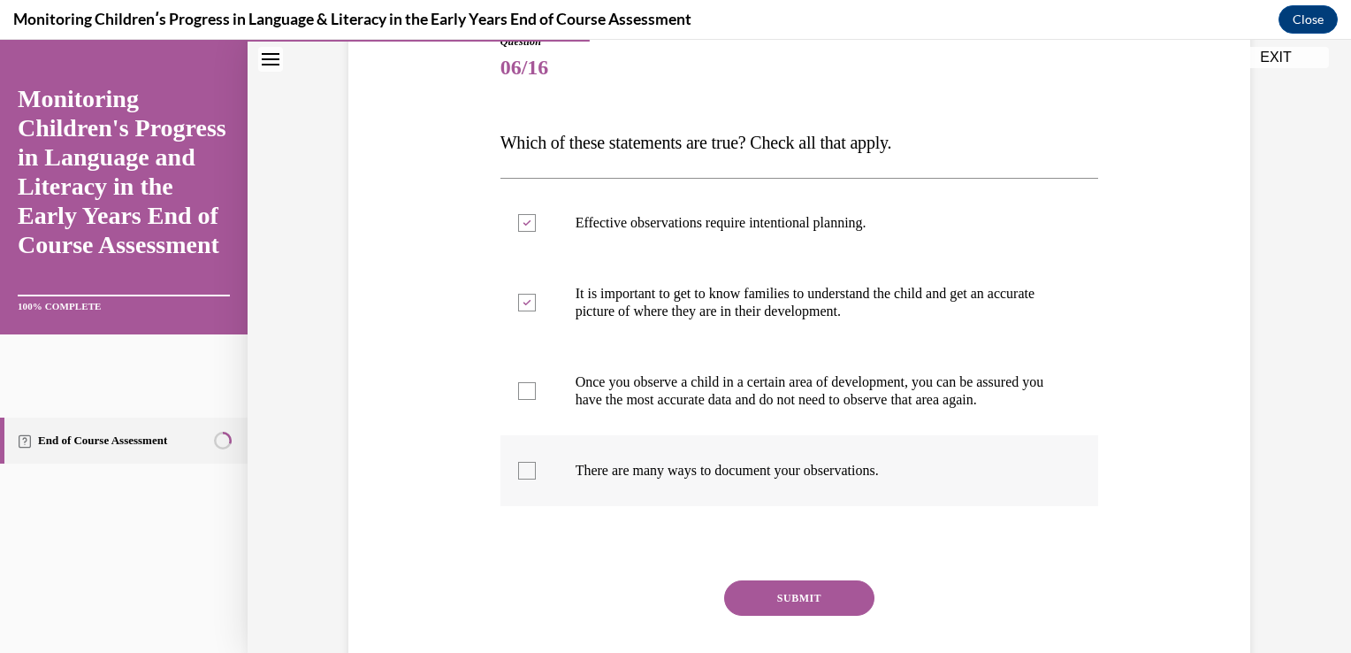
click at [518, 479] on div at bounding box center [527, 471] width 18 height 18
click at [518, 479] on input "There are many ways to document your observations." at bounding box center [527, 471] width 18 height 18
checkbox input "true"
click at [763, 607] on button "SUBMIT" at bounding box center [799, 597] width 150 height 35
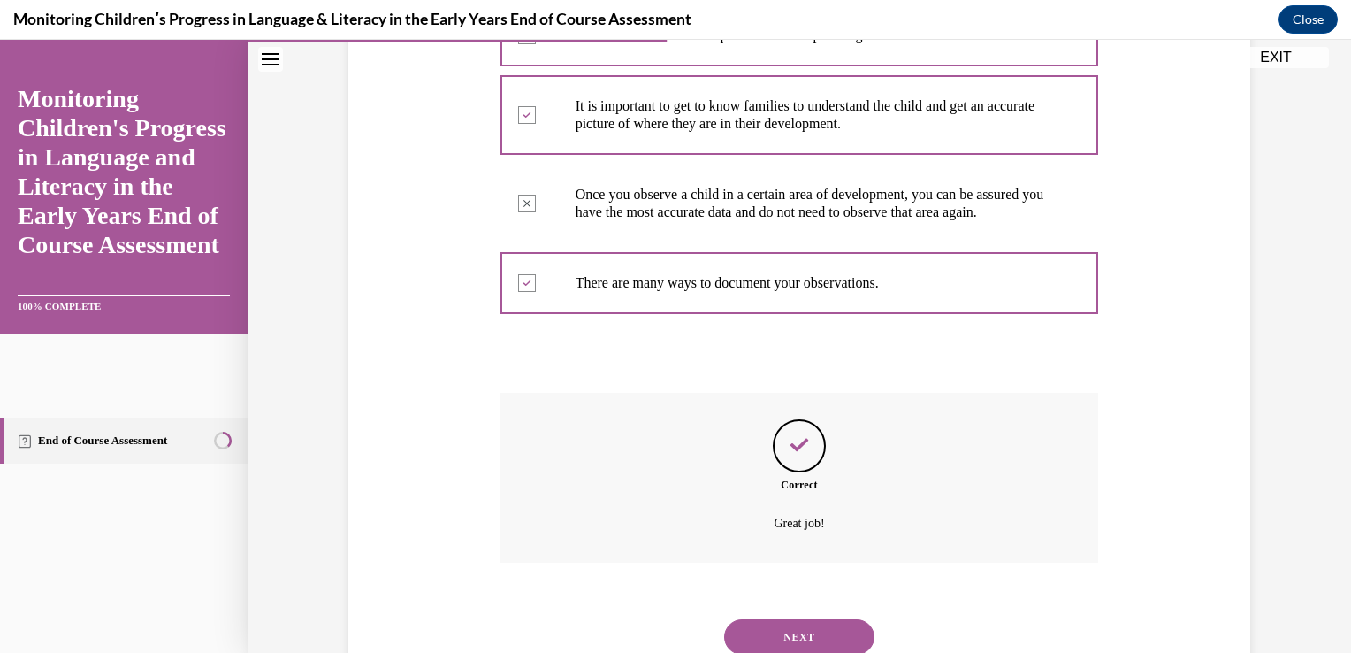
scroll to position [507, 0]
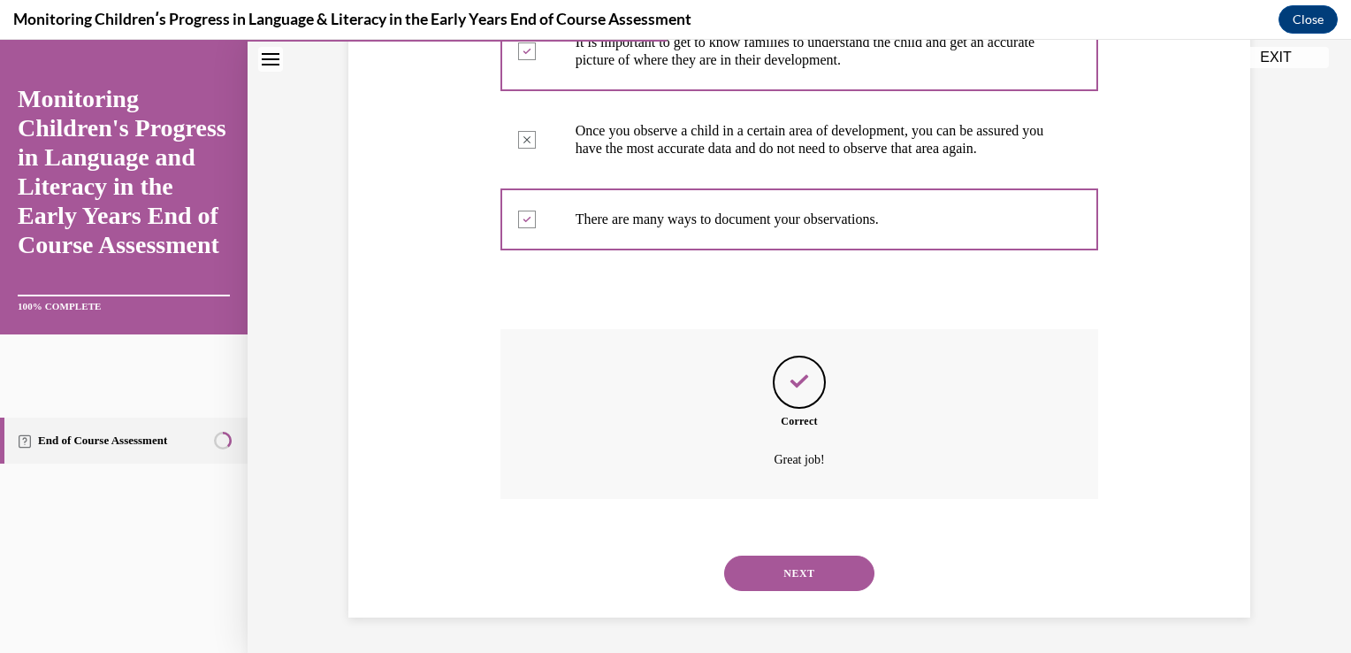
click at [826, 555] on button "NEXT" at bounding box center [799, 572] width 150 height 35
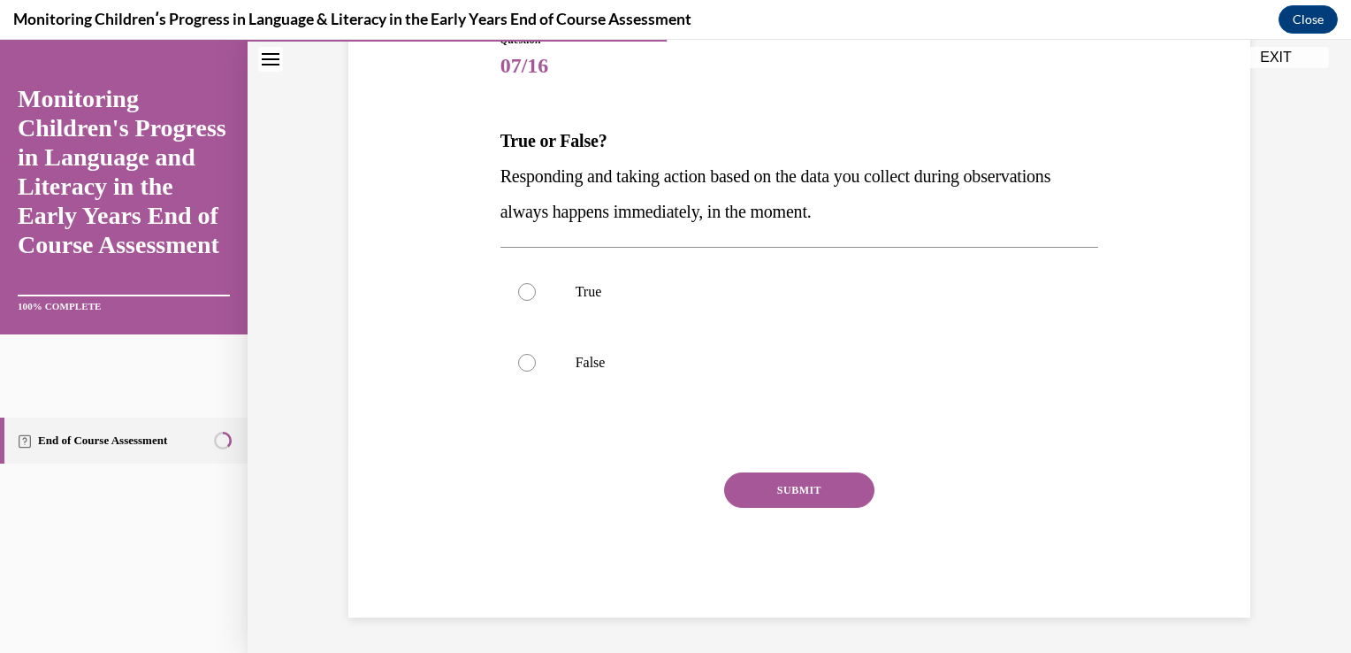
scroll to position [196, 0]
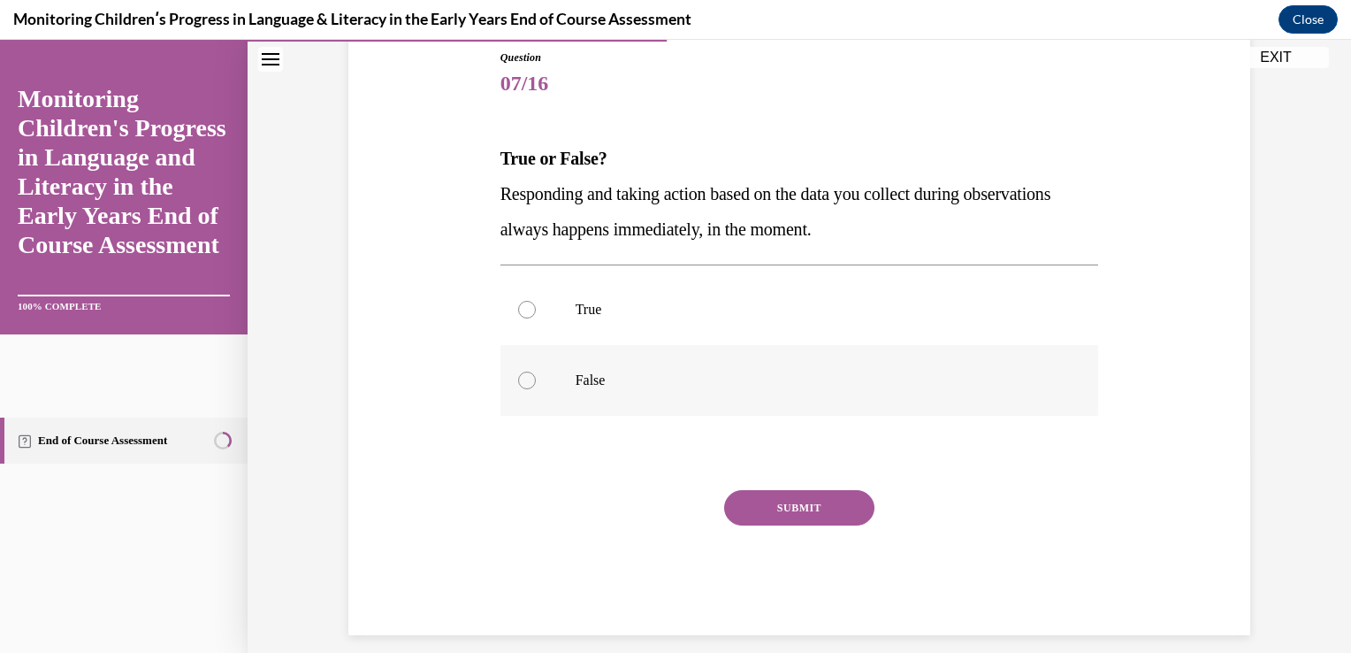
click at [518, 386] on div at bounding box center [527, 380] width 18 height 18
click at [518, 386] on input "False" at bounding box center [527, 380] width 18 height 18
radio input "true"
click at [724, 500] on button "SUBMIT" at bounding box center [799, 507] width 150 height 35
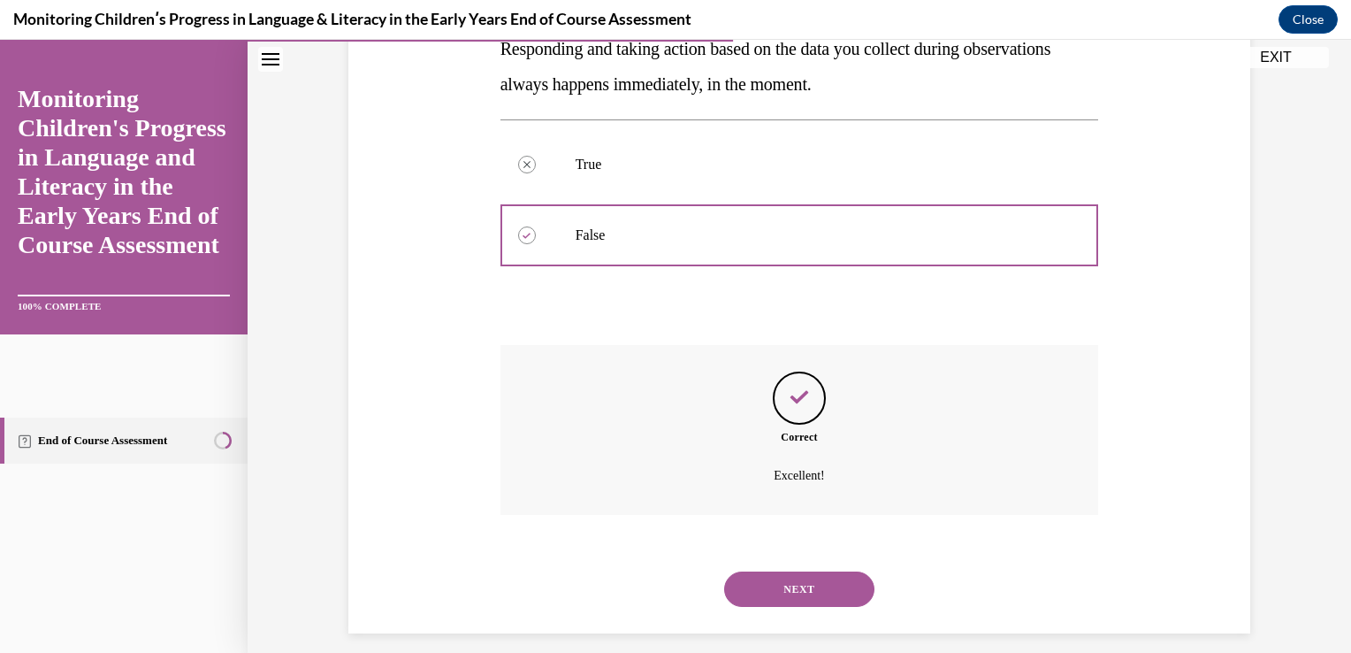
scroll to position [383, 0]
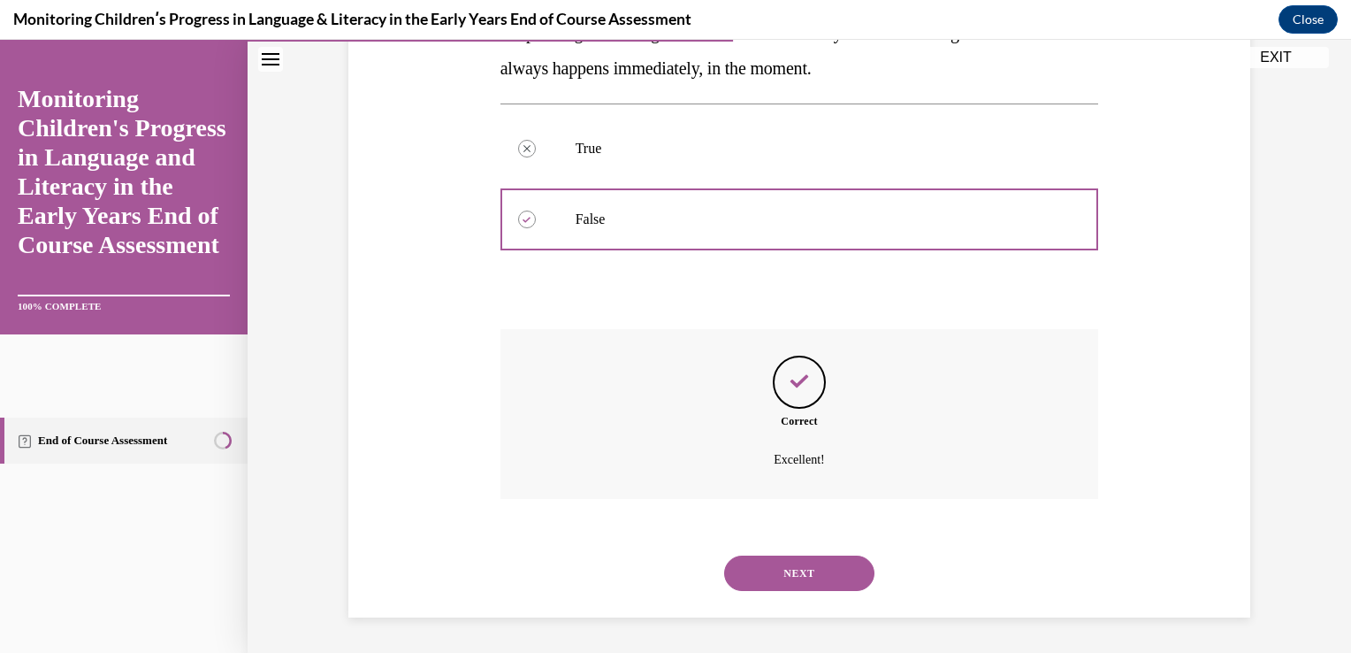
click at [768, 555] on button "NEXT" at bounding box center [799, 572] width 150 height 35
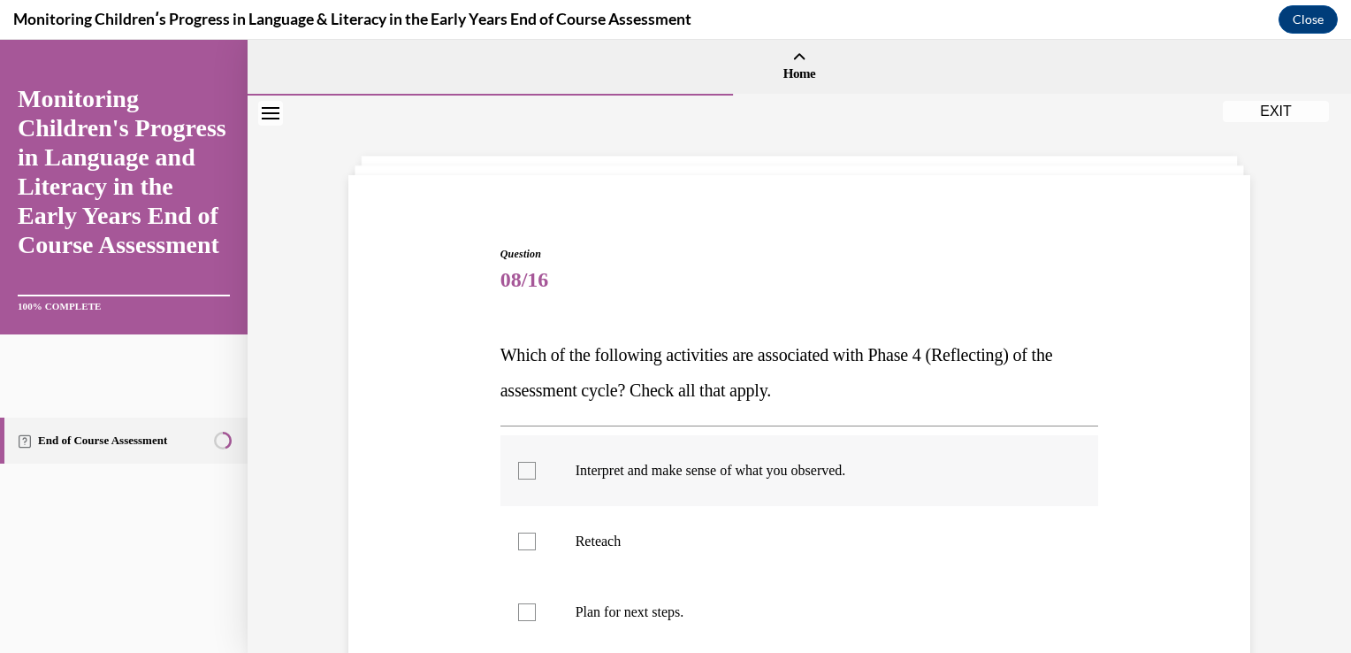
click at [518, 477] on div at bounding box center [527, 471] width 18 height 18
click at [518, 477] on input "Interpret and make sense of what you observed." at bounding box center [527, 471] width 18 height 18
checkbox input "true"
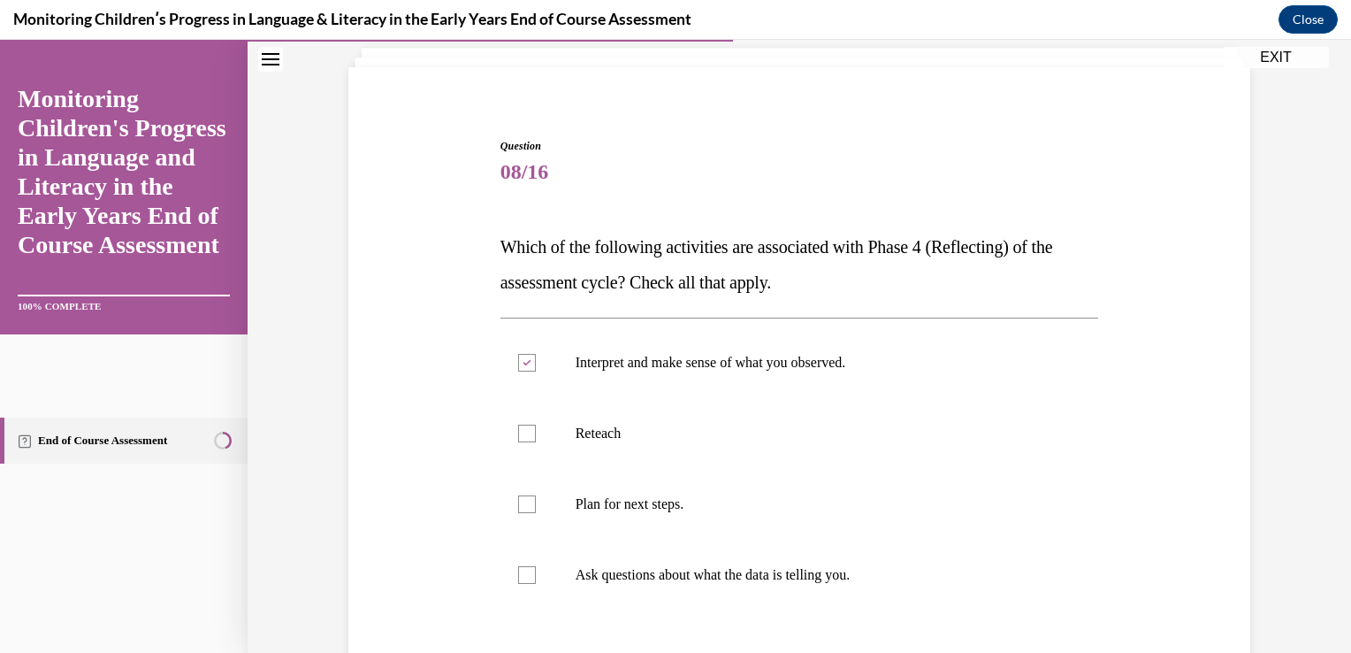
scroll to position [141, 0]
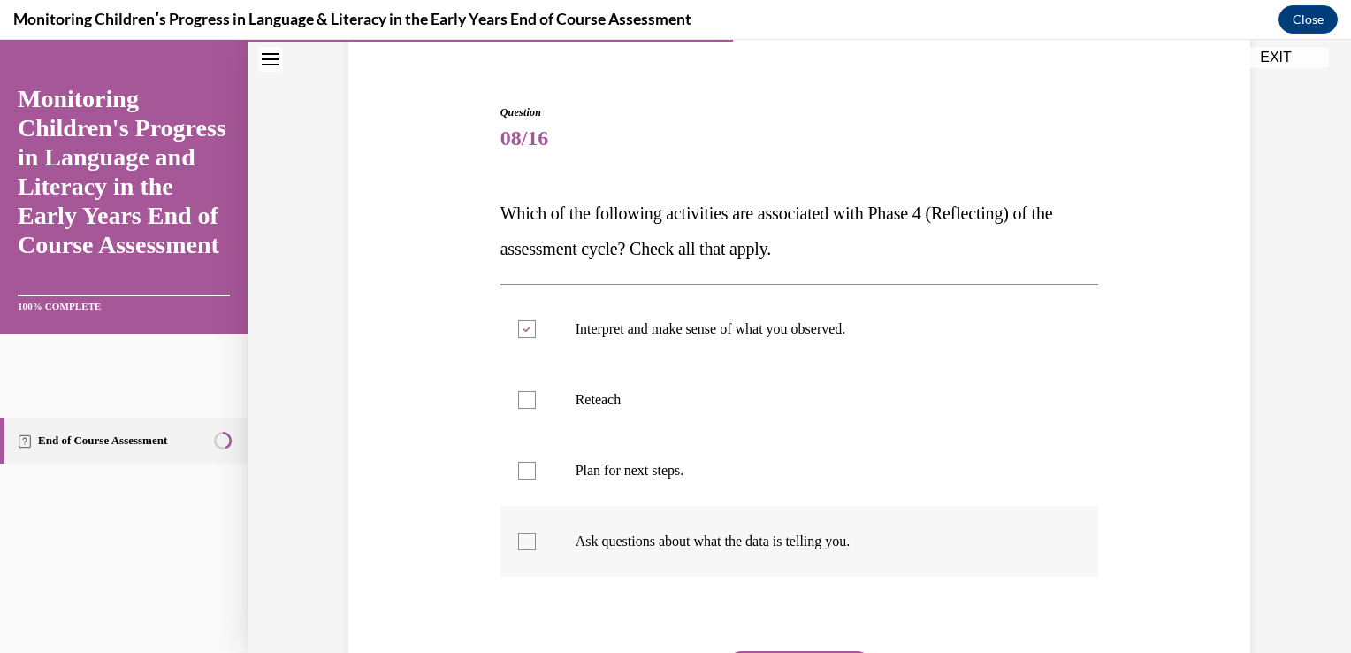
click at [518, 539] on div at bounding box center [527, 541] width 18 height 18
click at [518, 539] on input "Ask questions about what the data is telling you." at bounding box center [527, 541] width 18 height 18
checkbox input "true"
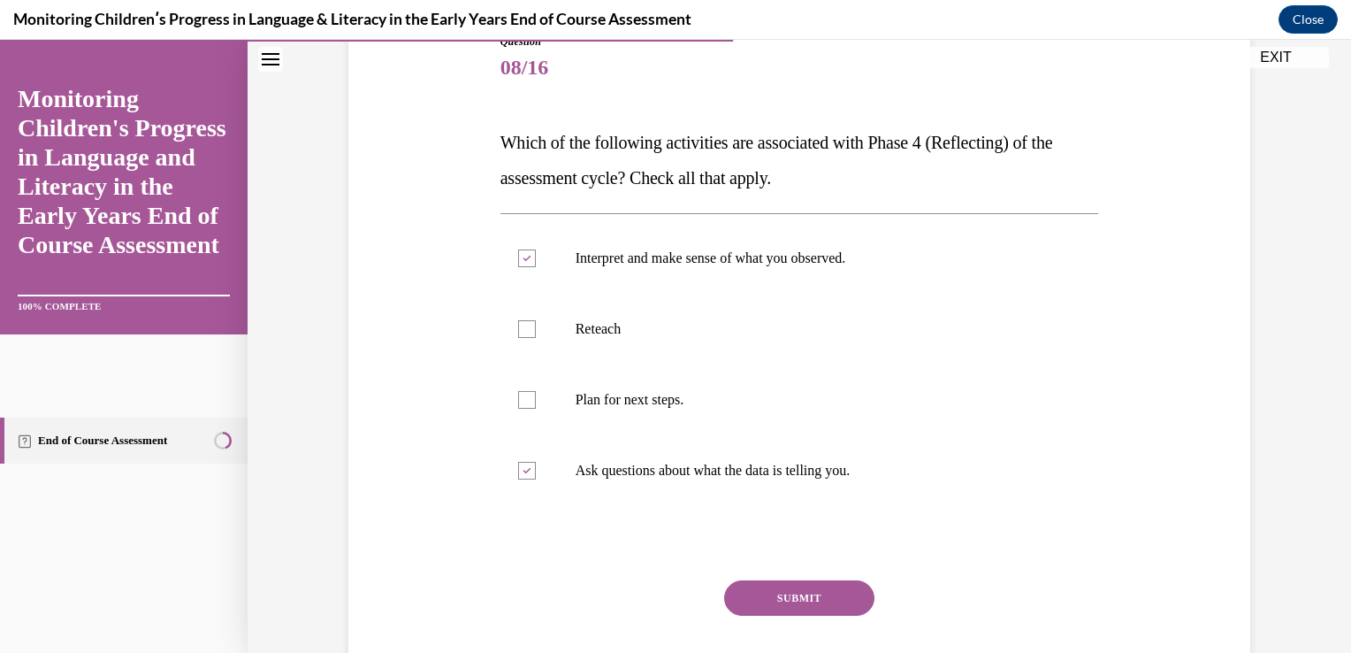
scroll to position [248, 0]
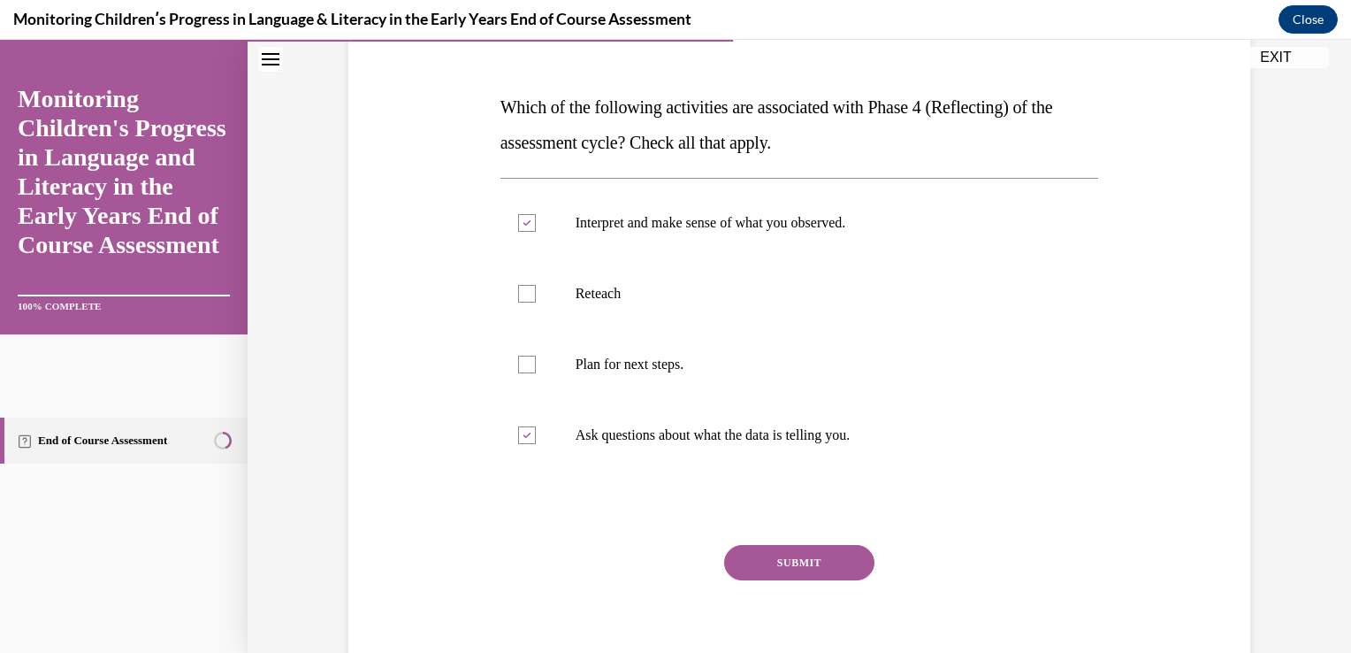
click at [774, 561] on button "SUBMIT" at bounding box center [799, 562] width 150 height 35
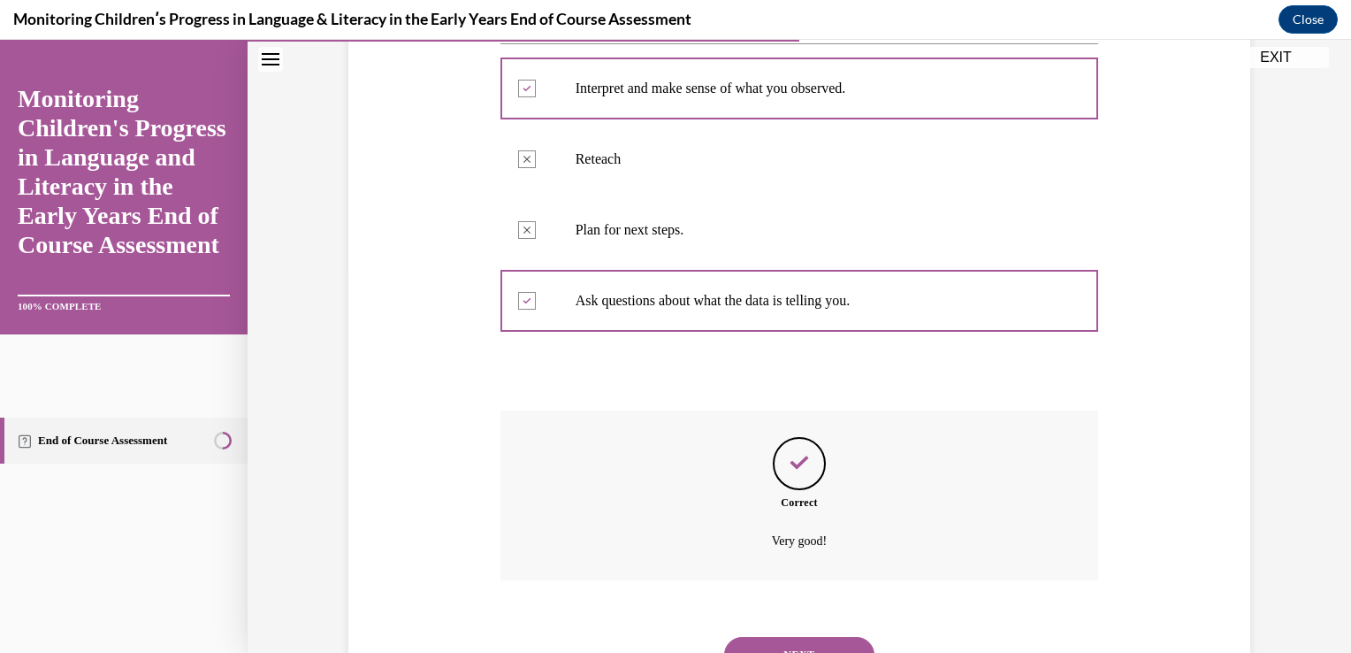
scroll to position [489, 0]
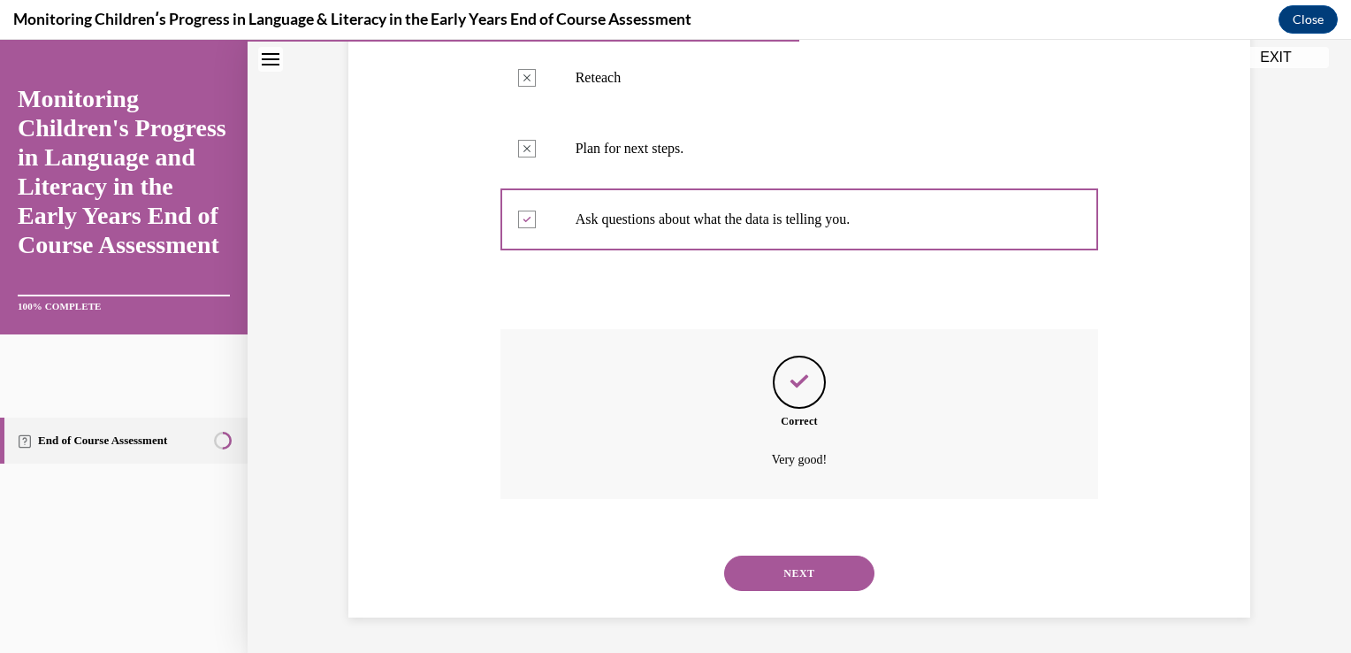
click at [779, 555] on button "NEXT" at bounding box center [799, 572] width 150 height 35
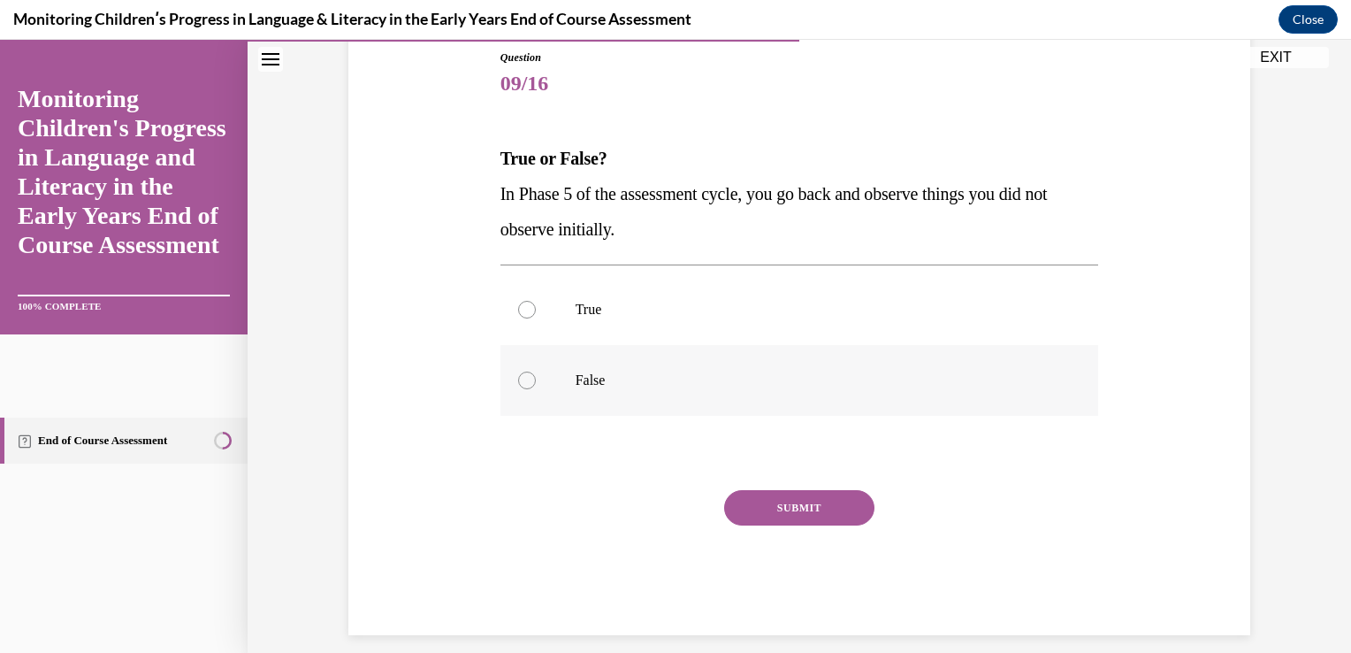
click at [518, 378] on div at bounding box center [527, 380] width 18 height 18
click at [518, 378] on input "False" at bounding box center [527, 380] width 18 height 18
radio input "true"
click at [751, 501] on button "SUBMIT" at bounding box center [799, 507] width 150 height 35
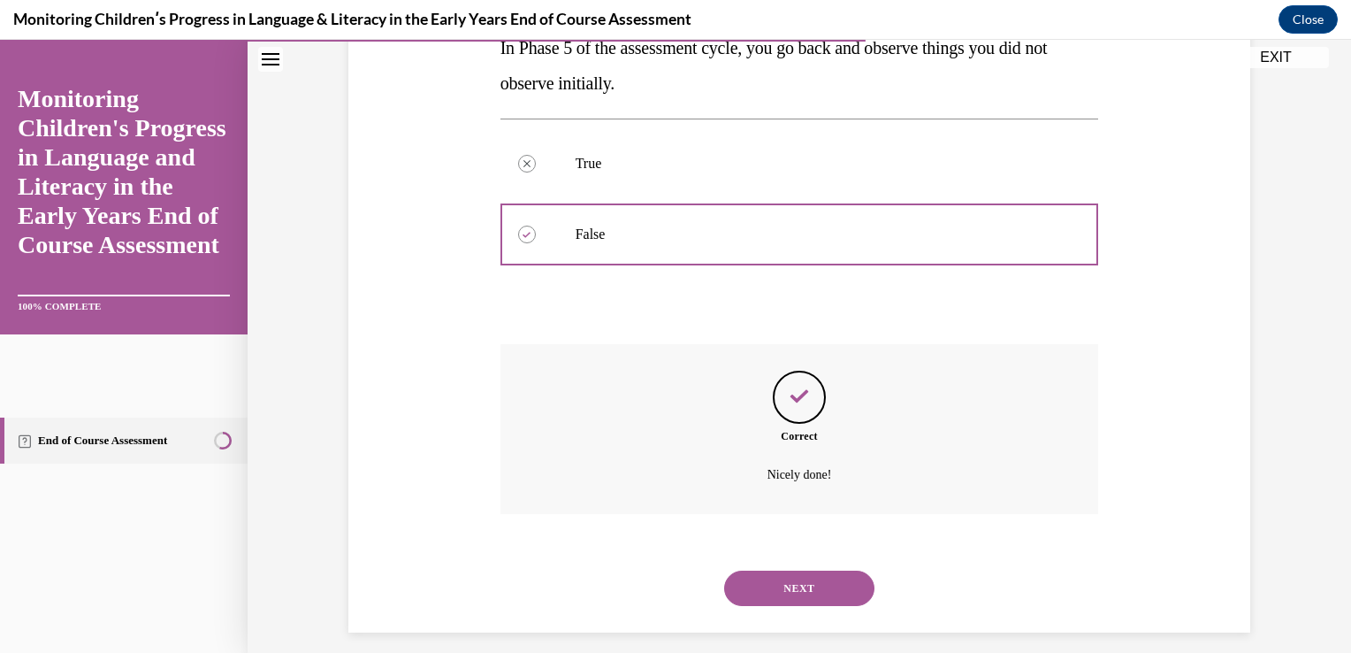
scroll to position [383, 0]
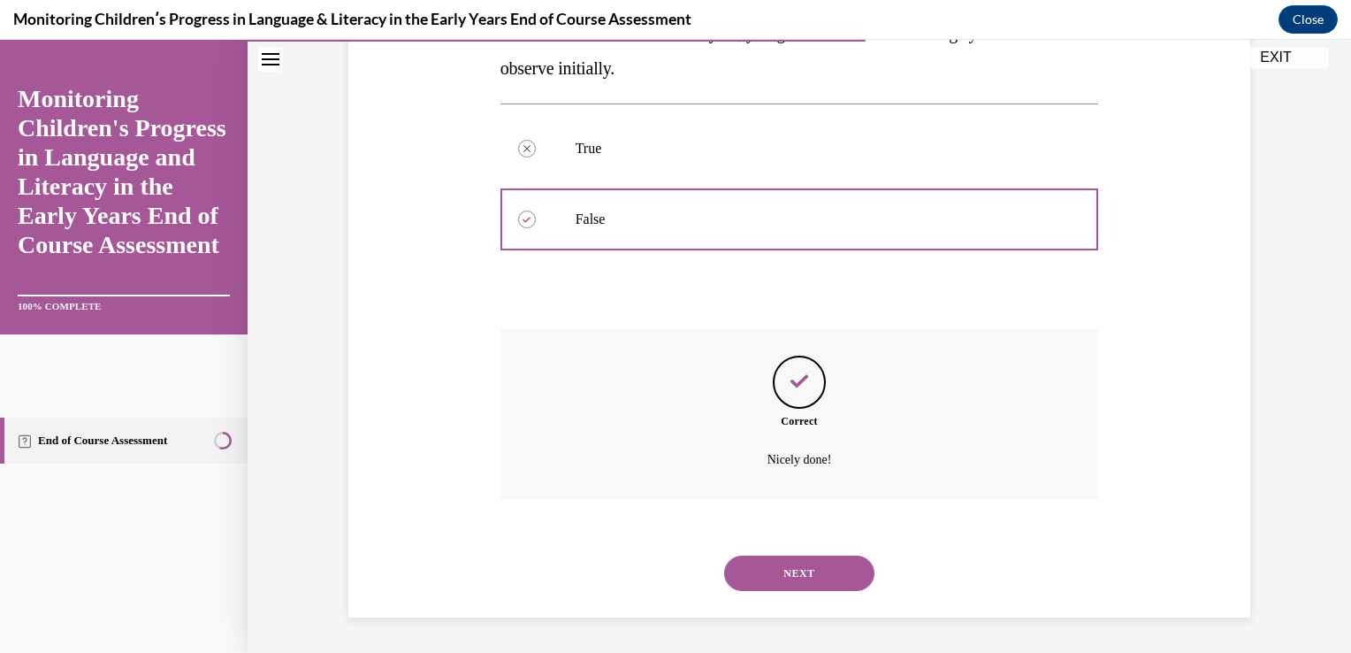
click at [779, 555] on button "NEXT" at bounding box center [799, 572] width 150 height 35
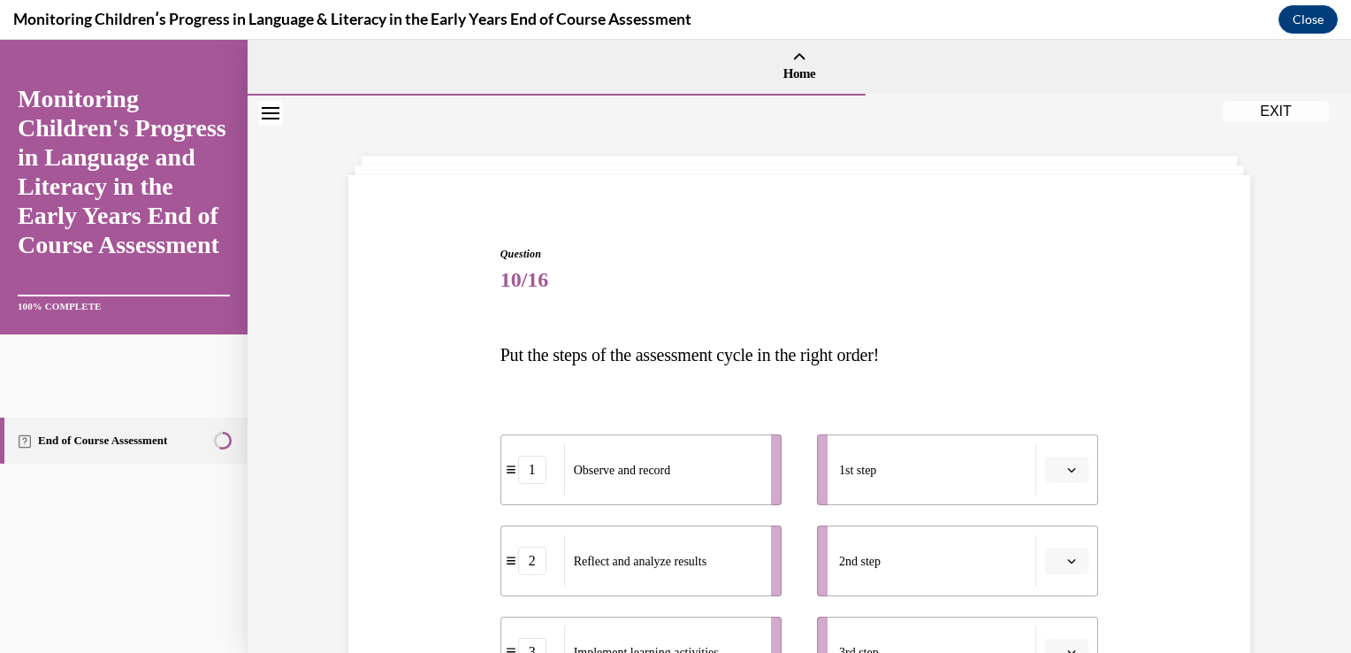
click at [1068, 471] on icon "button" at bounding box center [1072, 470] width 8 height 4
click at [1043, 291] on span "1" at bounding box center [1040, 288] width 6 height 14
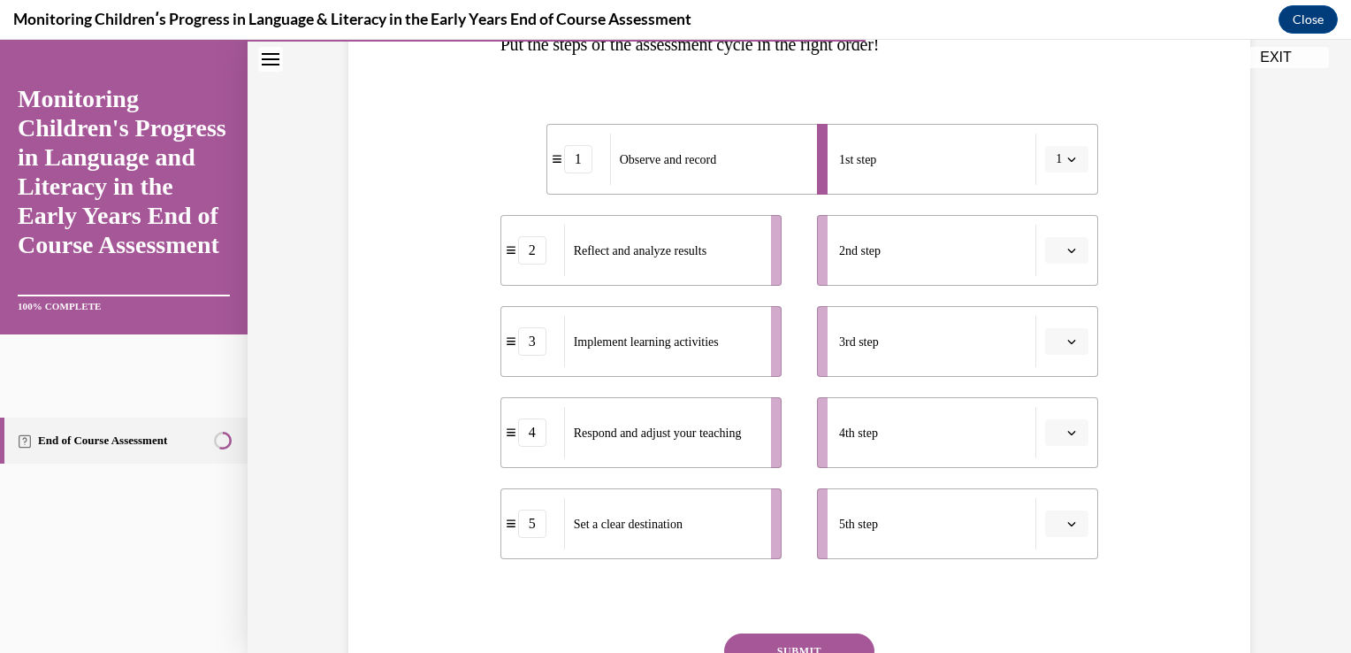
scroll to position [318, 0]
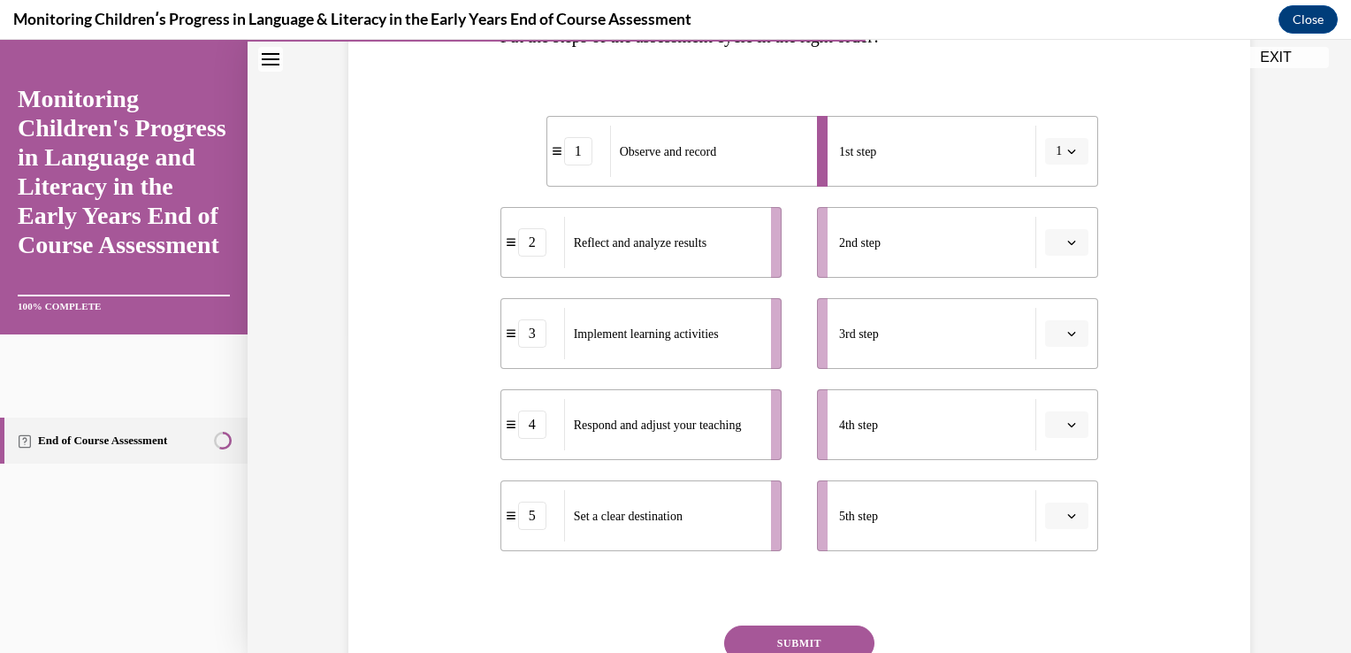
click at [1067, 332] on icon "button" at bounding box center [1071, 333] width 9 height 9
click at [1055, 470] on div "3" at bounding box center [1045, 479] width 44 height 35
click at [1067, 243] on icon "button" at bounding box center [1071, 242] width 9 height 9
click at [1051, 458] on div "5" at bounding box center [1045, 458] width 44 height 35
click at [1067, 426] on icon "button" at bounding box center [1071, 424] width 9 height 9
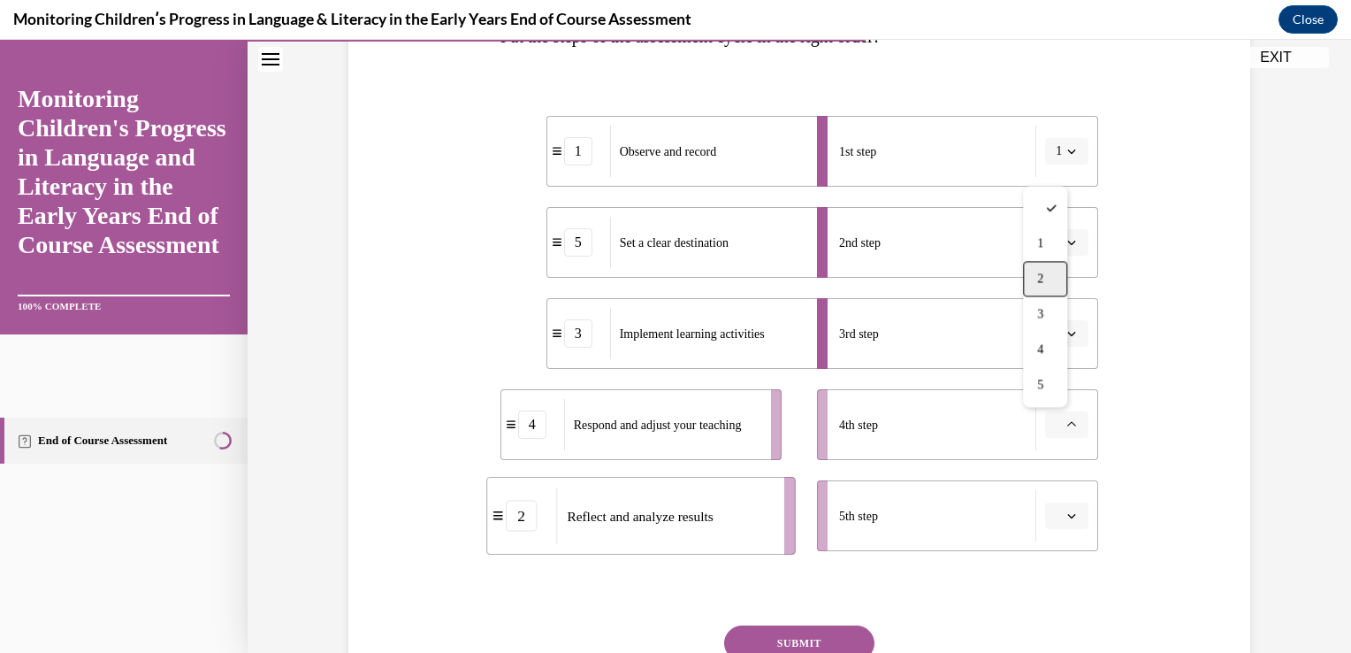
click at [1048, 286] on div "2" at bounding box center [1045, 278] width 44 height 35
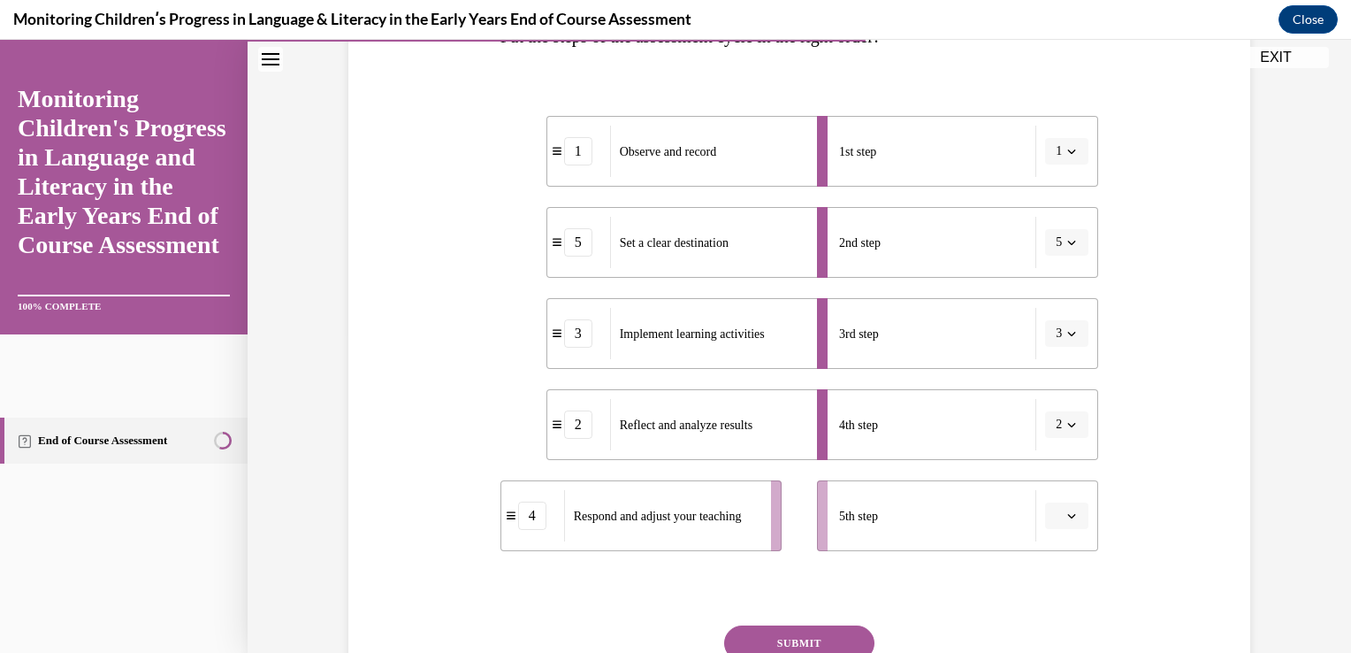
click at [1067, 511] on icon "button" at bounding box center [1071, 515] width 9 height 9
click at [1055, 443] on div "4" at bounding box center [1045, 440] width 44 height 35
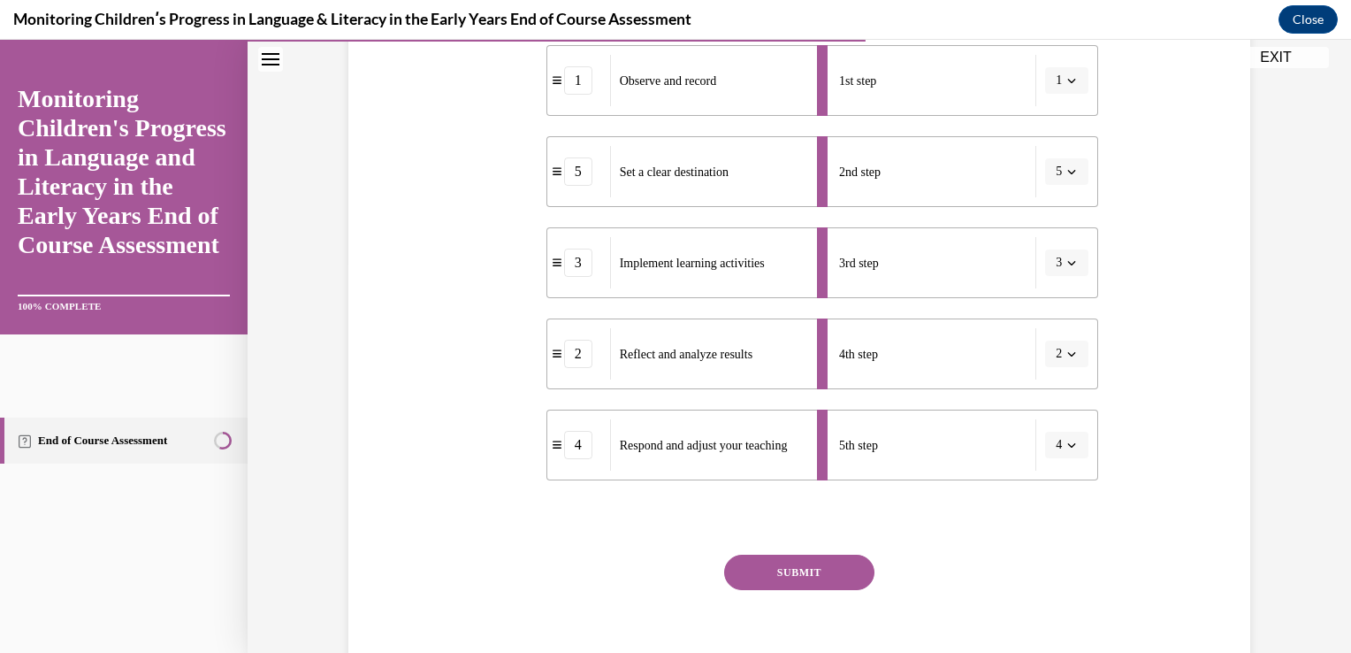
scroll to position [424, 0]
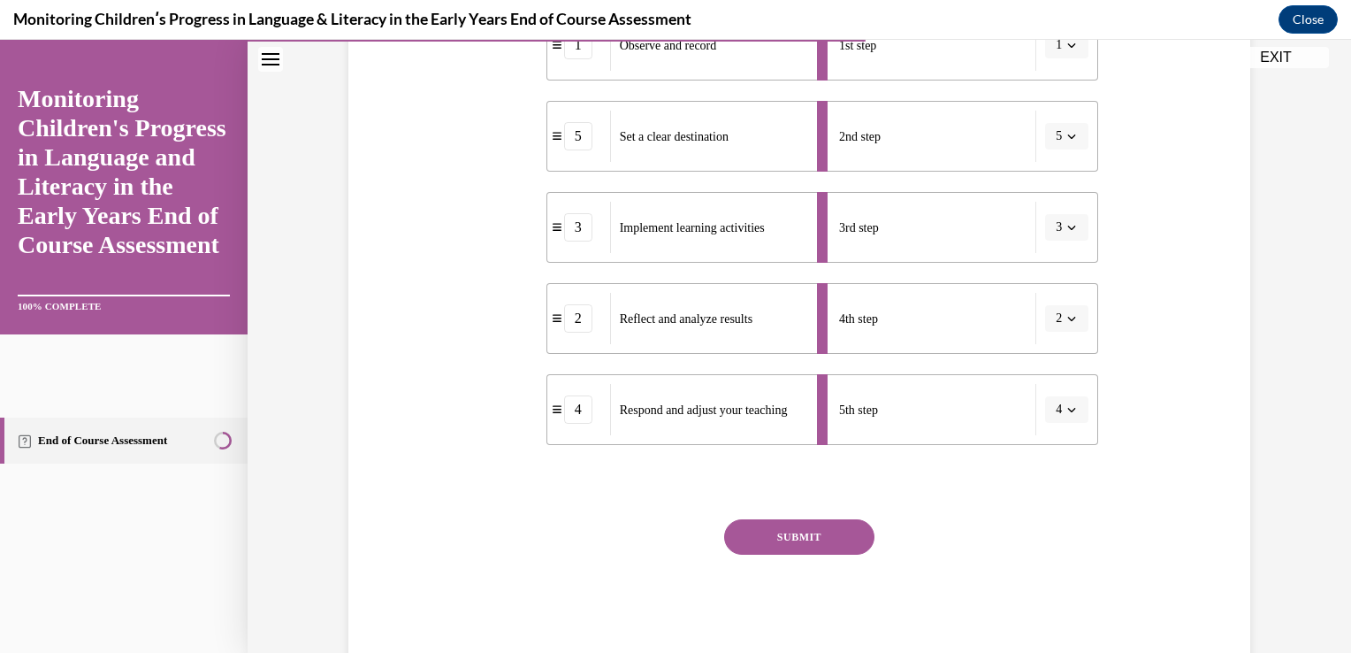
click at [777, 525] on button "SUBMIT" at bounding box center [799, 536] width 150 height 35
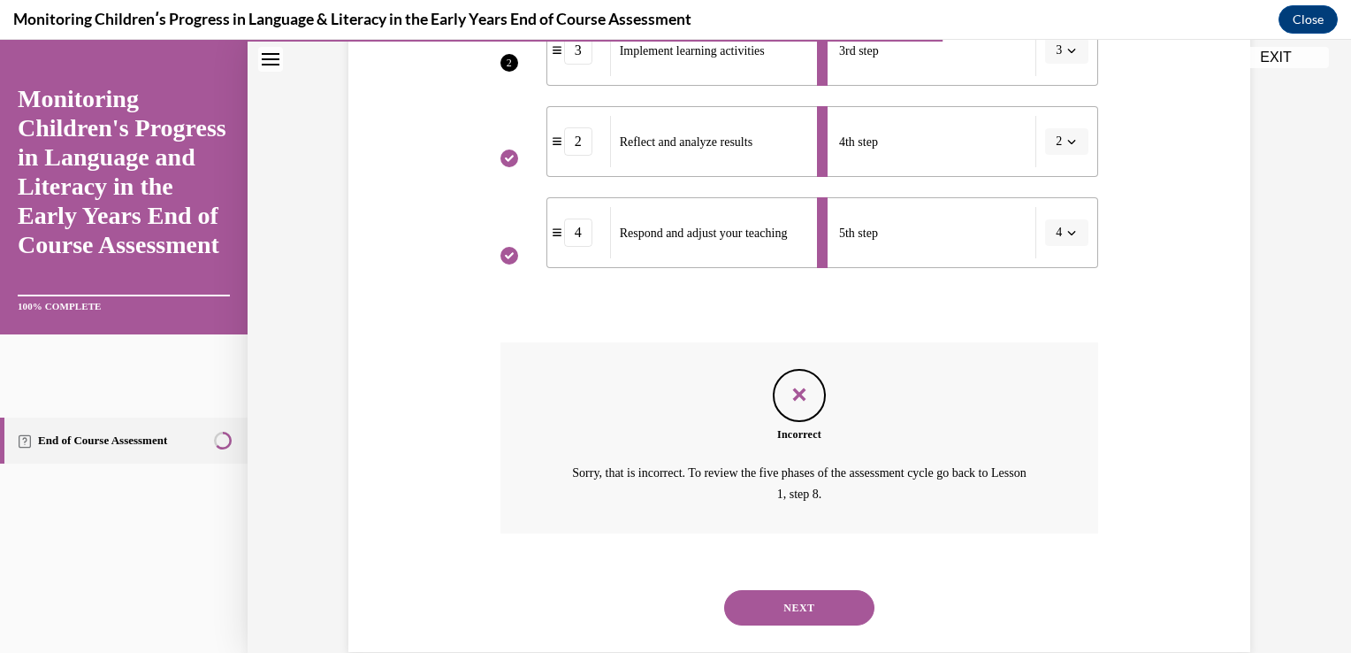
scroll to position [661, 0]
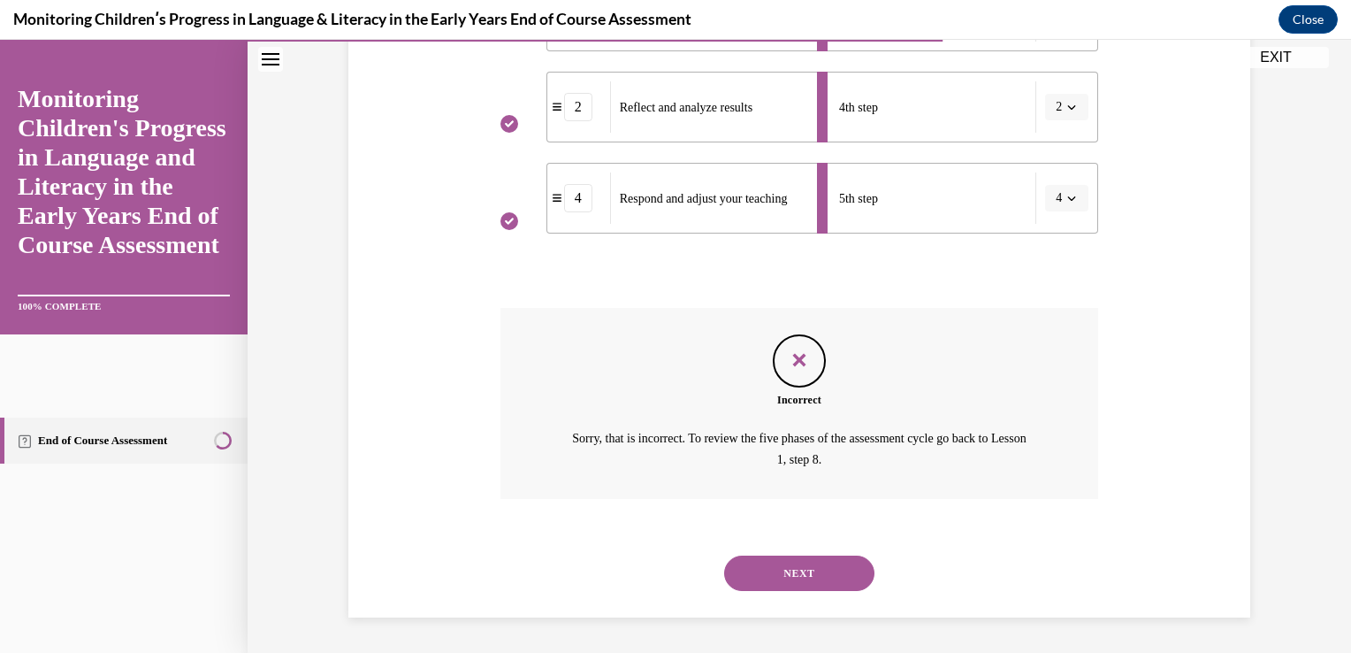
click at [797, 555] on button "NEXT" at bounding box center [799, 572] width 150 height 35
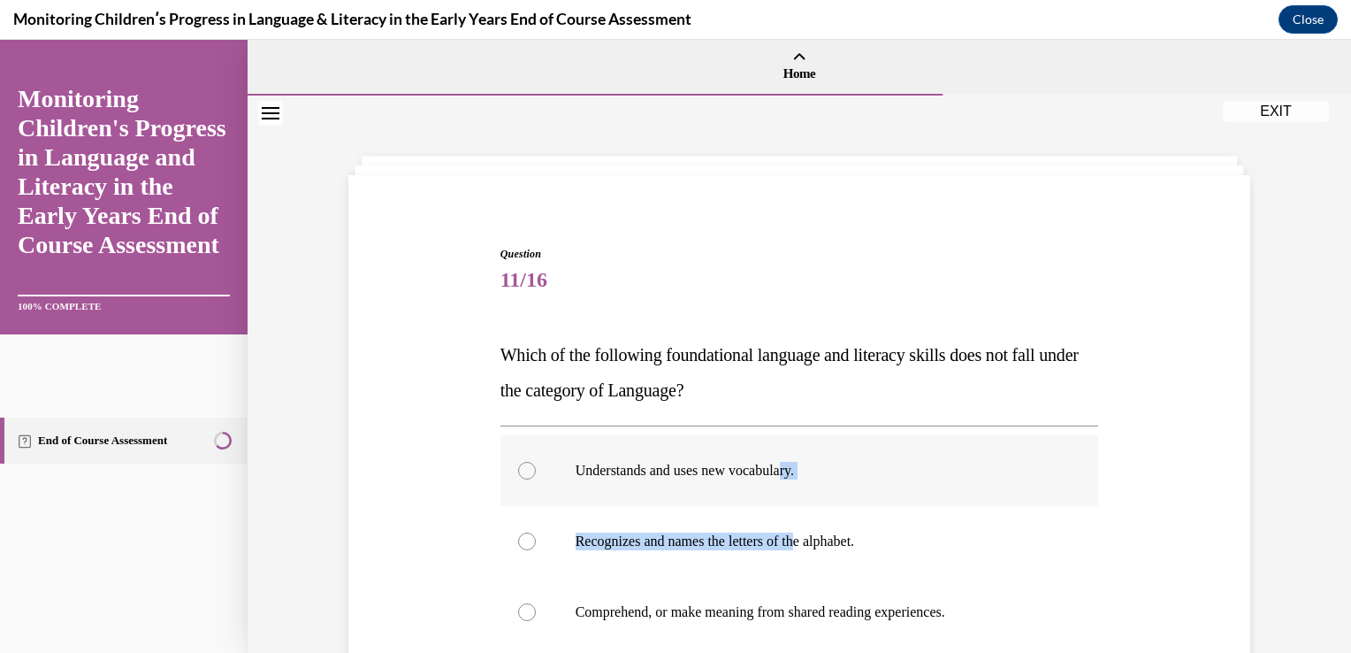
drag, startPoint x: 797, startPoint y: 539, endPoint x: 779, endPoint y: 455, distance: 85.8
click at [779, 455] on div "Understands and uses new vocabulary. Recognizes and names the letters of the al…" at bounding box center [799, 576] width 599 height 283
click at [518, 537] on div at bounding box center [527, 541] width 18 height 18
click at [518, 537] on input "Recognizes and names the letters of the alphabet." at bounding box center [527, 541] width 18 height 18
radio input "true"
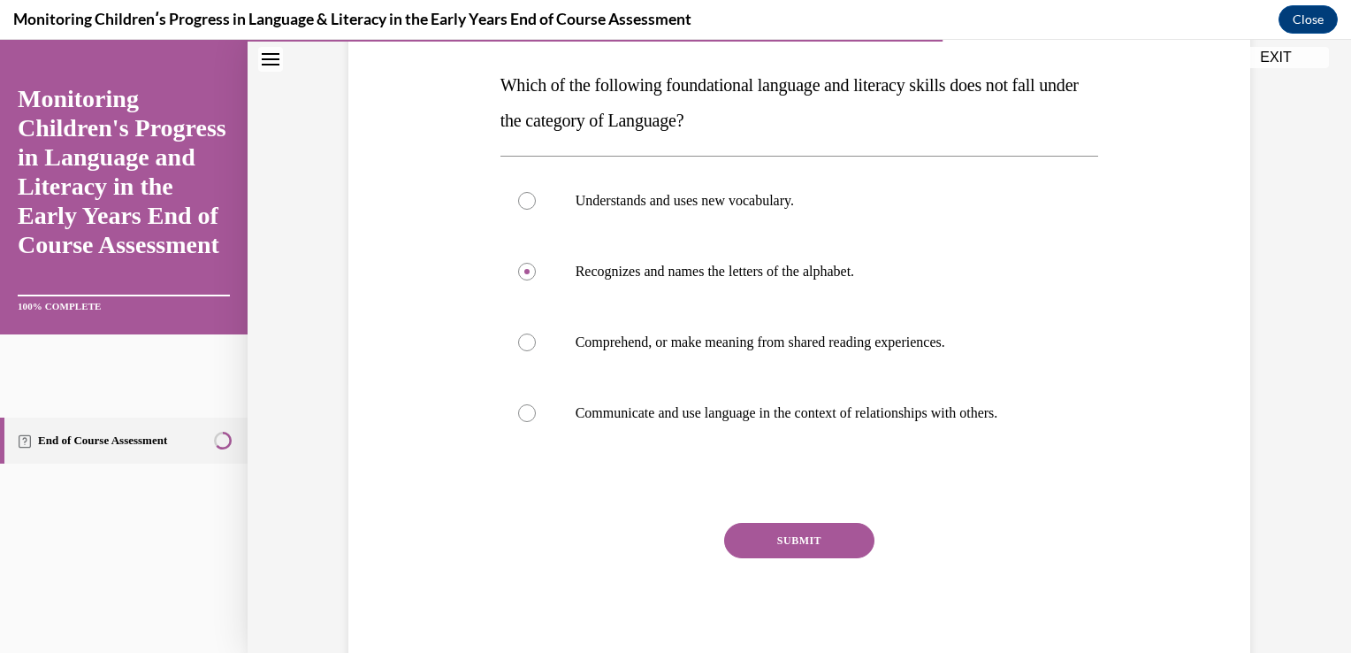
scroll to position [283, 0]
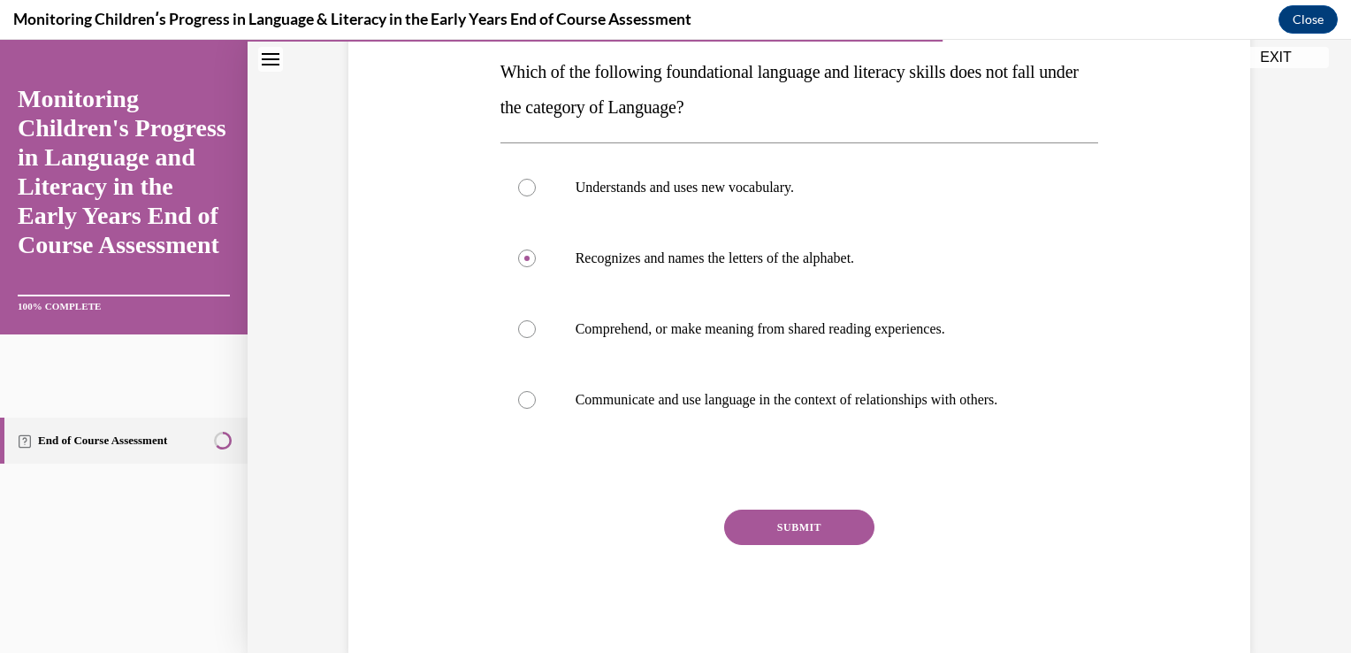
click at [791, 527] on button "SUBMIT" at bounding box center [799, 526] width 150 height 35
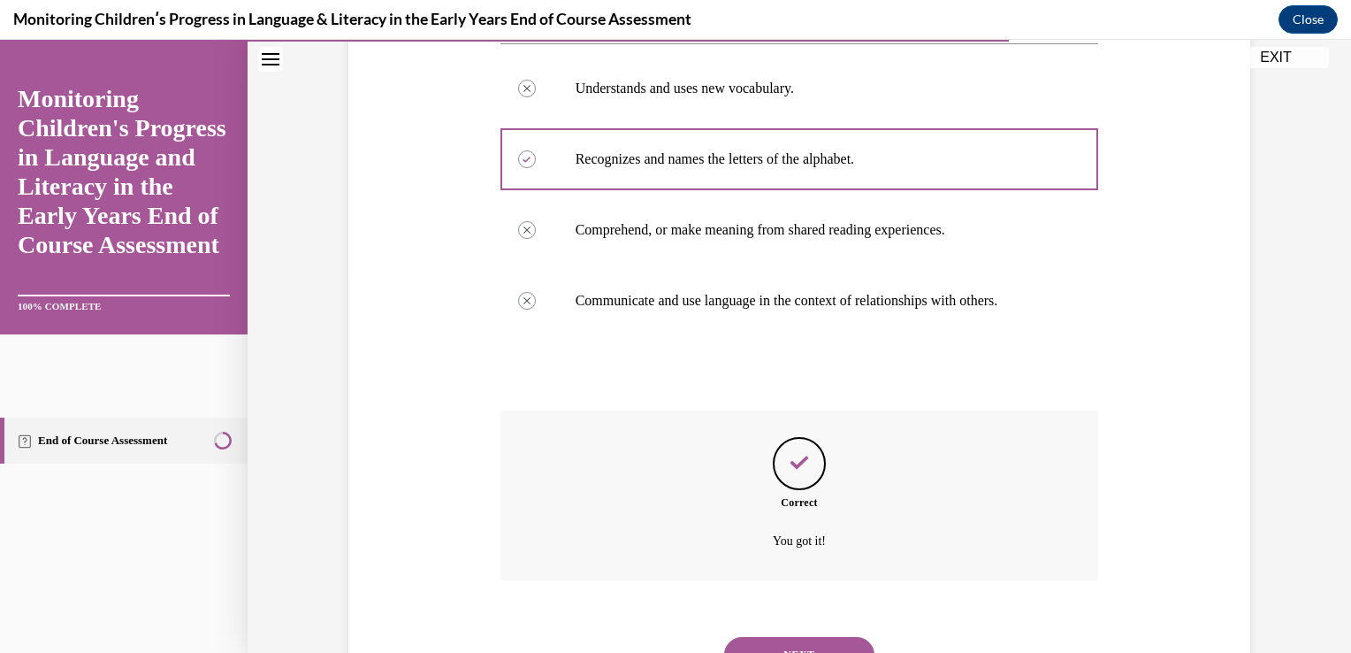
scroll to position [489, 0]
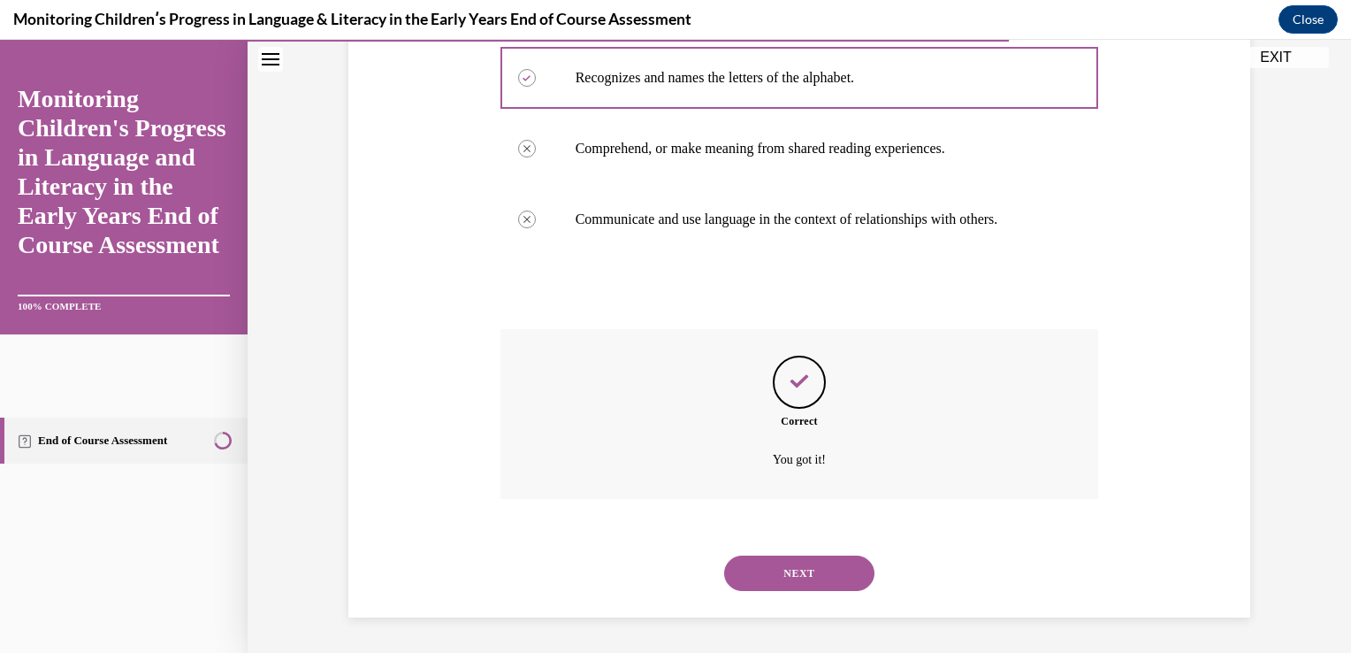
click at [783, 558] on button "NEXT" at bounding box center [799, 572] width 150 height 35
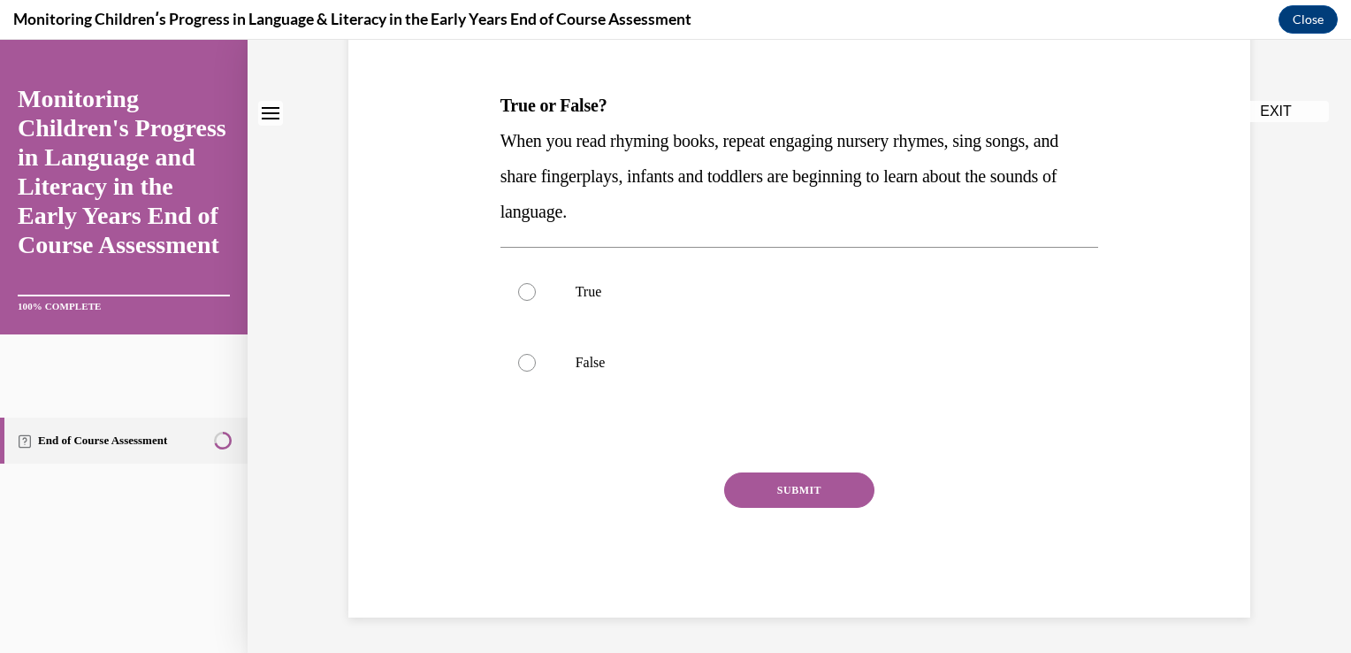
scroll to position [0, 0]
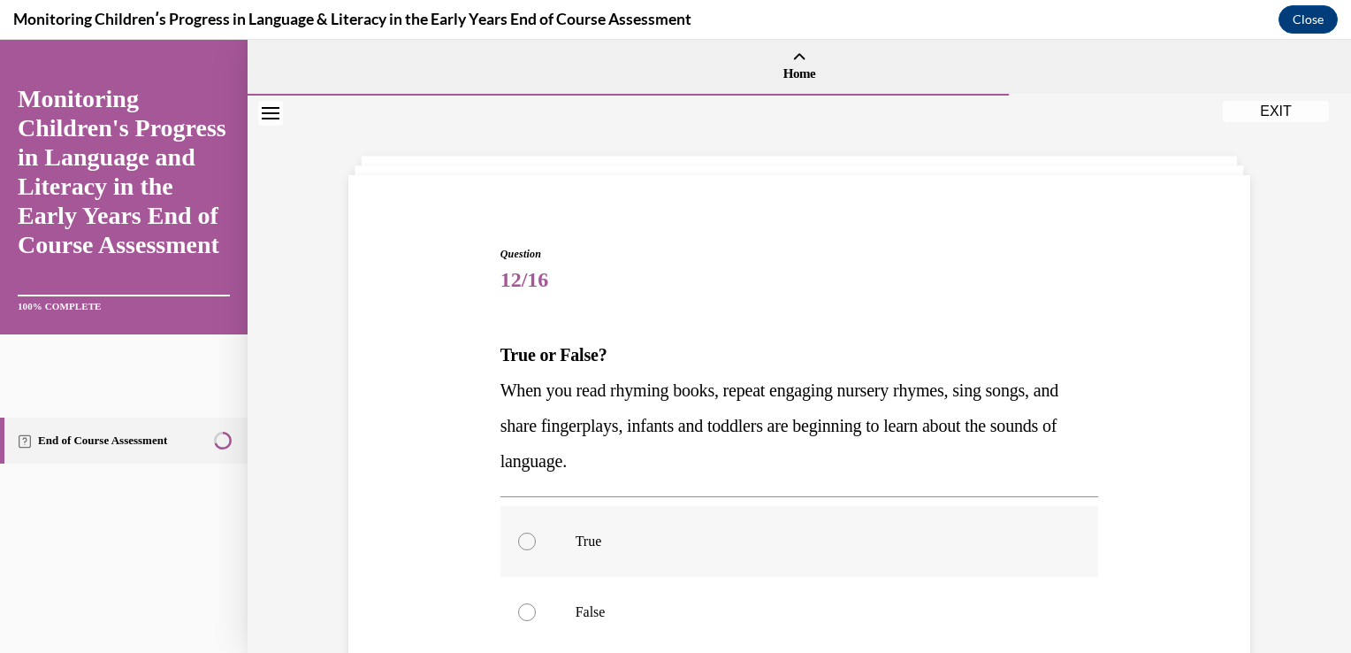
click at [500, 544] on label "True" at bounding box center [799, 541] width 599 height 71
click at [518, 544] on input "True" at bounding box center [527, 541] width 18 height 18
radio input "true"
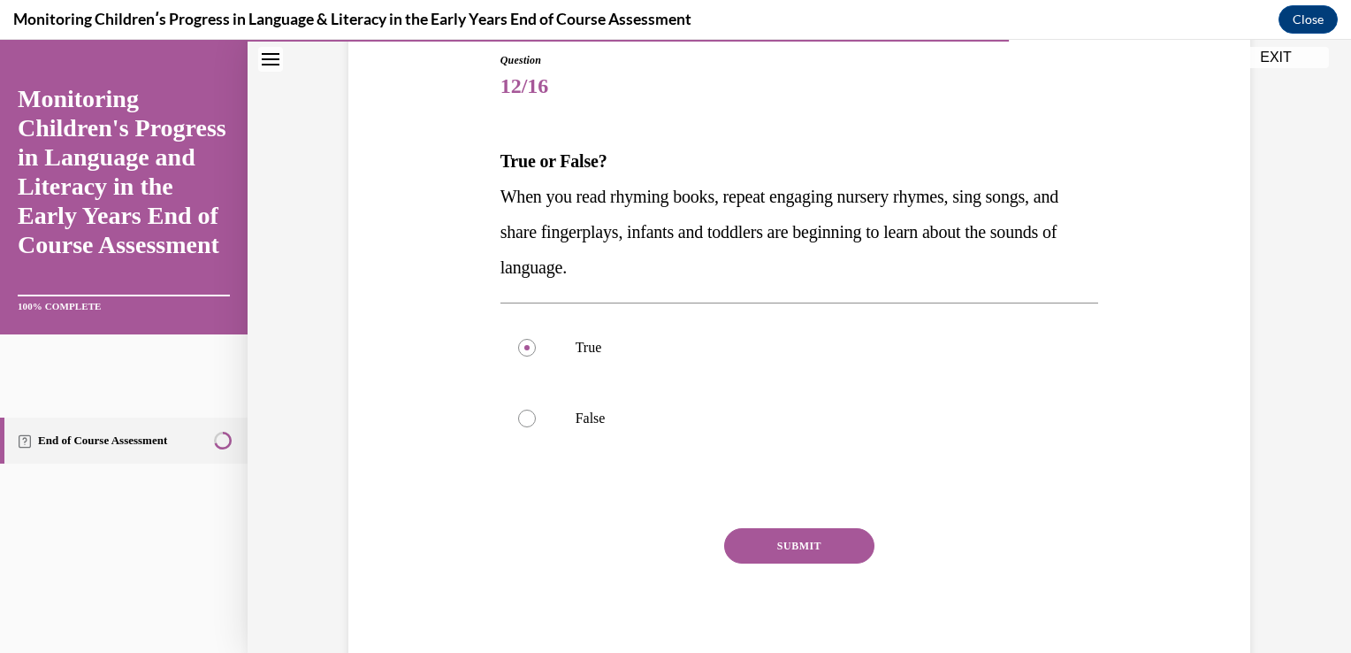
scroll to position [212, 0]
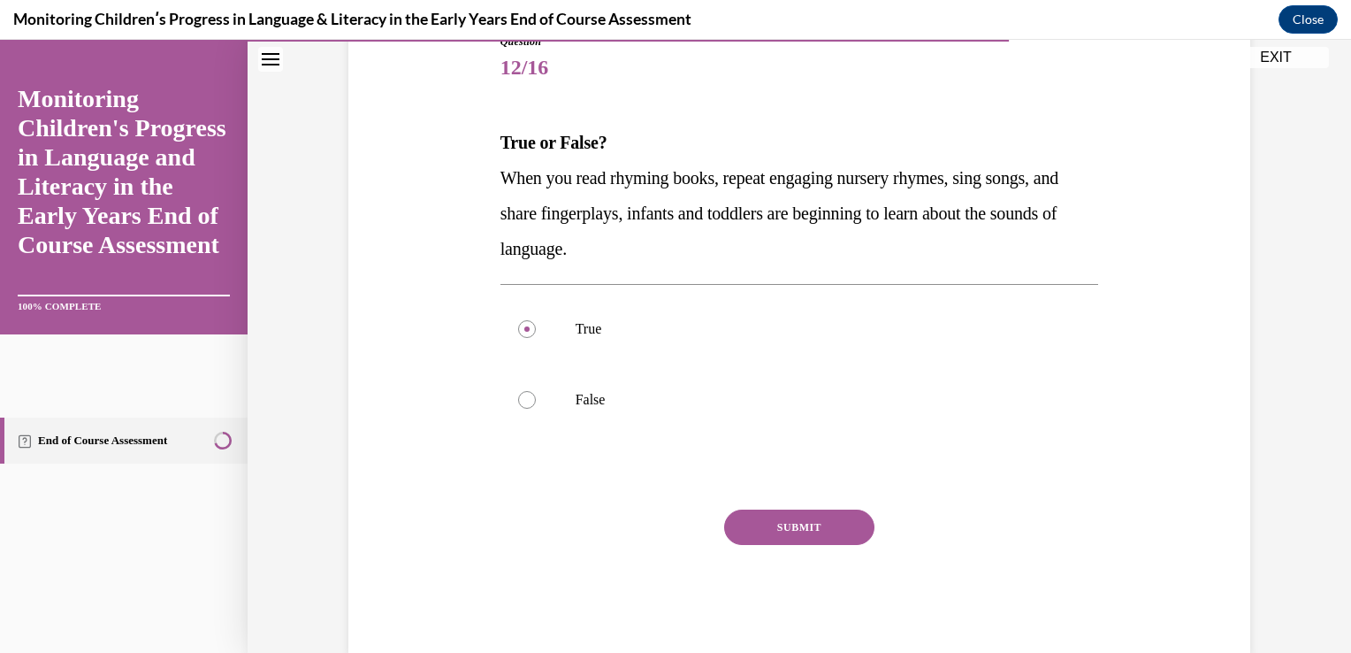
click at [810, 535] on button "SUBMIT" at bounding box center [799, 526] width 150 height 35
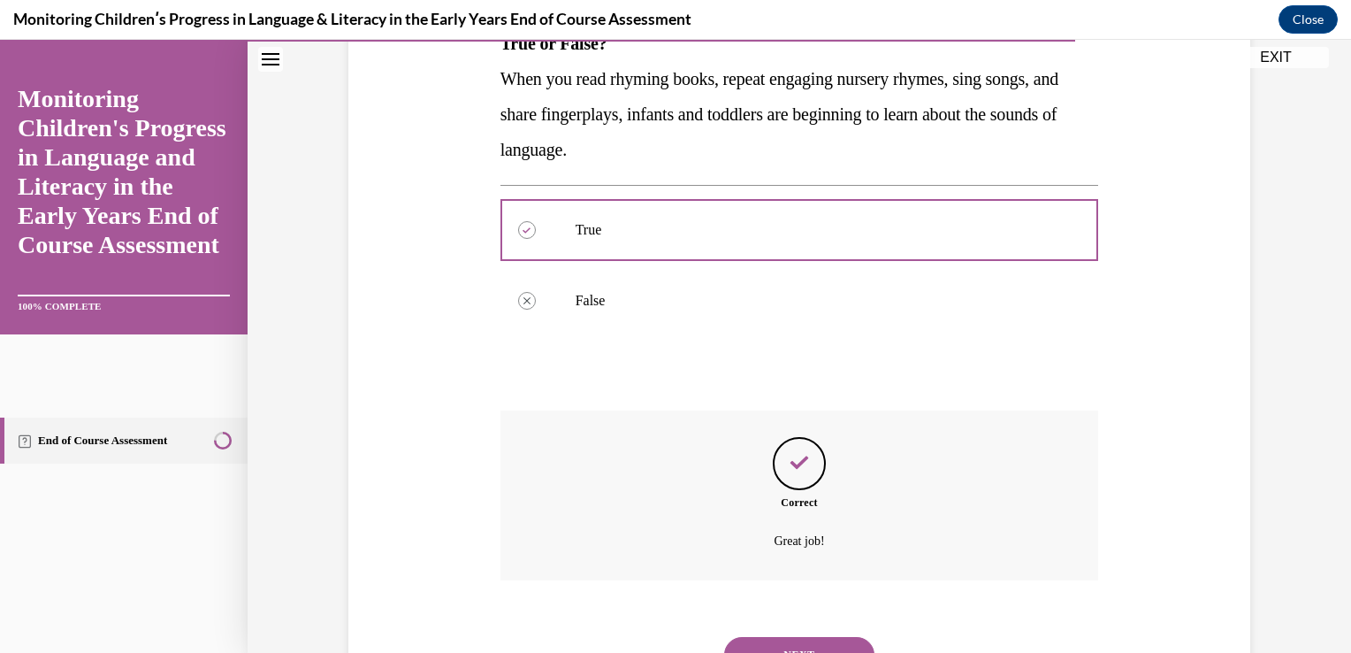
scroll to position [418, 0]
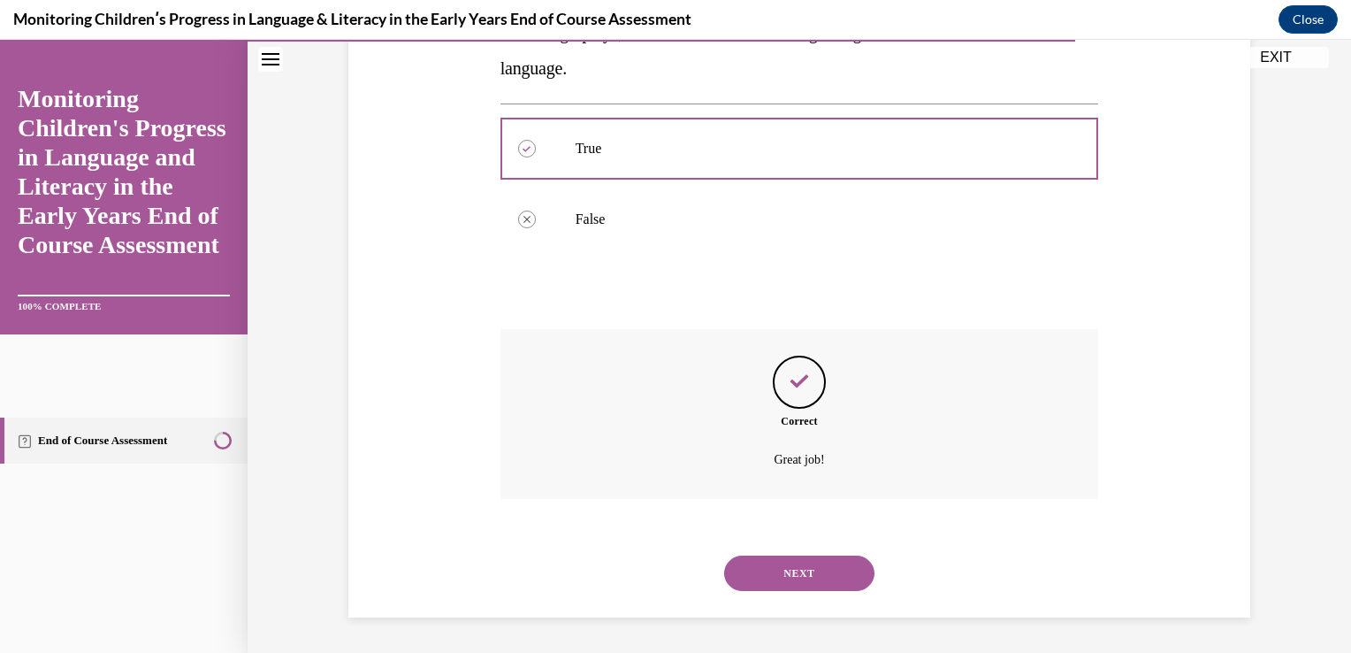
click at [781, 555] on button "NEXT" at bounding box center [799, 572] width 150 height 35
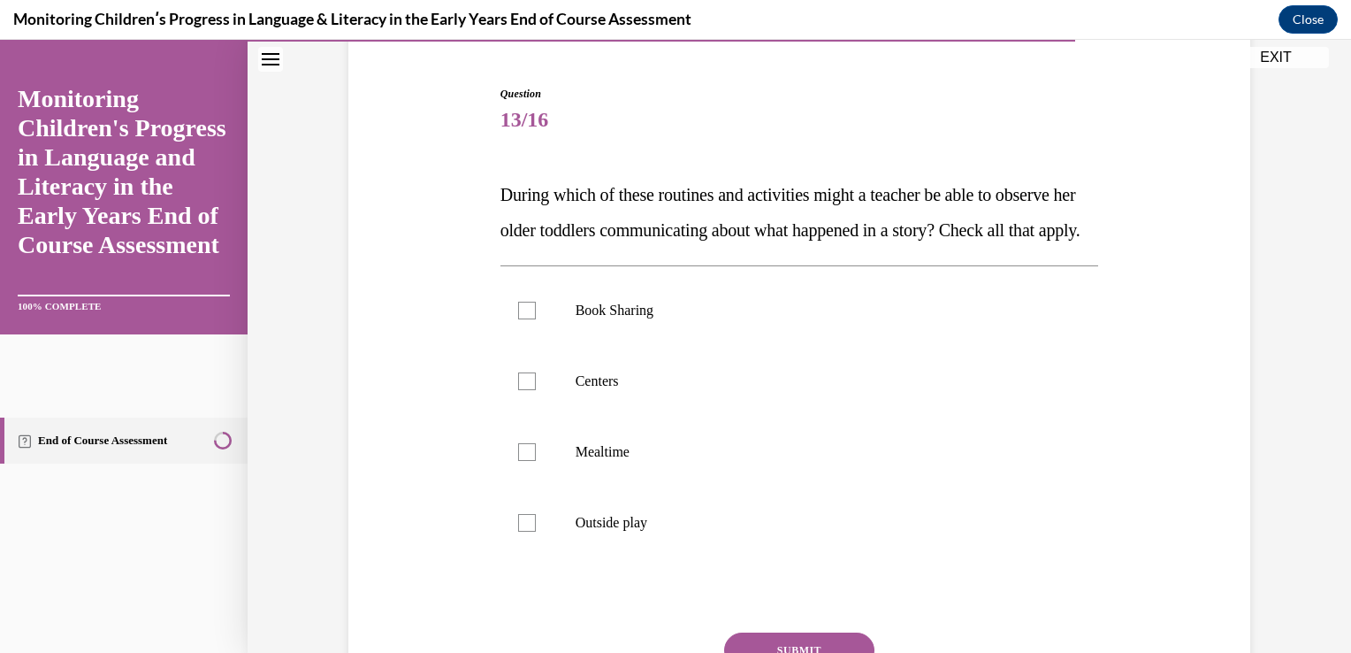
scroll to position [177, 0]
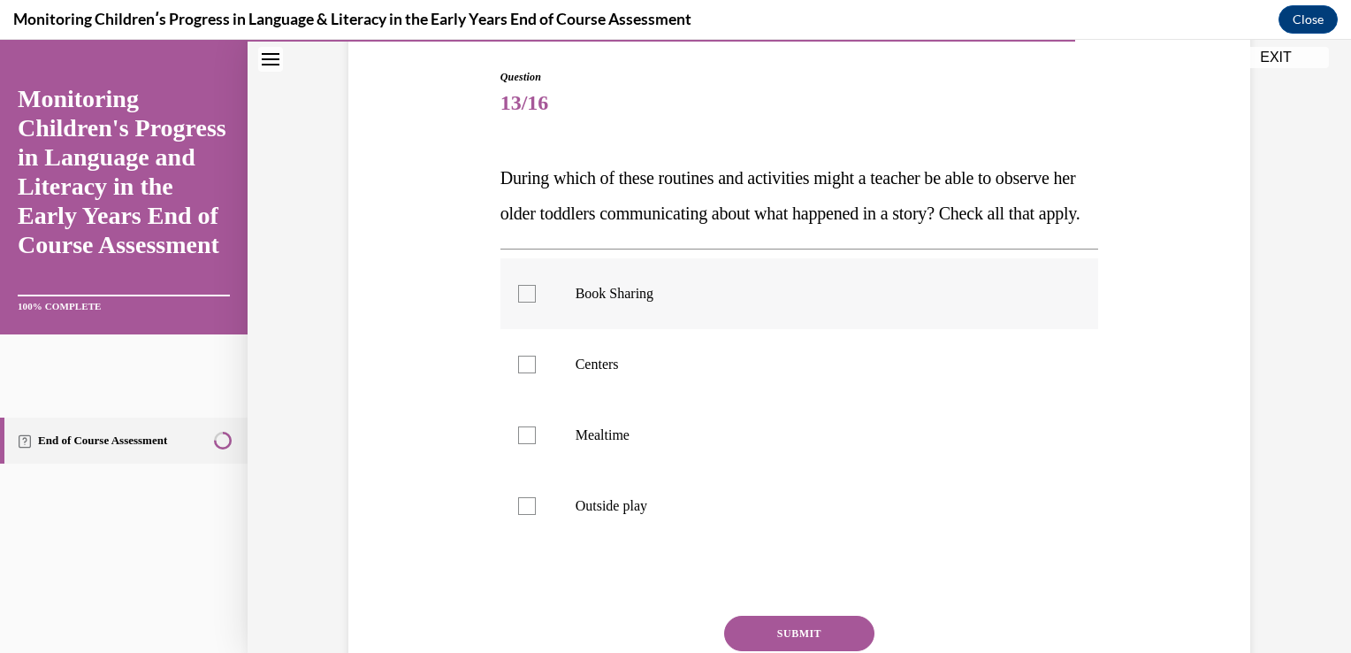
click at [518, 302] on div at bounding box center [527, 294] width 18 height 18
click at [518, 302] on input "Book Sharing" at bounding box center [527, 294] width 18 height 18
checkbox input "true"
click at [518, 373] on div at bounding box center [527, 364] width 18 height 18
click at [518, 373] on input "Centers" at bounding box center [527, 364] width 18 height 18
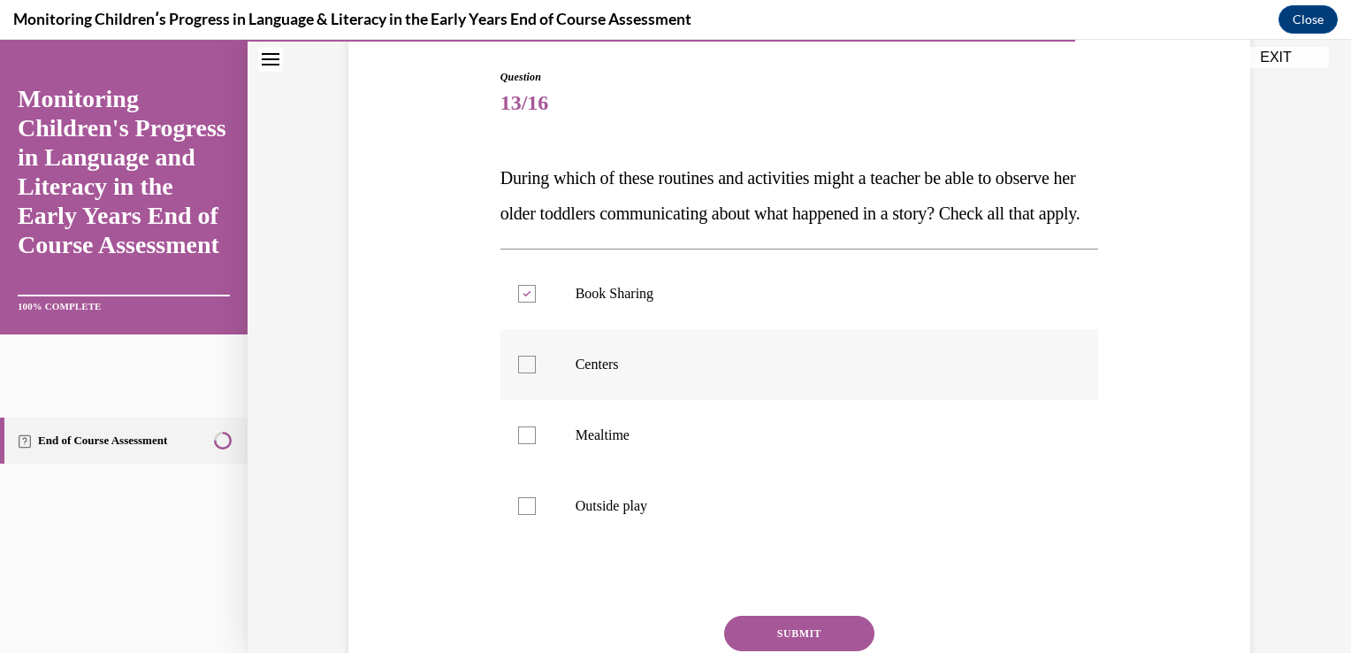
checkbox input "true"
click at [518, 444] on div at bounding box center [527, 435] width 18 height 18
click at [518, 444] on input "Mealtime" at bounding box center [527, 435] width 18 height 18
checkbox input "true"
click at [518, 515] on div at bounding box center [527, 506] width 18 height 18
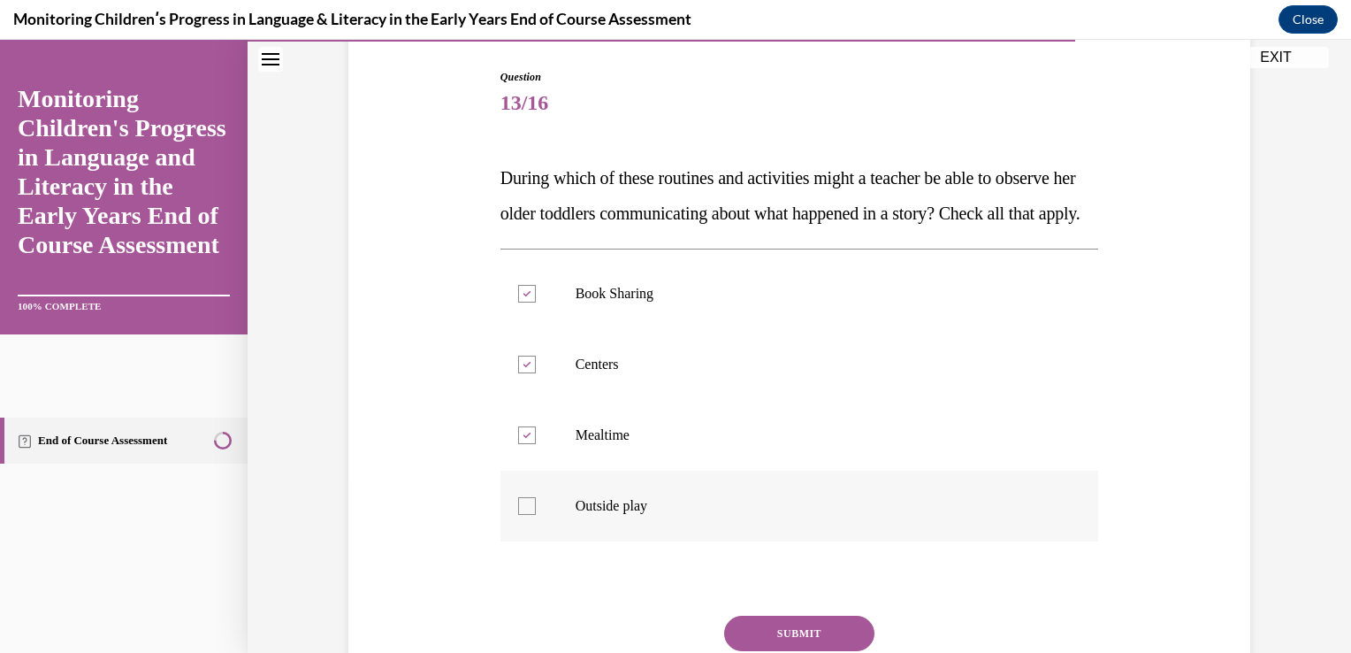
click at [518, 515] on input "Outside play" at bounding box center [527, 506] width 18 height 18
checkbox input "true"
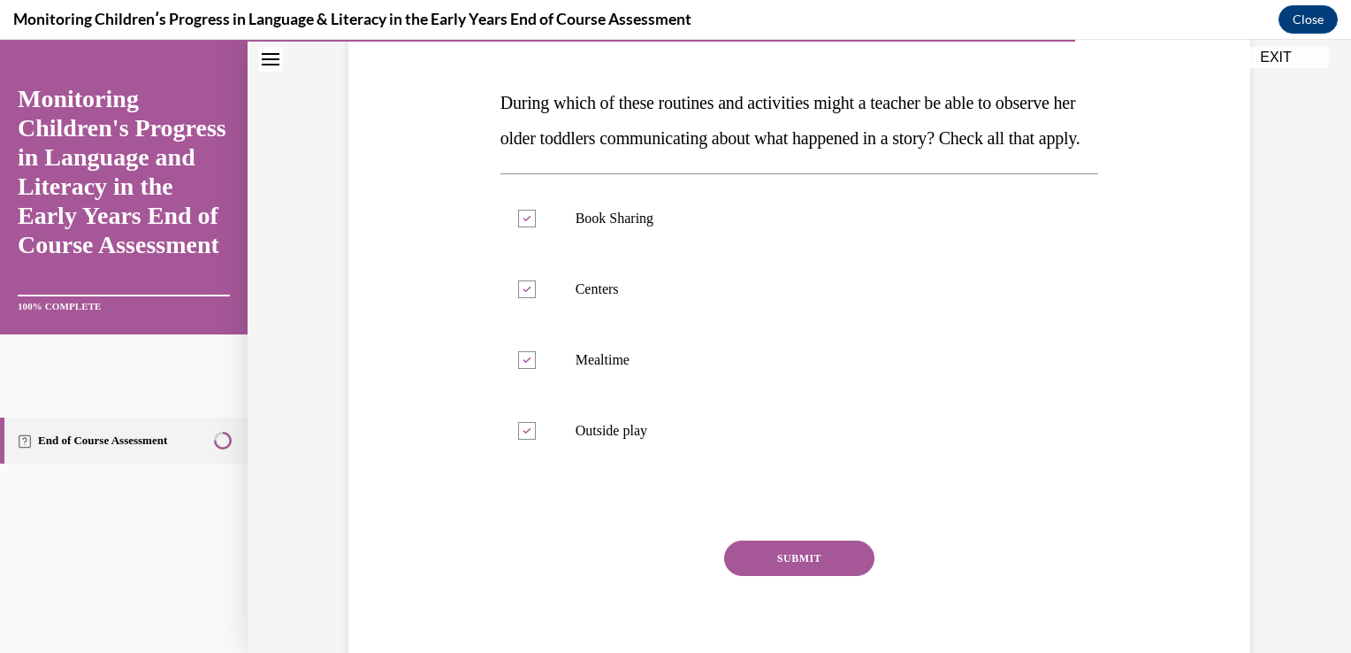
scroll to position [283, 0]
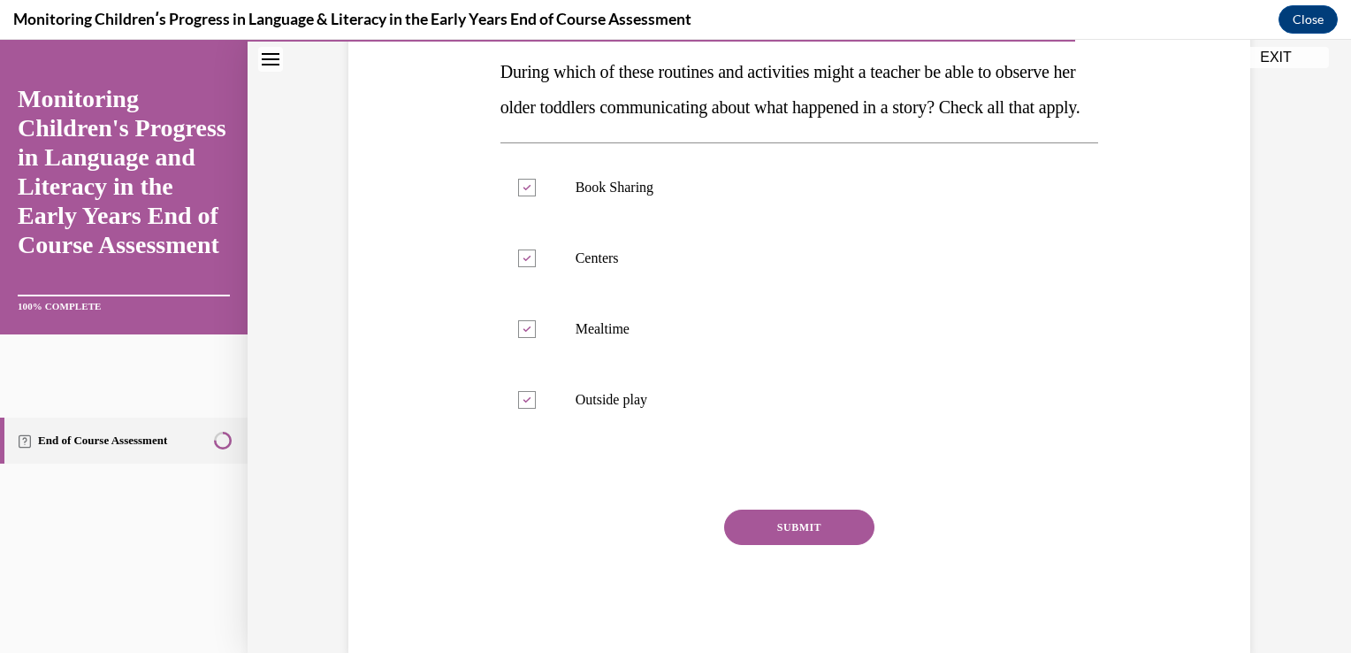
click at [796, 545] on button "SUBMIT" at bounding box center [799, 526] width 150 height 35
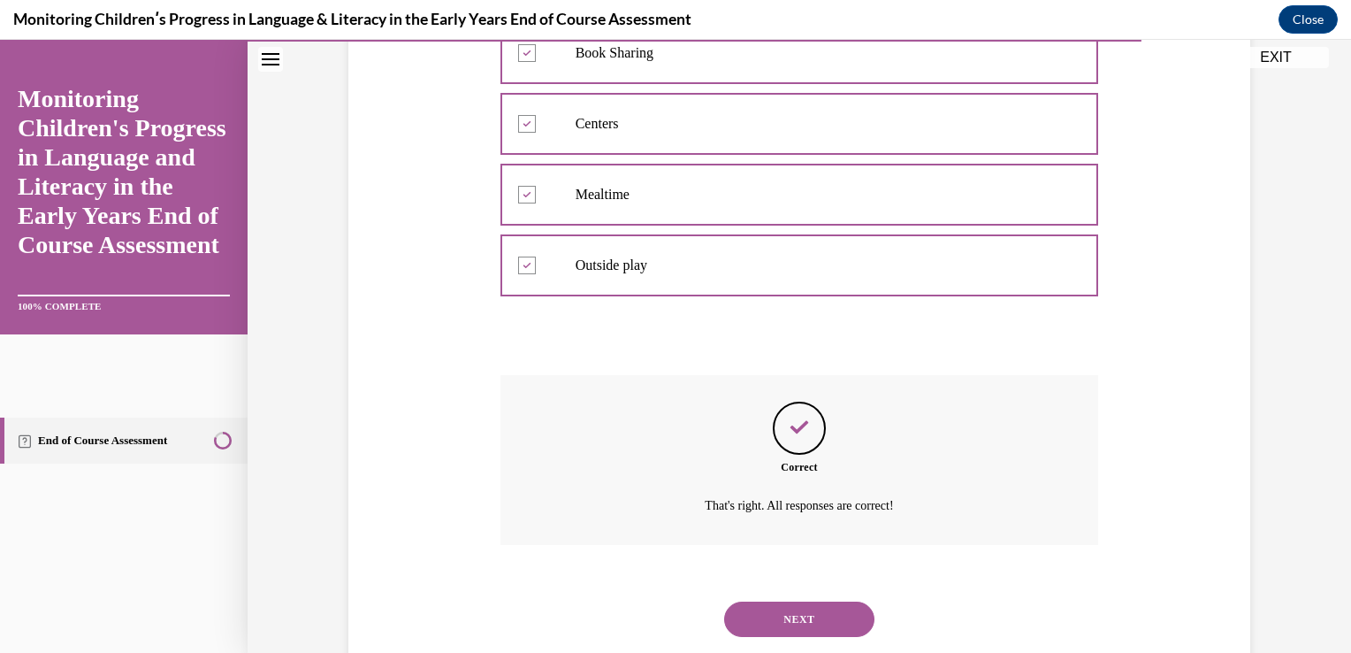
scroll to position [524, 0]
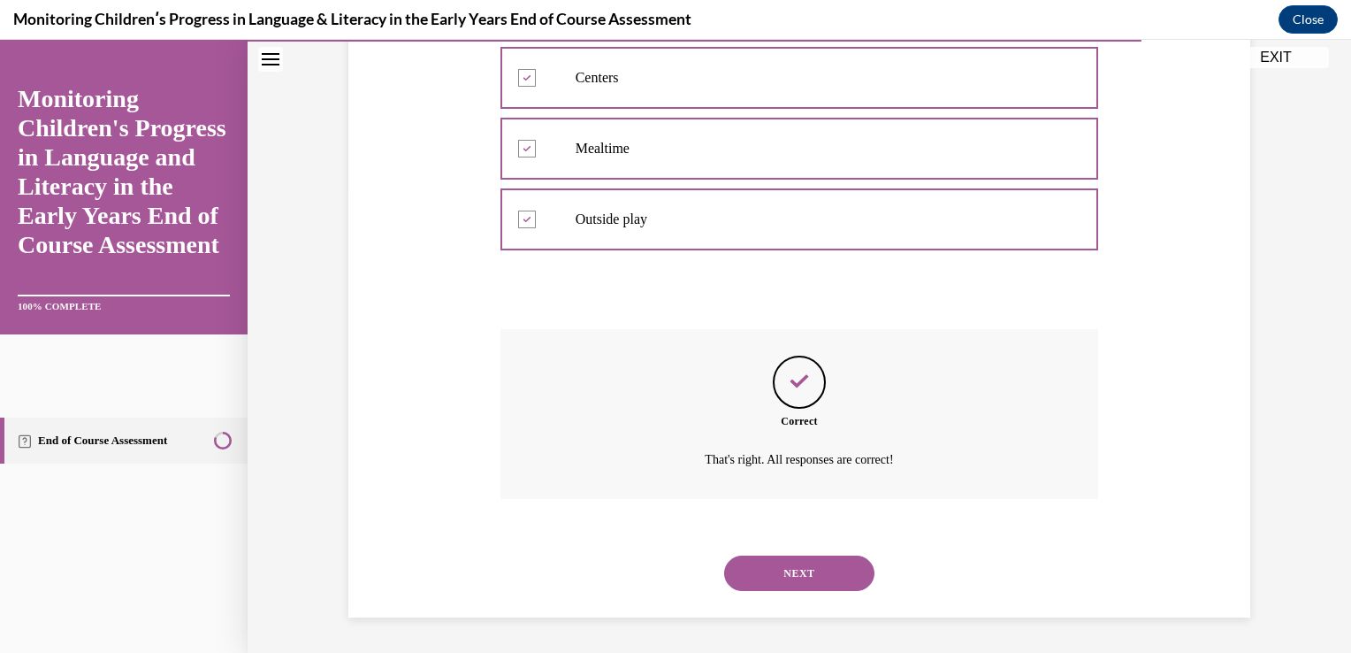
click at [797, 555] on button "NEXT" at bounding box center [799, 572] width 150 height 35
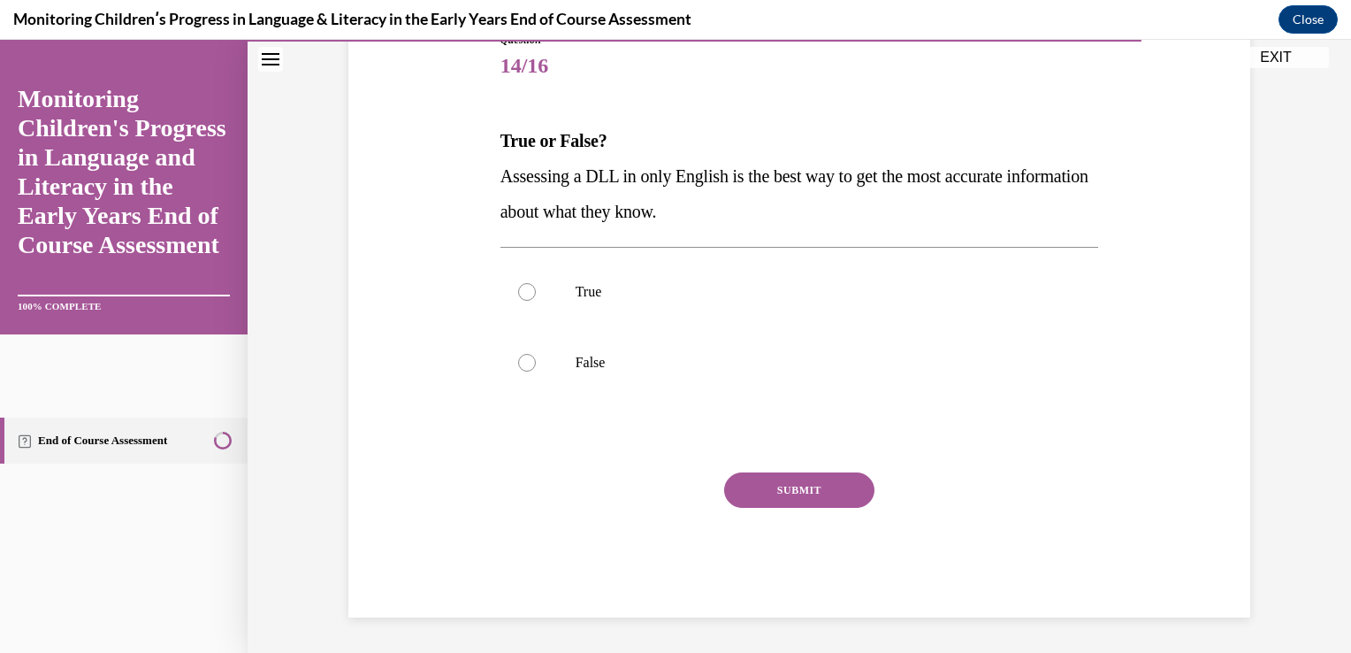
scroll to position [196, 0]
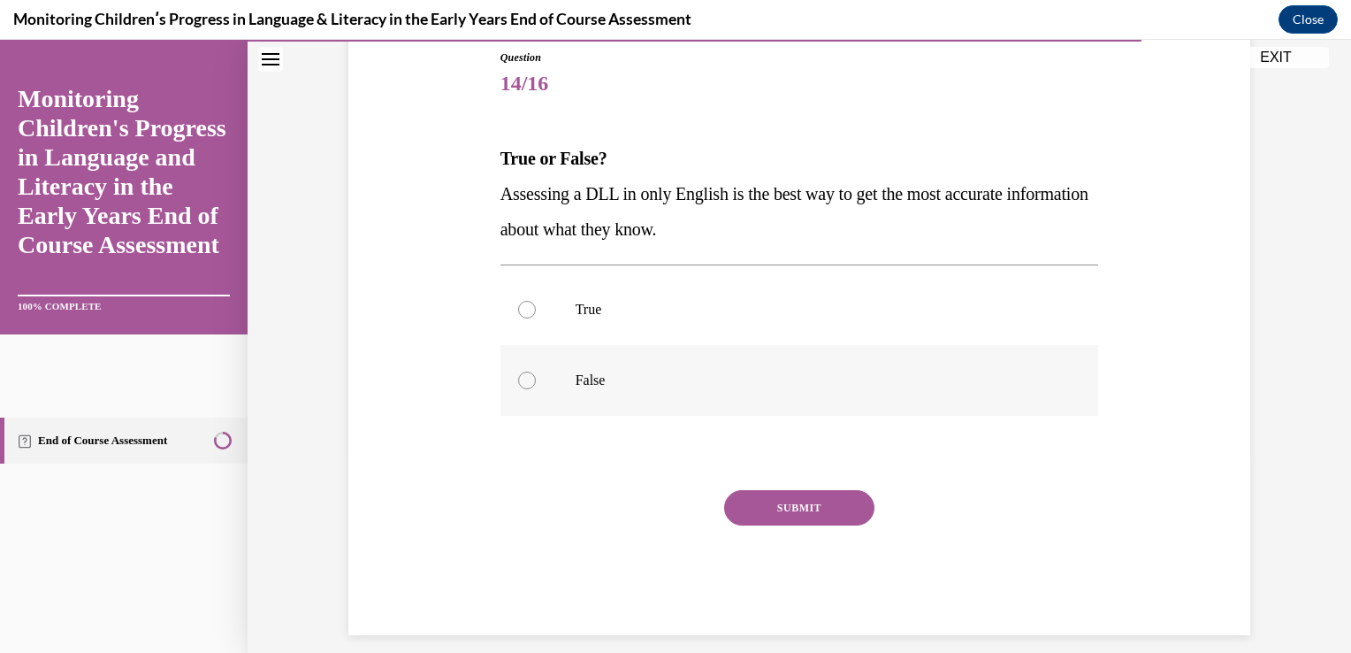
click at [518, 380] on div at bounding box center [527, 380] width 18 height 18
click at [518, 380] on input "False" at bounding box center [527, 380] width 18 height 18
radio input "true"
click at [764, 508] on button "SUBMIT" at bounding box center [799, 507] width 150 height 35
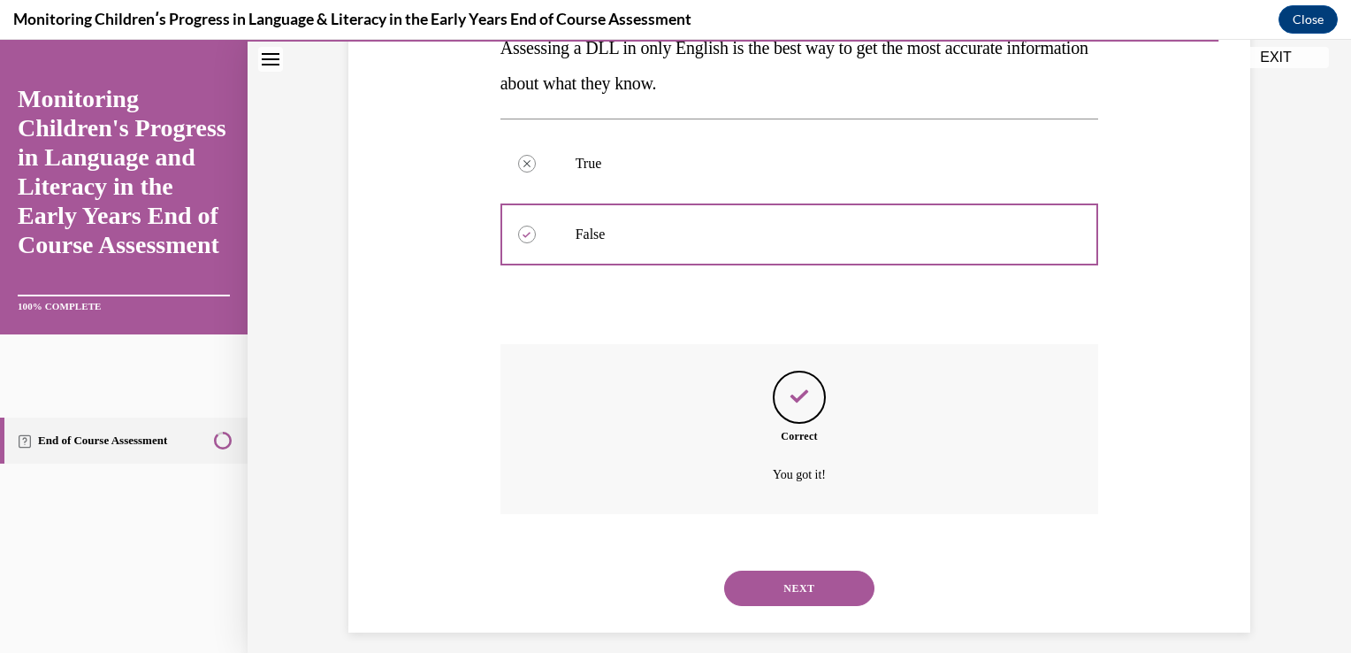
scroll to position [383, 0]
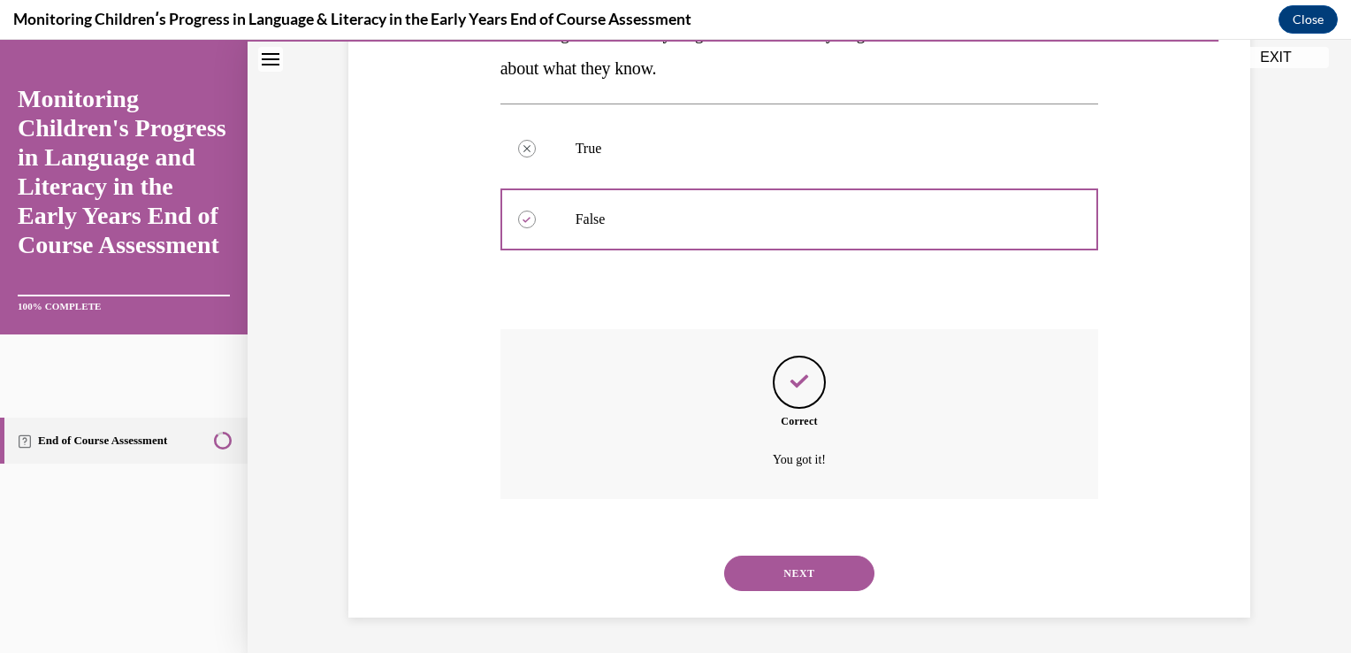
click at [775, 555] on button "NEXT" at bounding box center [799, 572] width 150 height 35
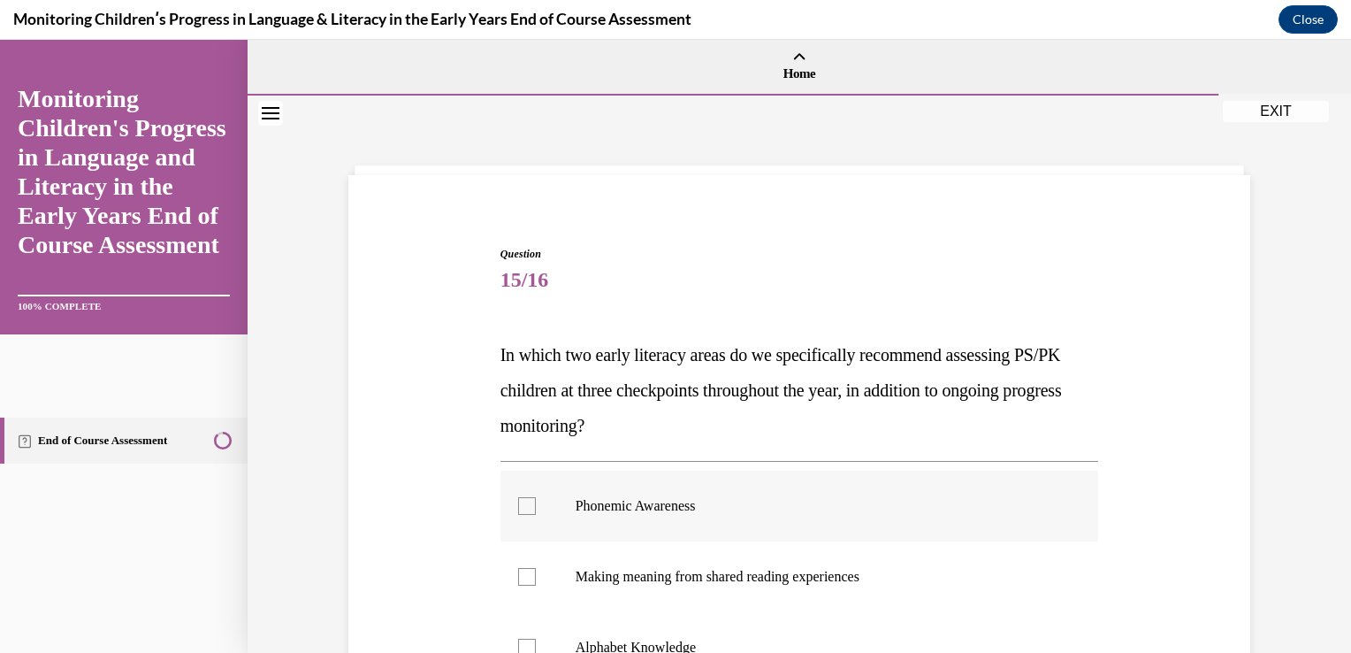
click at [518, 508] on div at bounding box center [527, 506] width 18 height 18
click at [518, 508] on input "Phonemic Awareness" at bounding box center [527, 506] width 18 height 18
checkbox input "true"
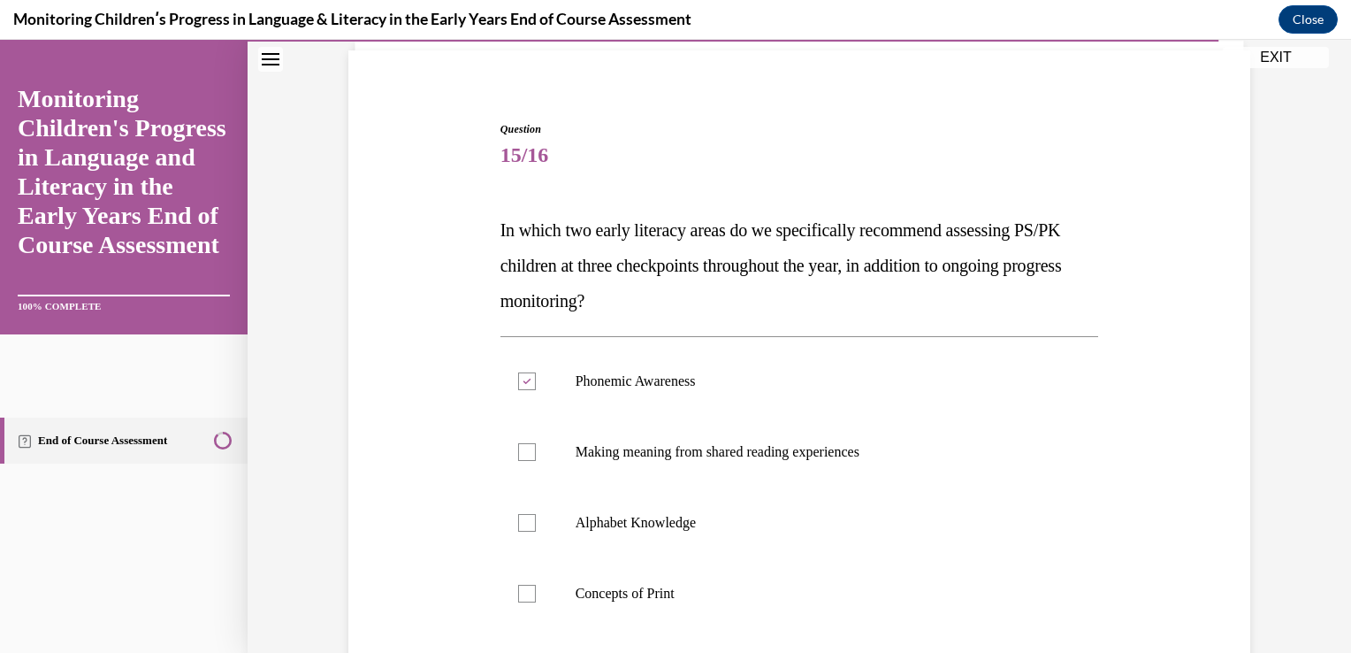
scroll to position [141, 0]
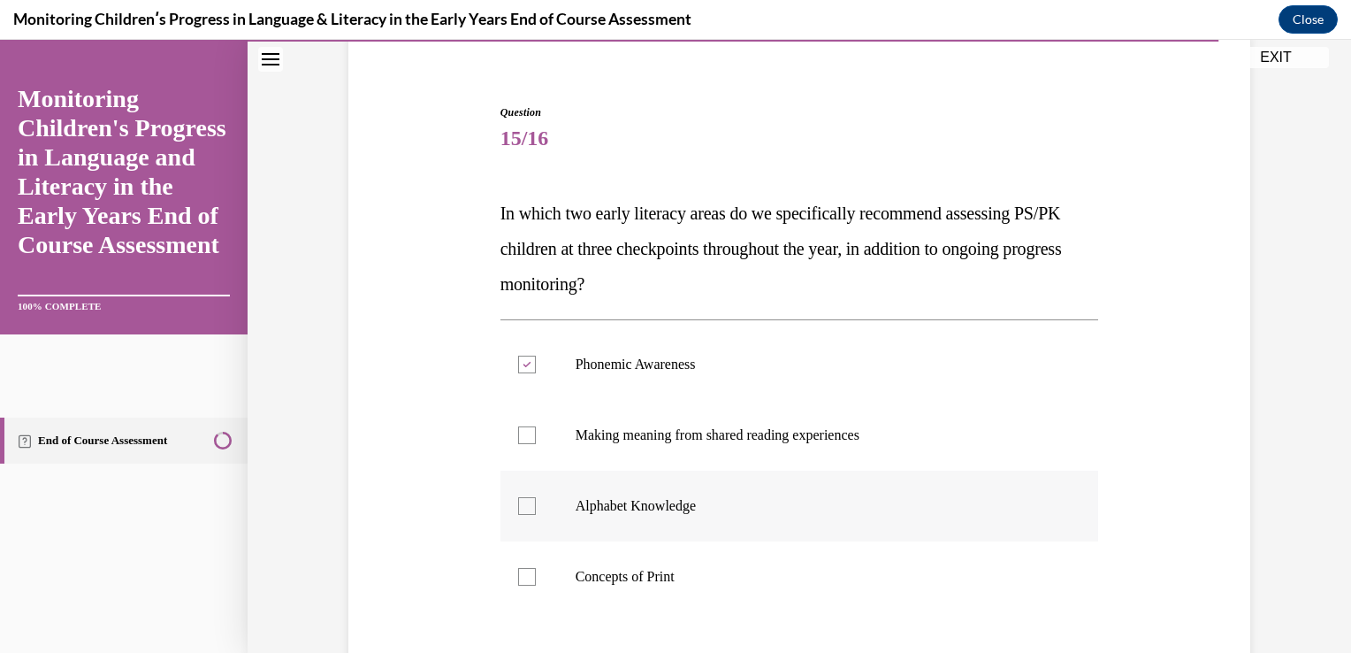
click at [518, 511] on div at bounding box center [527, 506] width 18 height 18
click at [518, 511] on input "Alphabet Knowledge" at bounding box center [527, 506] width 18 height 18
checkbox input "true"
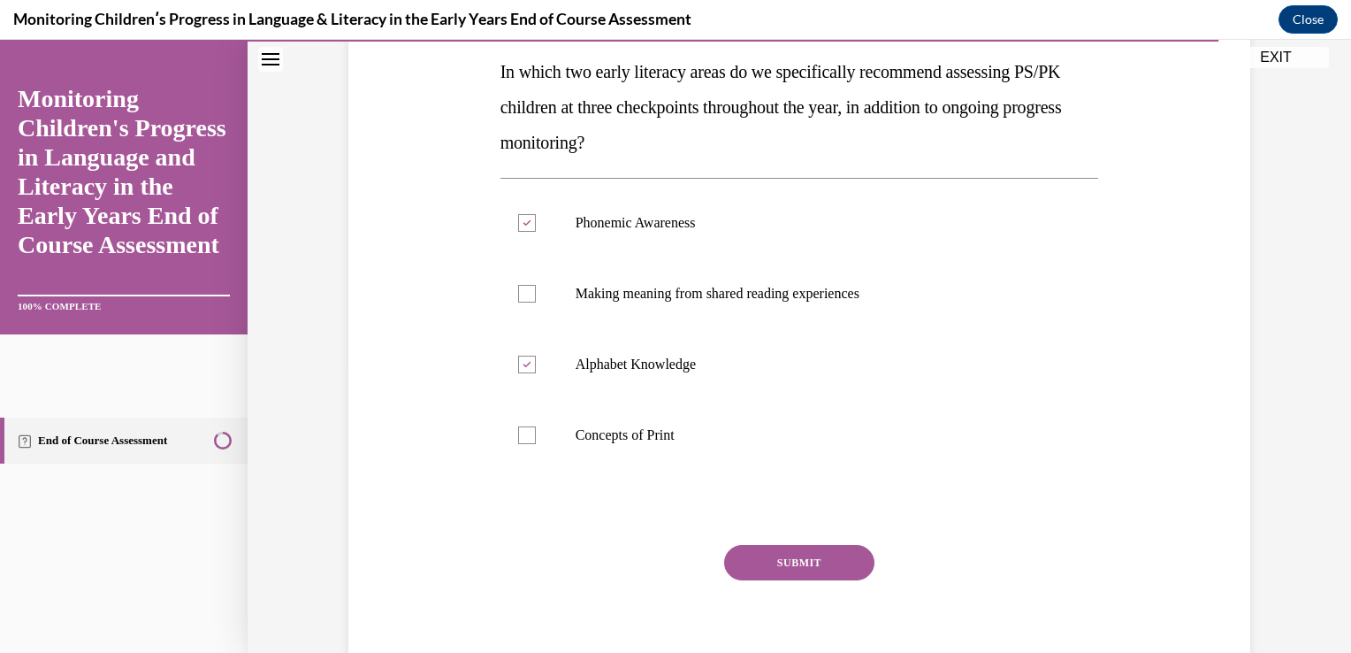
scroll to position [318, 0]
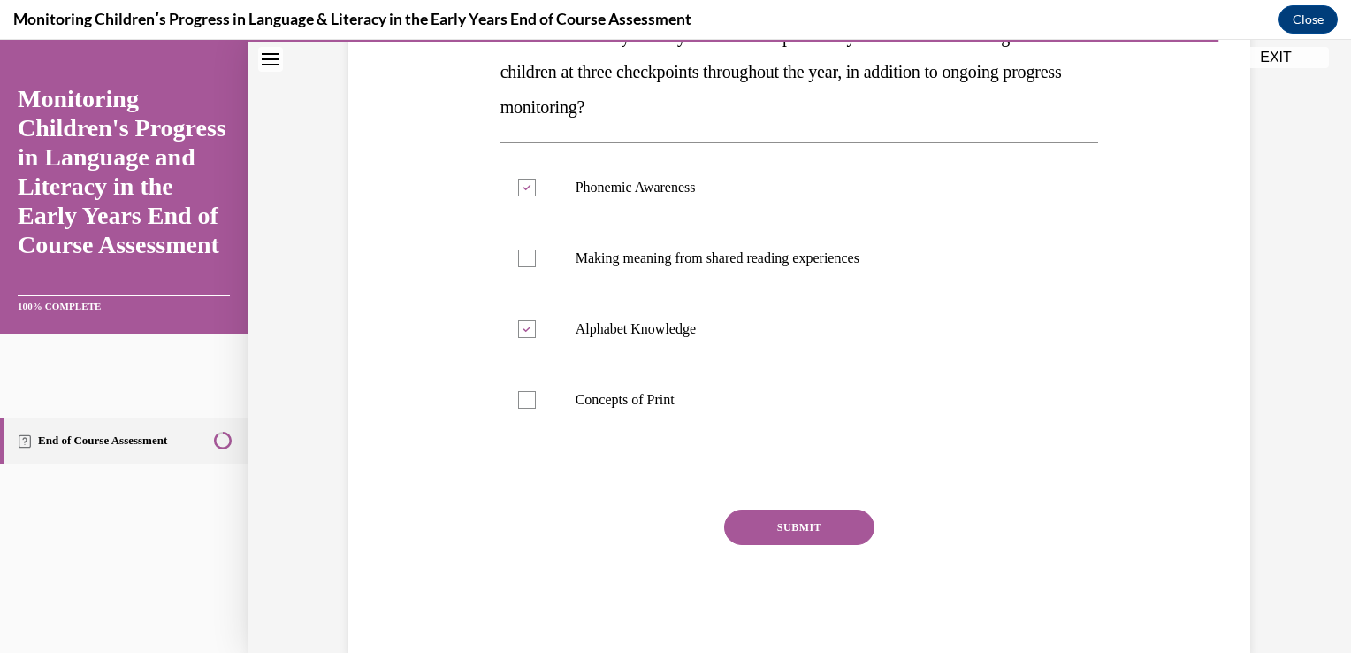
click at [779, 533] on button "SUBMIT" at bounding box center [799, 526] width 150 height 35
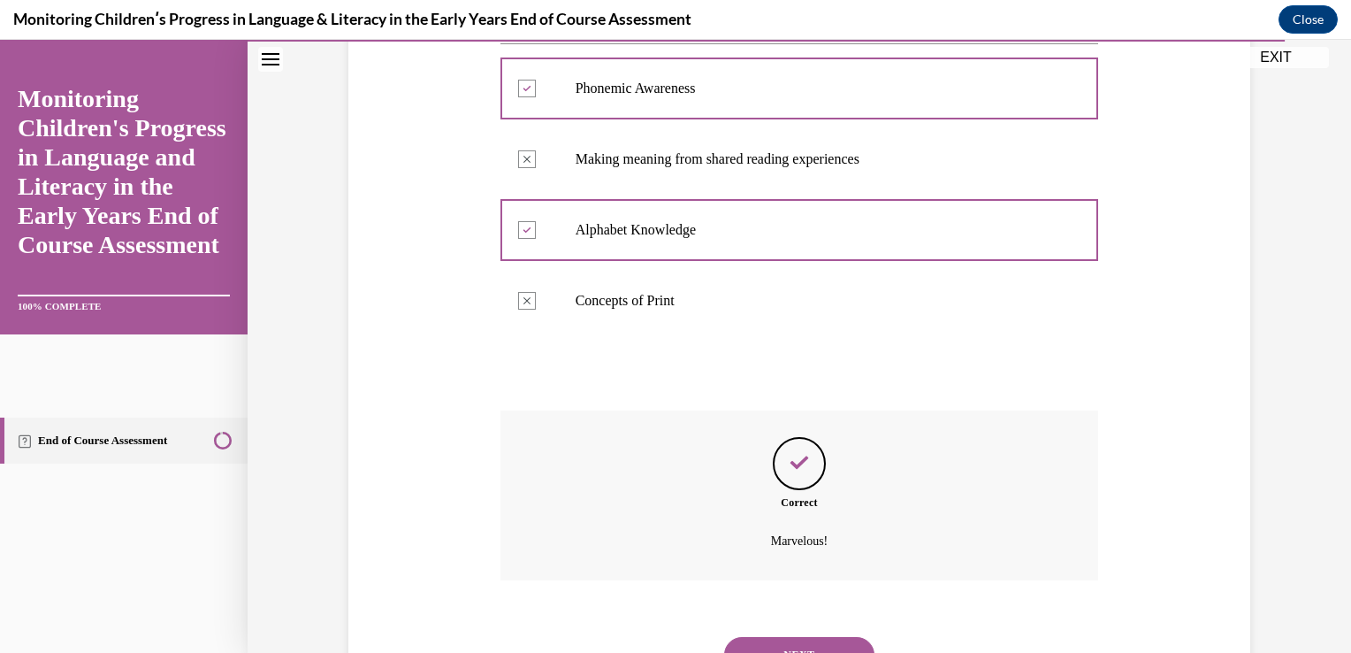
scroll to position [524, 0]
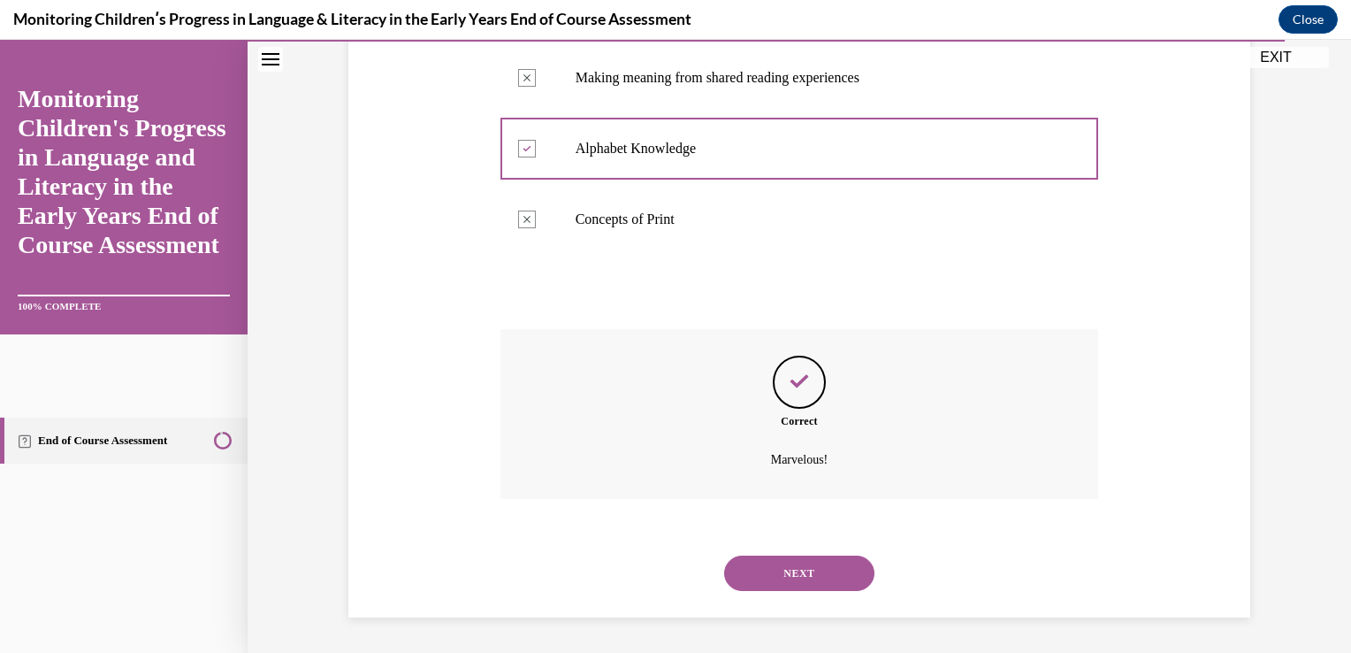
click at [780, 555] on button "NEXT" at bounding box center [799, 572] width 150 height 35
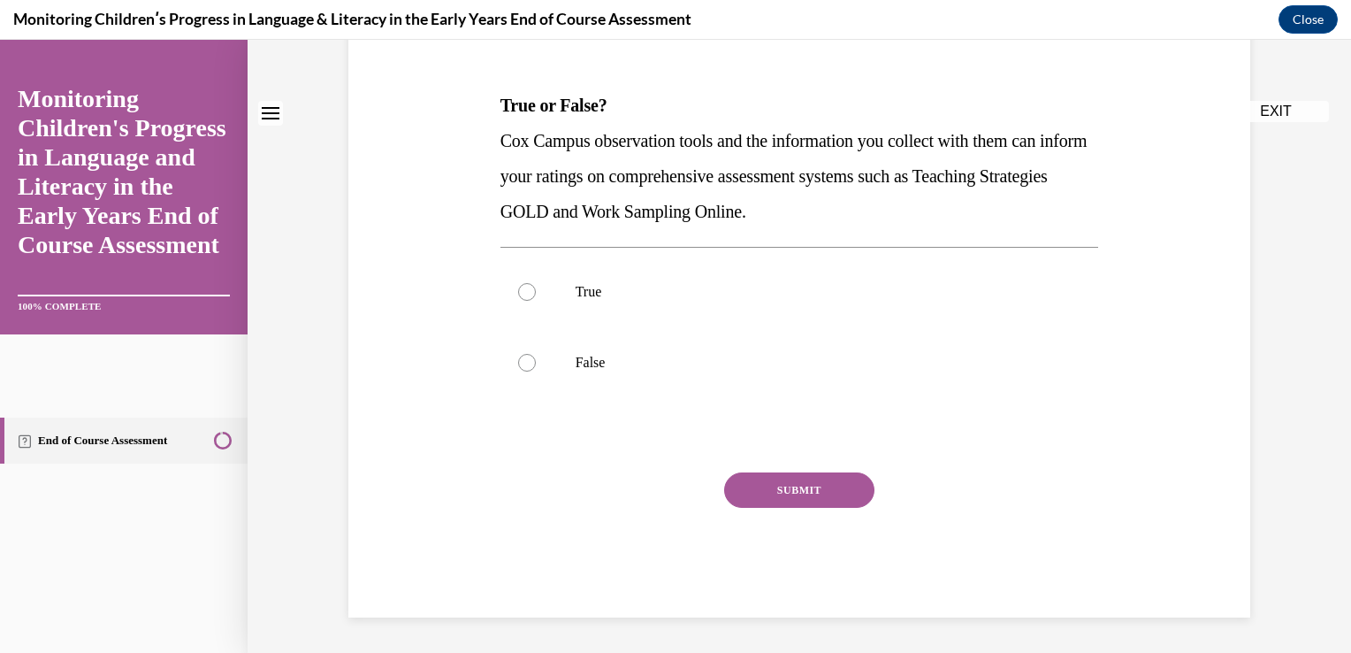
scroll to position [0, 0]
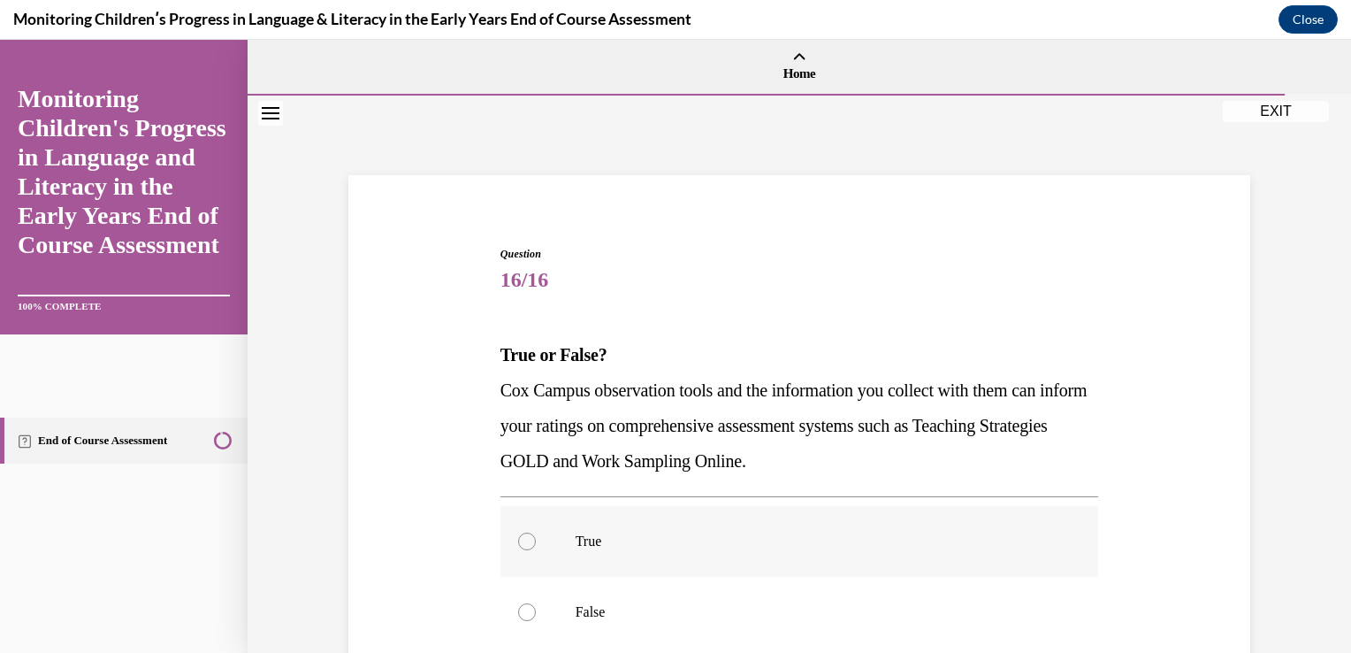
click at [518, 544] on div at bounding box center [527, 541] width 18 height 18
click at [518, 544] on input "True" at bounding box center [527, 541] width 18 height 18
radio input "true"
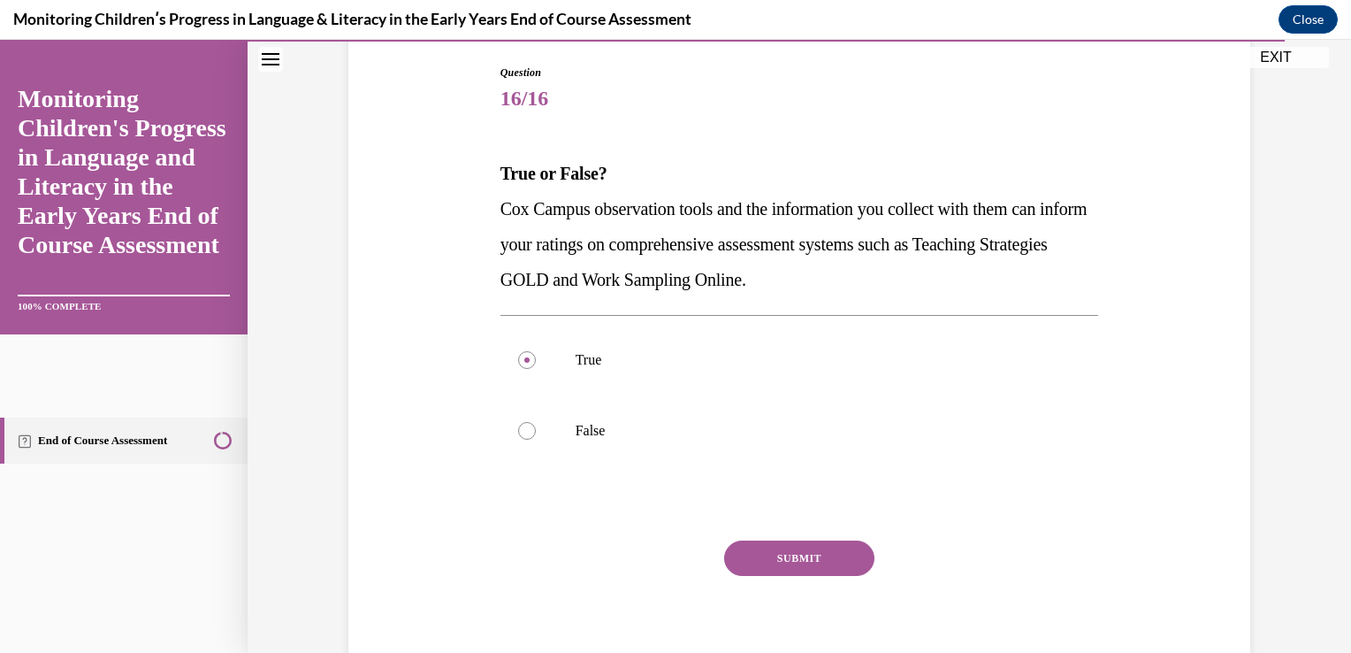
scroll to position [212, 0]
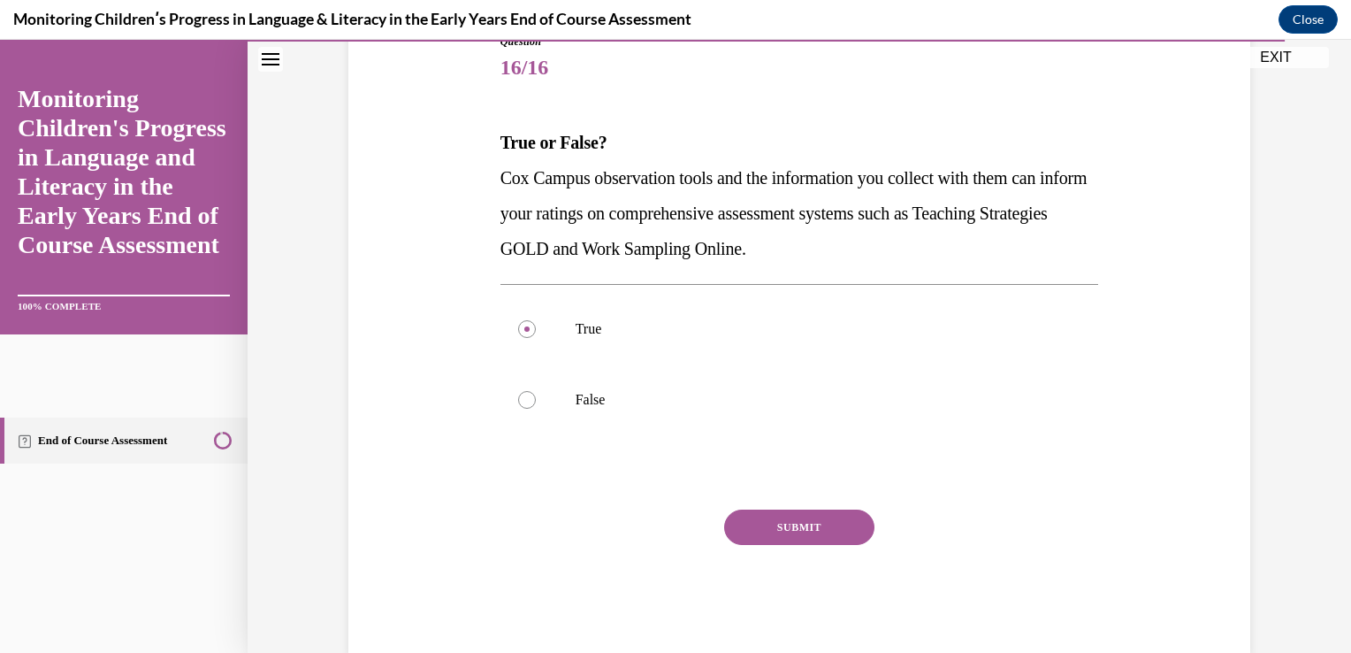
click at [772, 527] on button "SUBMIT" at bounding box center [799, 526] width 150 height 35
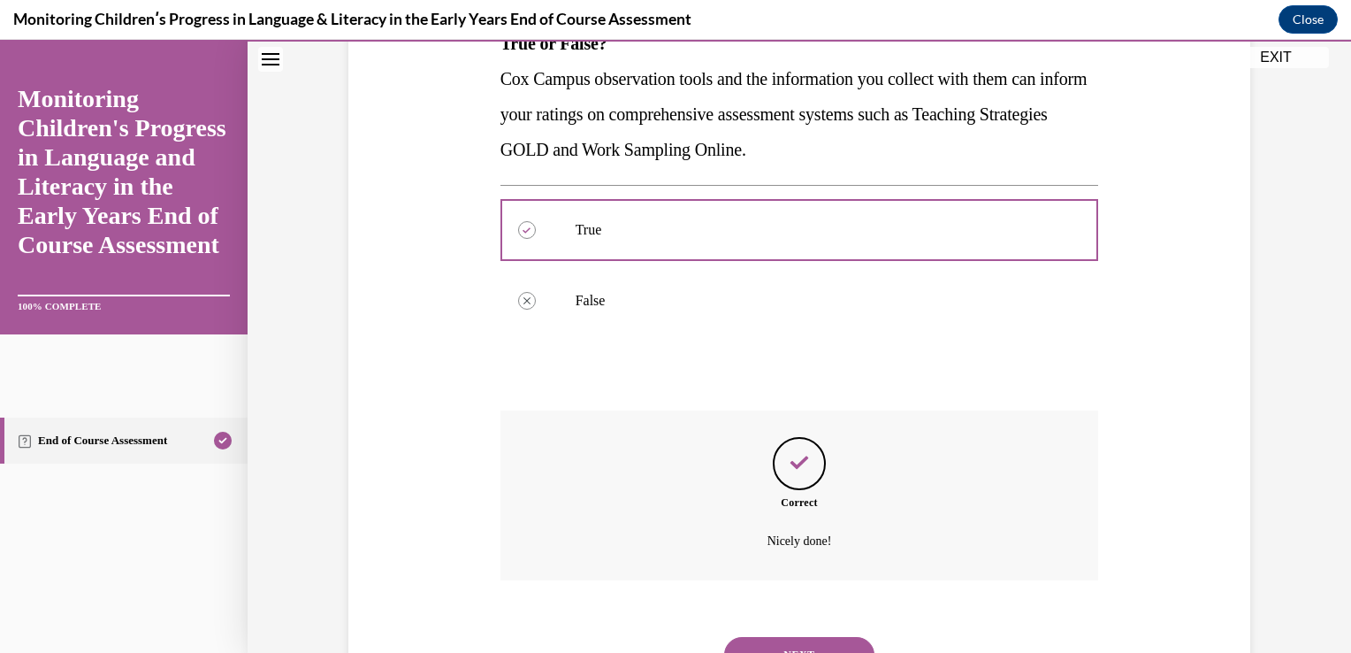
scroll to position [418, 0]
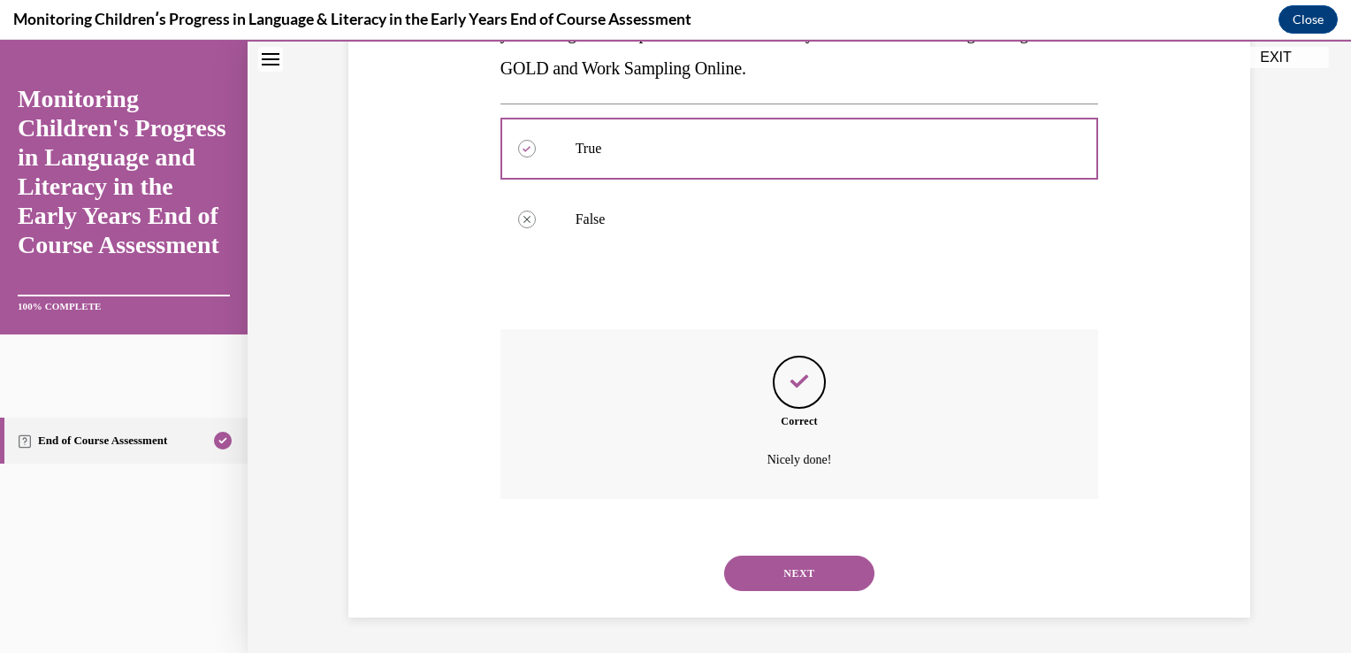
click at [777, 555] on button "NEXT" at bounding box center [799, 572] width 150 height 35
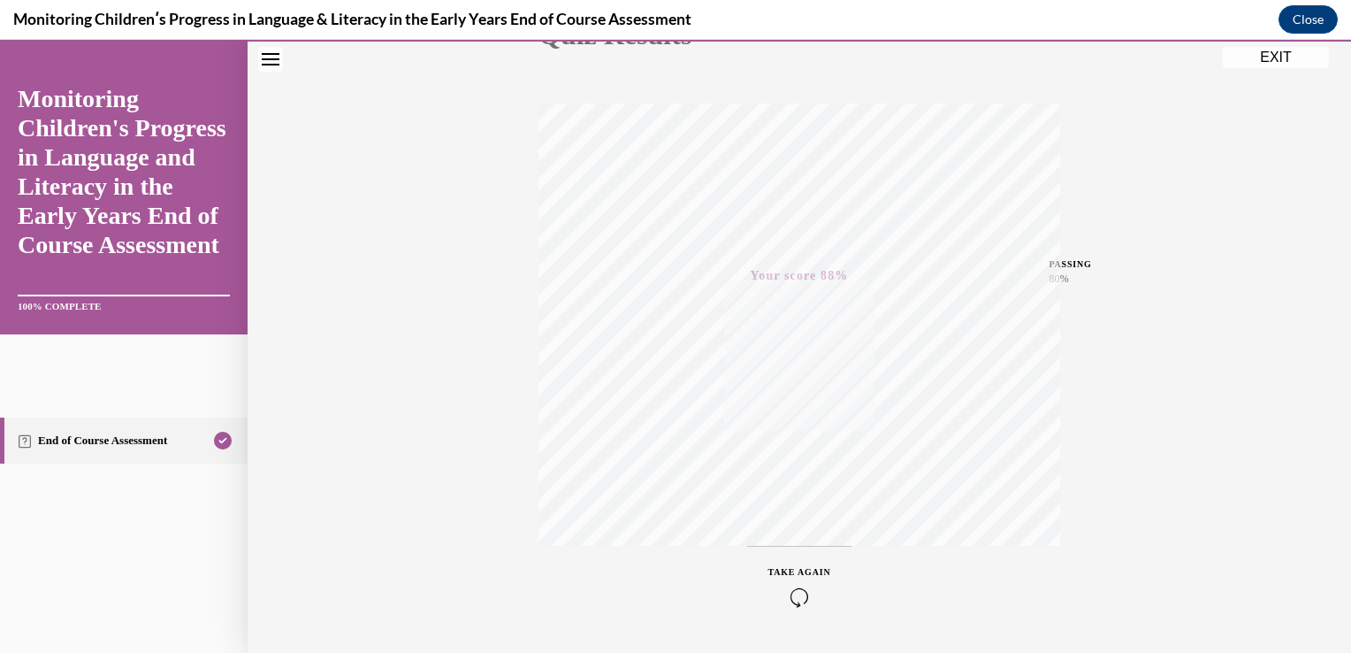
scroll to position [319, 0]
click at [1228, 62] on button "EXIT" at bounding box center [1276, 57] width 106 height 21
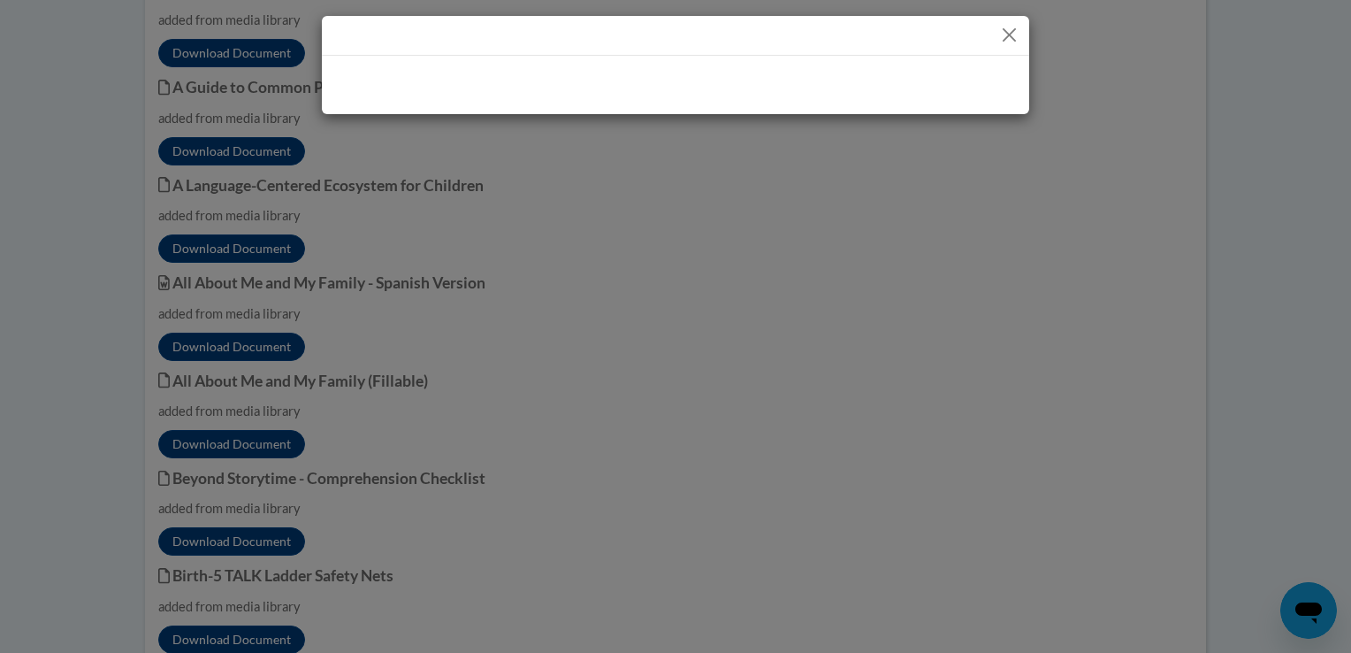
scroll to position [3275, 0]
